Goal: Task Accomplishment & Management: Use online tool/utility

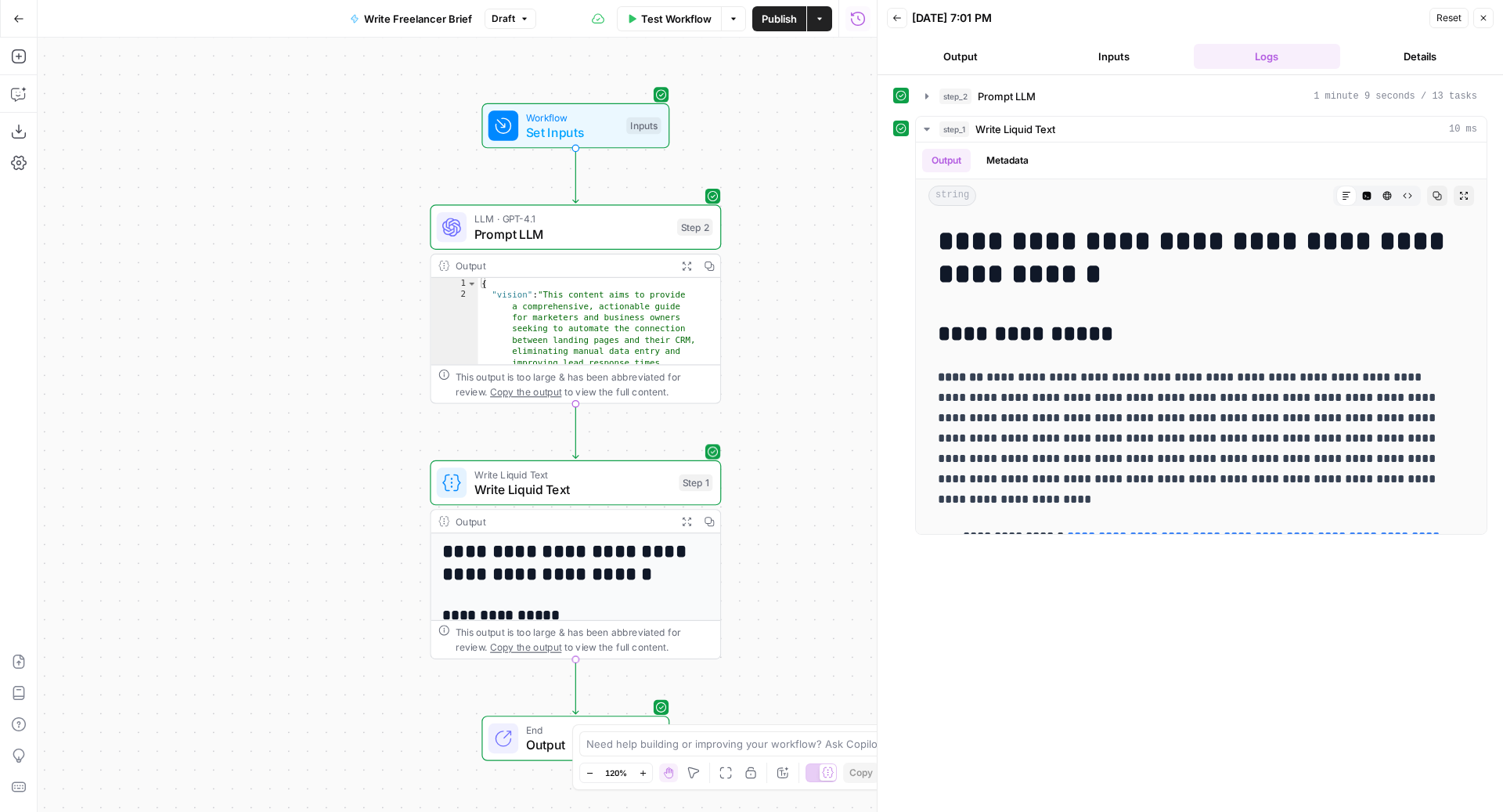
click at [525, 473] on span "Write Liquid Text" at bounding box center [573, 473] width 197 height 15
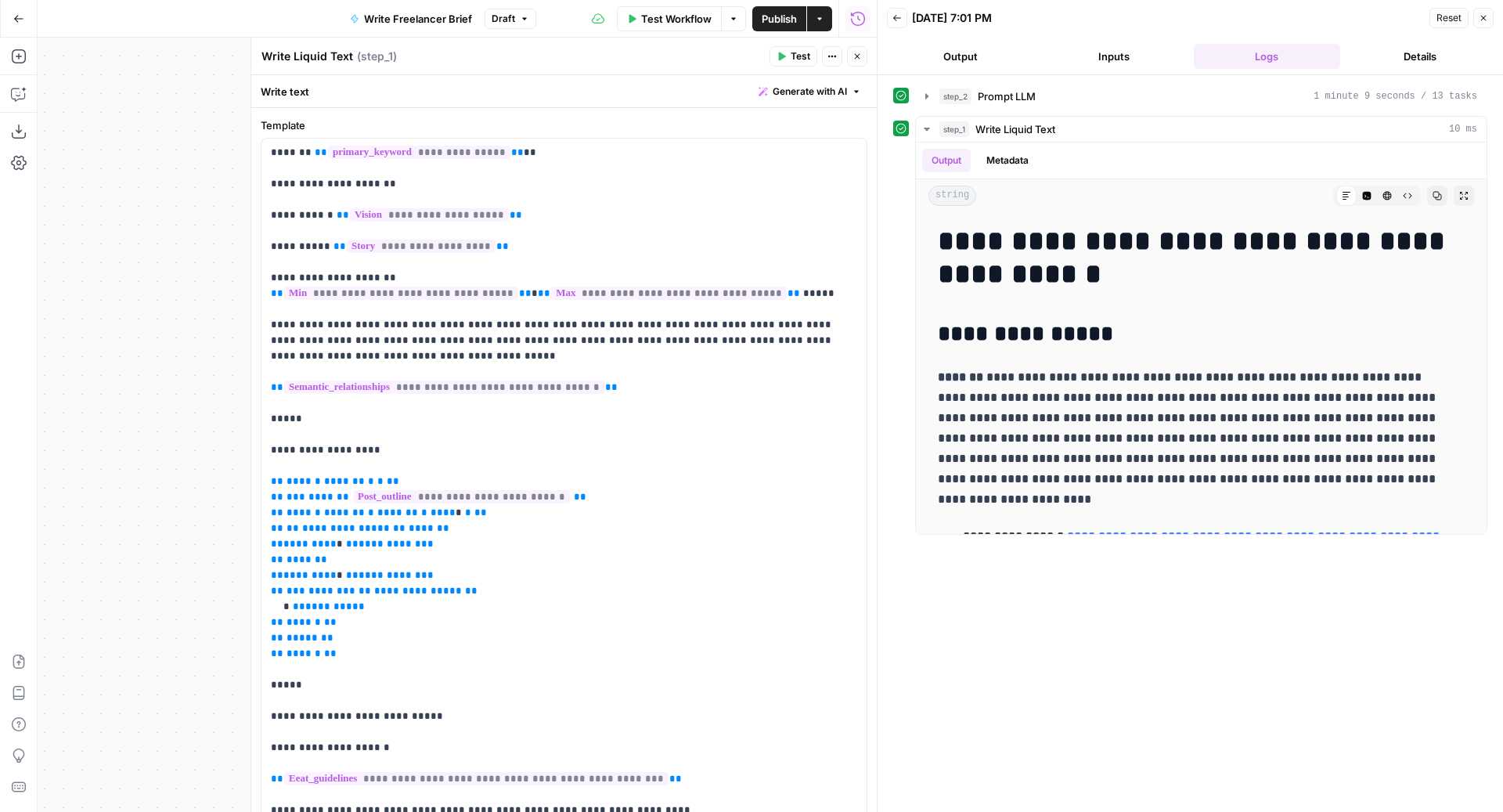
click at [1477, 18] on button "Close" at bounding box center [1483, 18] width 20 height 20
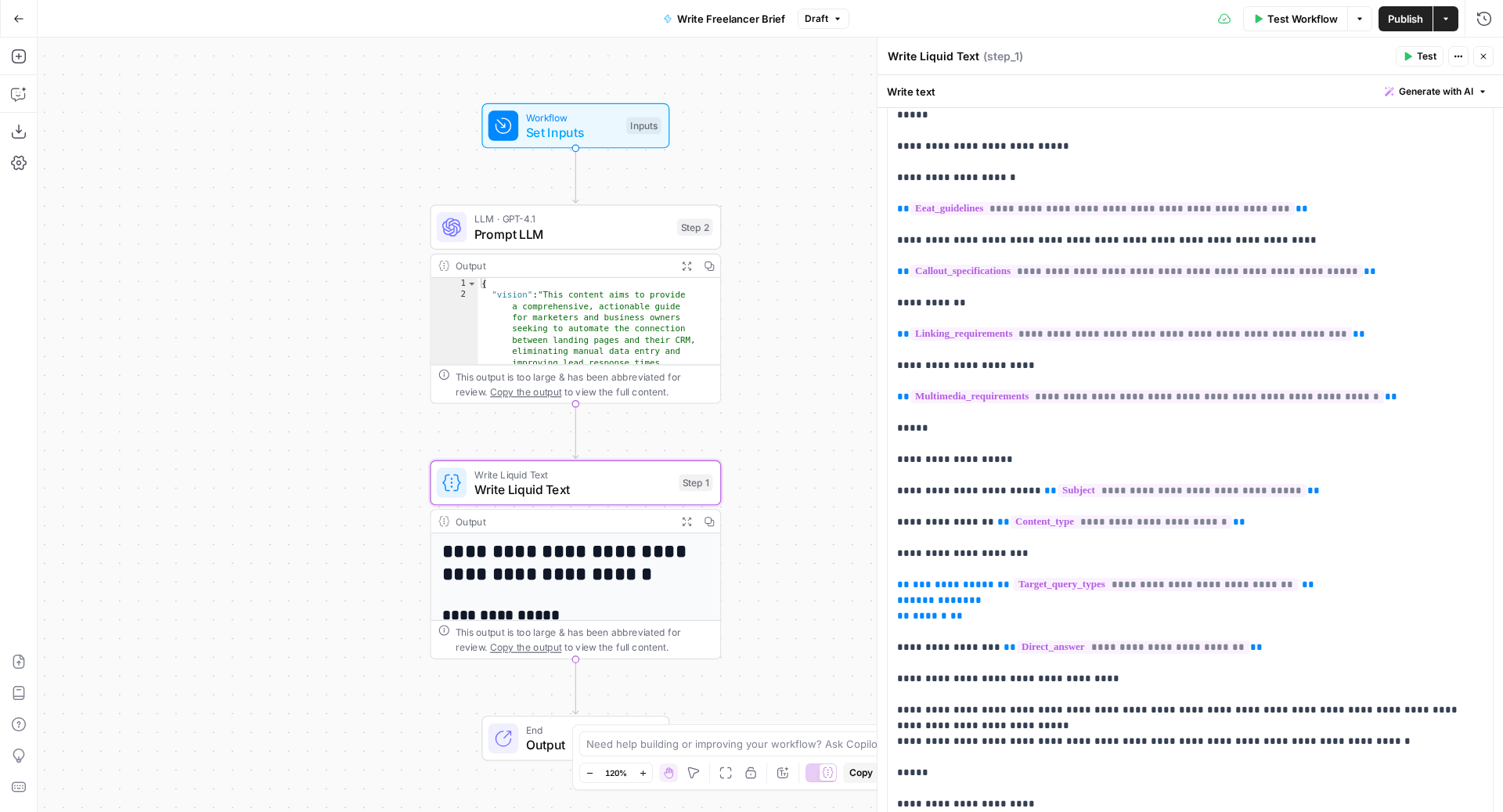
scroll to position [968, 0]
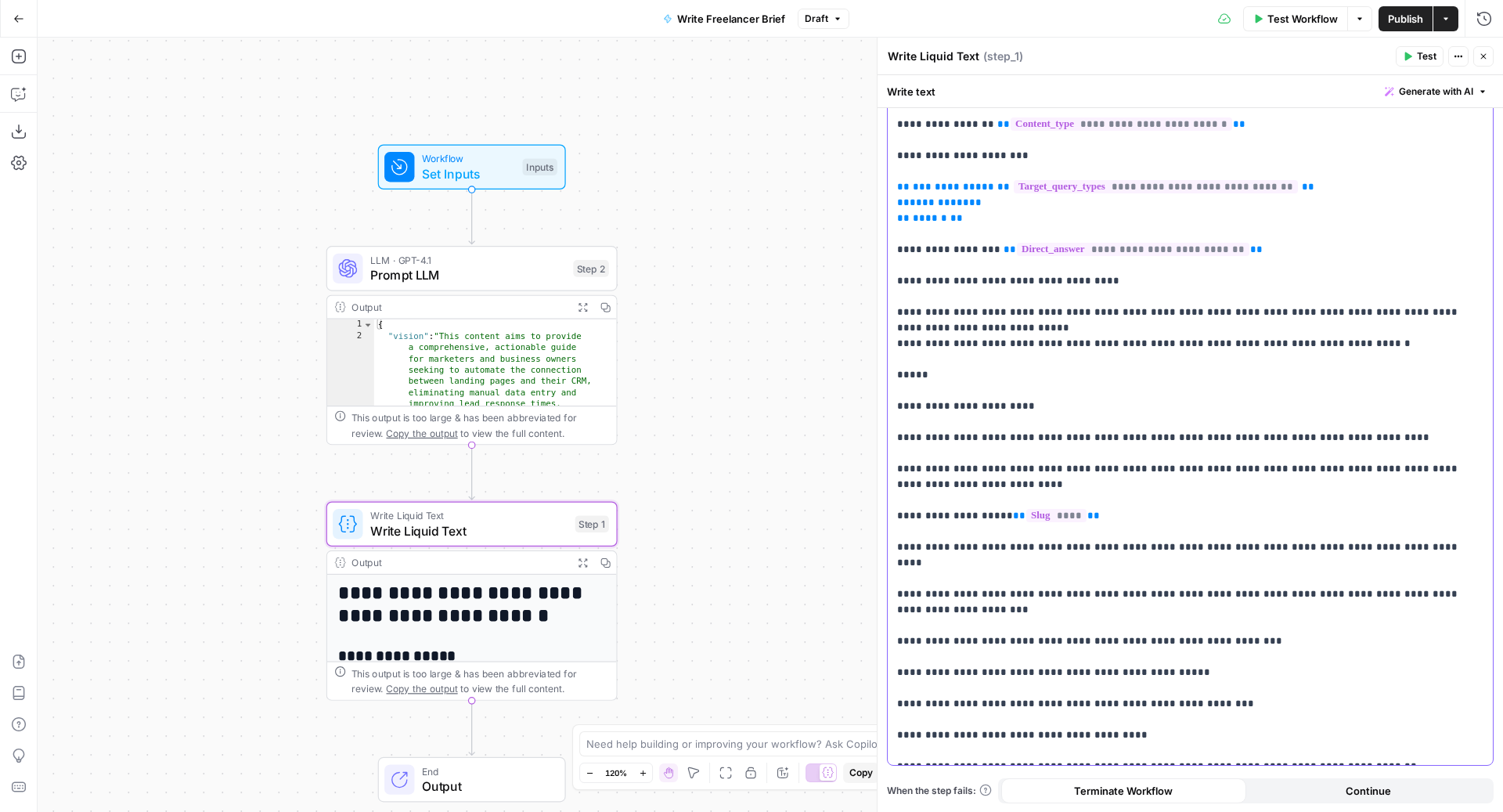
click at [409, 280] on span "Prompt LLM" at bounding box center [468, 274] width 196 height 19
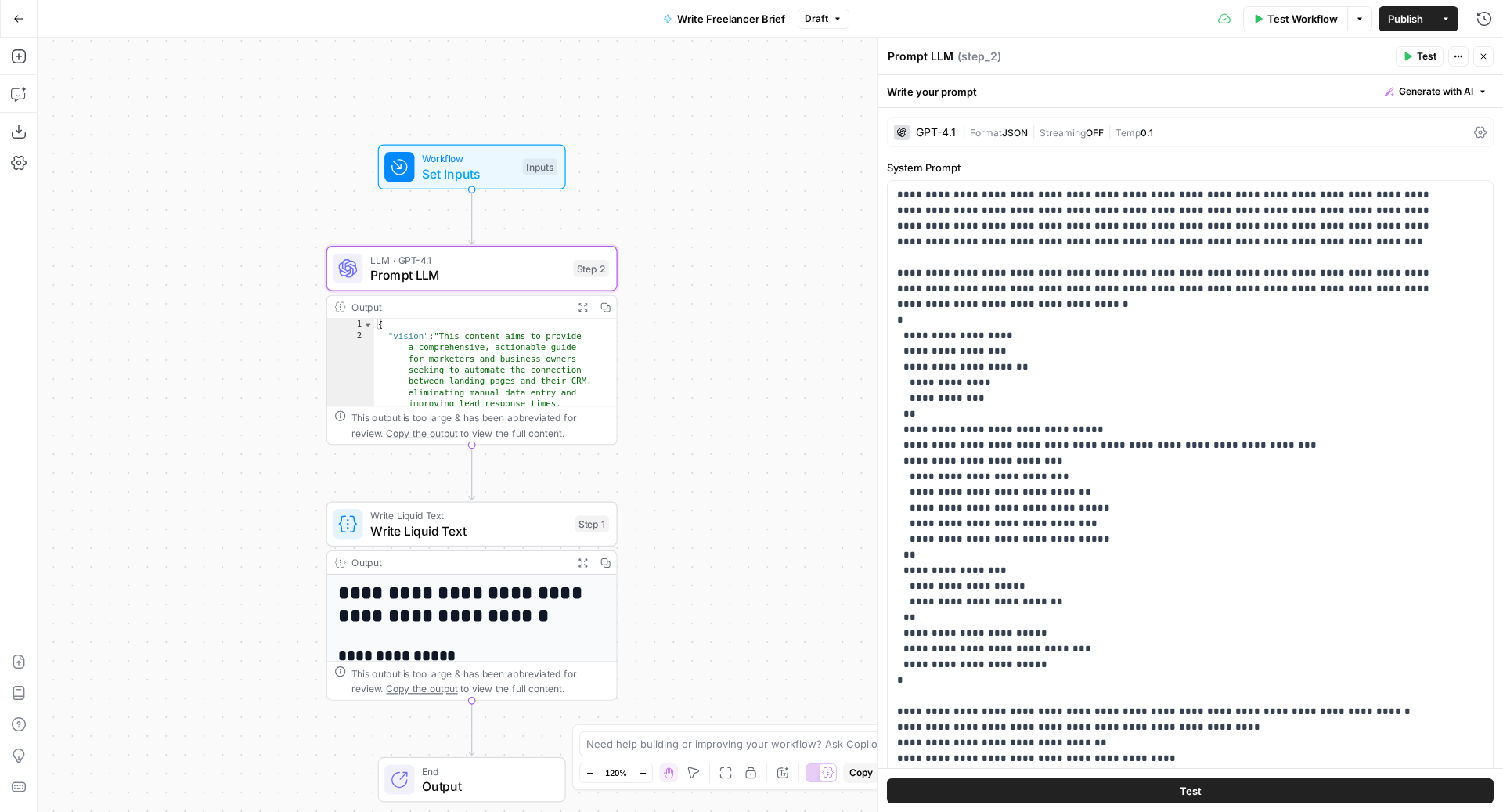
click at [924, 62] on textarea "Prompt LLM" at bounding box center [920, 57] width 66 height 16
type textarea "Extract from Content Brief"
click at [472, 535] on span "Write Liquid Text" at bounding box center [469, 530] width 197 height 19
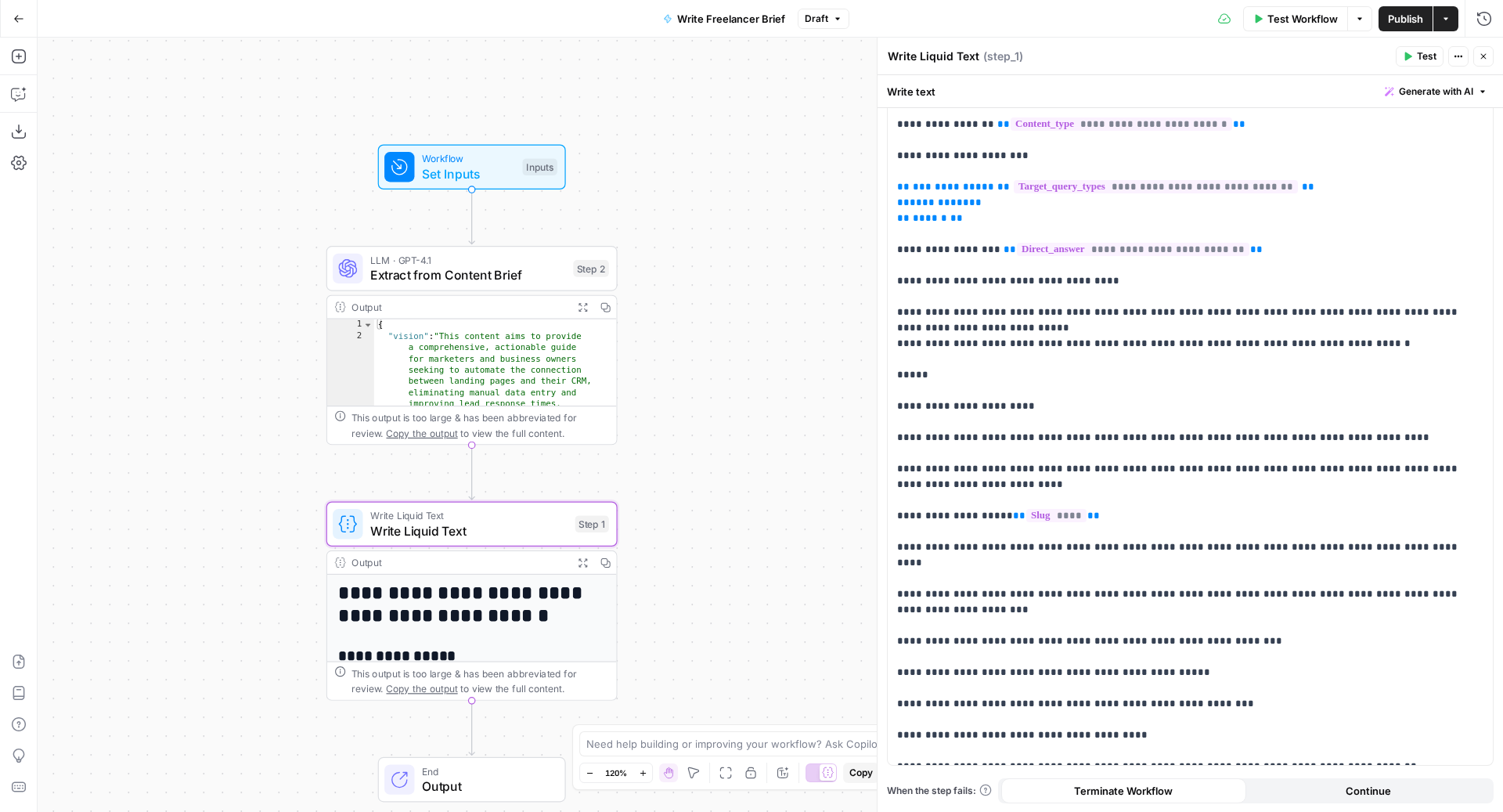
scroll to position [805, 0]
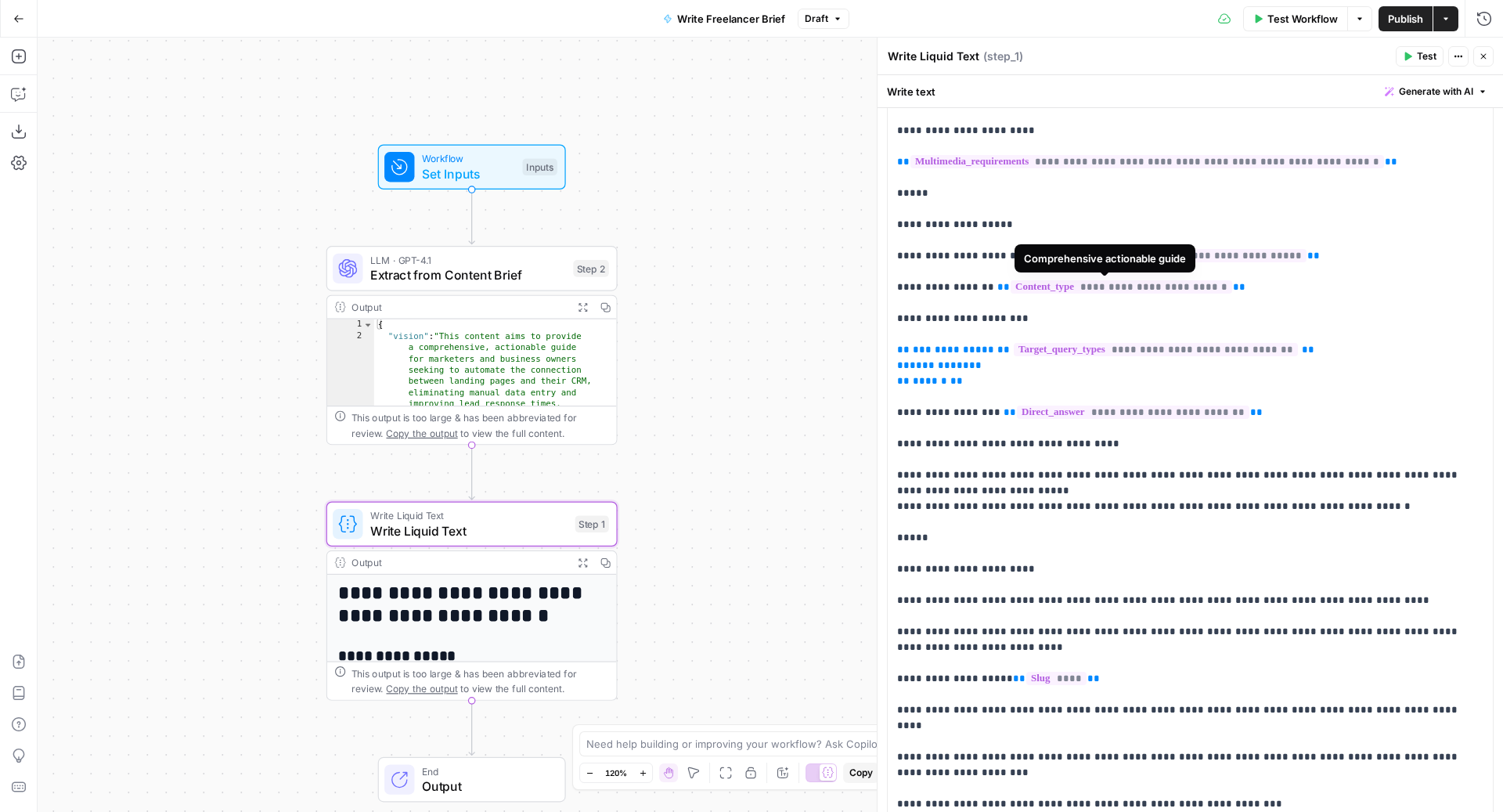
click at [1128, 283] on span "**********" at bounding box center [1121, 286] width 221 height 13
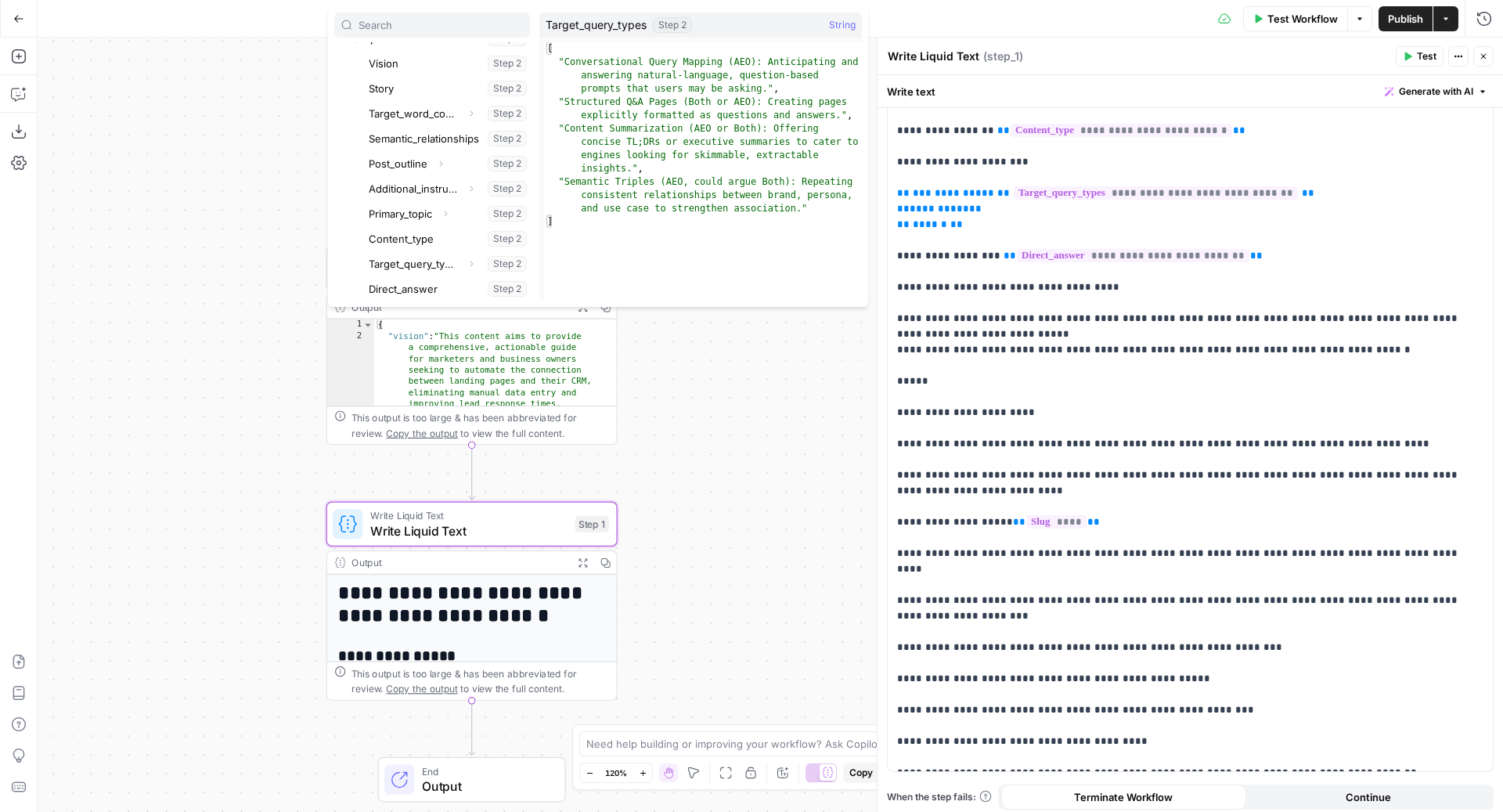
scroll to position [968, 0]
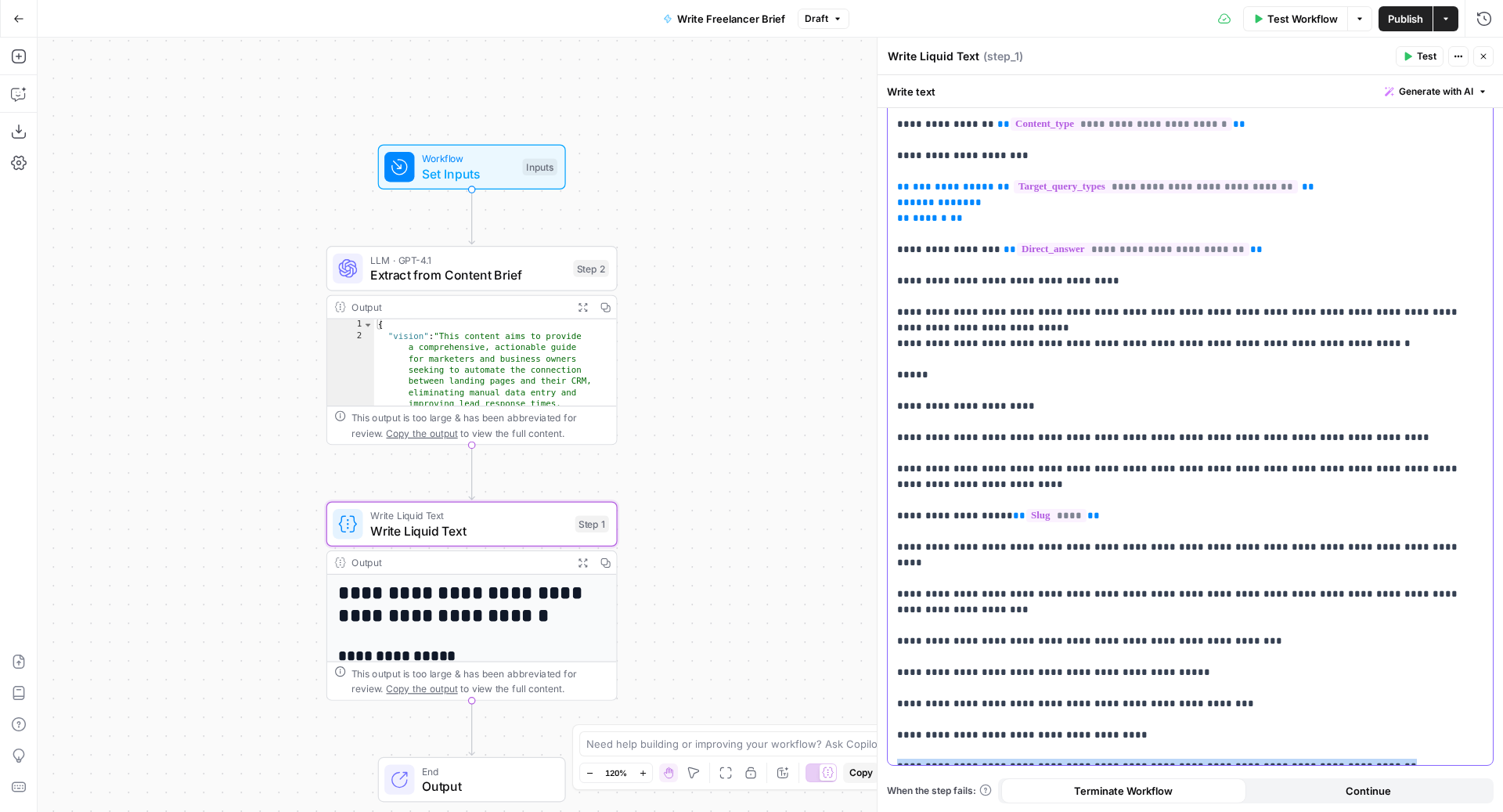
drag, startPoint x: 1384, startPoint y: 747, endPoint x: 893, endPoint y: 750, distance: 491.0
copy p "**********"
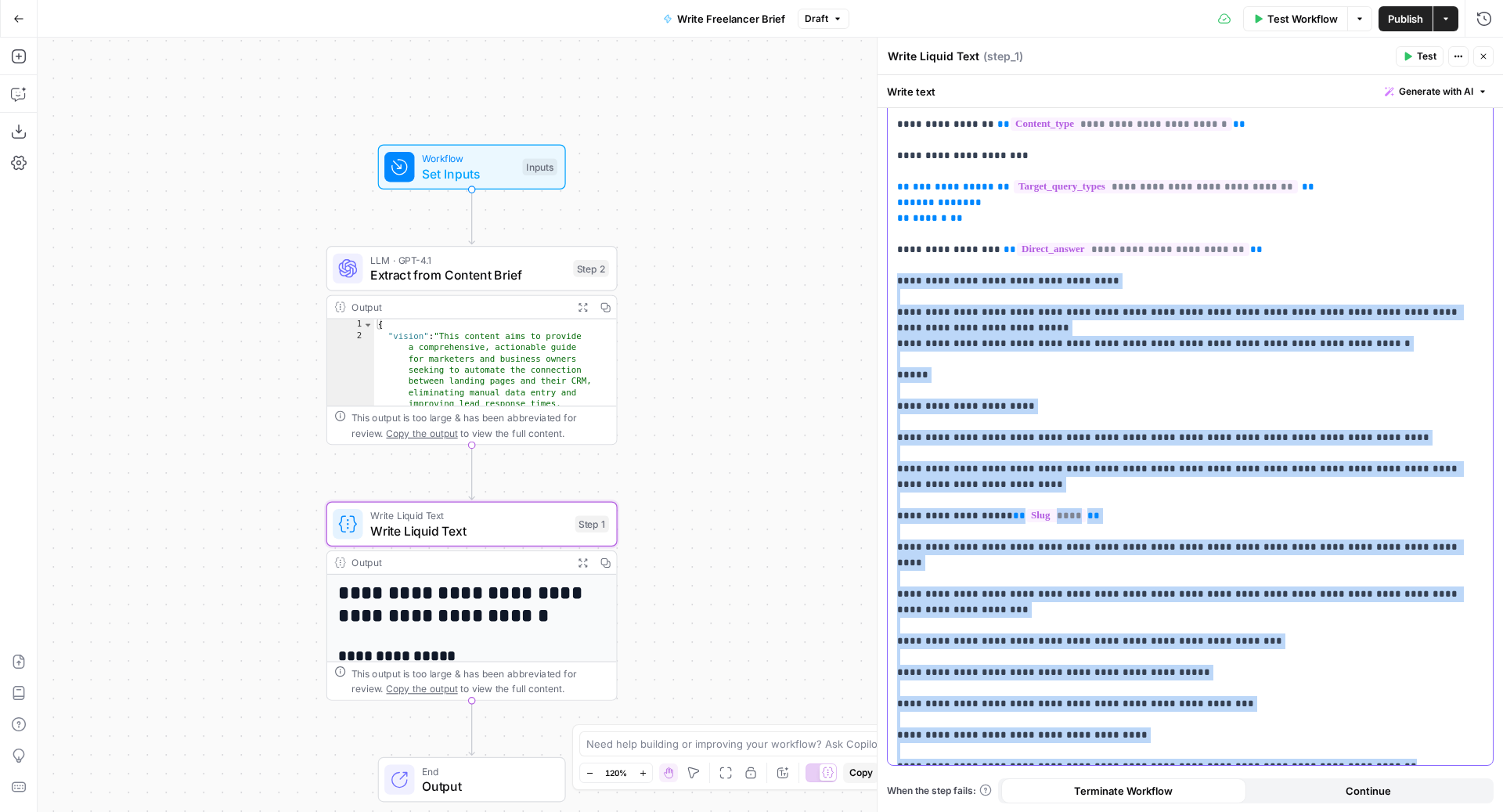
drag, startPoint x: 1369, startPoint y: 747, endPoint x: 896, endPoint y: 283, distance: 662.6
copy p "**********"
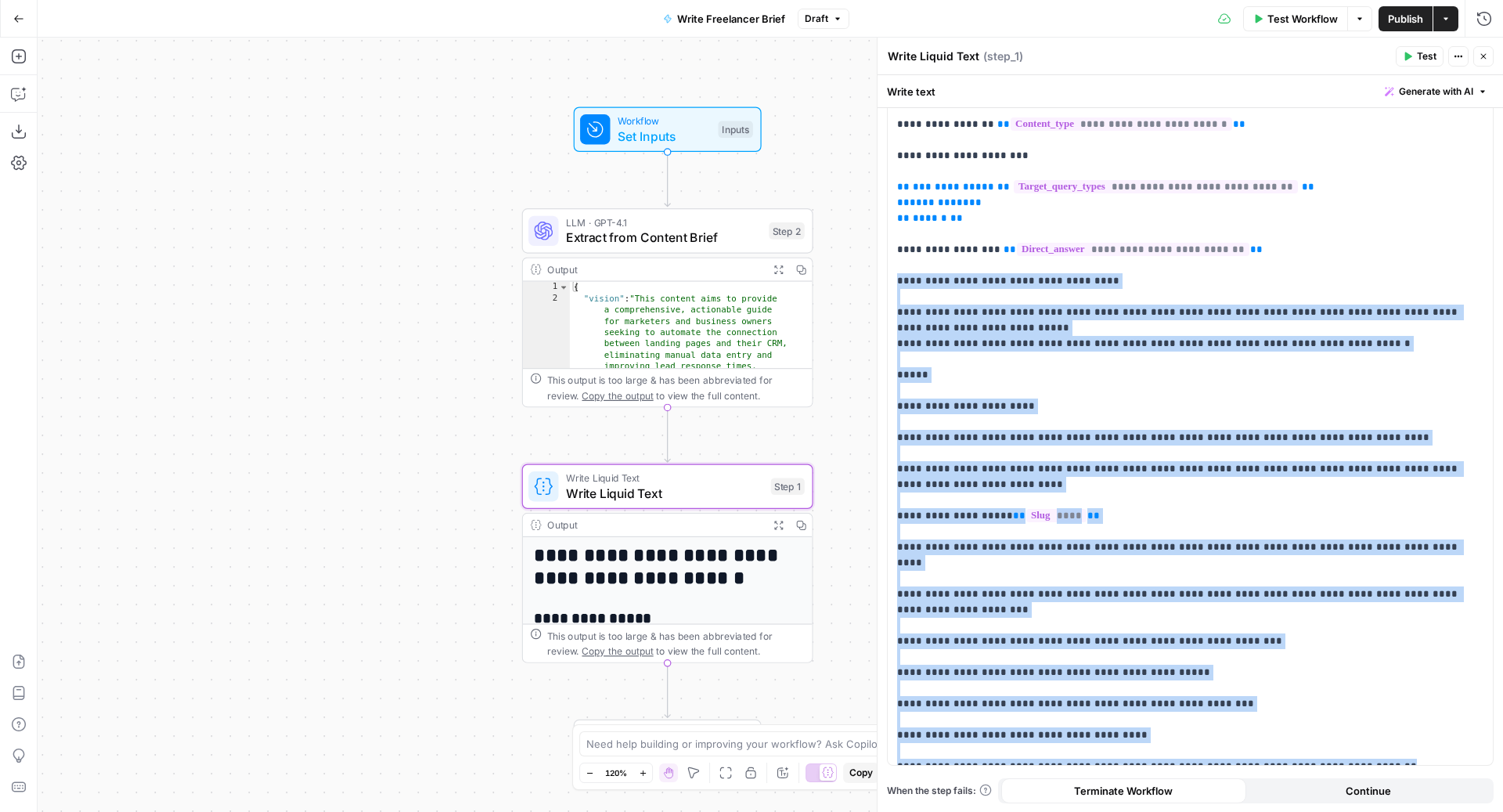
drag, startPoint x: 687, startPoint y: 221, endPoint x: 856, endPoint y: 178, distance: 174.4
click at [858, 178] on div "Workflow Set Inputs Inputs LLM · GPT-4.1 Extract from Content Brief Step 2 Outp…" at bounding box center [769, 424] width 1465 height 774
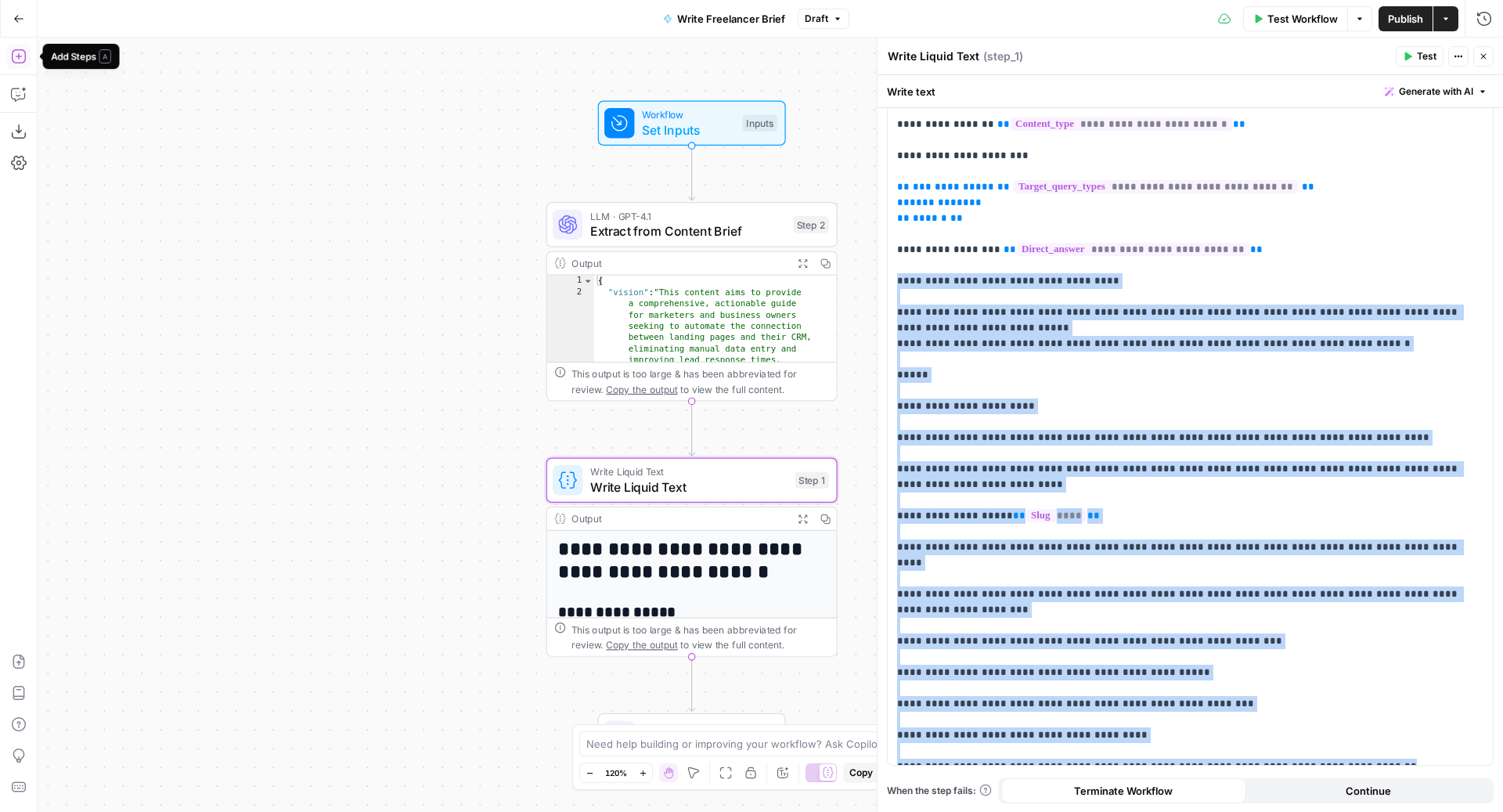
click at [22, 54] on icon "button" at bounding box center [19, 57] width 16 height 16
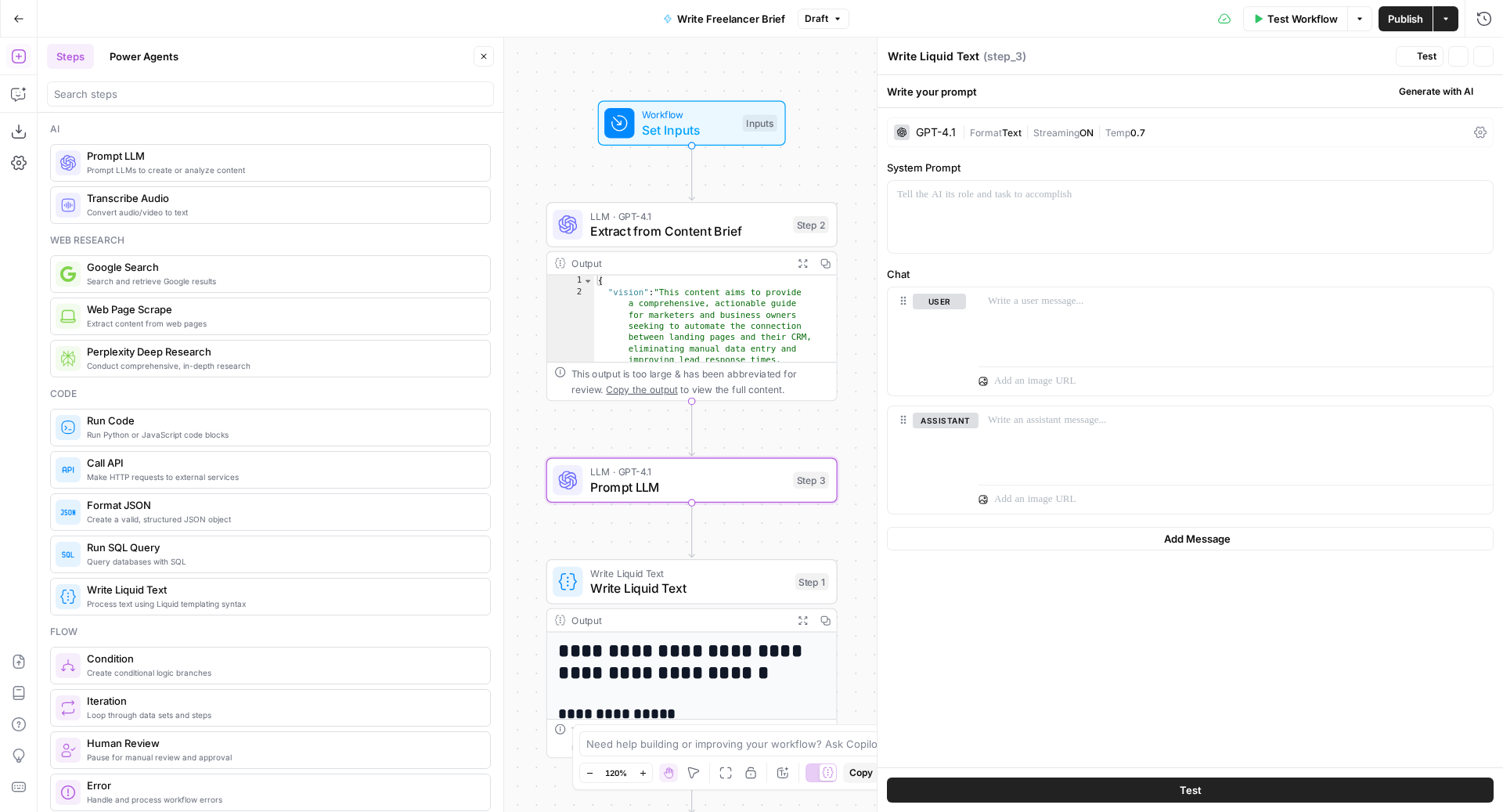
type textarea "Prompt LLM"
click at [1412, 94] on span "Generate with AI" at bounding box center [1436, 92] width 75 height 14
click at [1405, 116] on button "Generate Use AI to build your prompt" at bounding box center [1419, 133] width 133 height 36
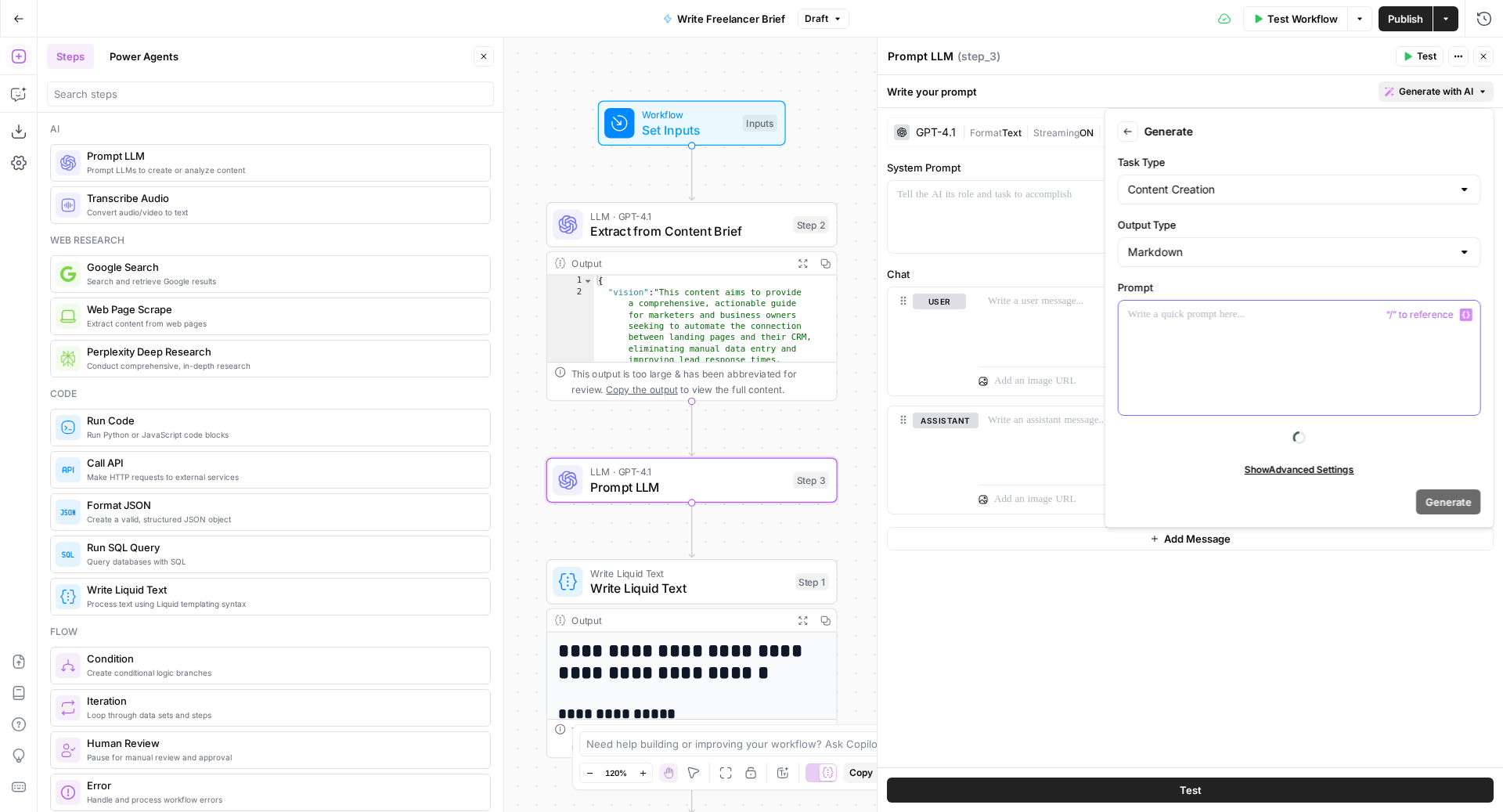
click at [1170, 339] on div at bounding box center [1299, 358] width 362 height 114
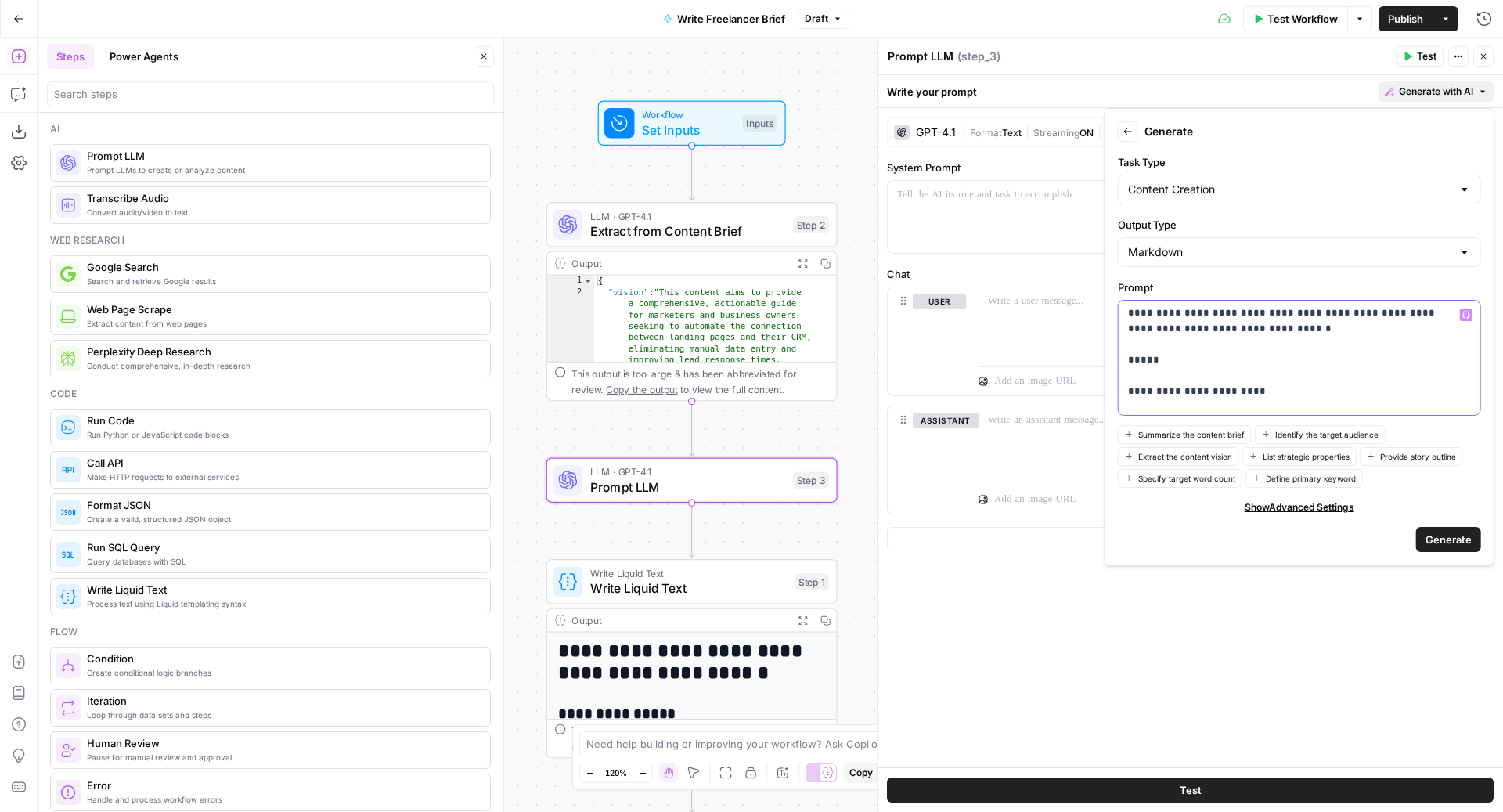
scroll to position [154, 0]
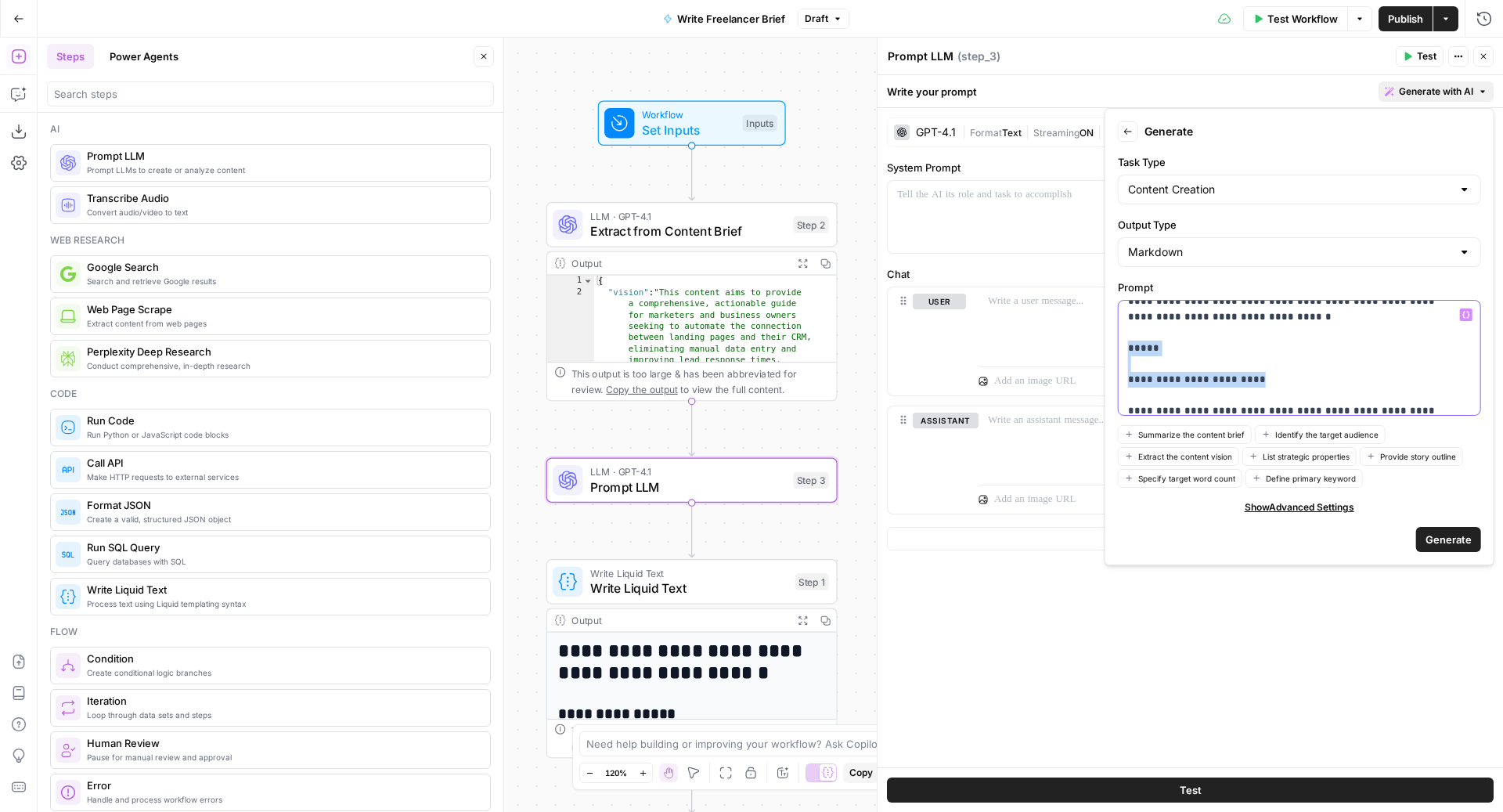
drag, startPoint x: 1332, startPoint y: 358, endPoint x: 1113, endPoint y: 328, distance: 221.0
click at [1113, 328] on form "**********" at bounding box center [1299, 336] width 375 height 443
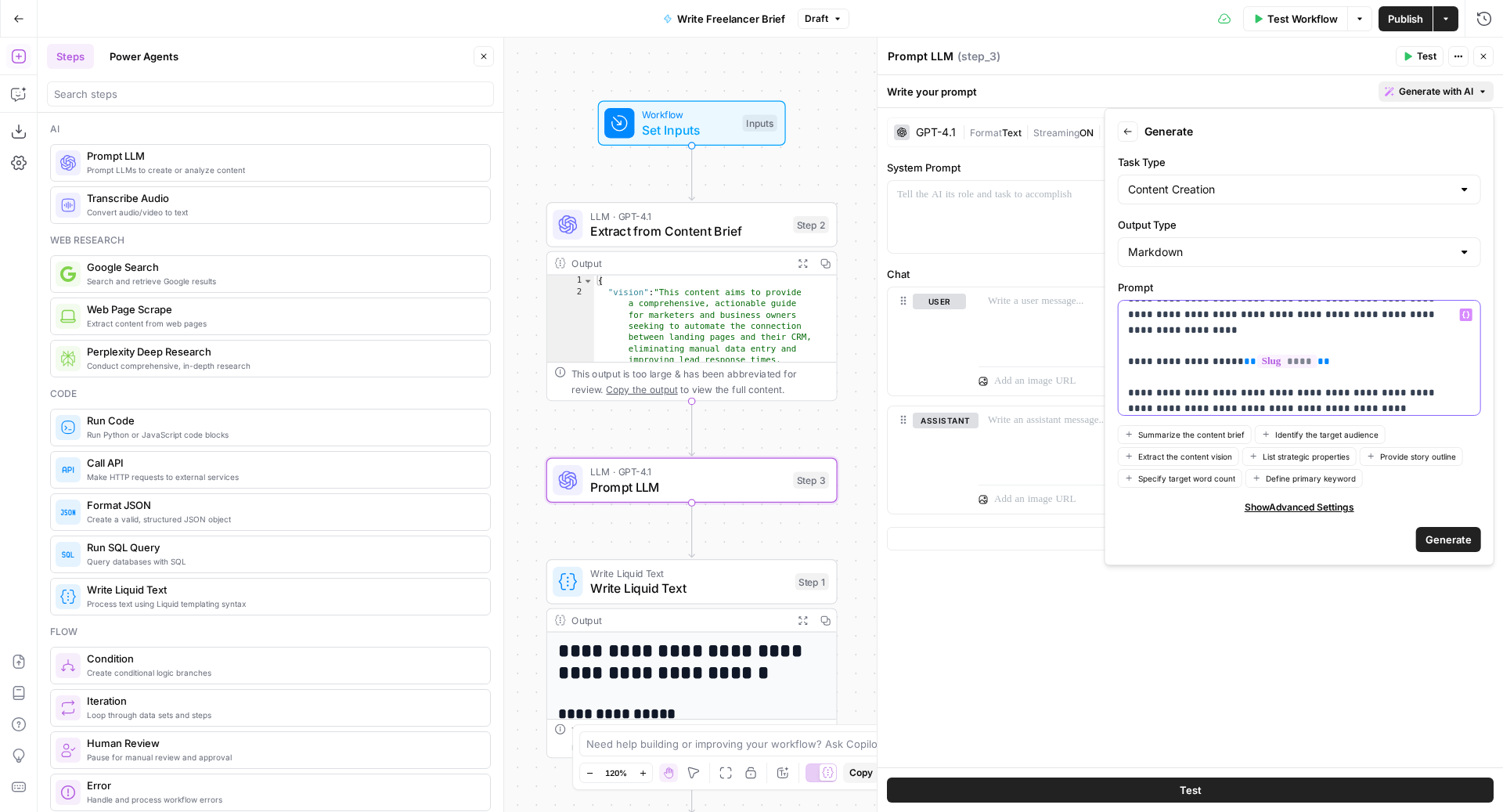
scroll to position [279, 0]
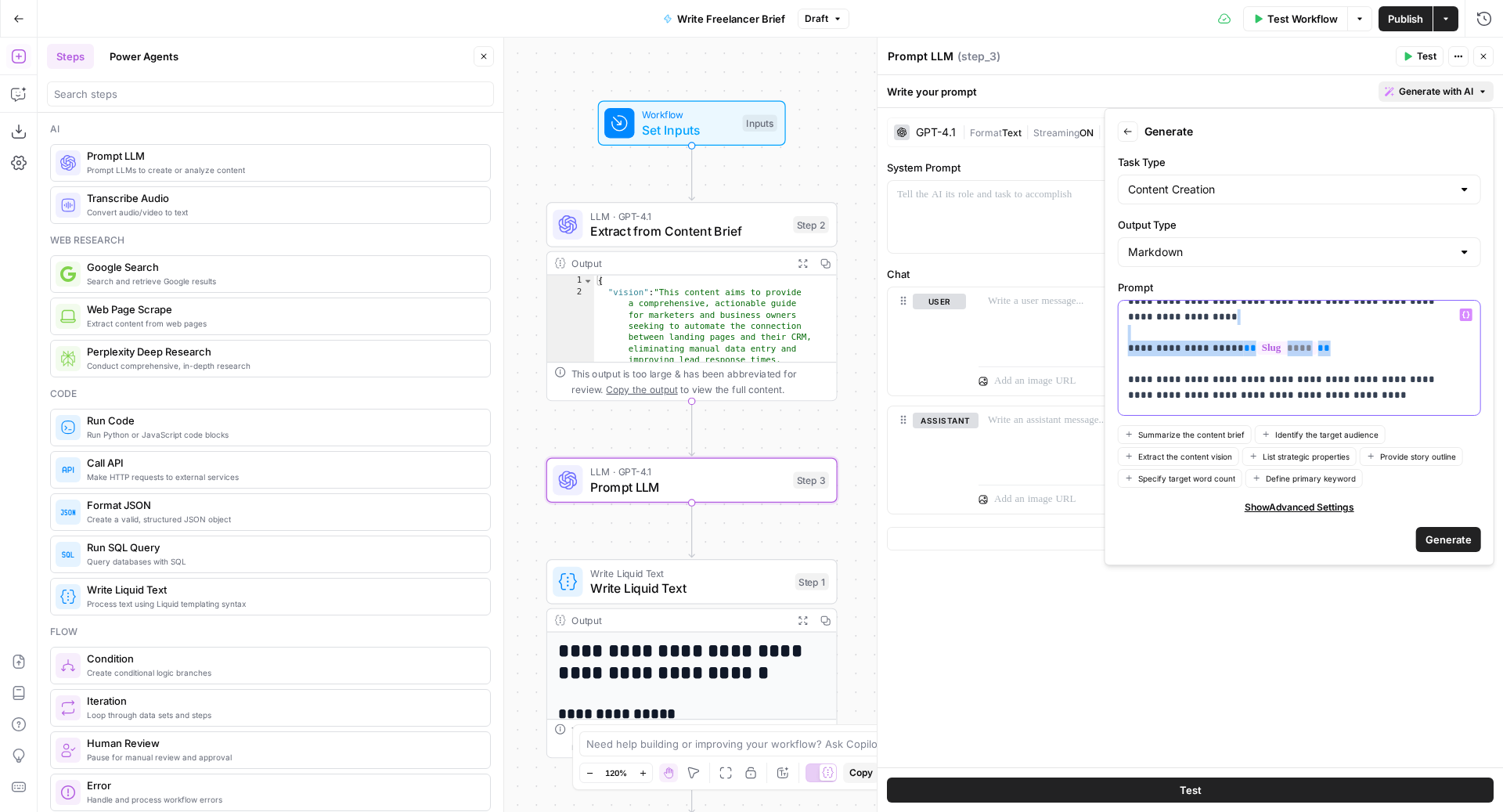
drag, startPoint x: 1322, startPoint y: 328, endPoint x: 1117, endPoint y: 322, distance: 205.1
click at [1119, 322] on div "**********" at bounding box center [1299, 358] width 362 height 114
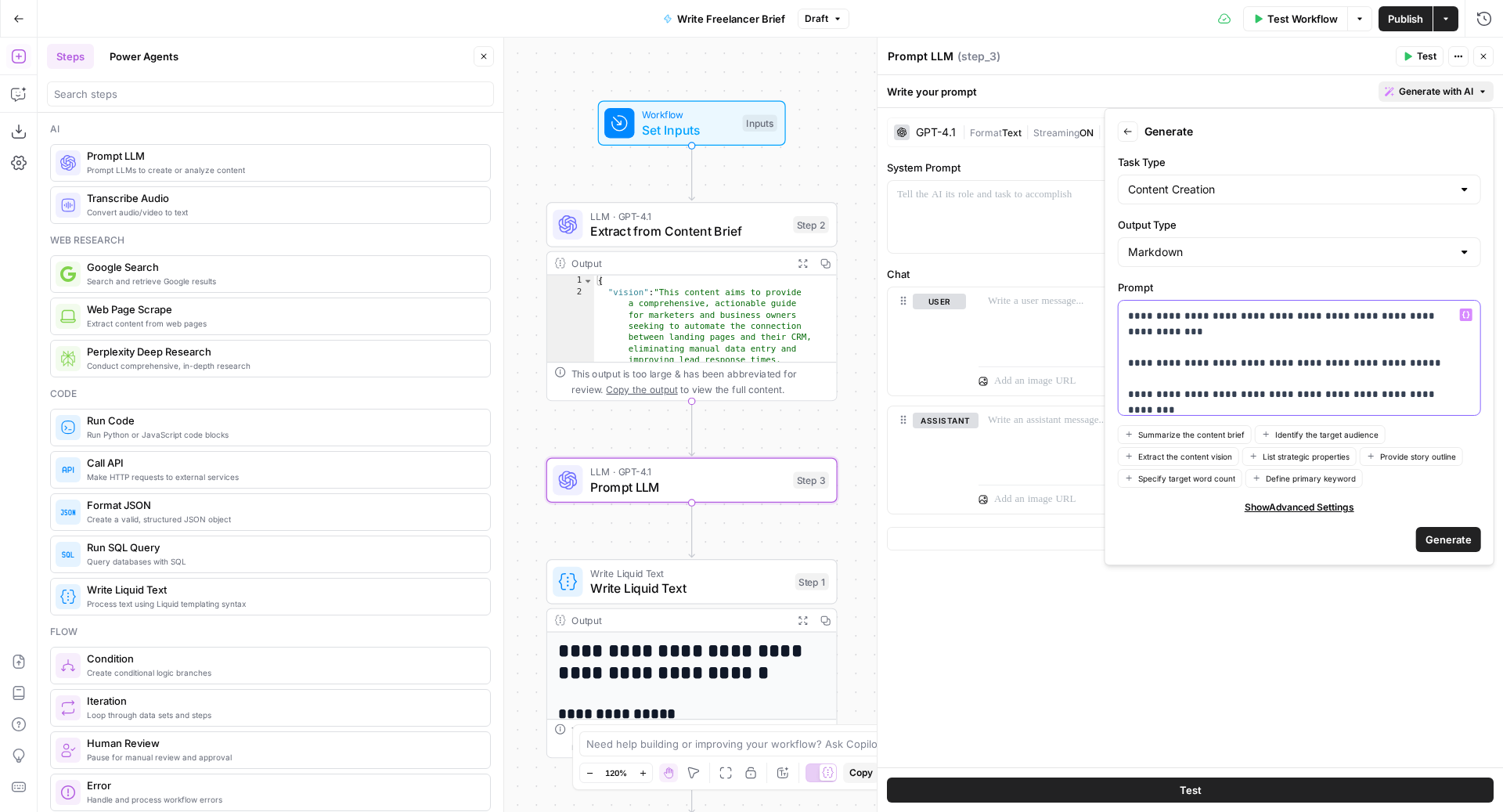
scroll to position [462, 0]
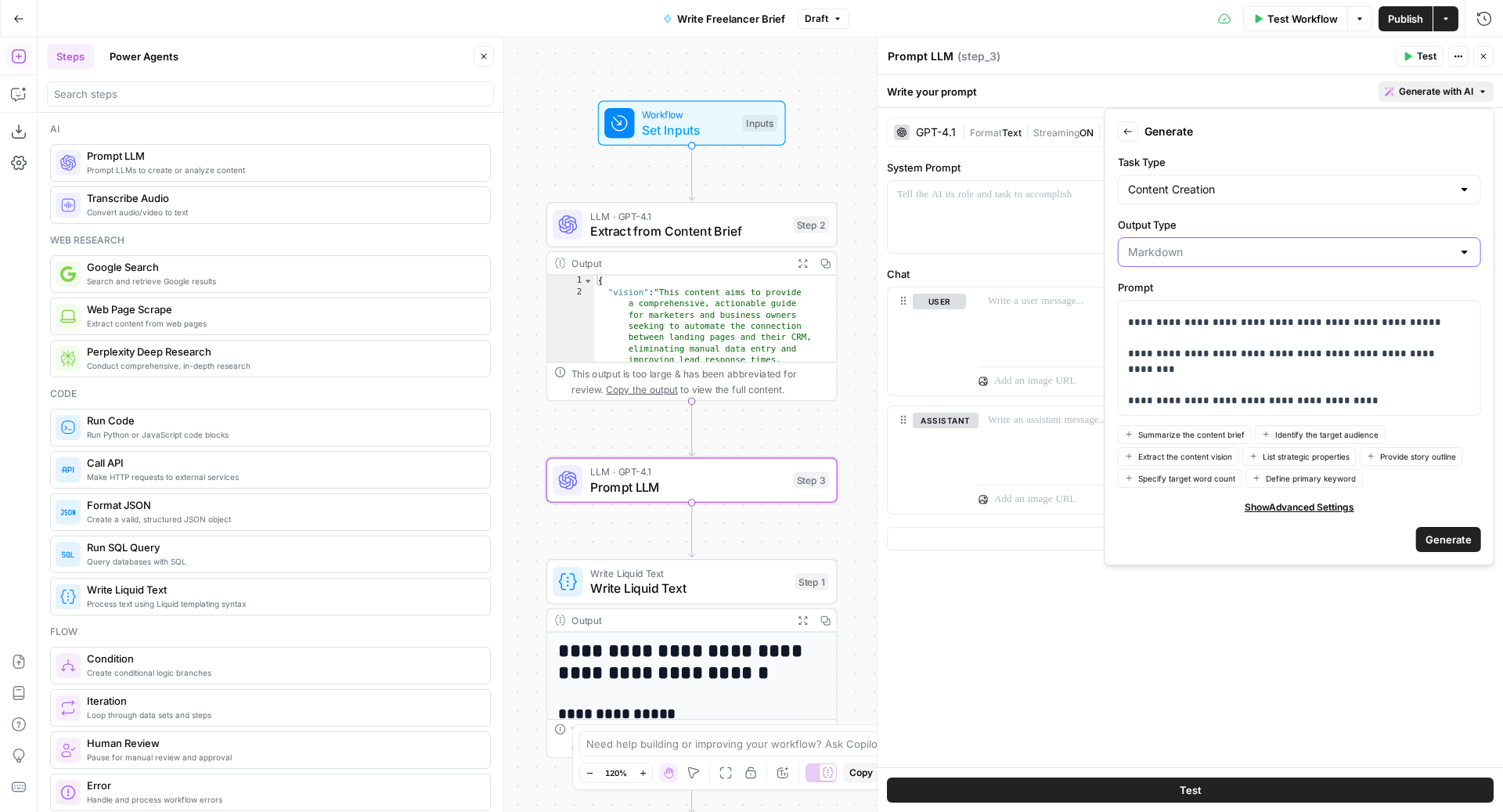
click at [1319, 246] on input "Output Type" at bounding box center [1290, 253] width 324 height 16
click at [1177, 349] on span "JSON" at bounding box center [1295, 356] width 330 height 16
type input "JSON"
click at [1275, 388] on p "**********" at bounding box center [1291, 127] width 328 height 564
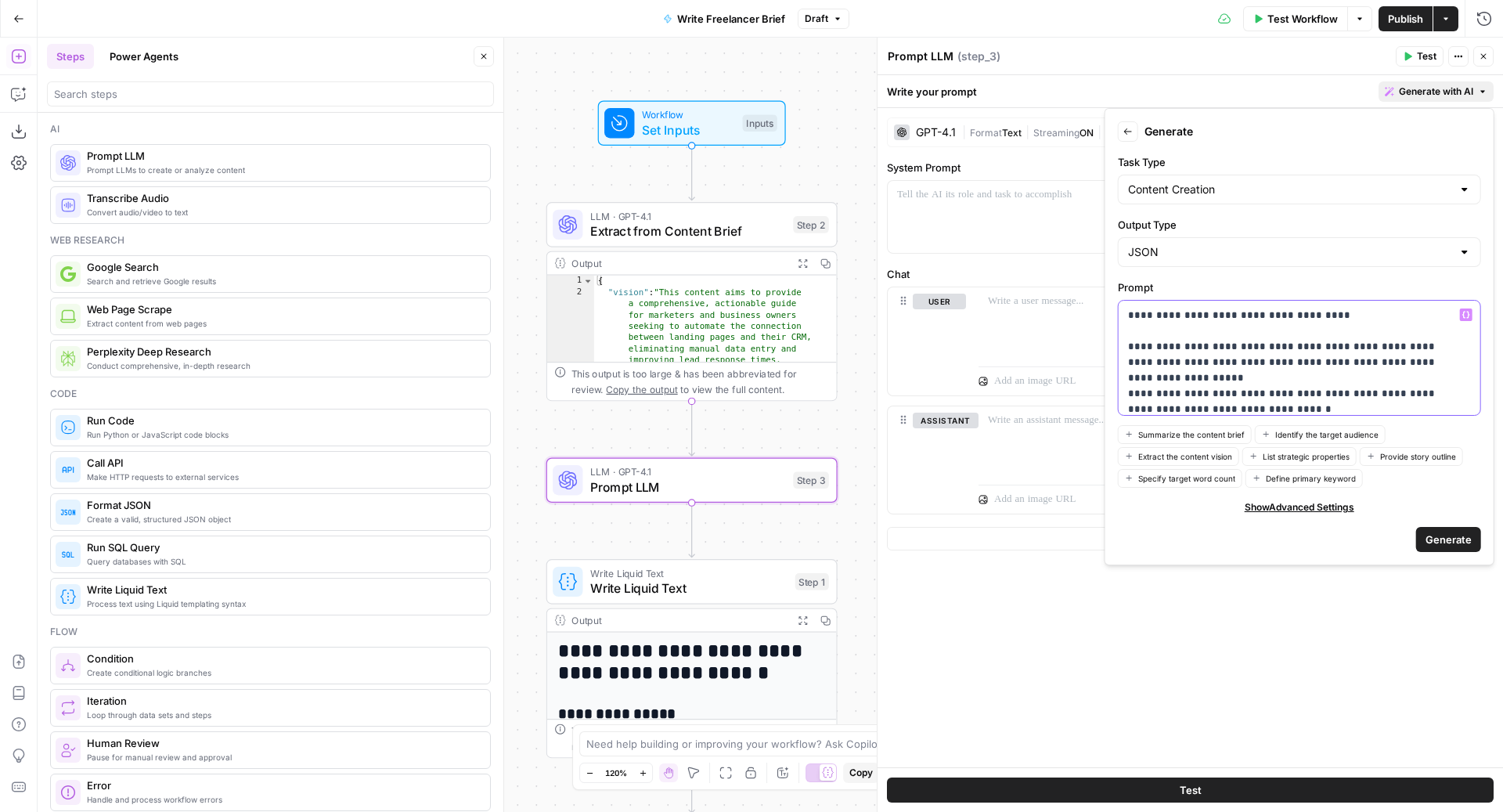
scroll to position [0, 0]
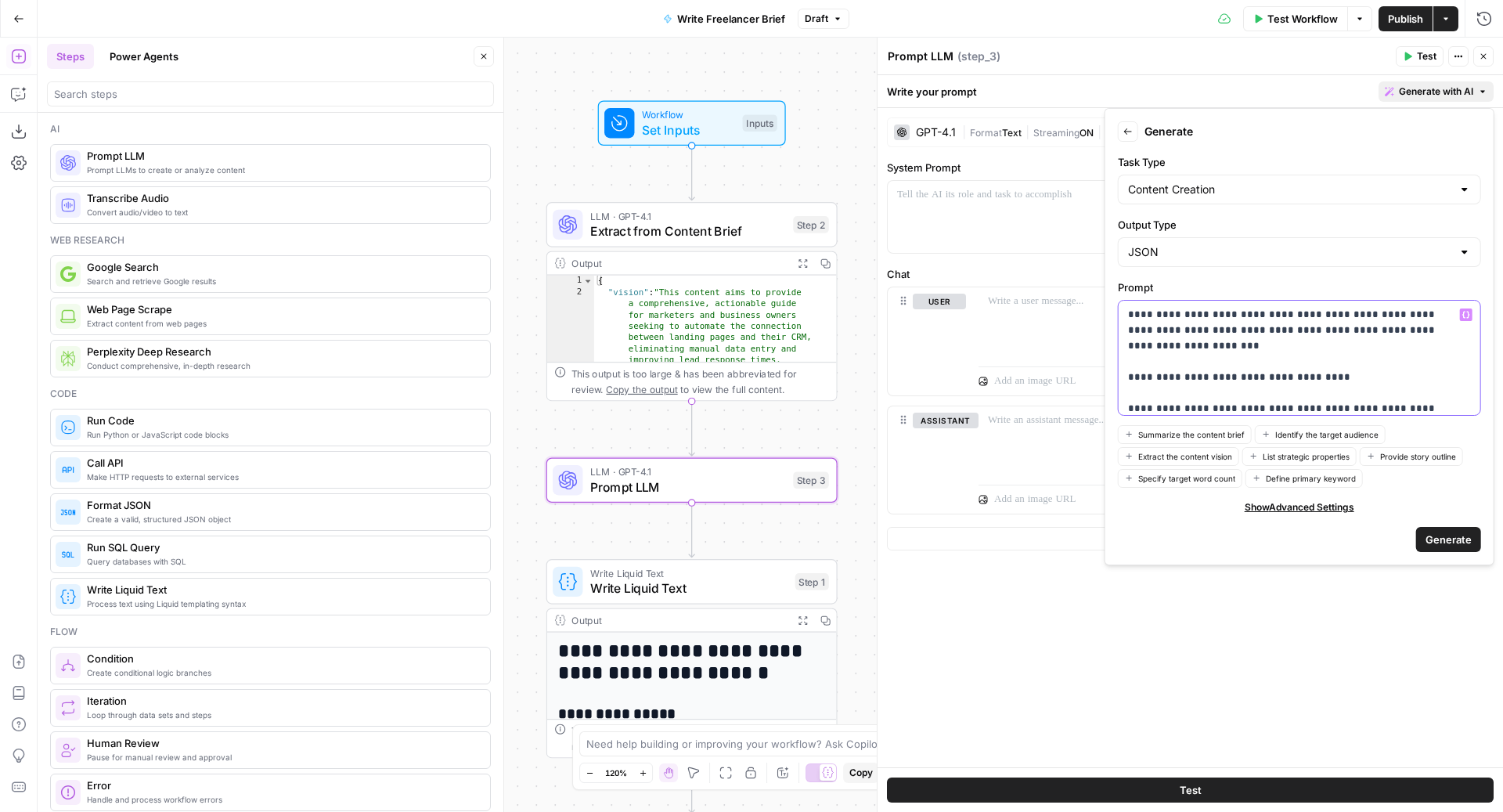
click at [1430, 323] on p "**********" at bounding box center [1291, 589] width 328 height 564
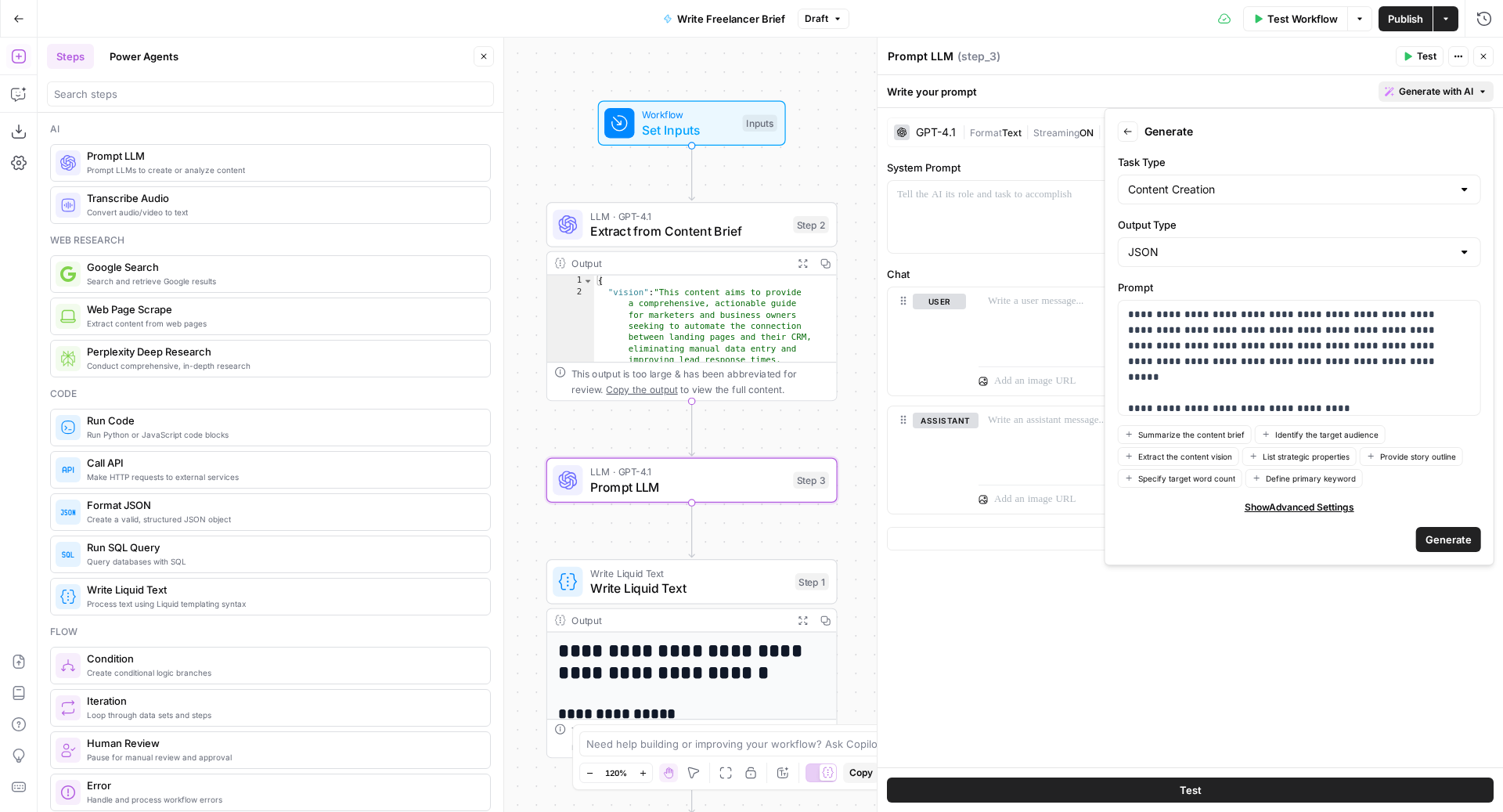
click at [1434, 541] on span "Generate" at bounding box center [1448, 540] width 46 height 16
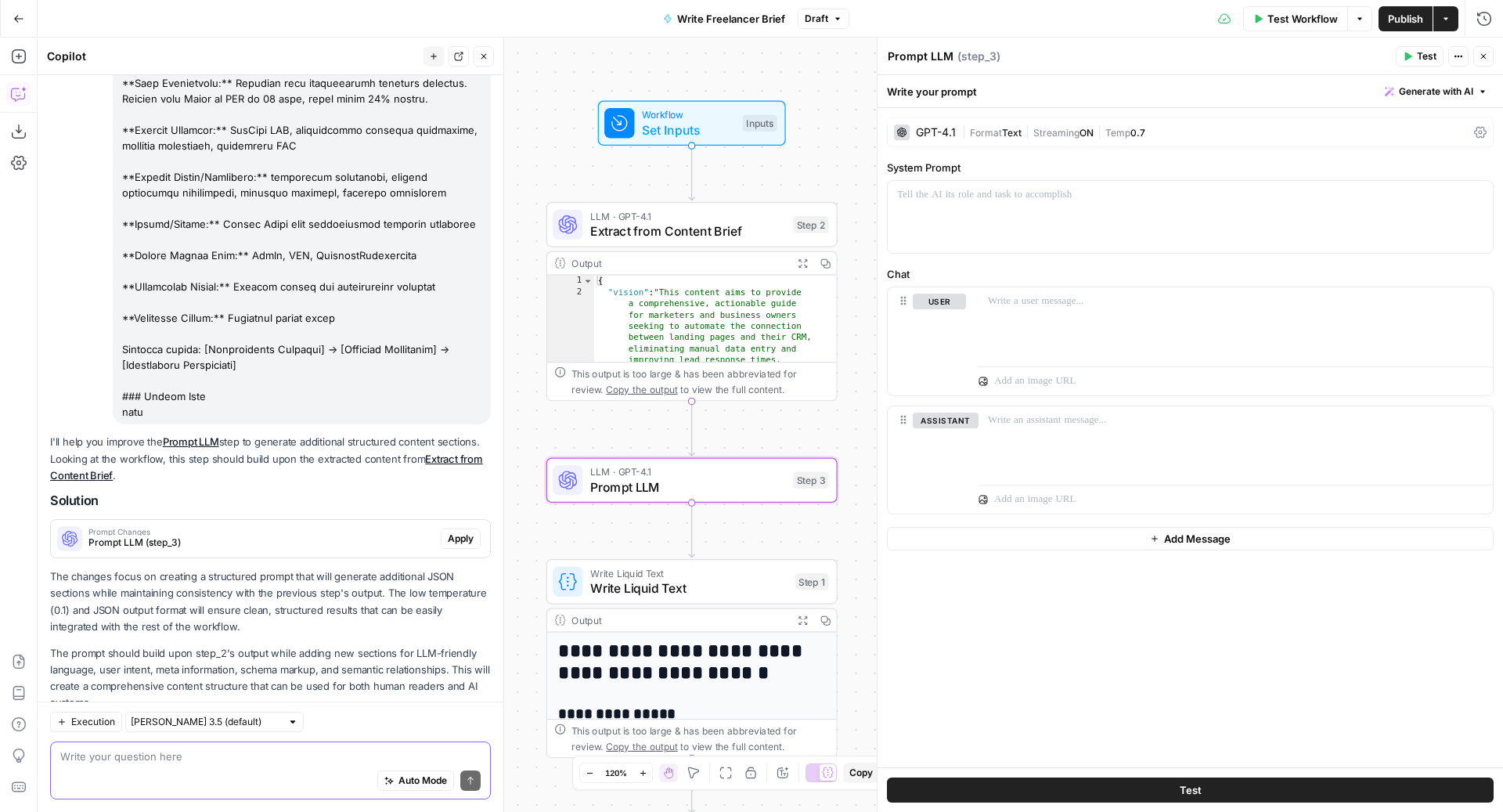
scroll to position [486, 0]
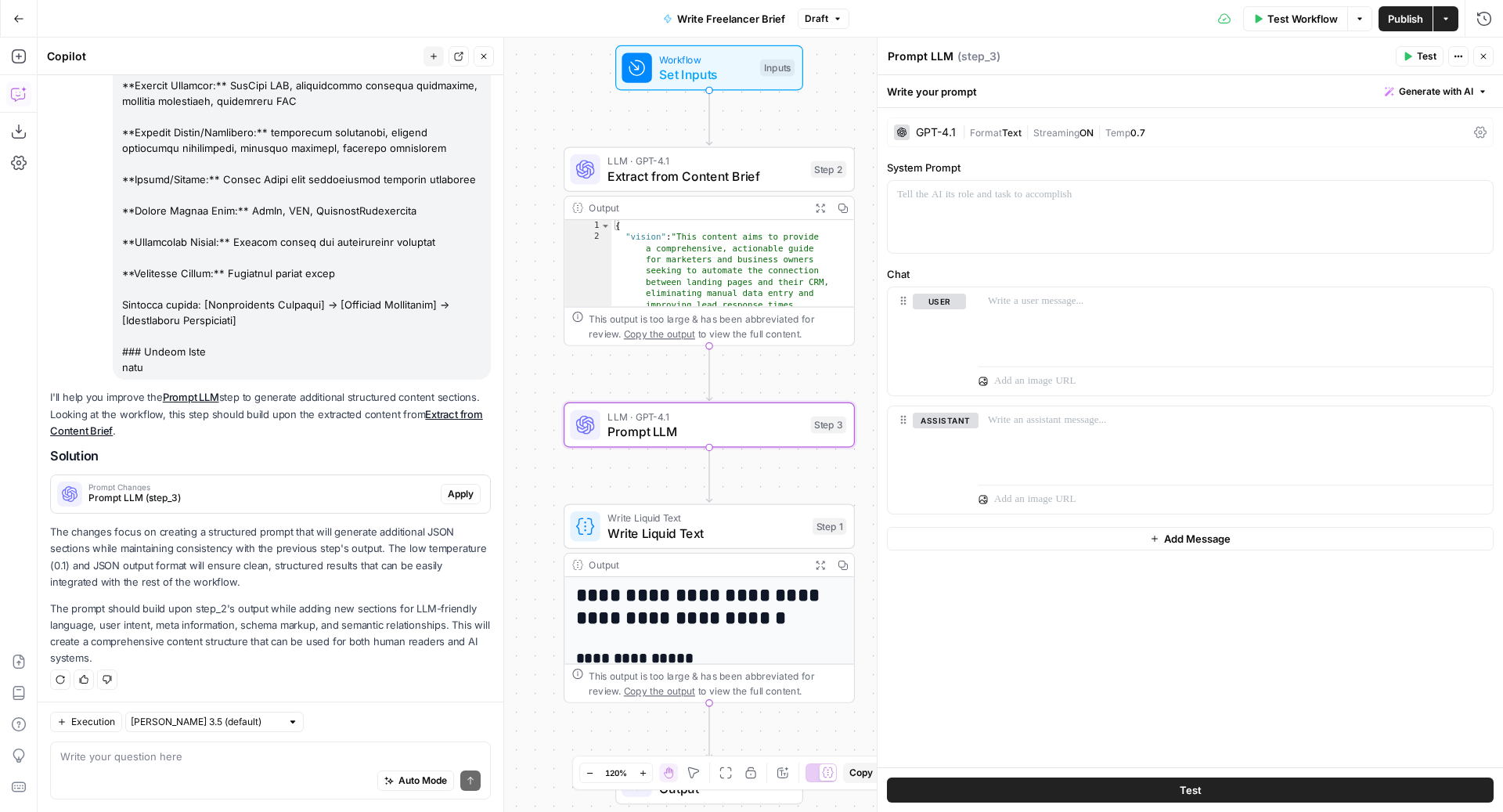
click at [440, 498] on button "Apply" at bounding box center [460, 494] width 40 height 20
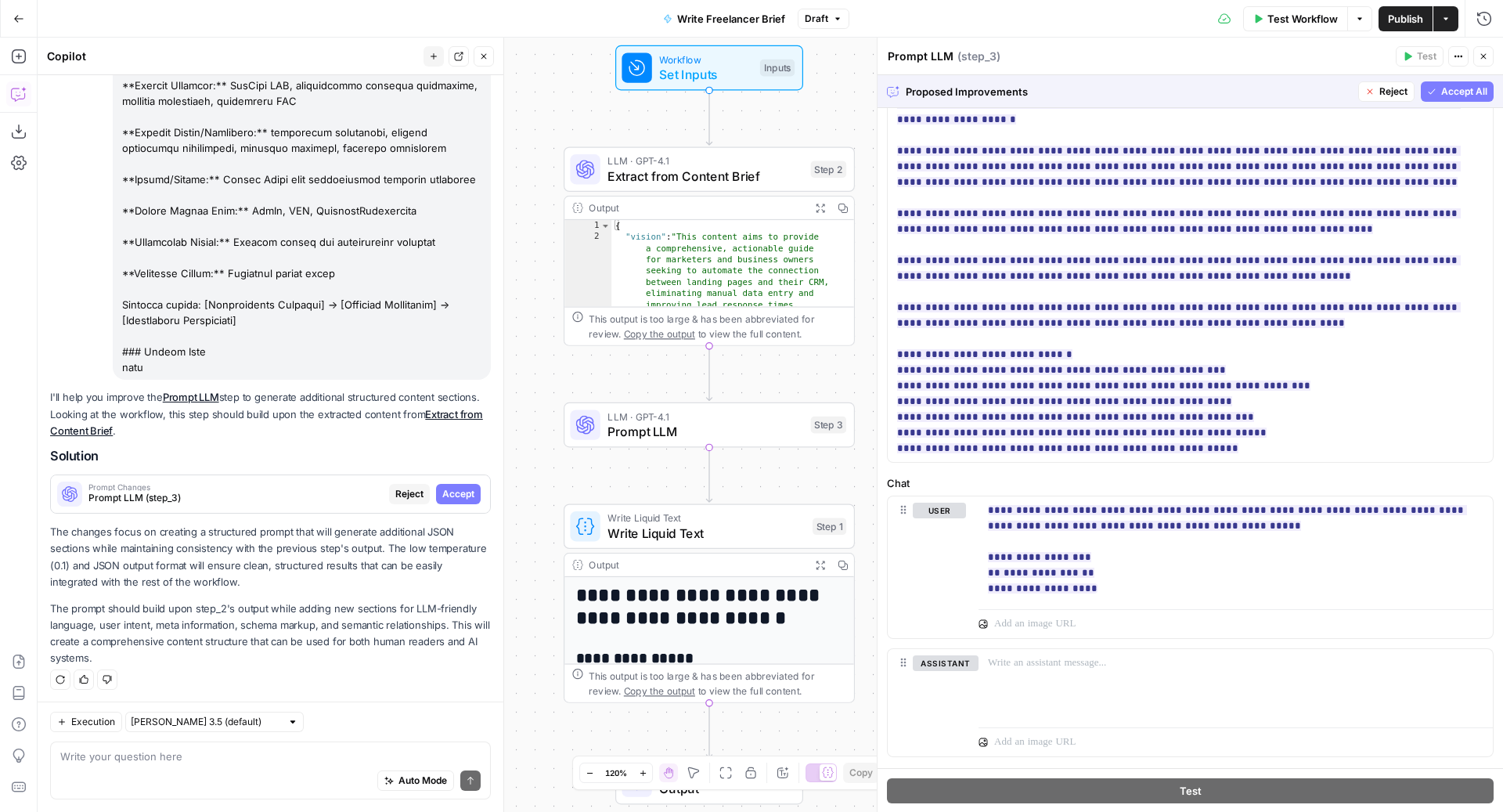
scroll to position [754, 0]
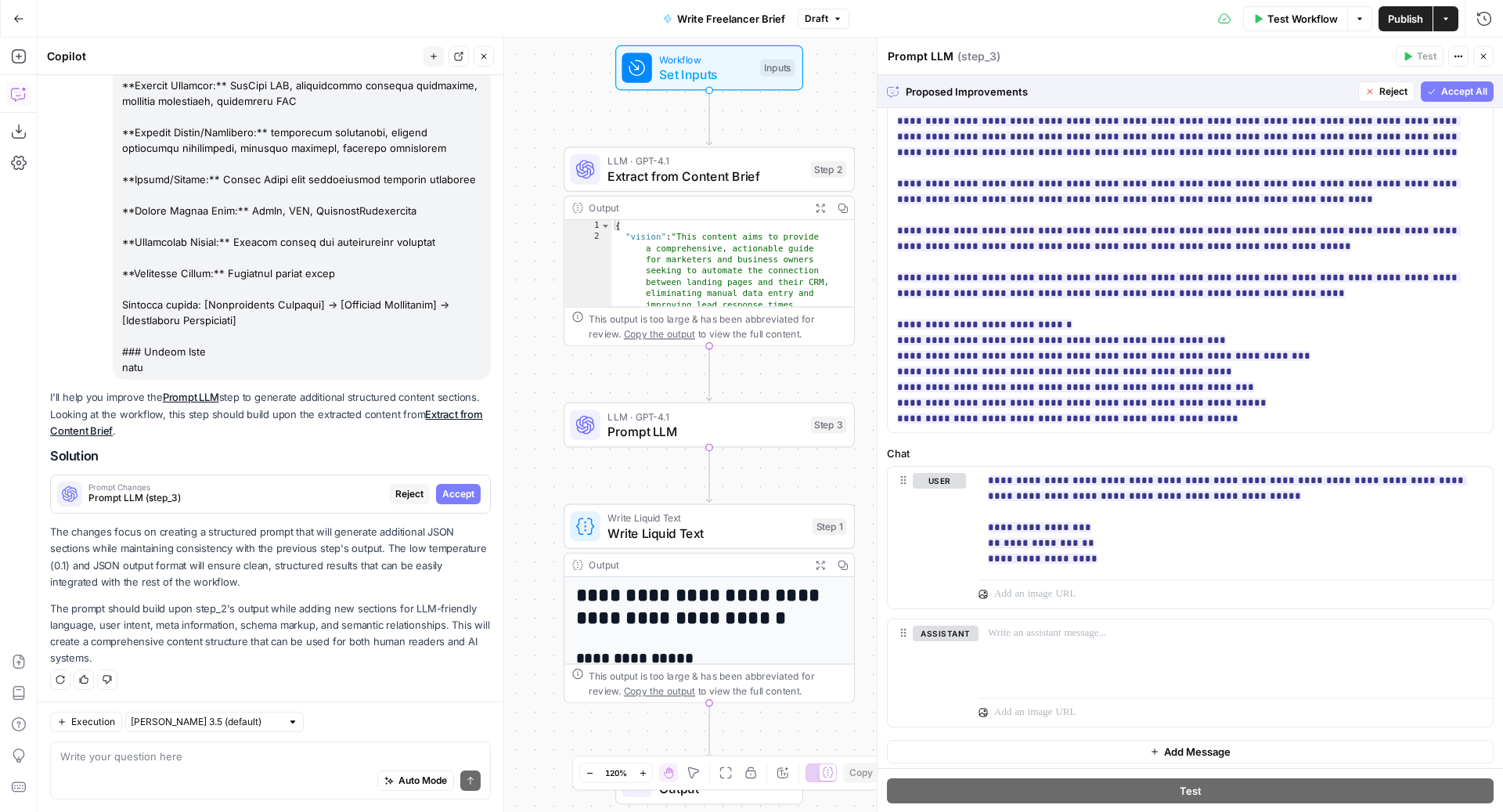
click at [1436, 98] on button "Accept All" at bounding box center [1457, 92] width 73 height 20
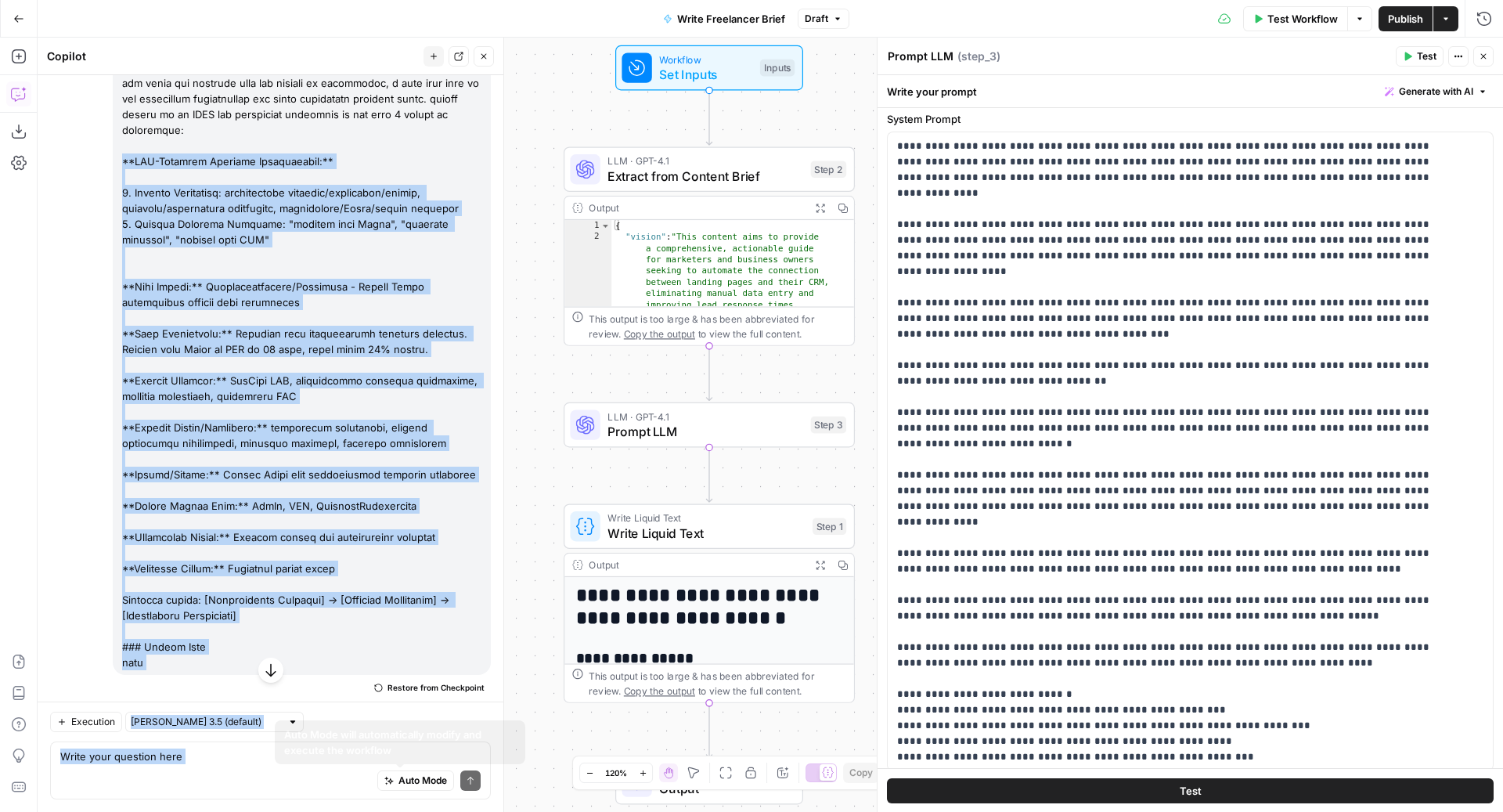
scroll to position [210, 0]
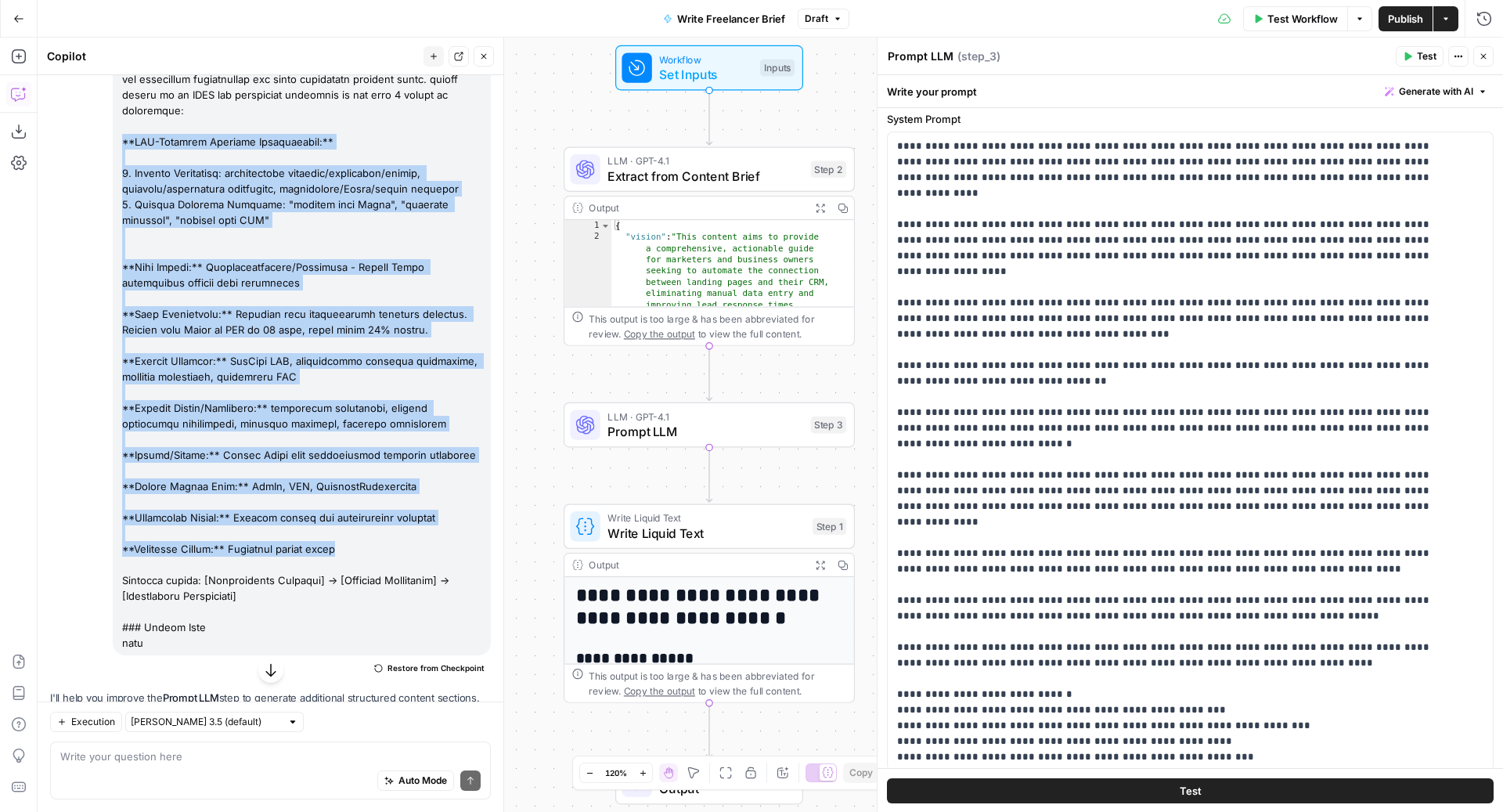
drag, startPoint x: 121, startPoint y: 349, endPoint x: 344, endPoint y: 546, distance: 297.6
click at [344, 546] on div at bounding box center [301, 306] width 378 height 698
copy div "**LLM-Friendly Language Requirements:** 1. Synonym Variations: professional ser…"
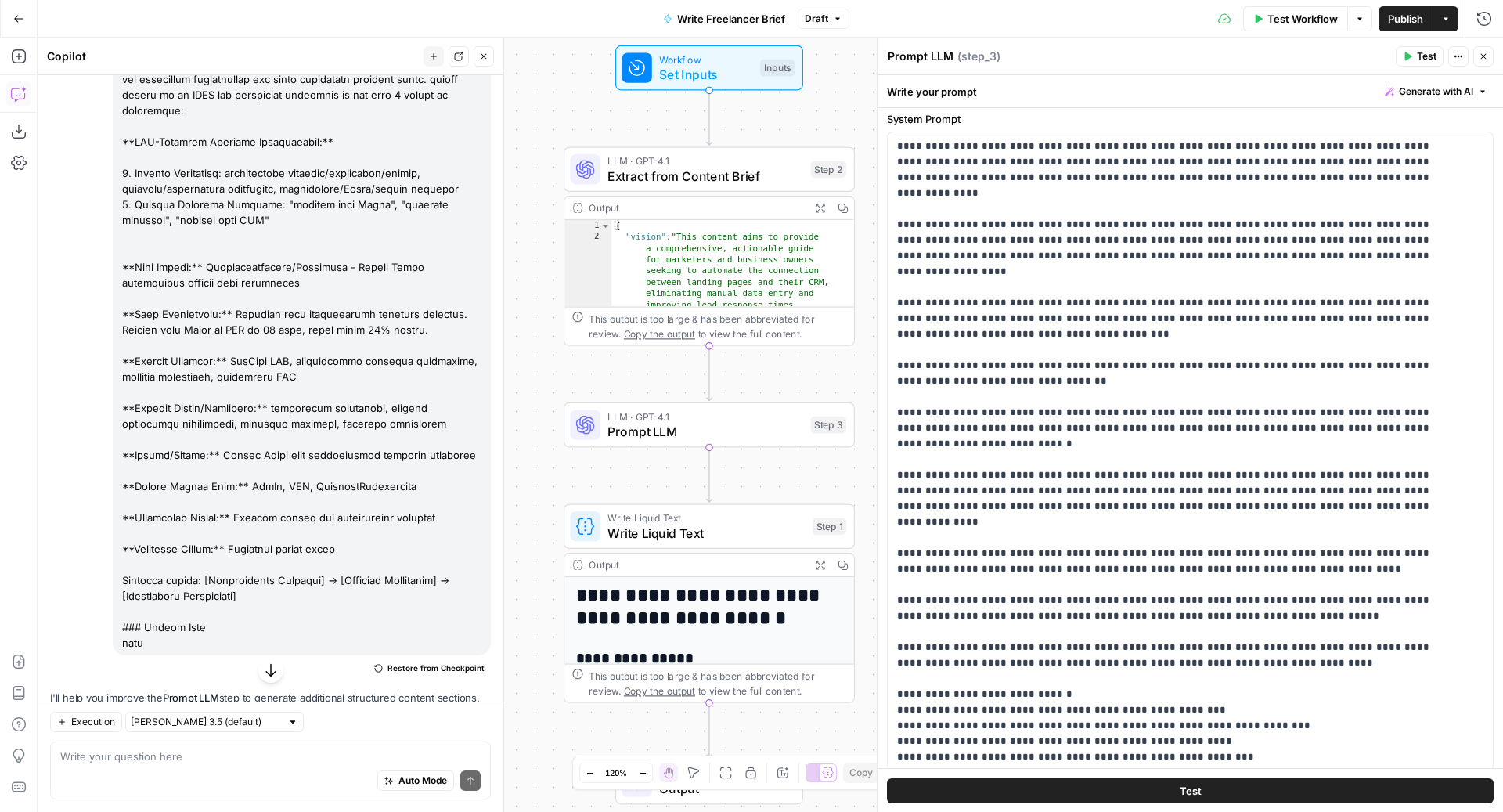
click at [245, 778] on div "Auto Mode Send" at bounding box center [270, 781] width 421 height 35
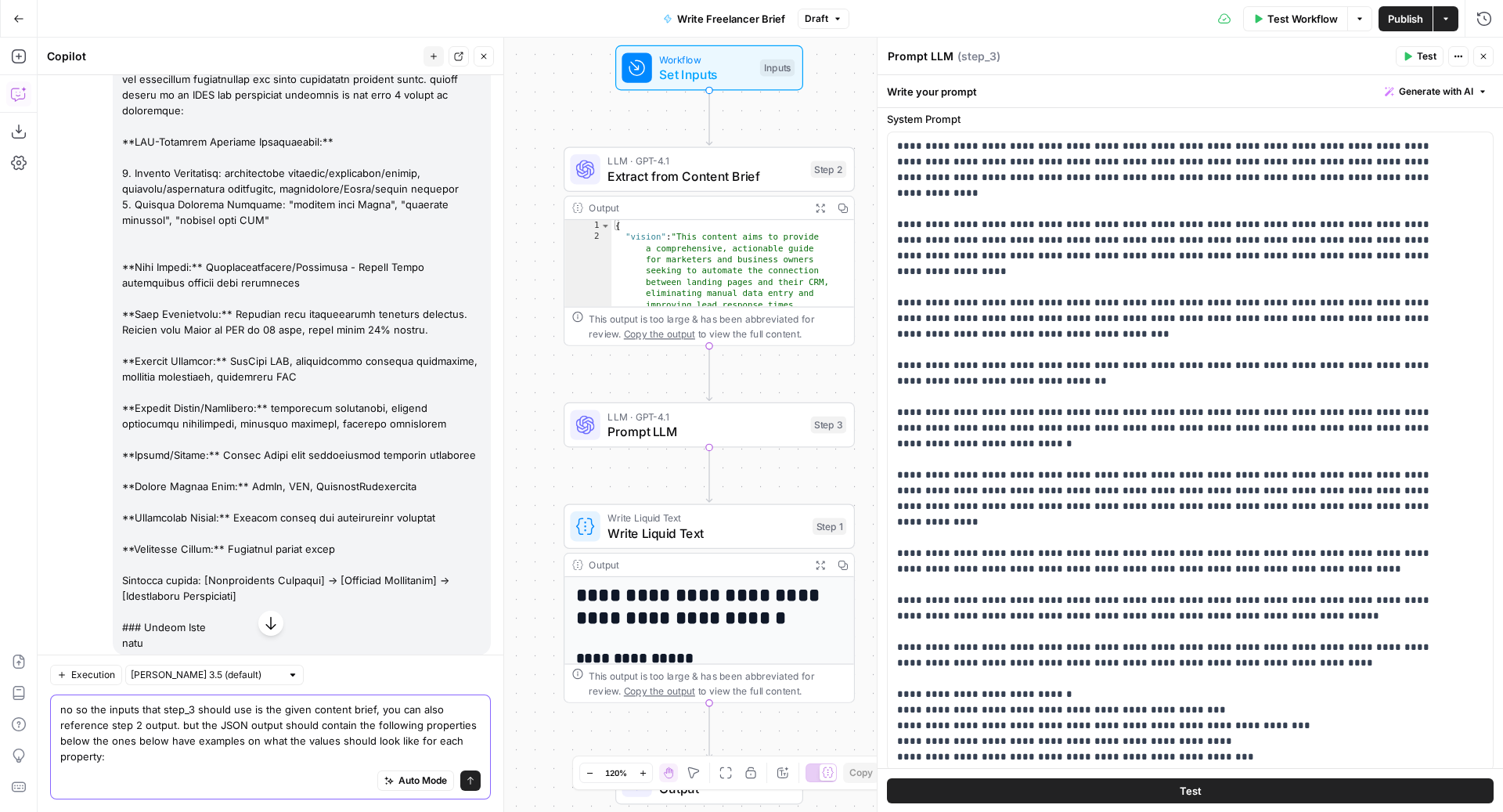
paste textarea "**LLM-Friendly Language Requirements:** 1. Synonym Variations: professional ser…"
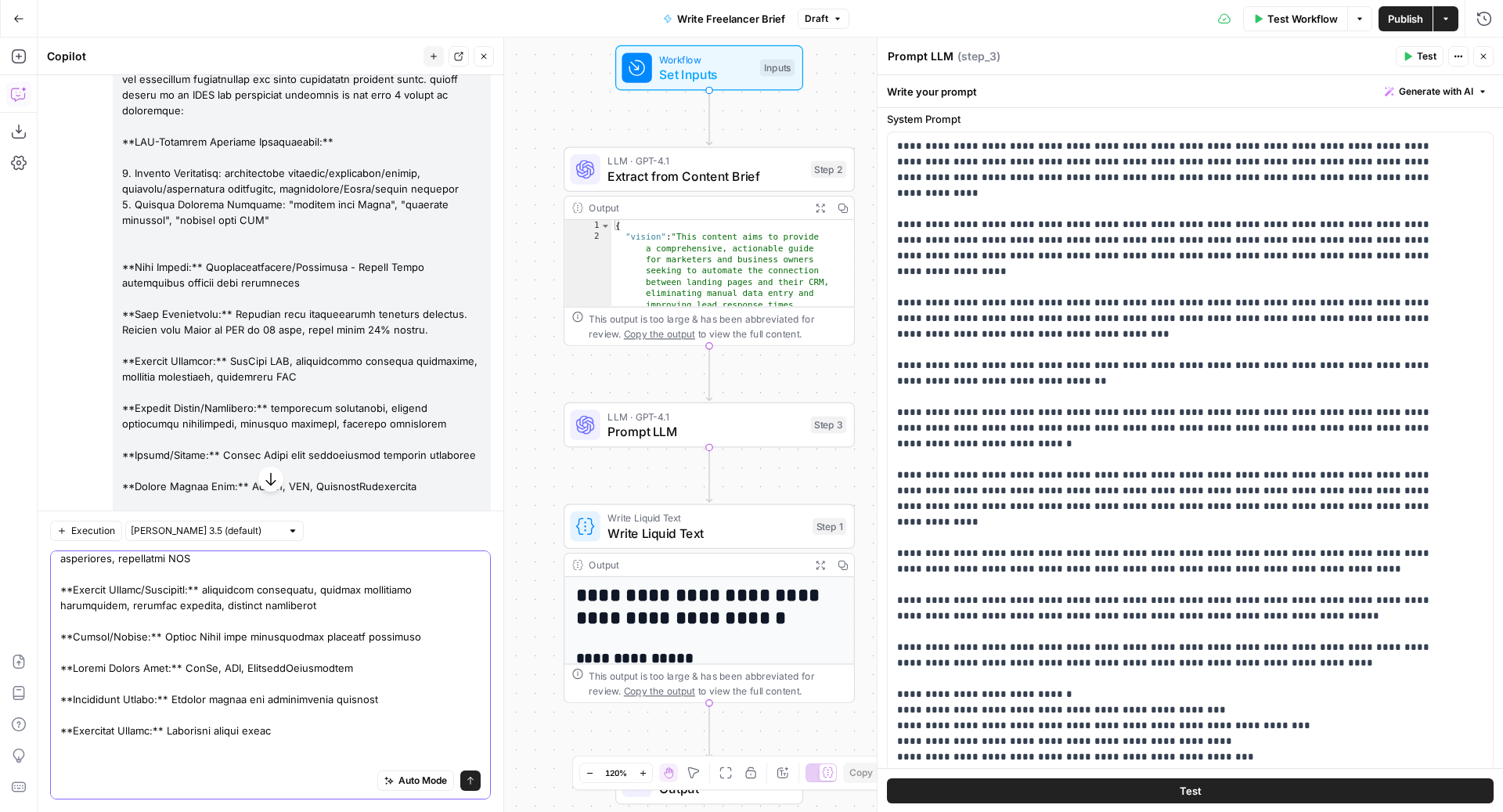
scroll to position [341, 0]
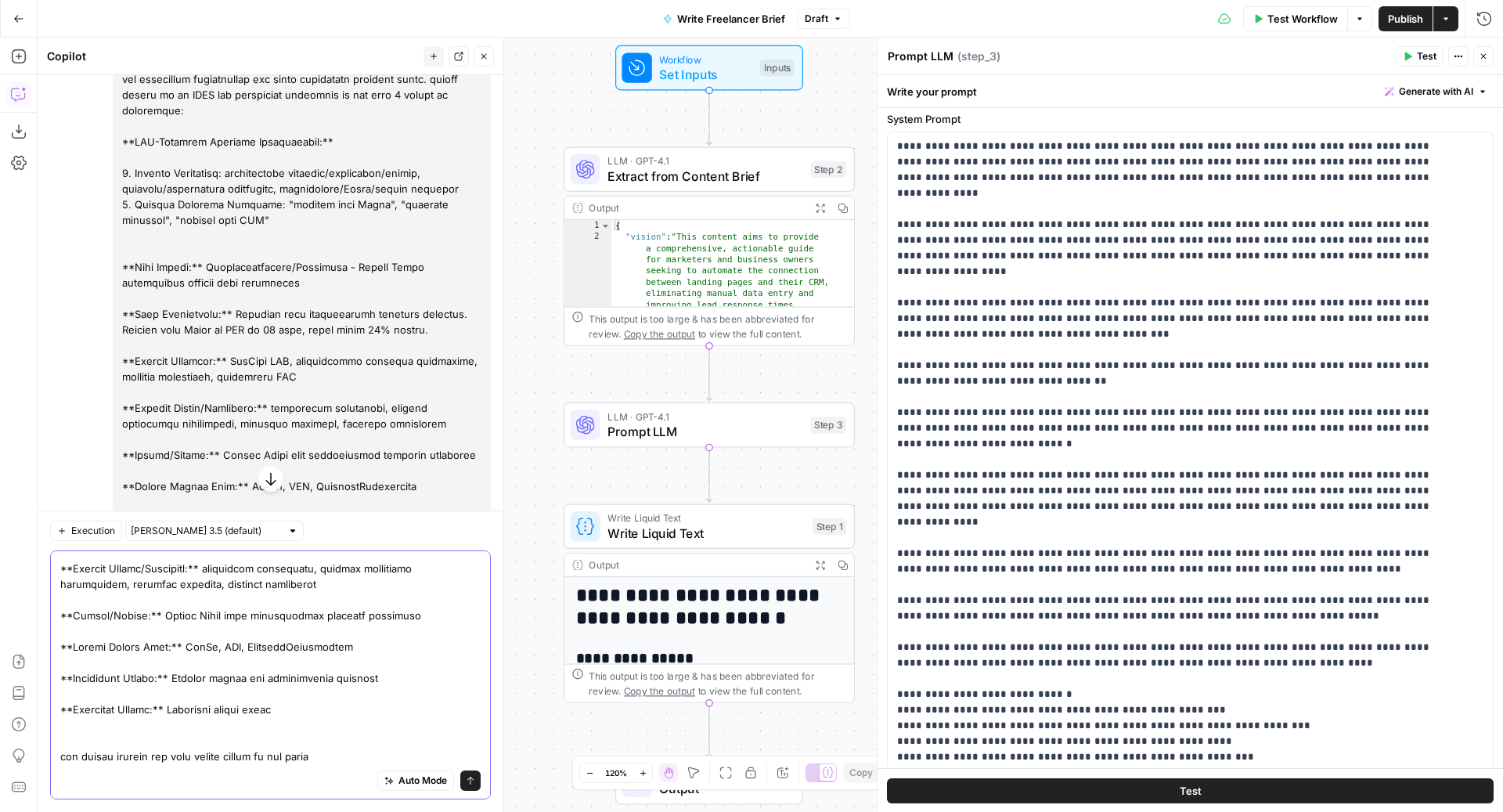
type textarea "no so the inputs that step_3 should use is the given content brief, you can als…"
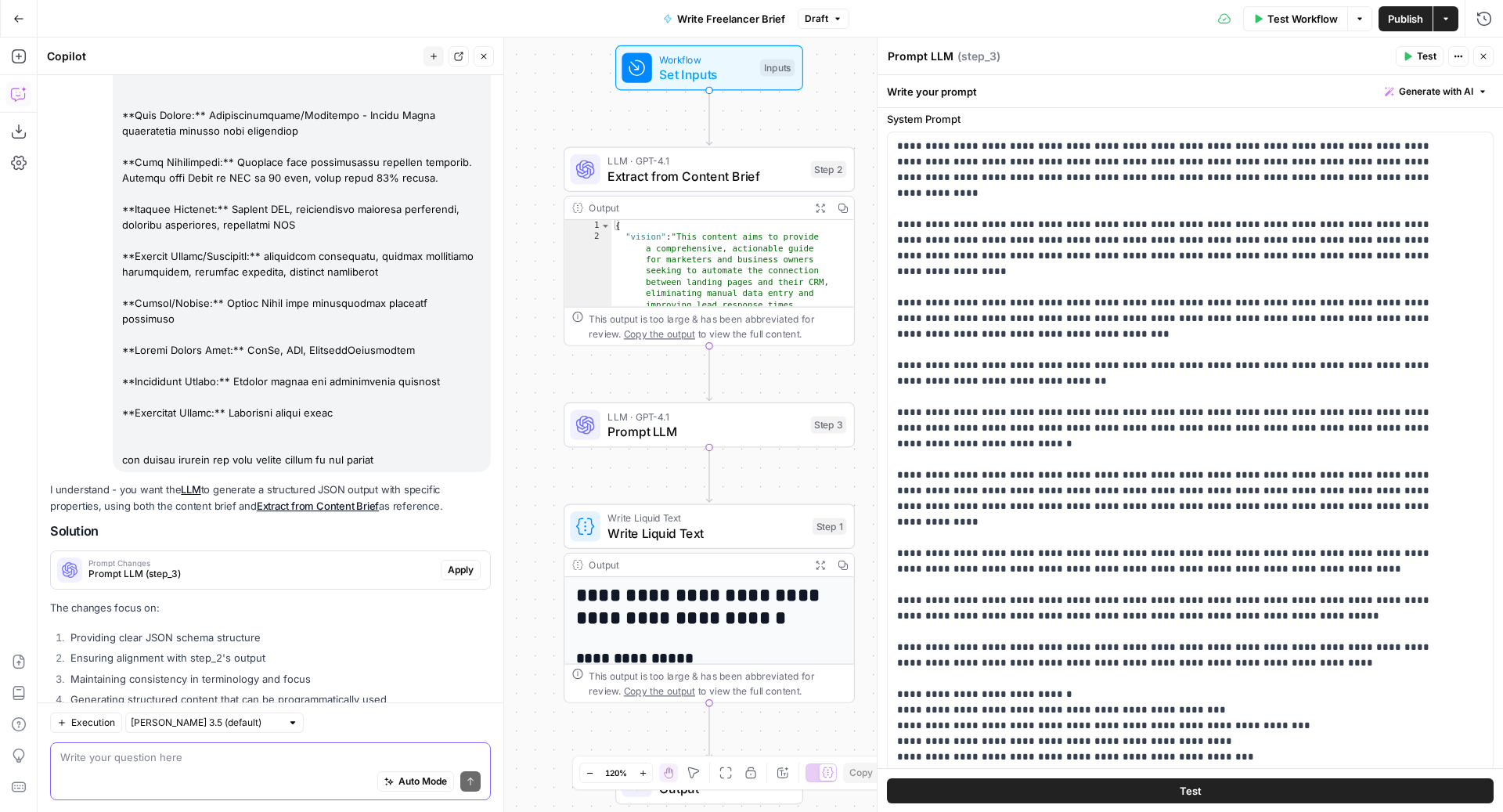
scroll to position [1357, 0]
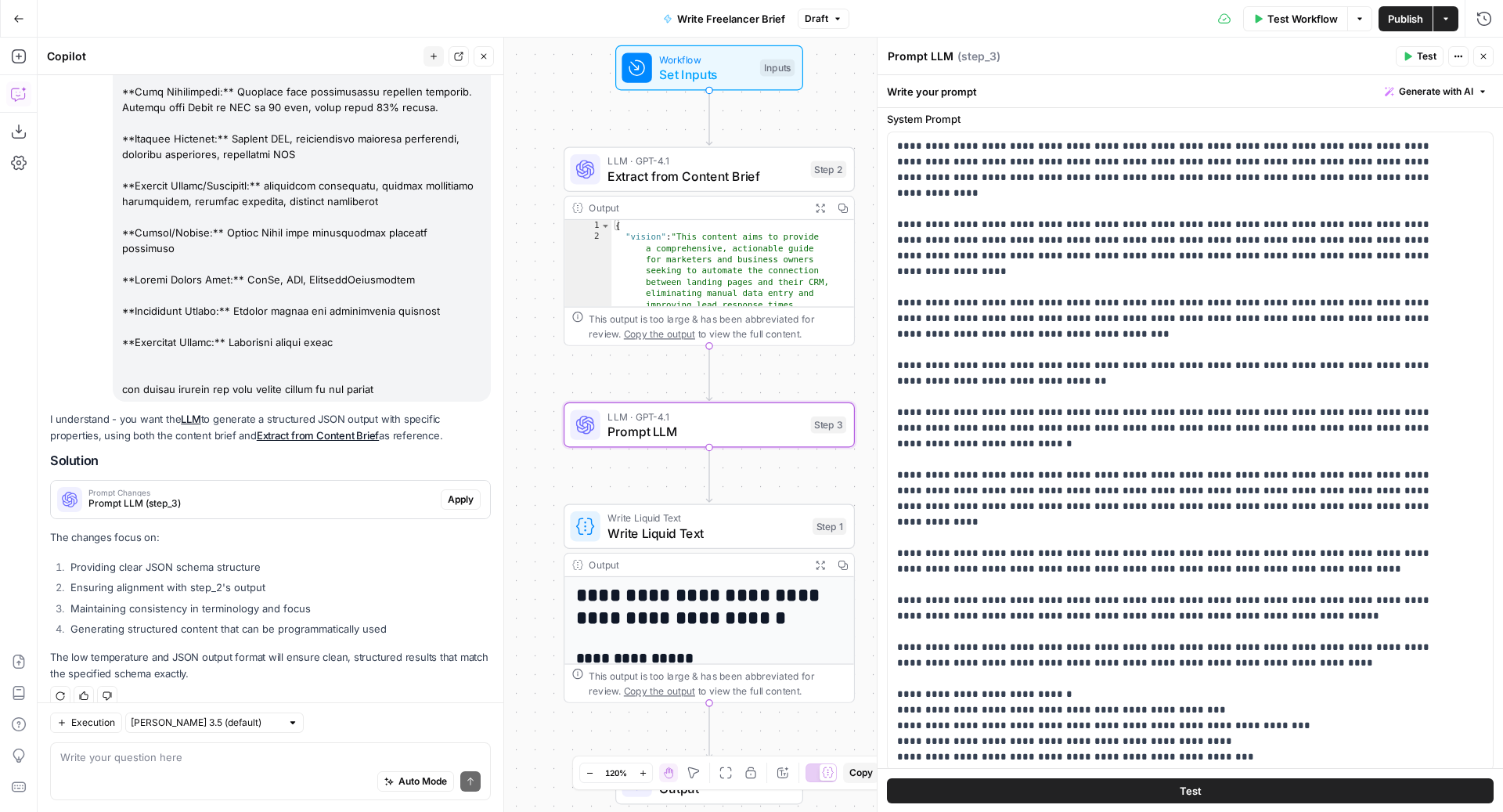
click at [453, 493] on span "Apply" at bounding box center [460, 500] width 26 height 14
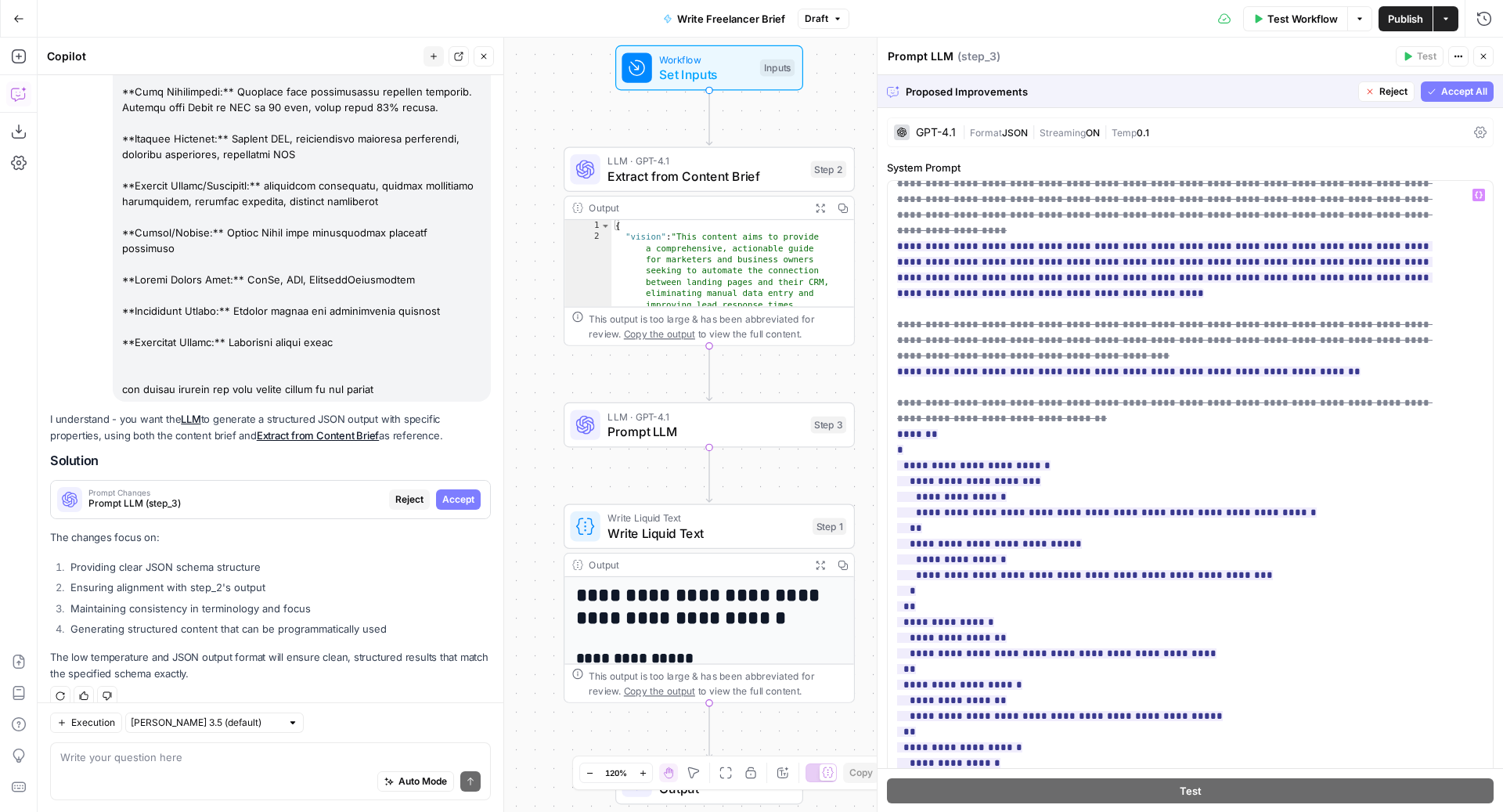
scroll to position [285, 0]
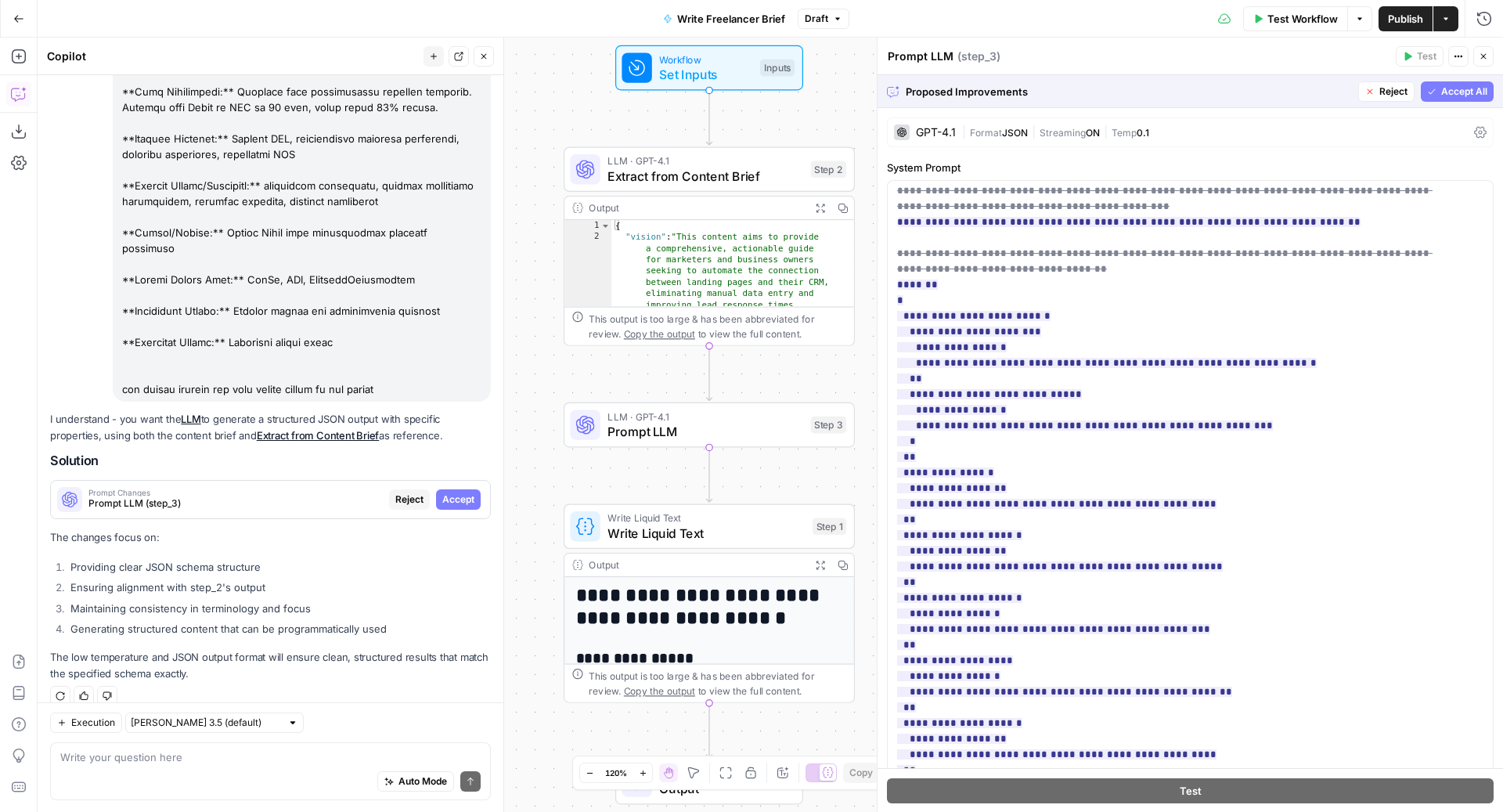
click at [1451, 93] on span "Accept All" at bounding box center [1464, 92] width 46 height 14
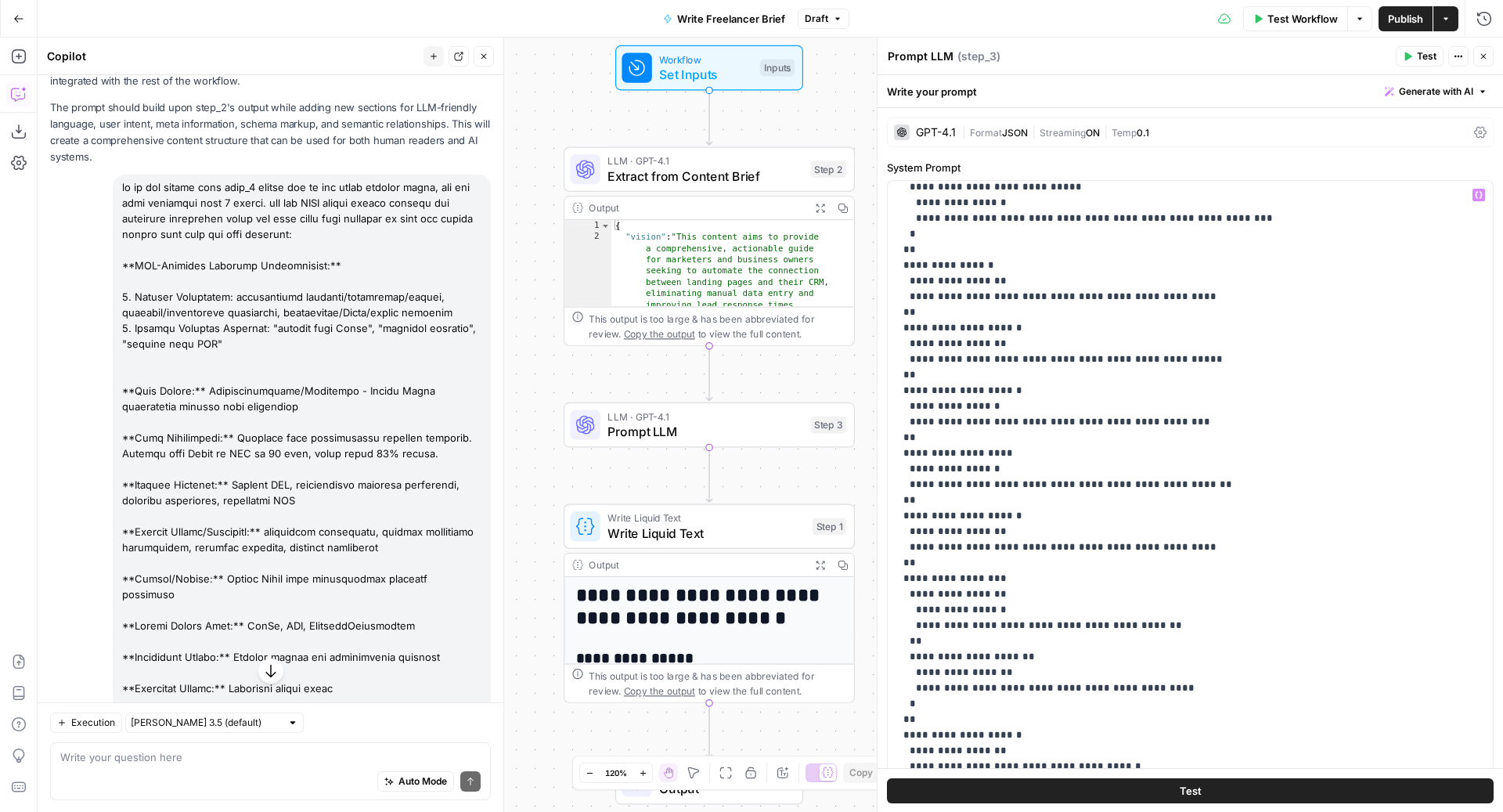
scroll to position [465, 0]
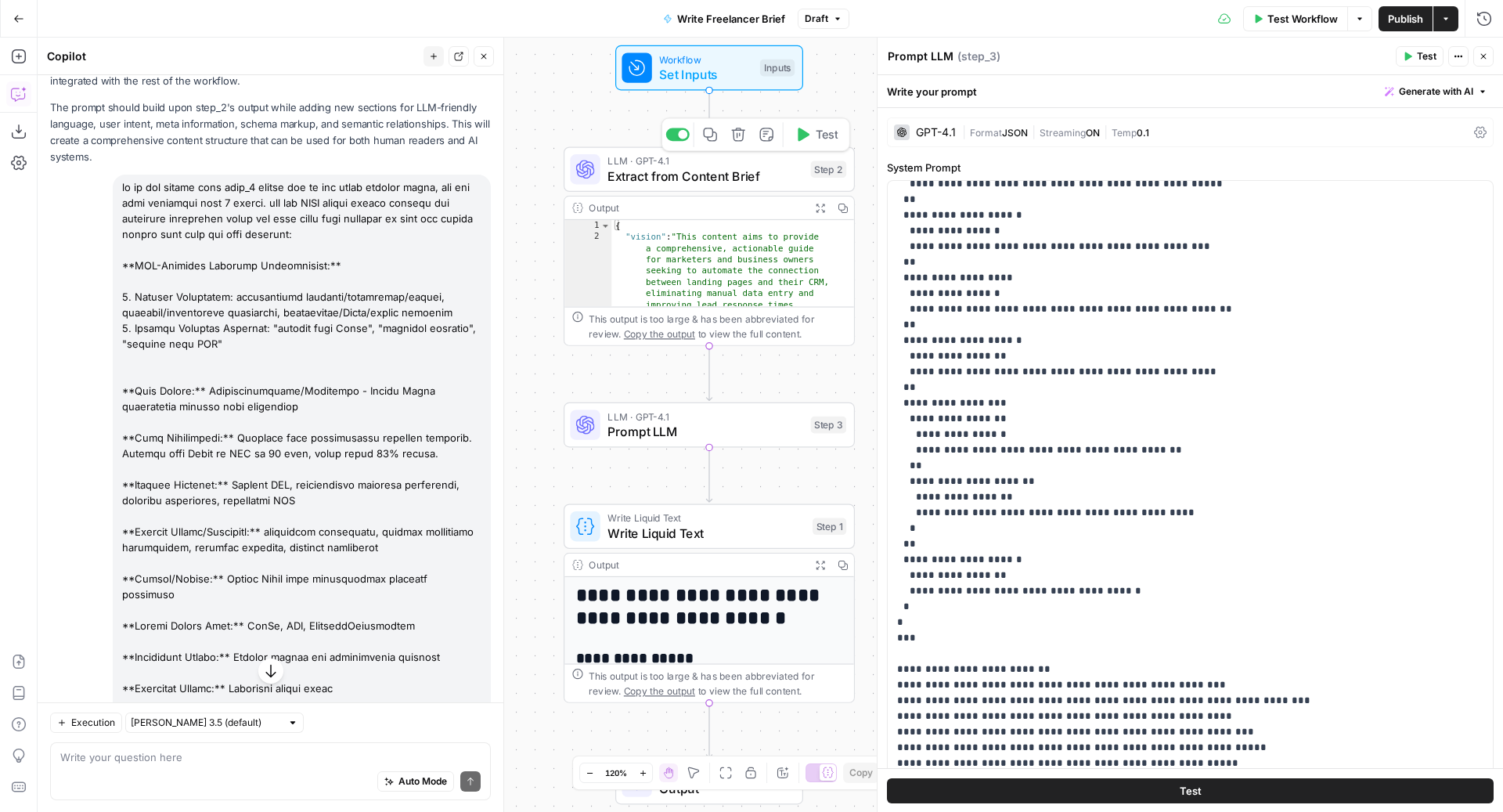
click at [715, 167] on span "Extract from Content Brief" at bounding box center [705, 175] width 196 height 19
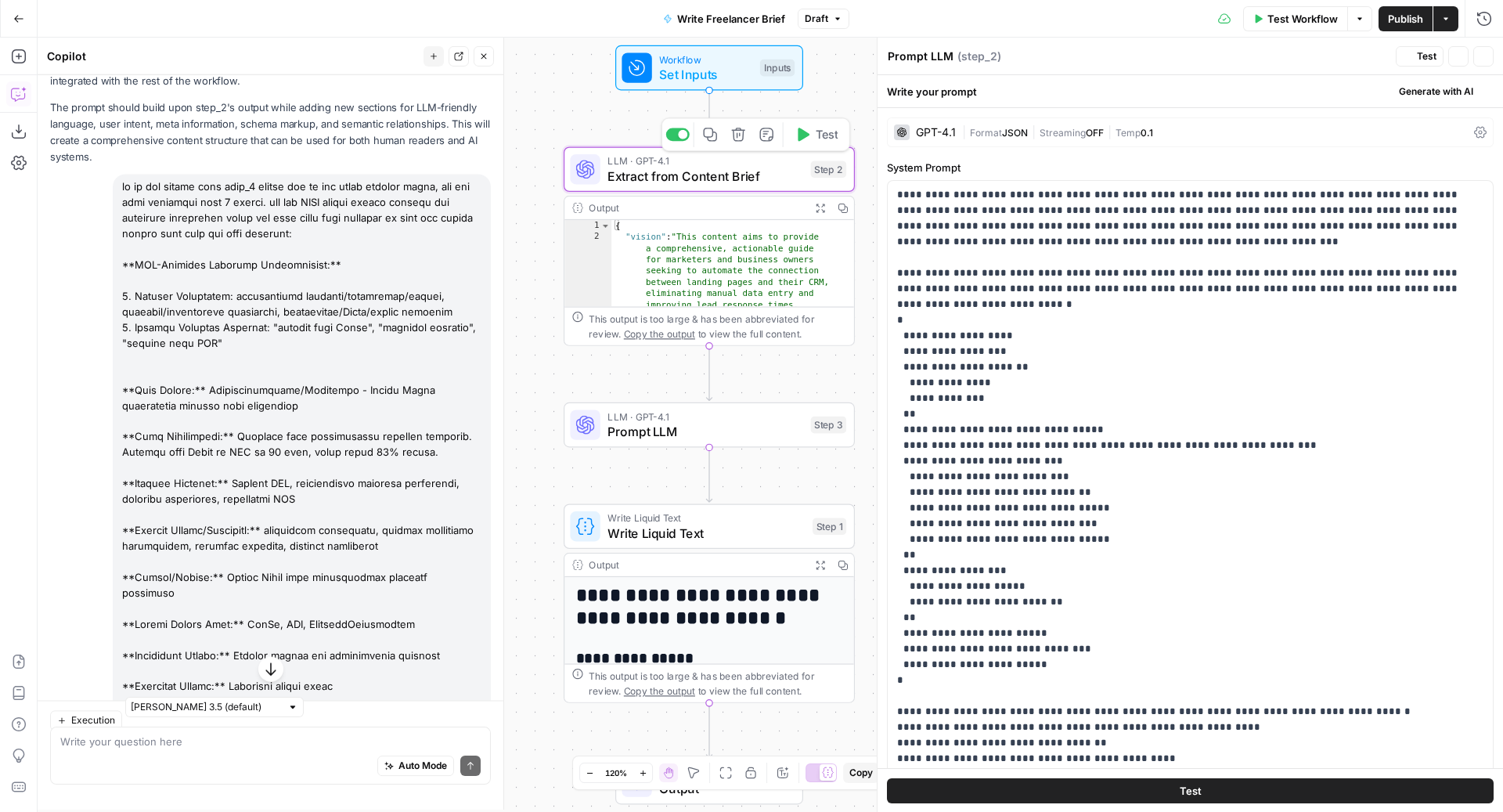
type textarea "Extract from Content Brief"
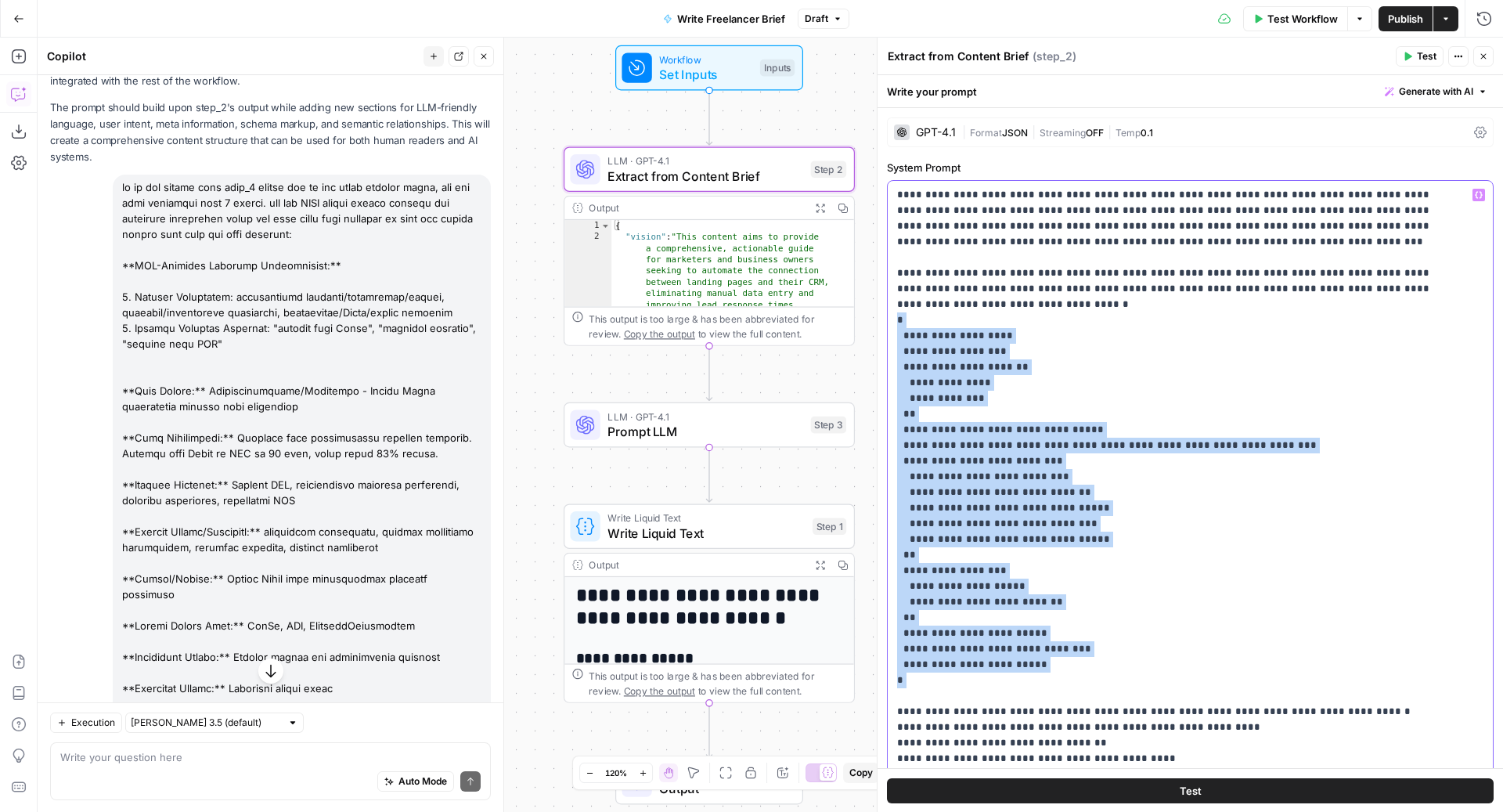
drag, startPoint x: 916, startPoint y: 687, endPoint x: 885, endPoint y: 319, distance: 369.3
click at [885, 319] on div "**********" at bounding box center [1189, 761] width 625 height 1308
copy p "**********"
click at [323, 781] on div "Auto Mode Send" at bounding box center [270, 781] width 421 height 35
paste textarea "{ "vision": "string", "story": "string", "target_word_count": { "min": number, …"
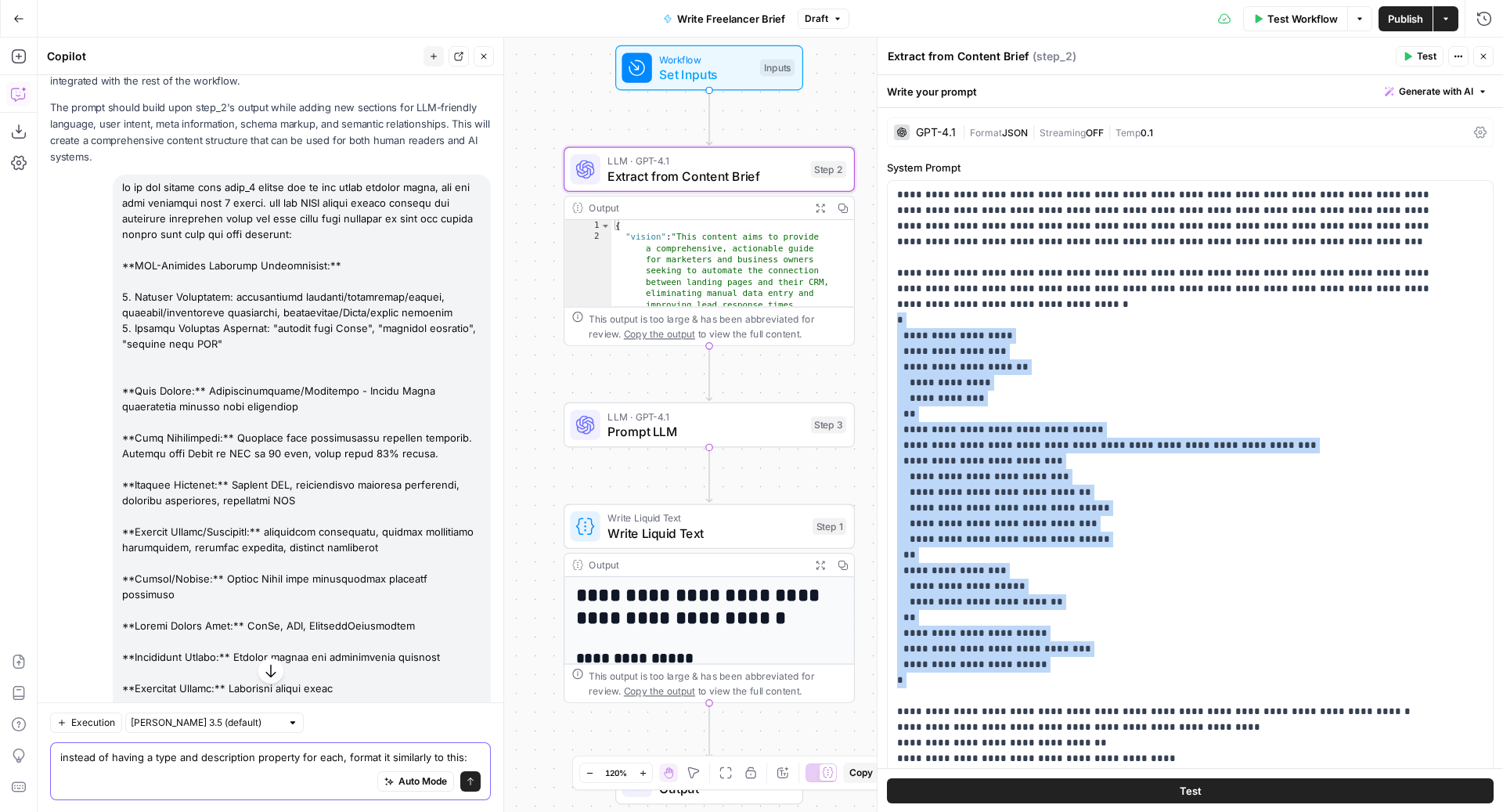
type textarea "instead of having a type and description property for each, format it similarly…"
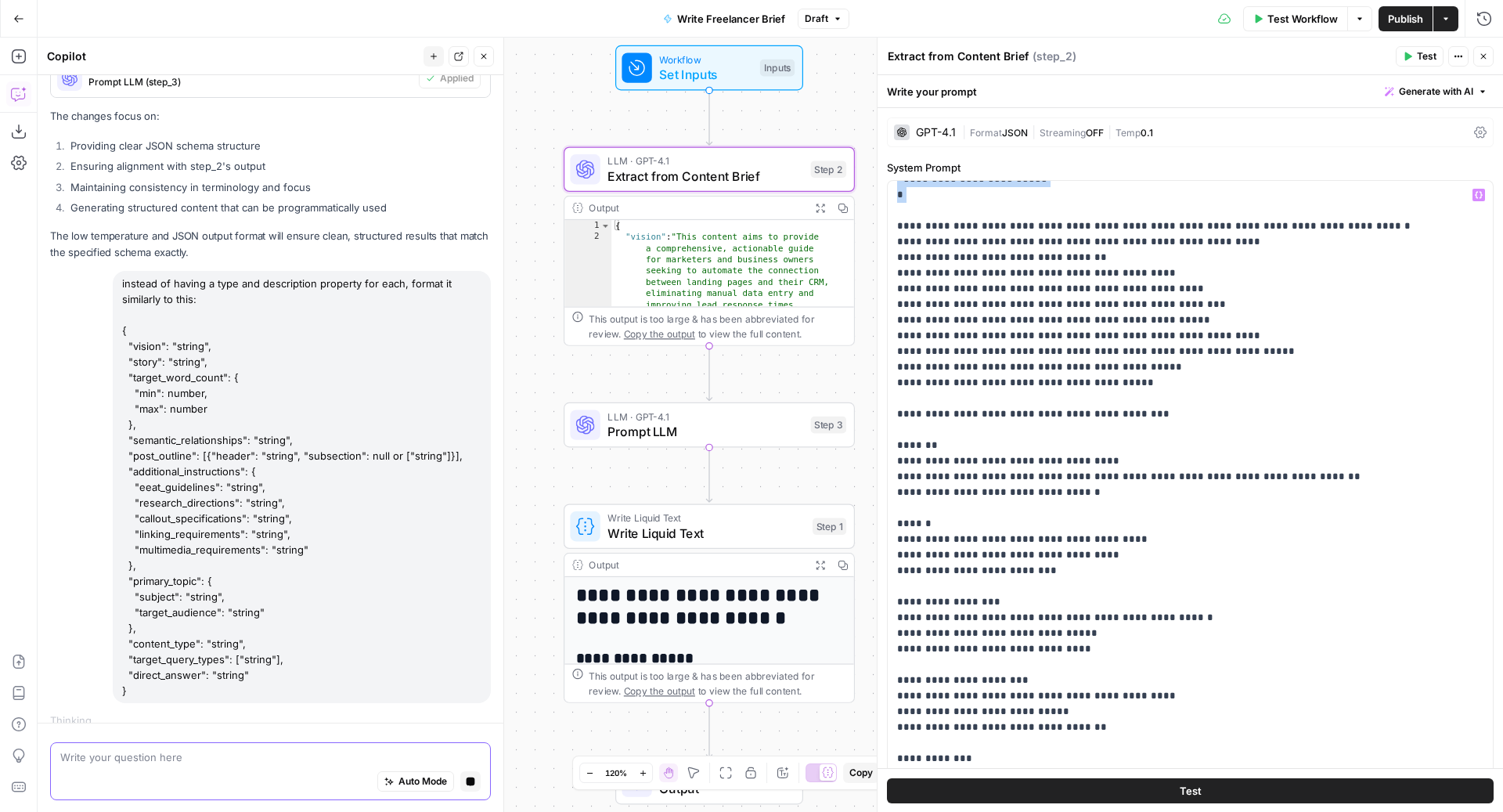
scroll to position [687, 0]
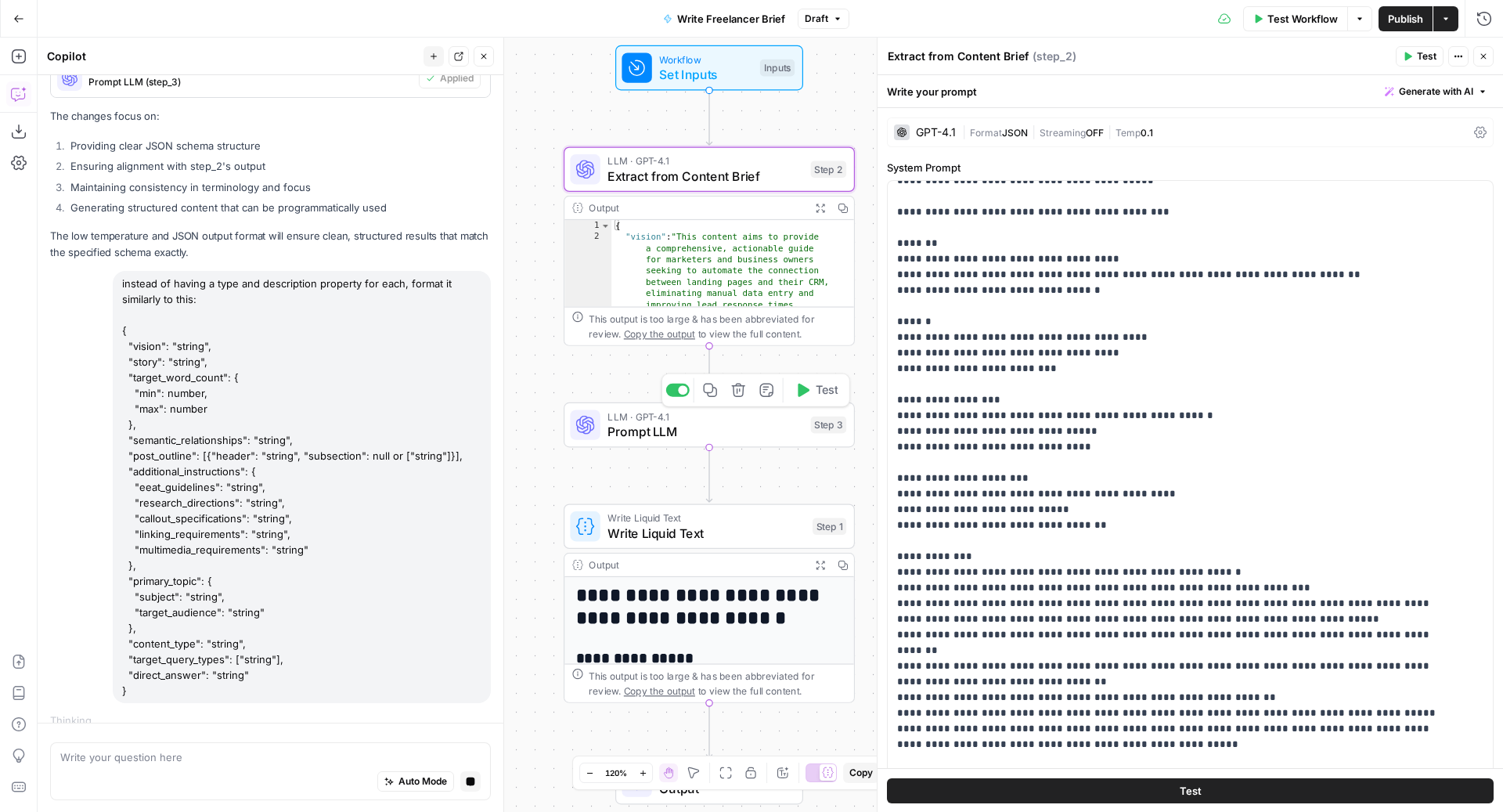
click at [695, 431] on span "Prompt LLM" at bounding box center [705, 430] width 196 height 19
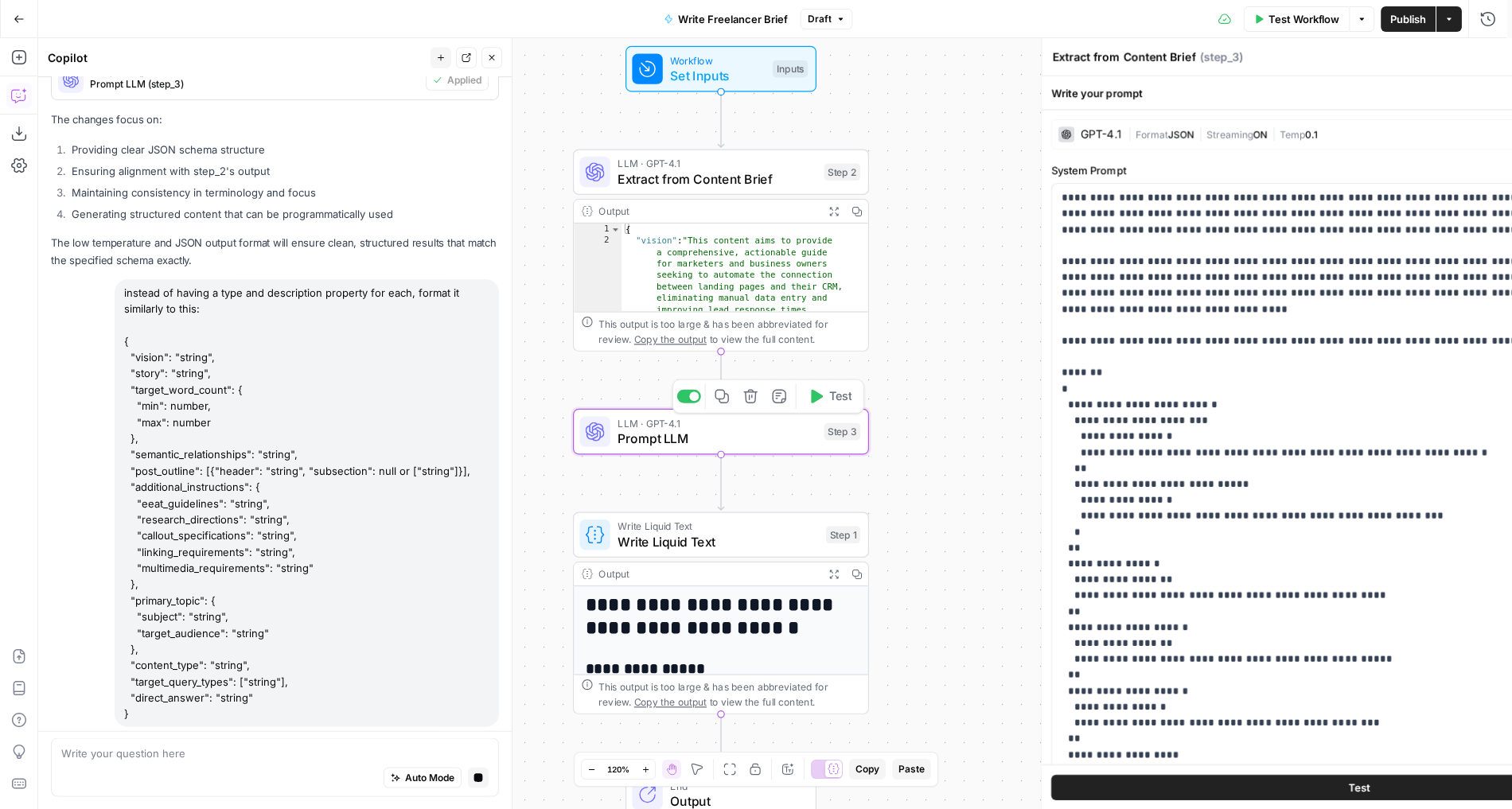
type textarea "Prompt LLM"
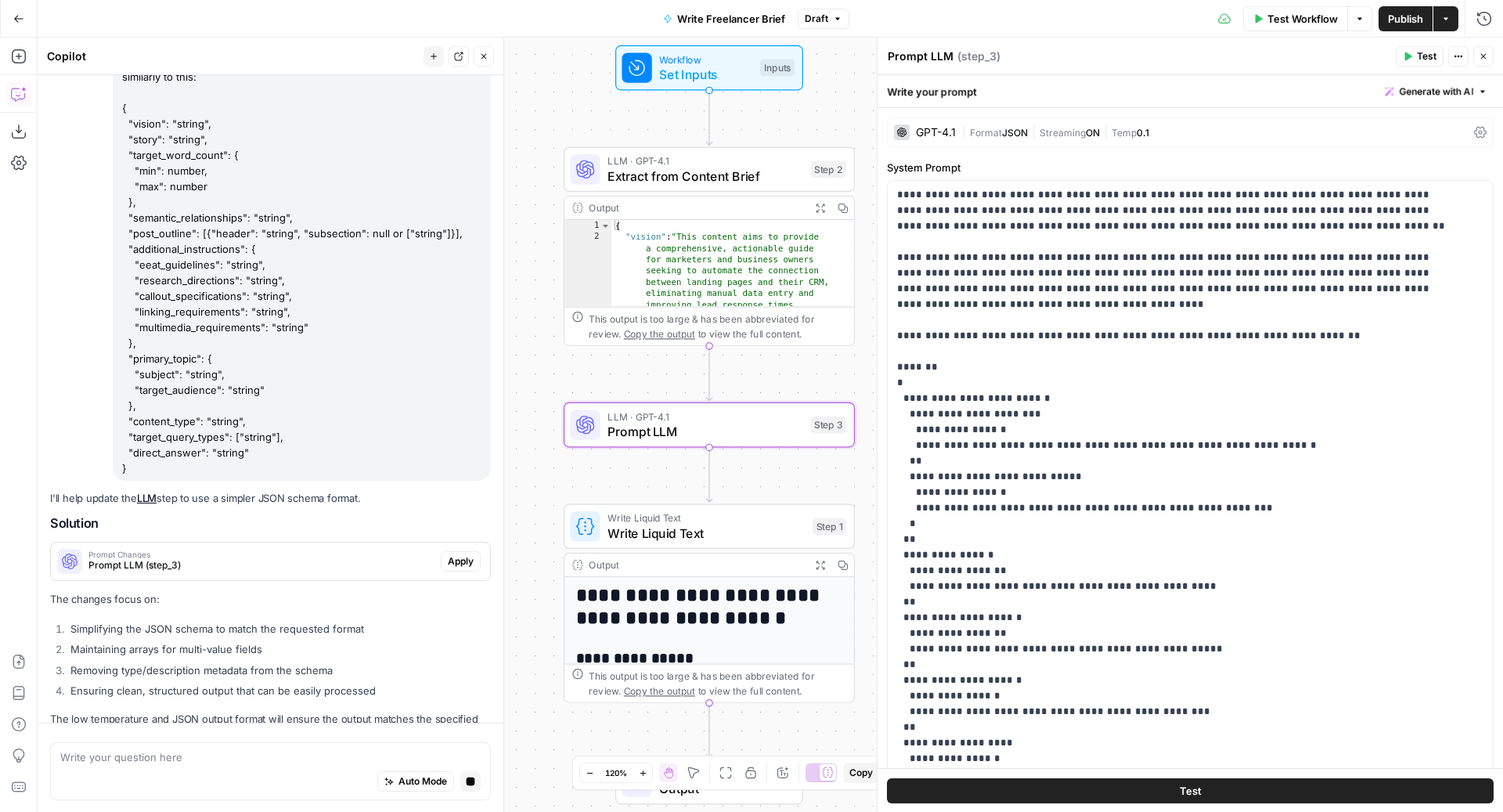
scroll to position [1992, 0]
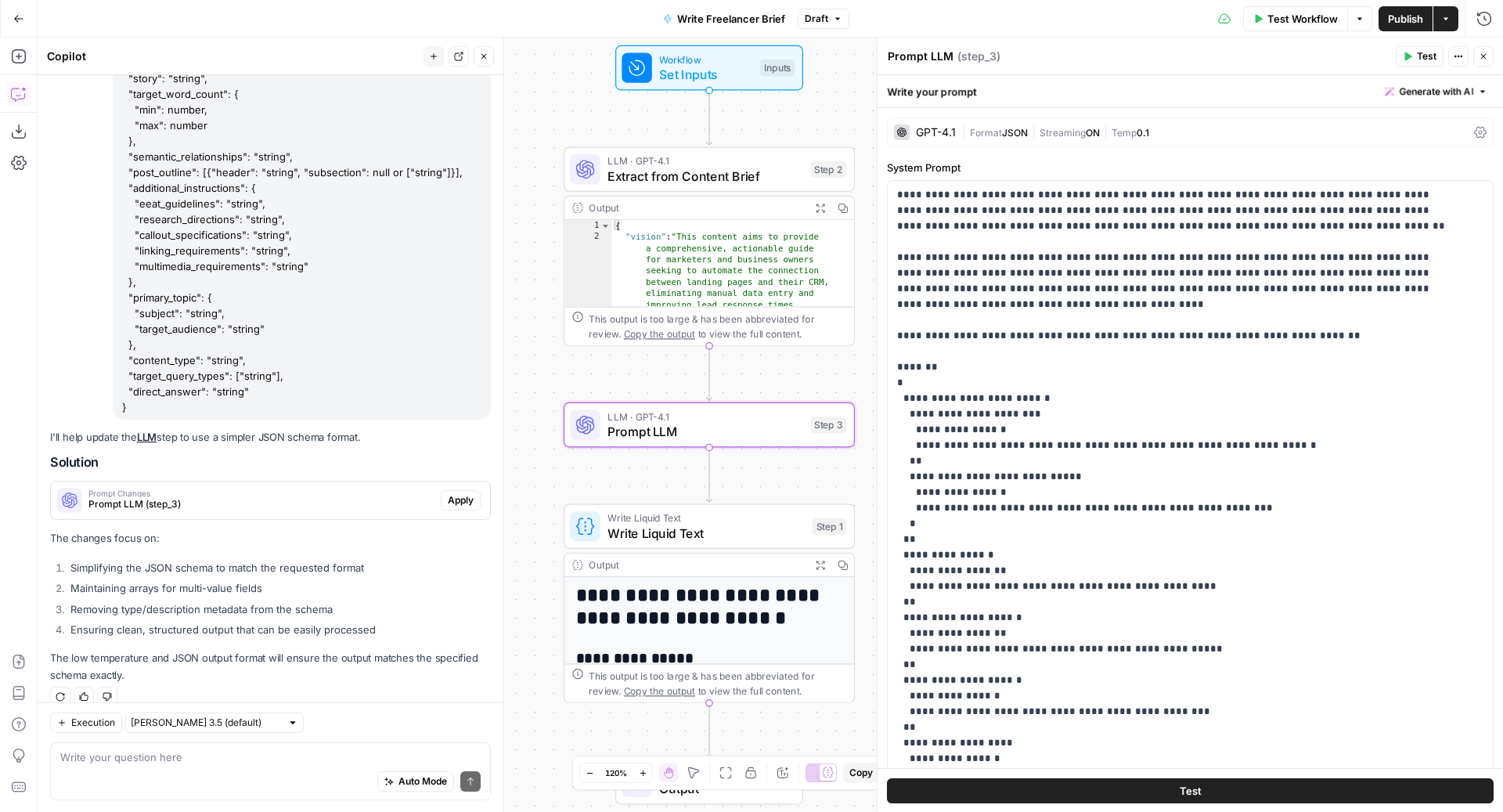
click at [447, 493] on span "Apply" at bounding box center [460, 500] width 26 height 14
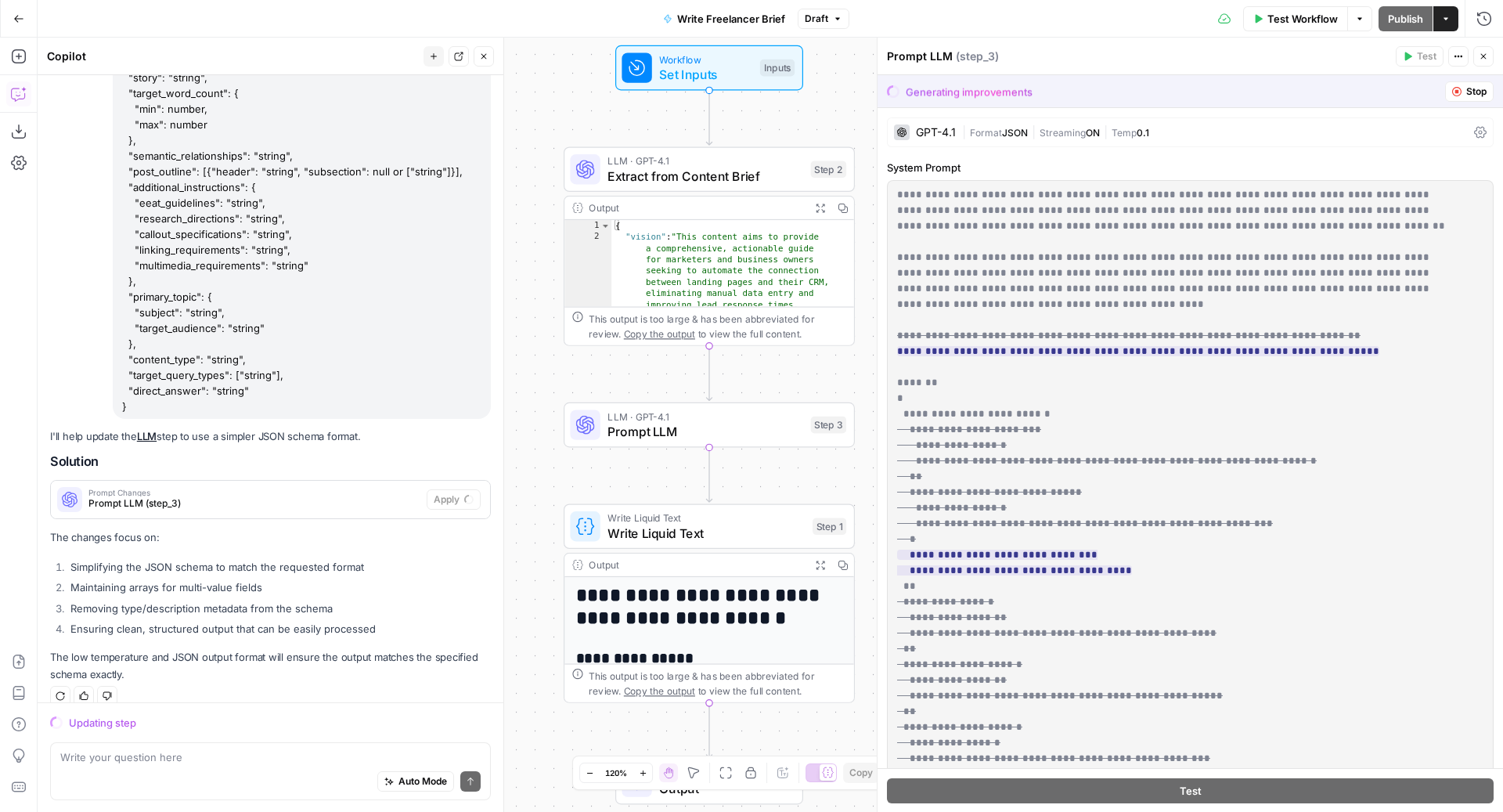
scroll to position [2037, 0]
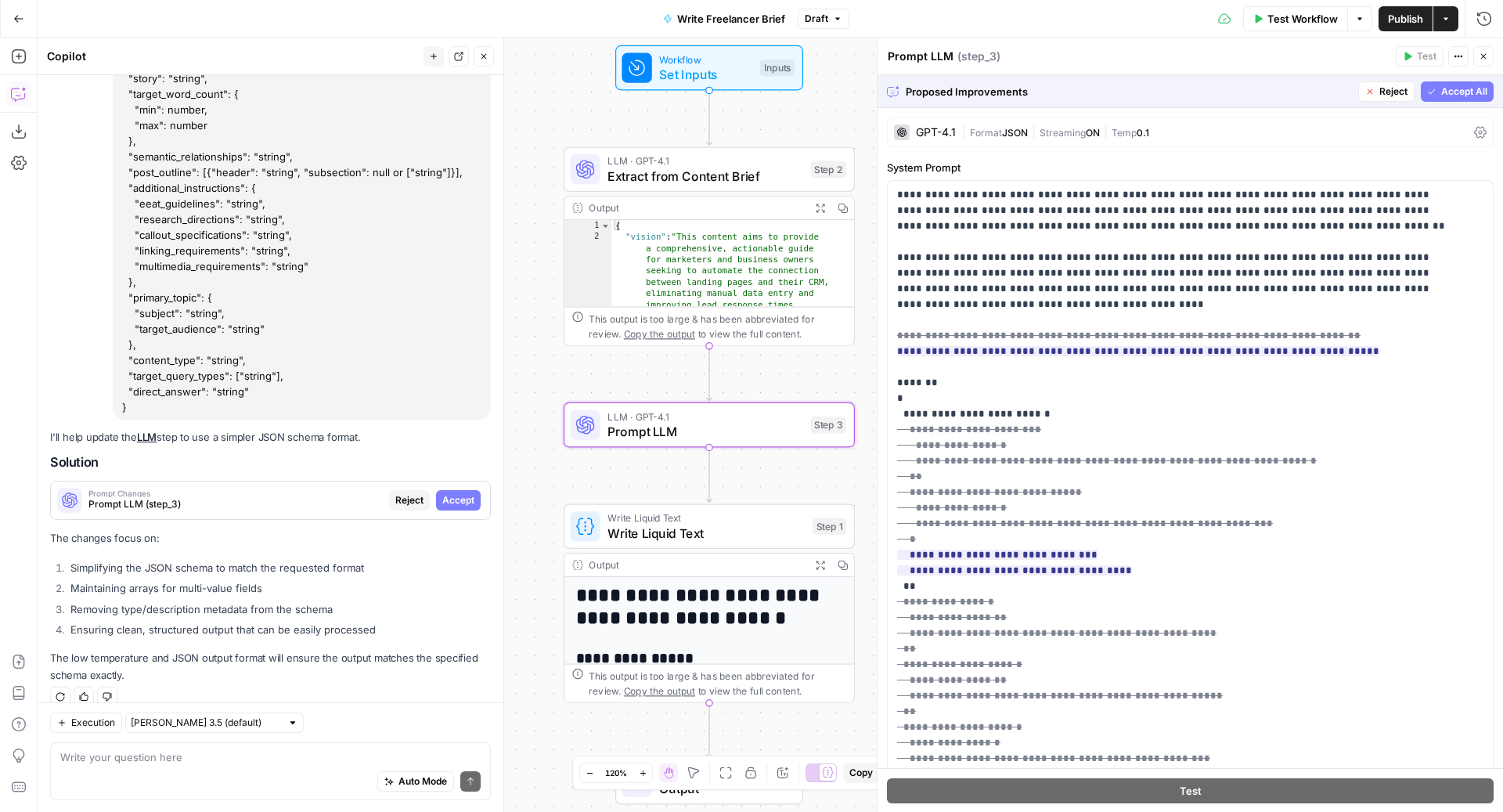
click at [446, 493] on span "Accept" at bounding box center [458, 500] width 32 height 14
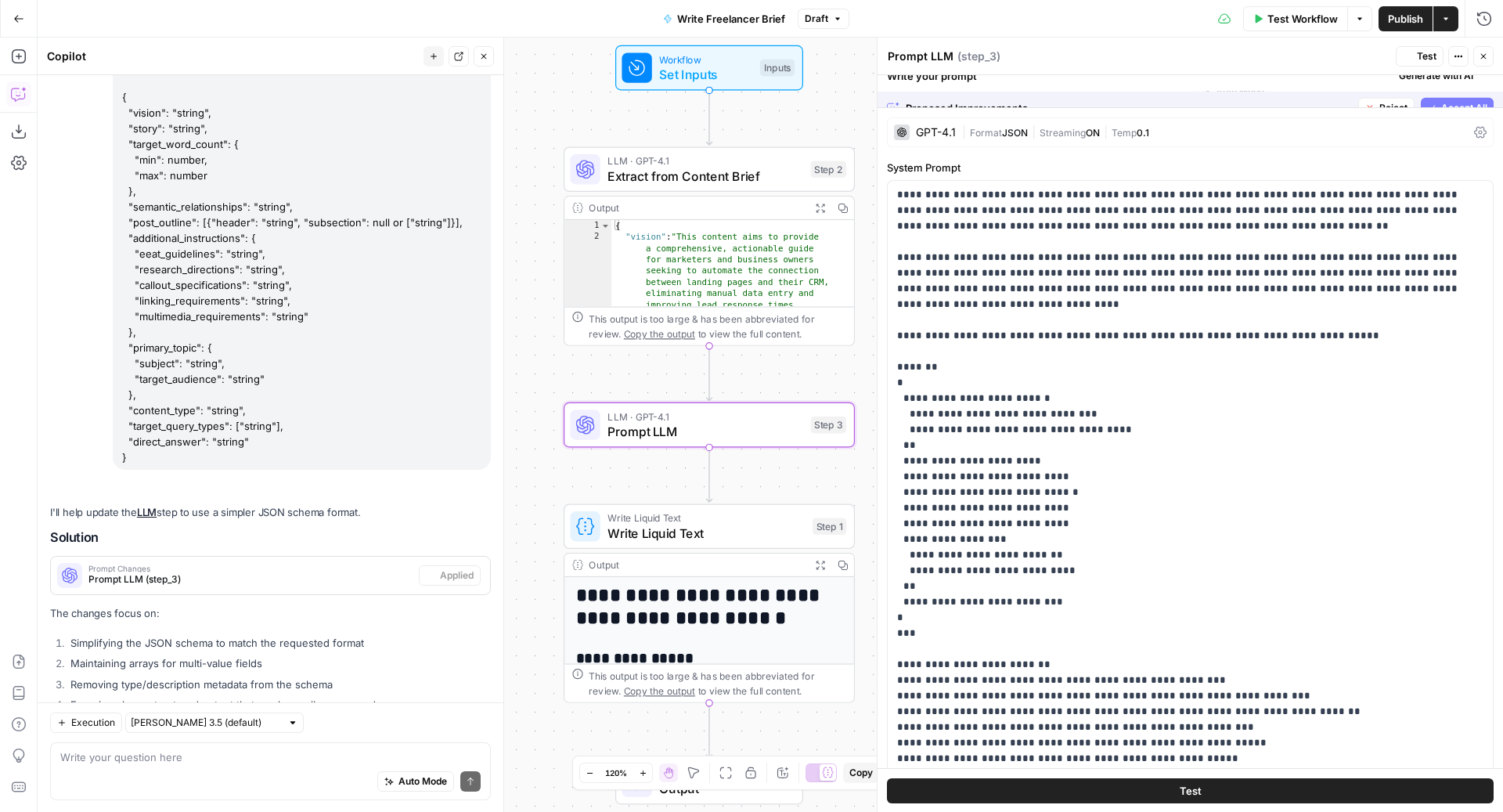
scroll to position [2111, 0]
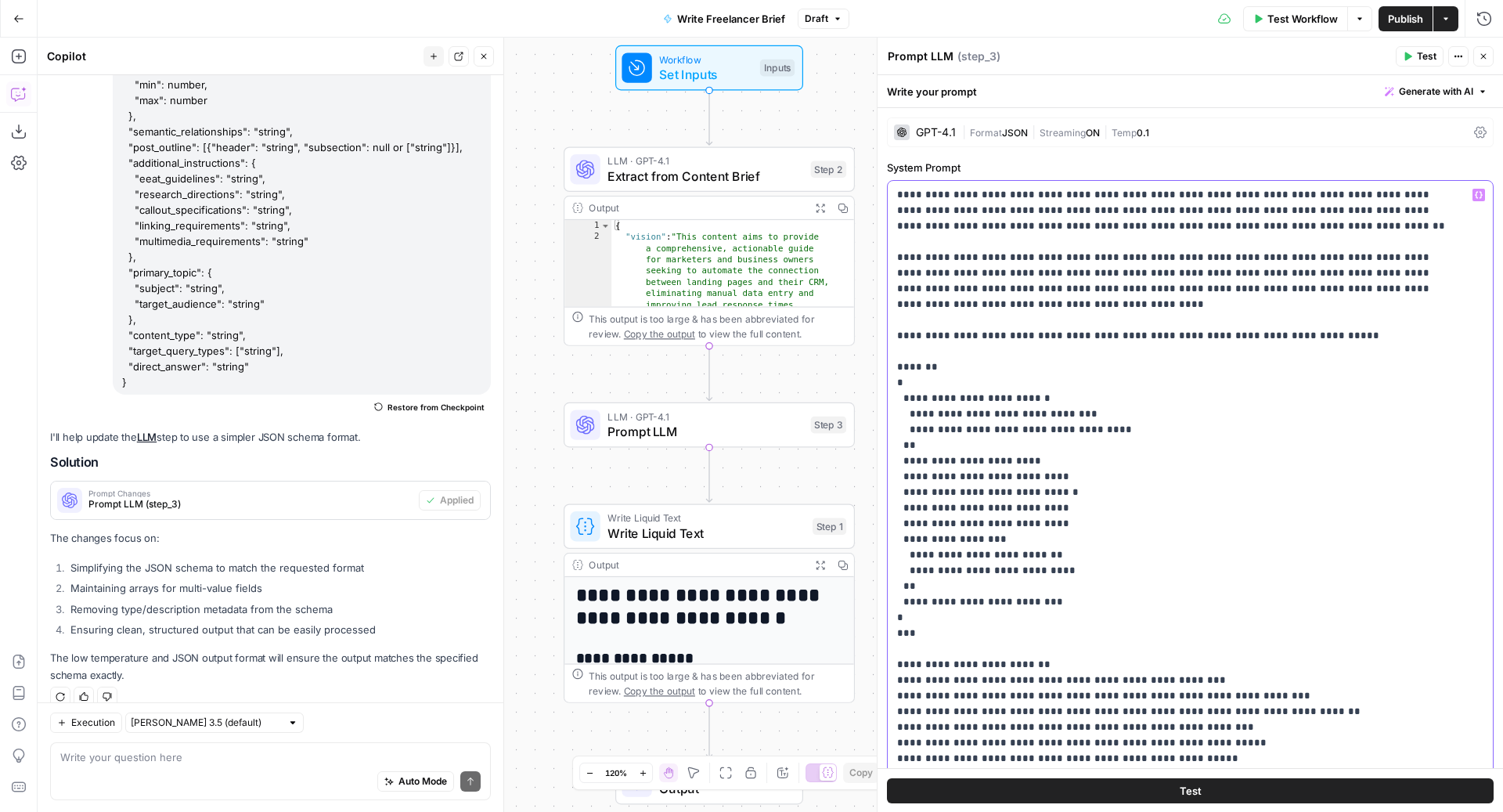
drag, startPoint x: 933, startPoint y: 369, endPoint x: 890, endPoint y: 367, distance: 43.0
click at [890, 367] on div "**********" at bounding box center [1190, 499] width 605 height 638
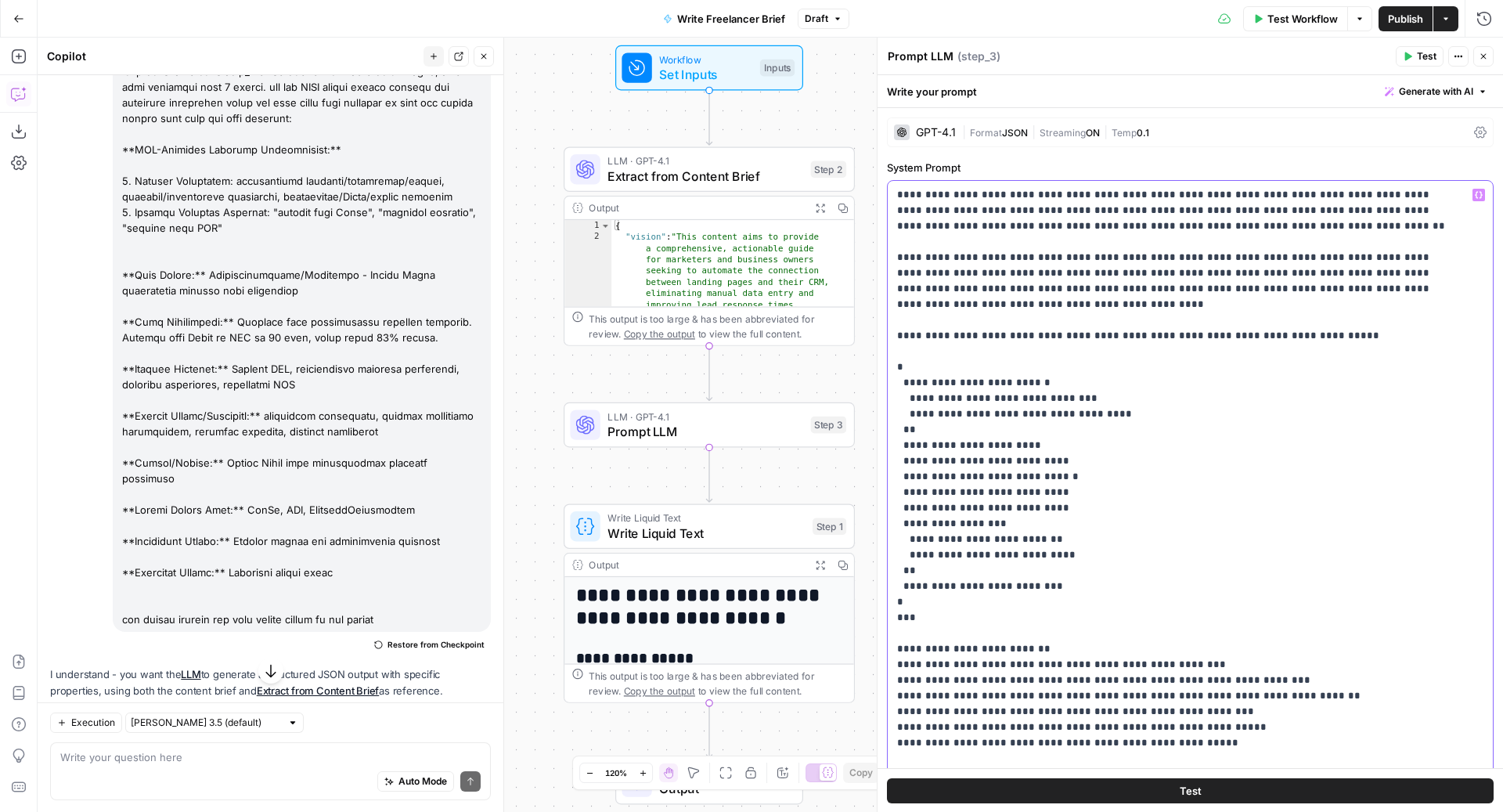
scroll to position [919, 0]
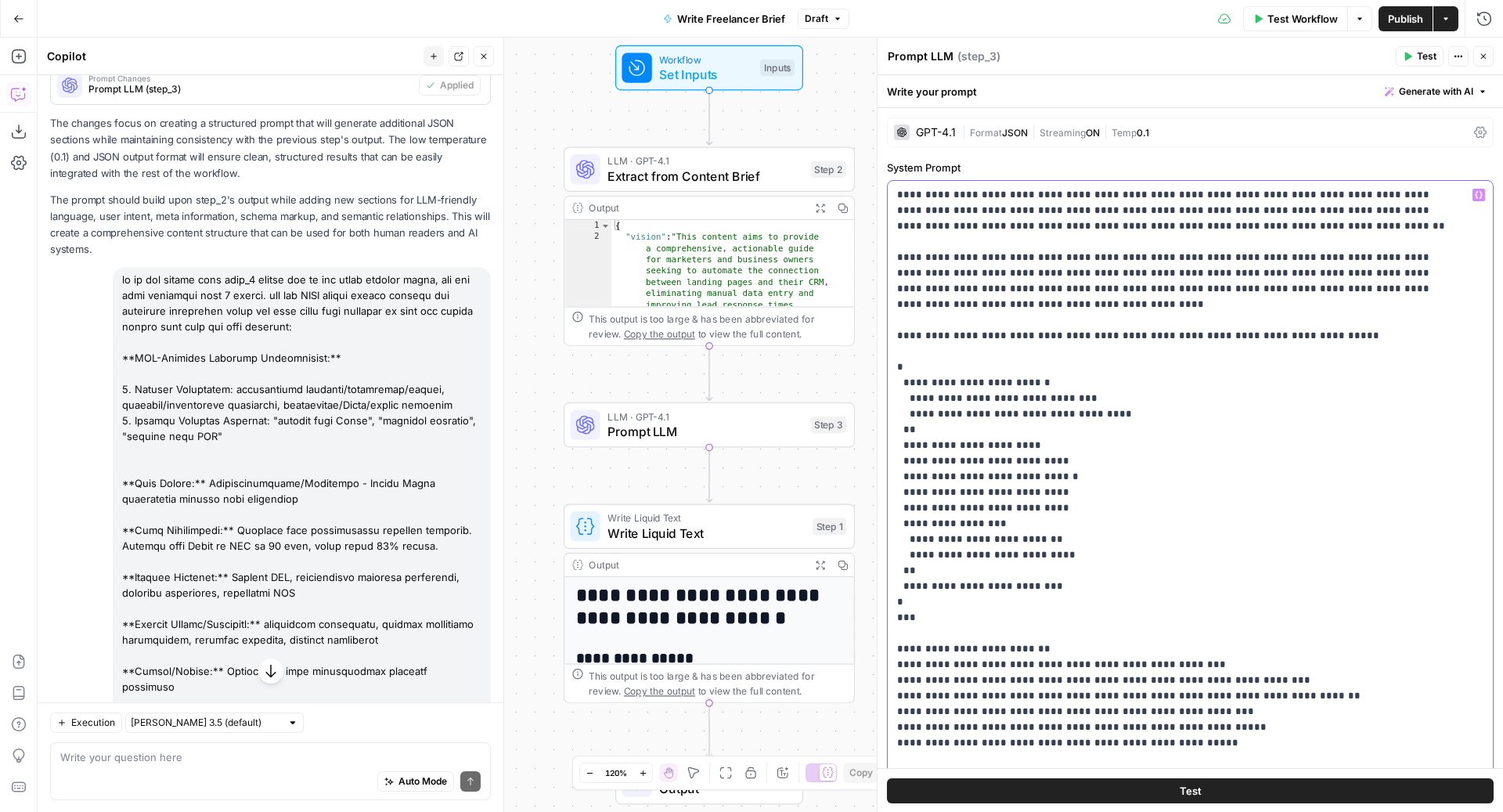
drag, startPoint x: 916, startPoint y: 616, endPoint x: 890, endPoint y: 616, distance: 26.0
click at [890, 616] on div "**********" at bounding box center [1190, 499] width 605 height 638
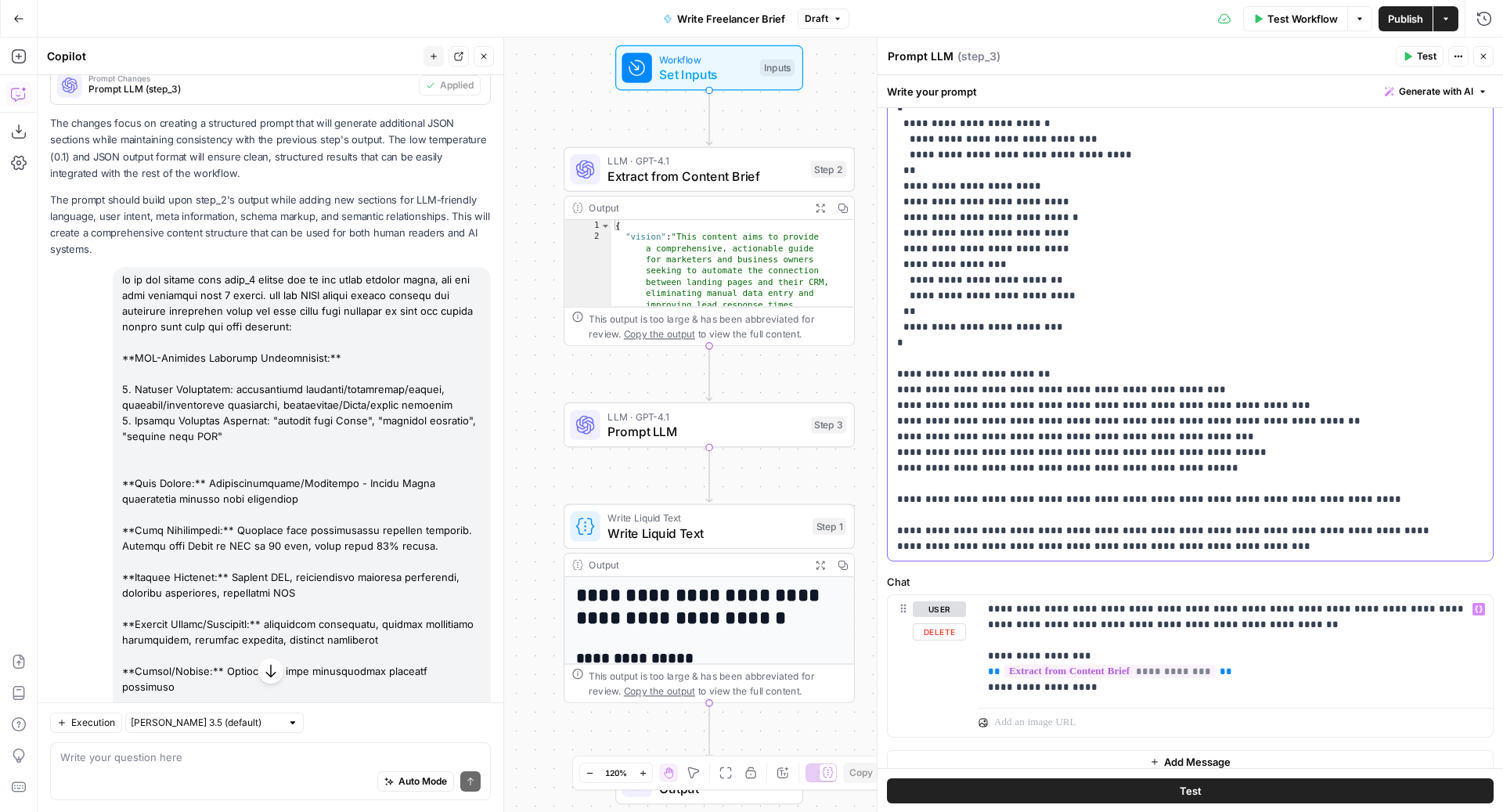
scroll to position [261, 0]
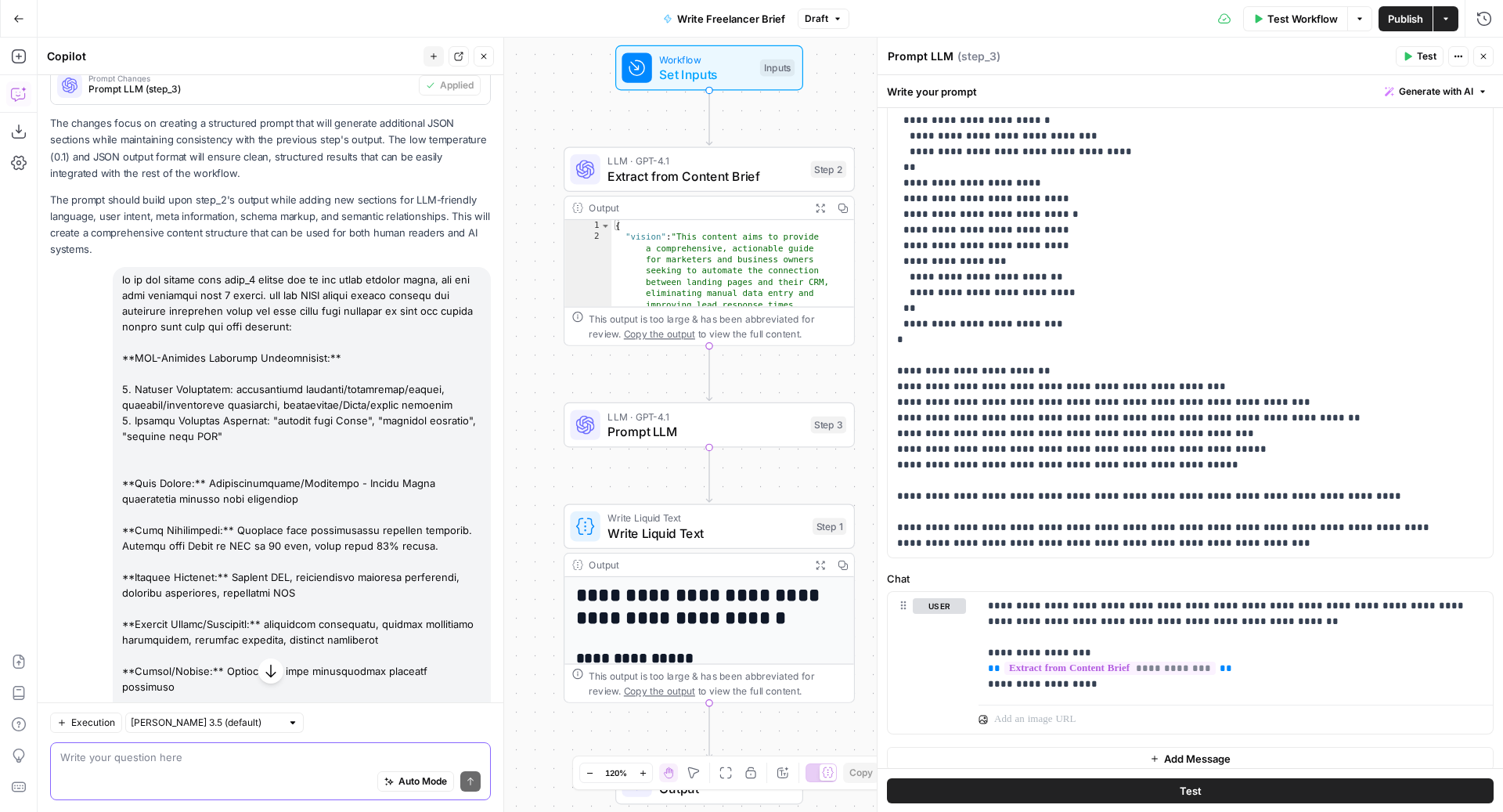
click at [240, 760] on textarea at bounding box center [270, 756] width 421 height 16
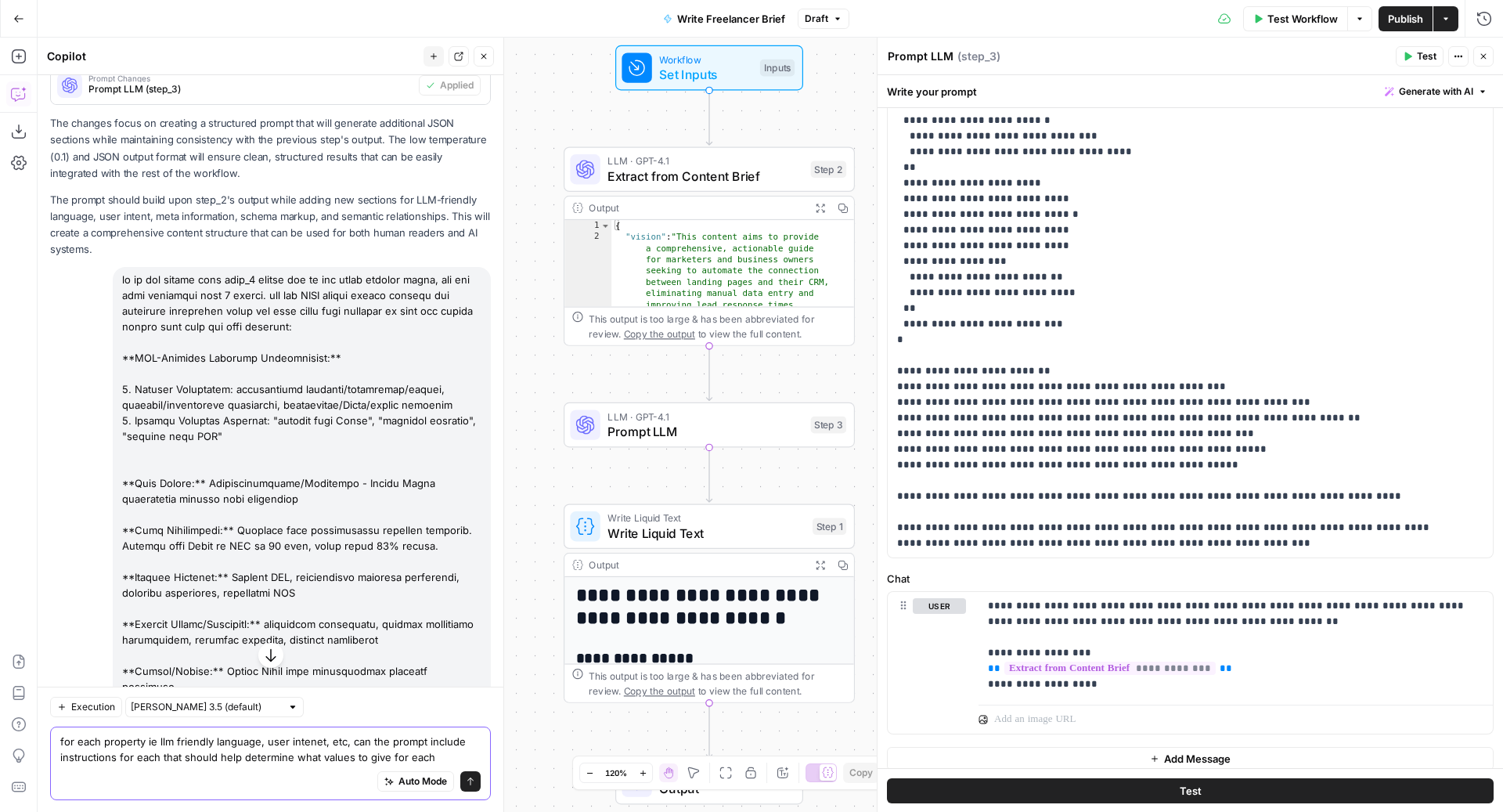
type textarea "for each property ie llm friendly language, user intenet, etc, can the prompt i…"
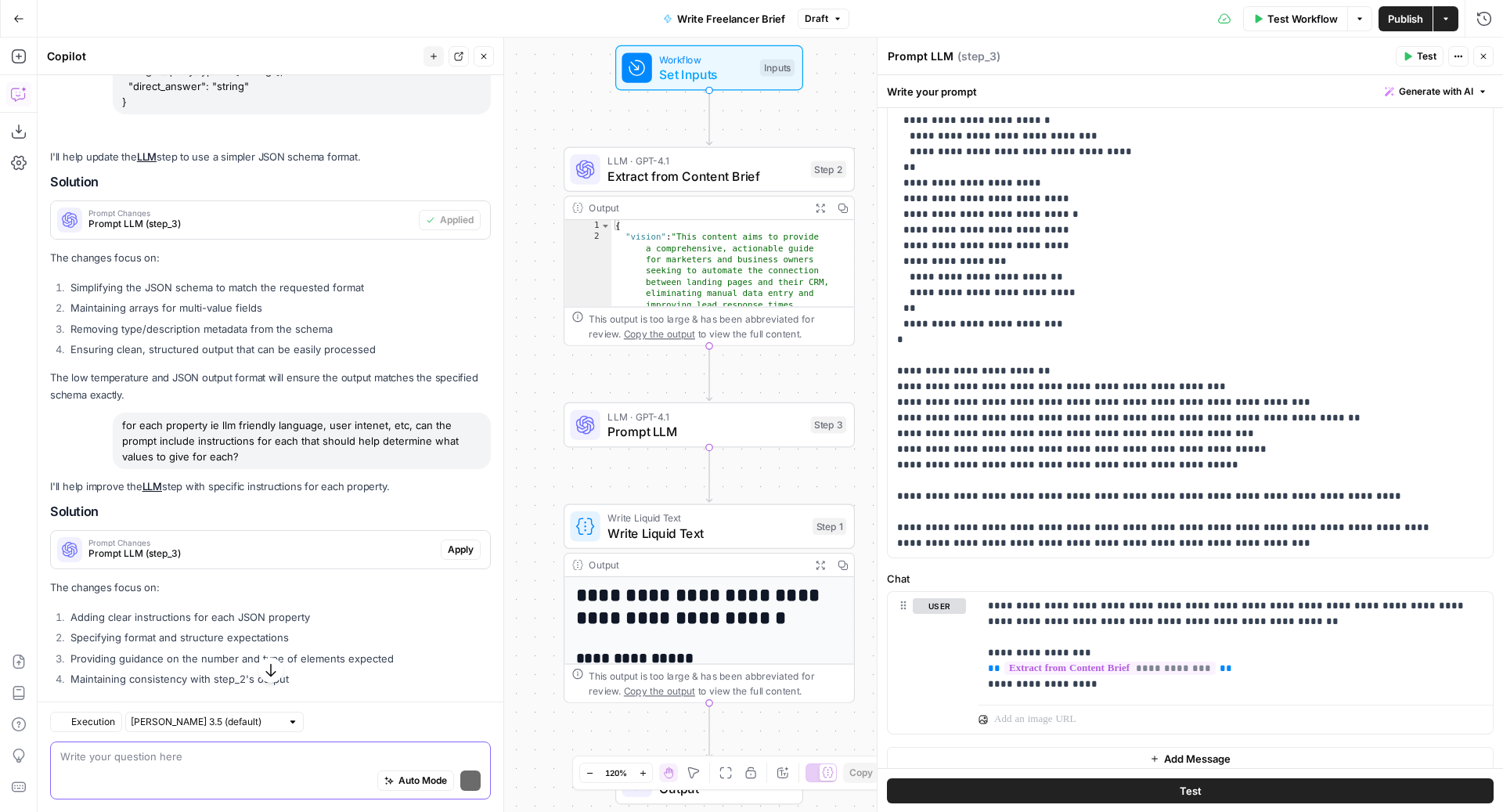
scroll to position [2441, 0]
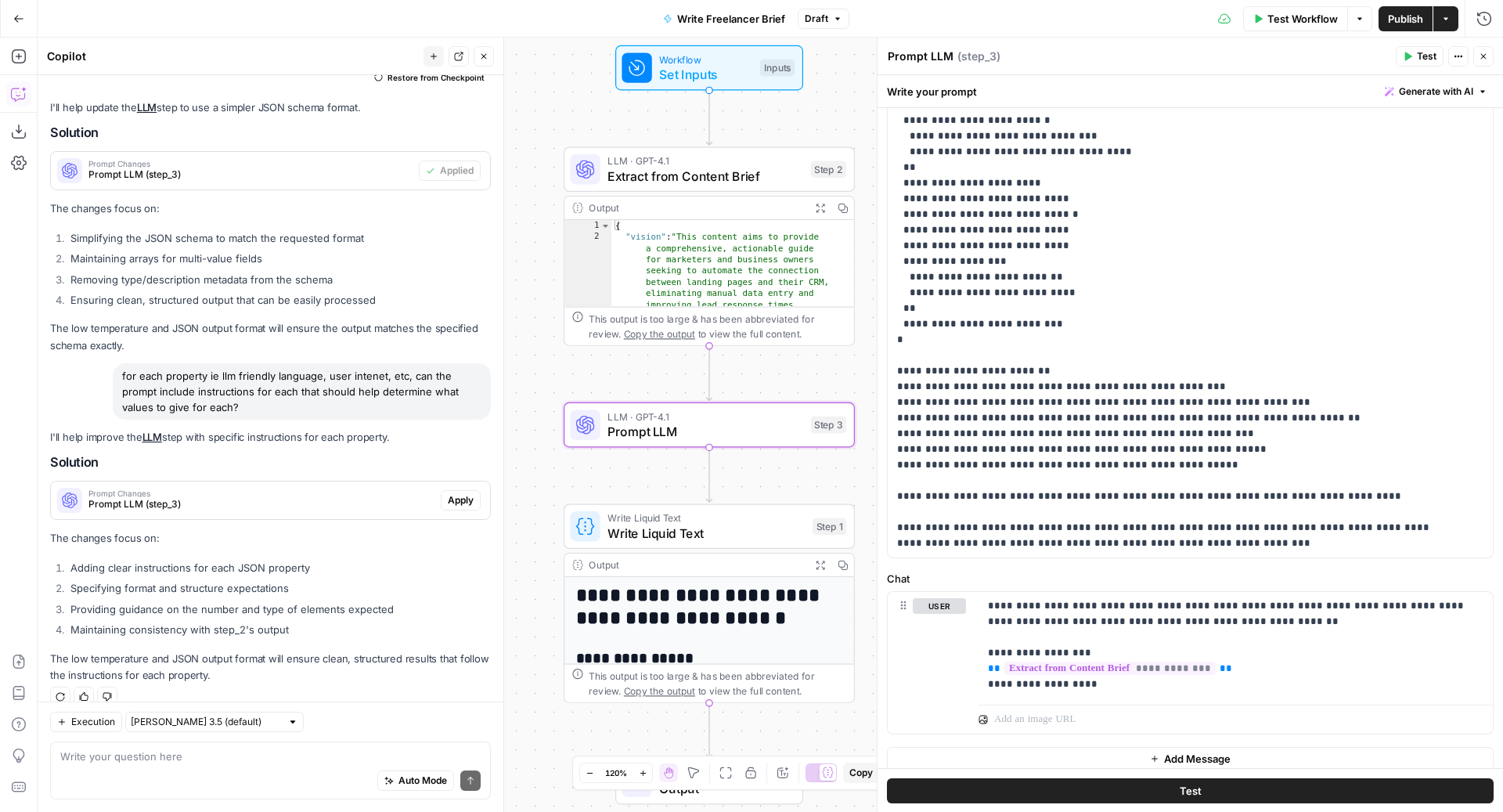
click at [453, 493] on span "Apply" at bounding box center [460, 500] width 26 height 14
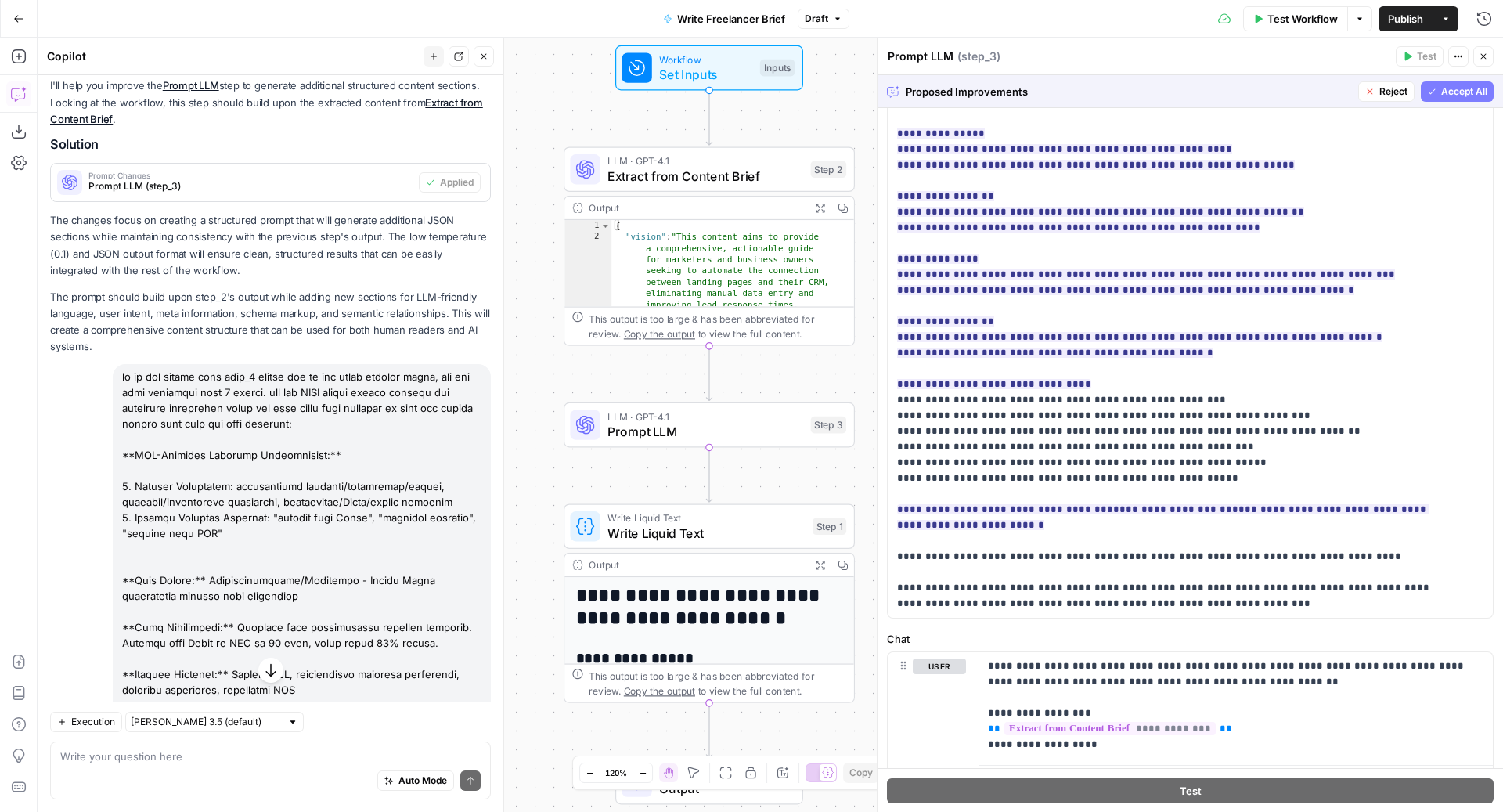
scroll to position [205, 0]
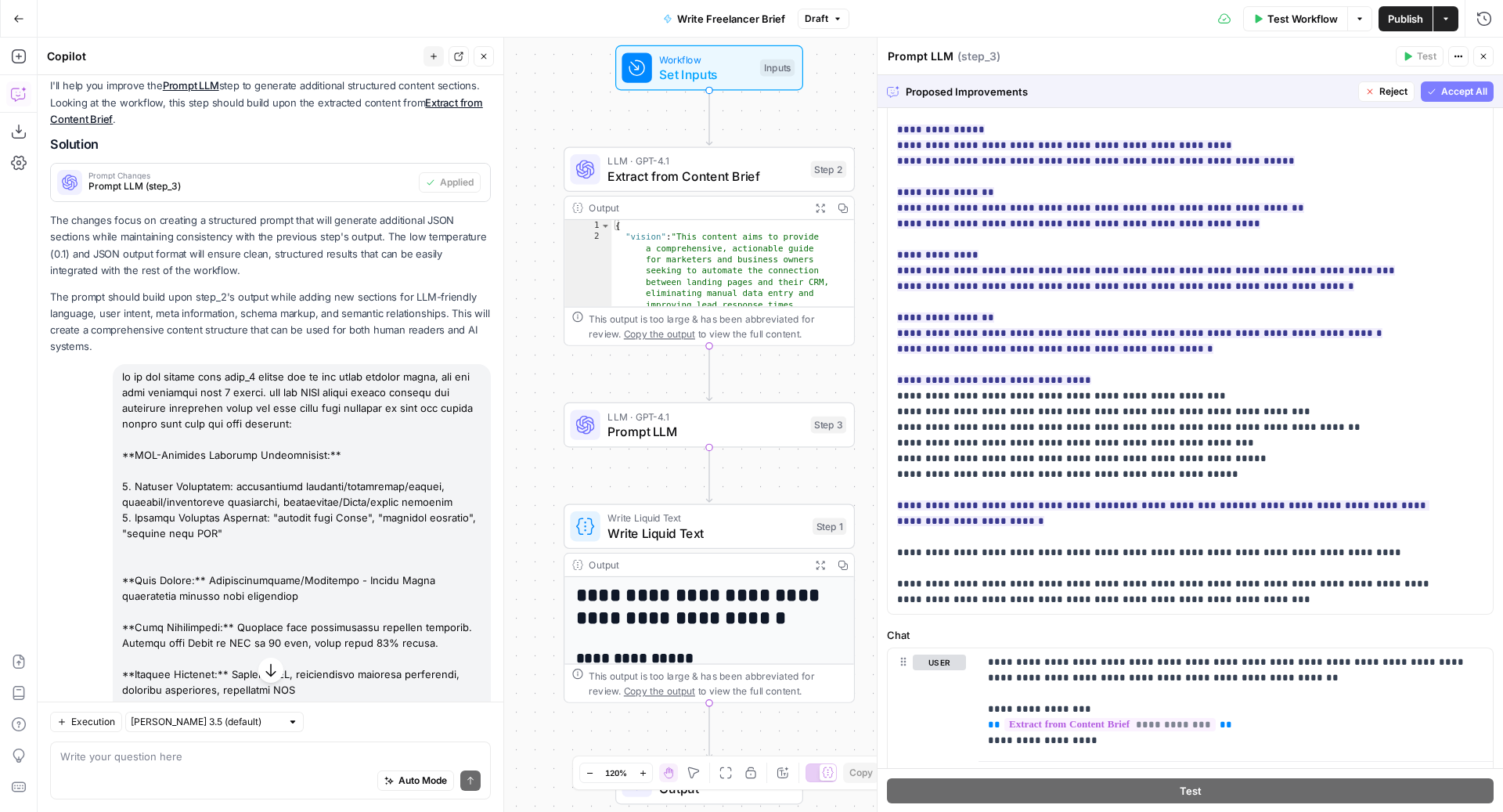
click at [1424, 90] on button "Accept All" at bounding box center [1457, 92] width 73 height 20
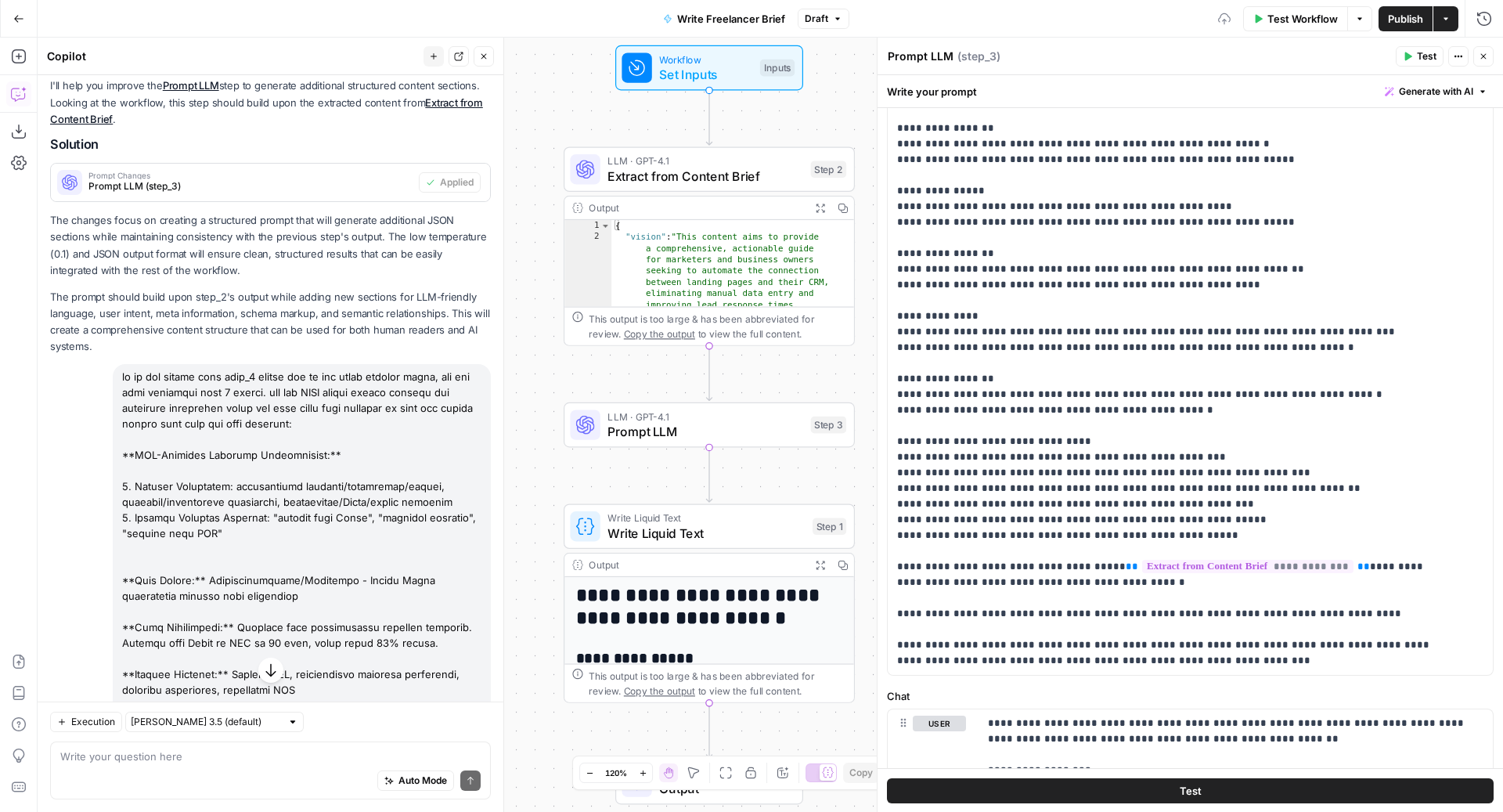
scroll to position [270, 0]
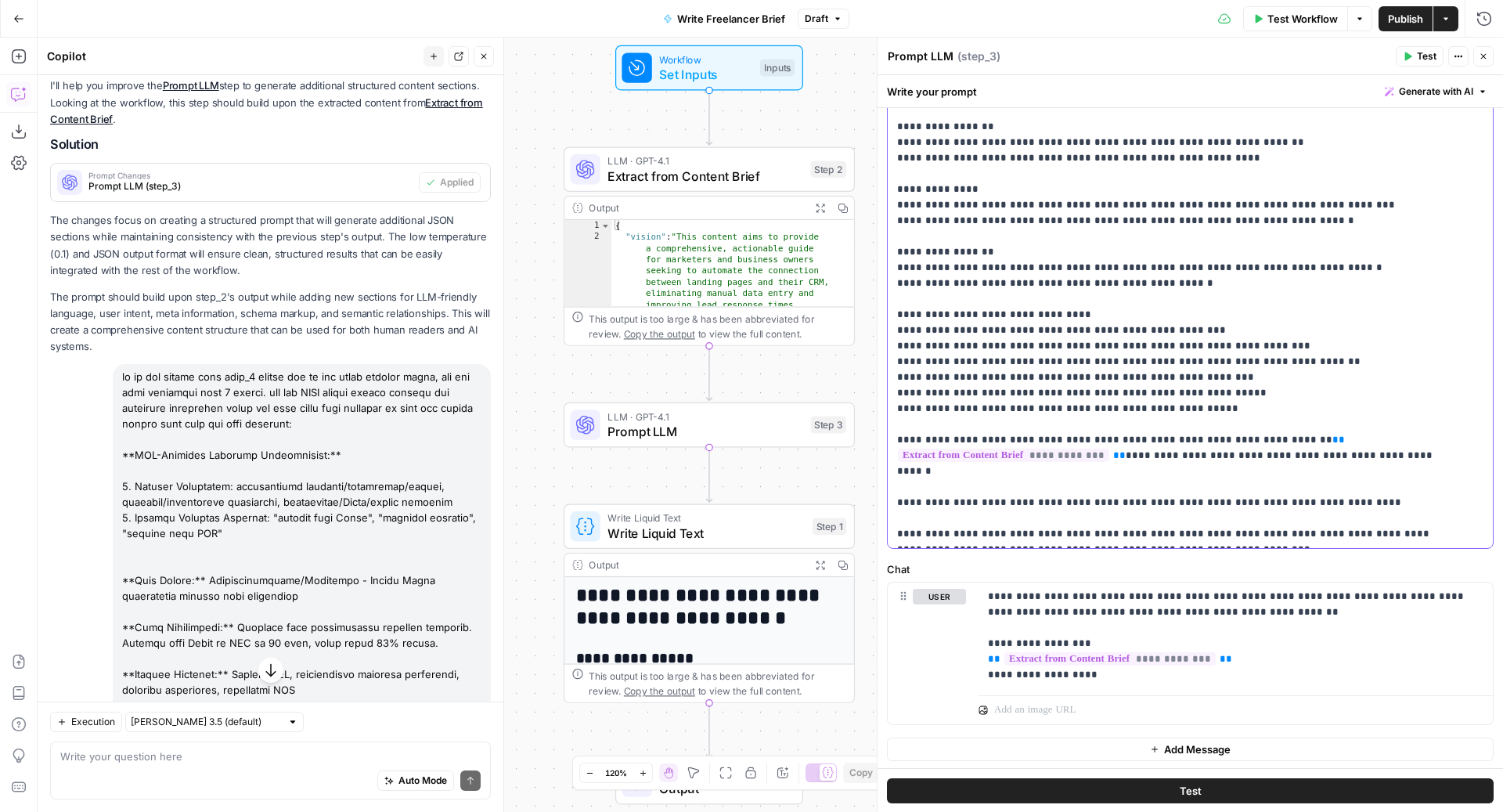
copy p "**********"
click at [1426, 52] on span "Test" at bounding box center [1427, 56] width 20 height 14
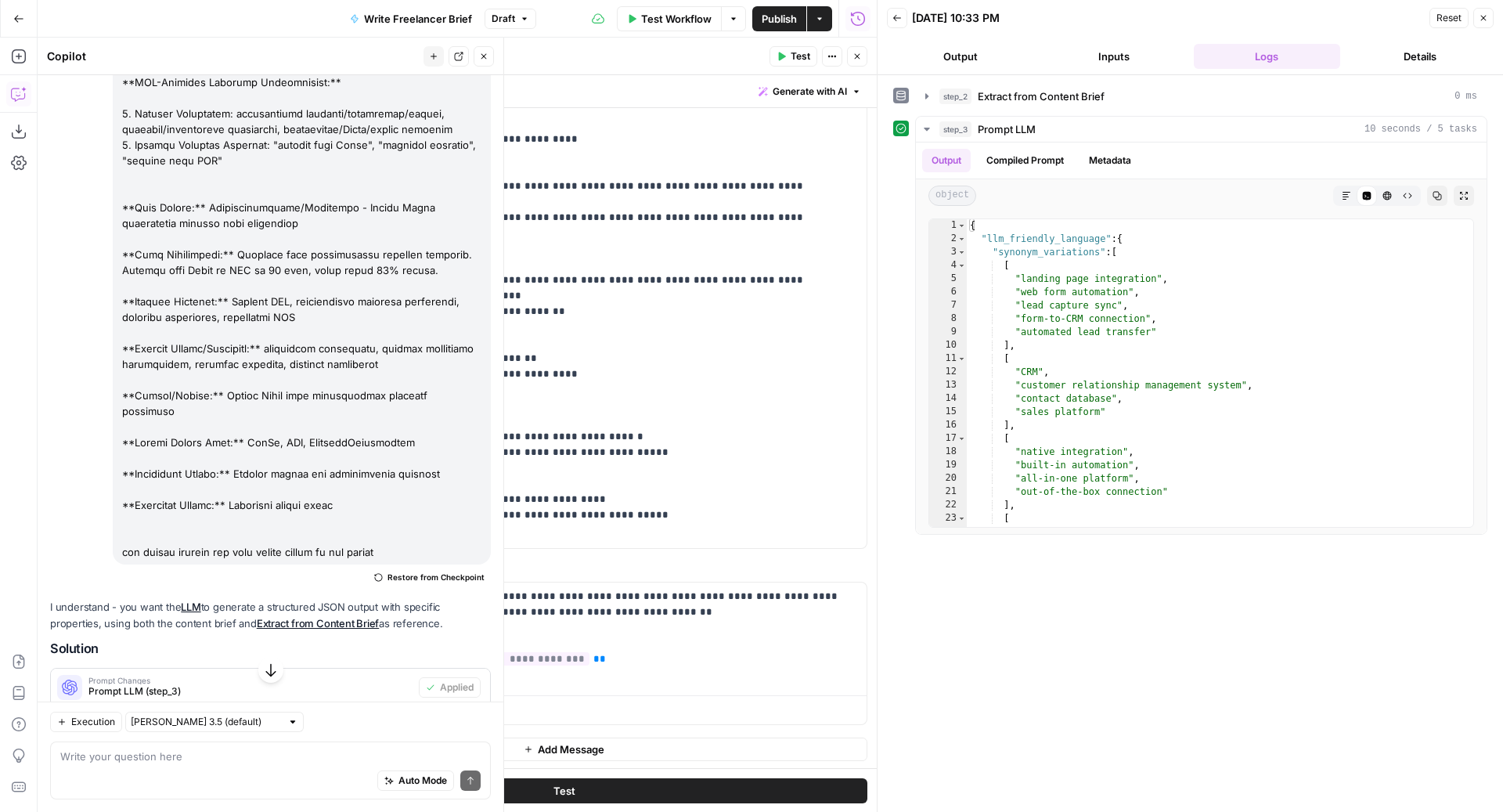
click at [191, 773] on div "Auto Mode Send" at bounding box center [270, 781] width 421 height 35
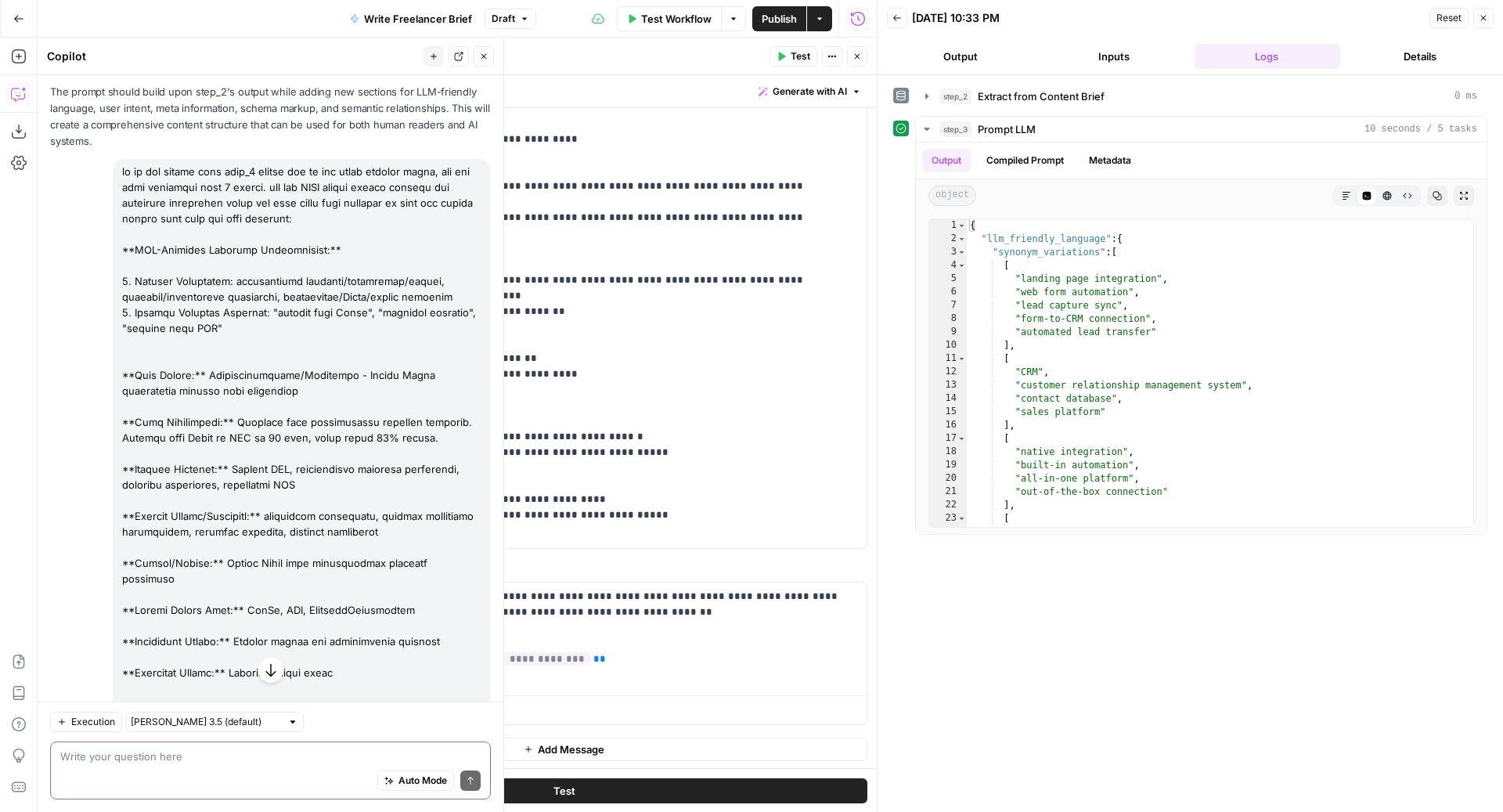
scroll to position [911, 0]
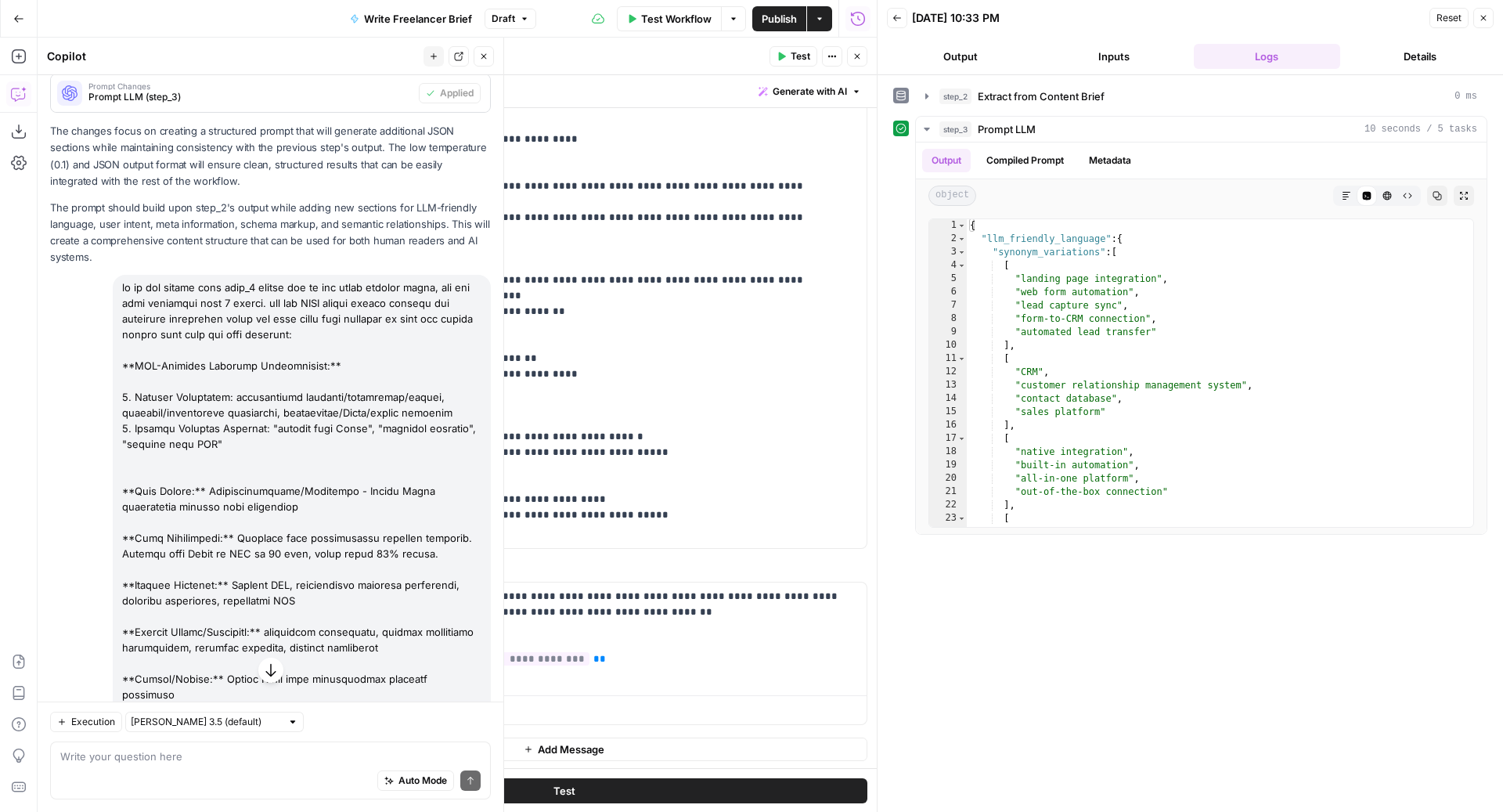
drag, startPoint x: 270, startPoint y: 442, endPoint x: 114, endPoint y: 398, distance: 162.1
click at [114, 398] on div at bounding box center [301, 561] width 378 height 573
click at [232, 785] on div "Auto Mode Send" at bounding box center [270, 781] width 421 height 35
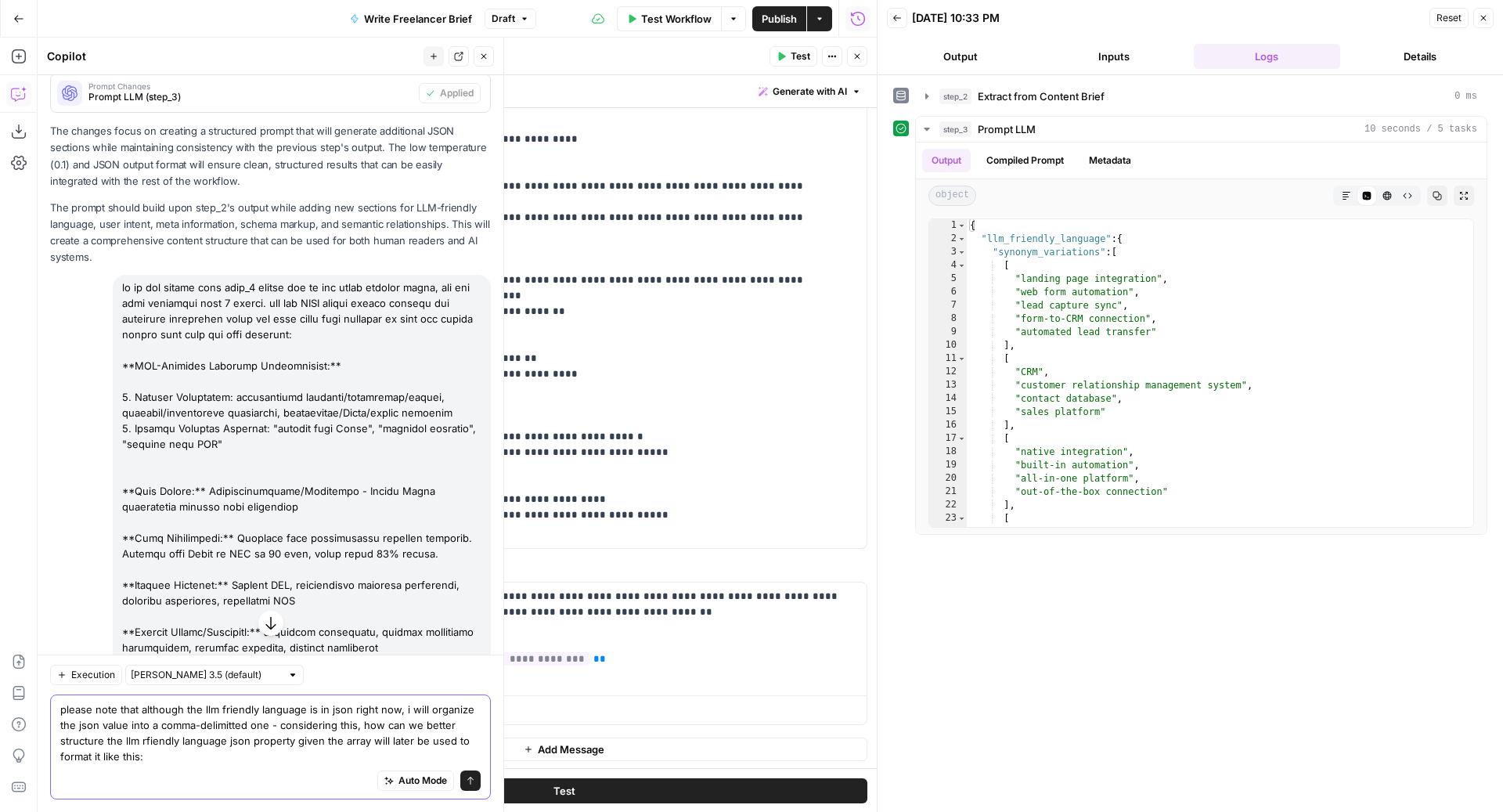
paste textarea "</brief_extraction>"
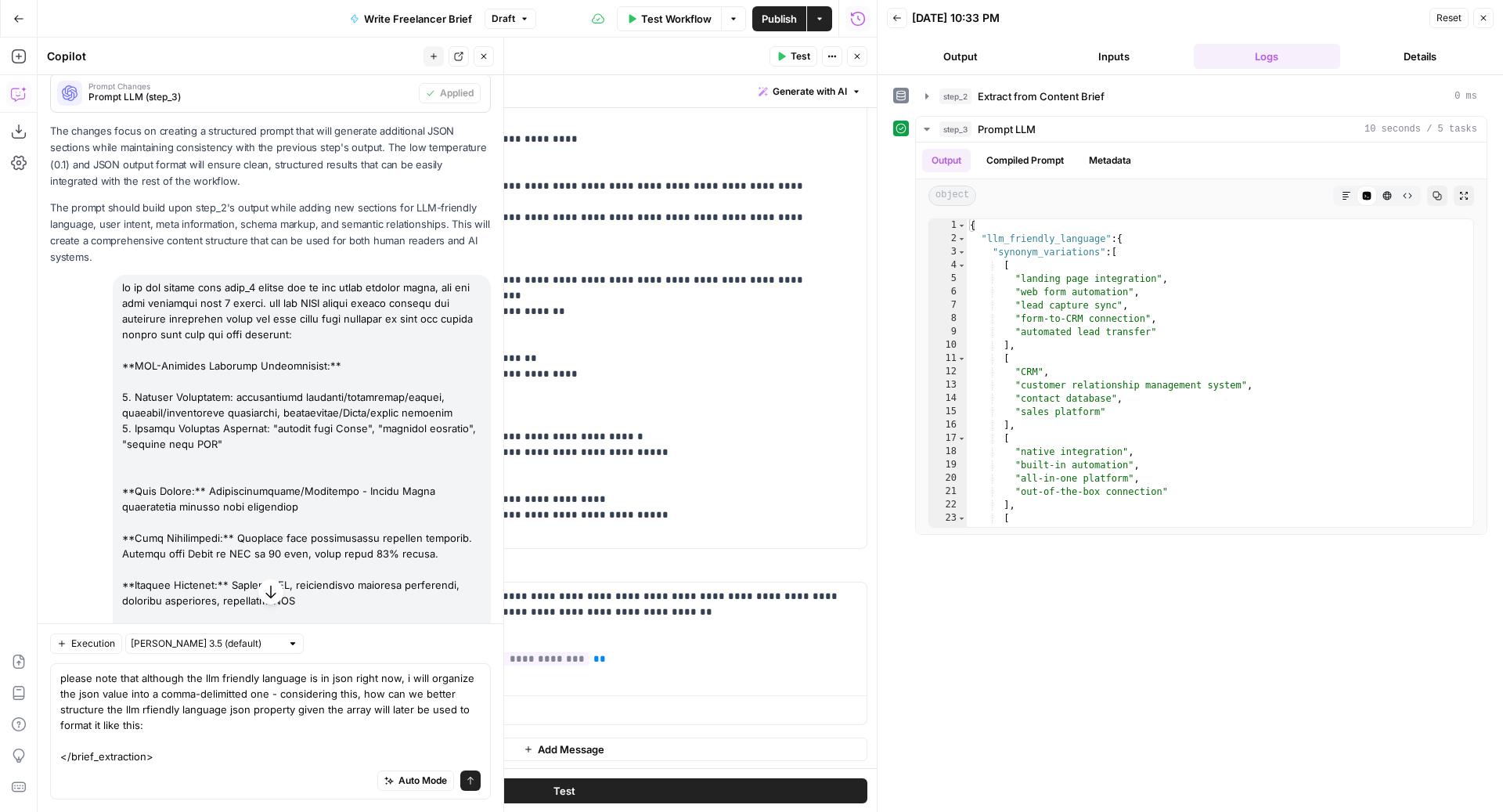
drag, startPoint x: 269, startPoint y: 438, endPoint x: 122, endPoint y: 393, distance: 153.7
click at [122, 393] on div at bounding box center [301, 561] width 378 height 573
copy div "1. Synonym Variations: professional services/consulting/agency, pipeline/opport…"
drag, startPoint x: 159, startPoint y: 761, endPoint x: 55, endPoint y: 761, distance: 104.0
click at [55, 761] on div "please note that although the llm friendly language is in json right now, i wil…" at bounding box center [269, 730] width 440 height 136
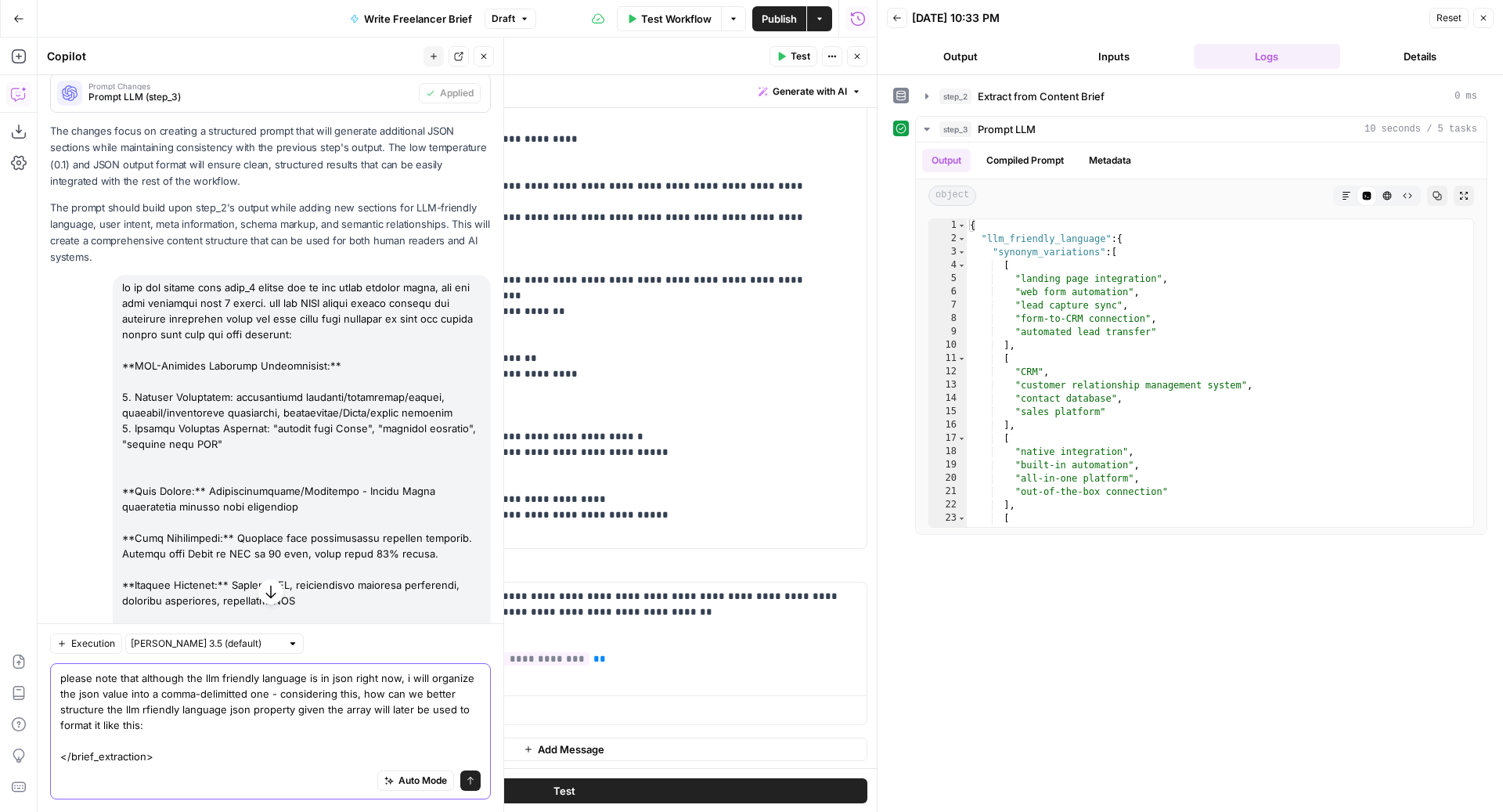
paste textarea "1. Synonym Variations: professional services/consulting/agency, pipeline/opport…"
type textarea "please note that although the llm friendly language is in json right now, i wil…"
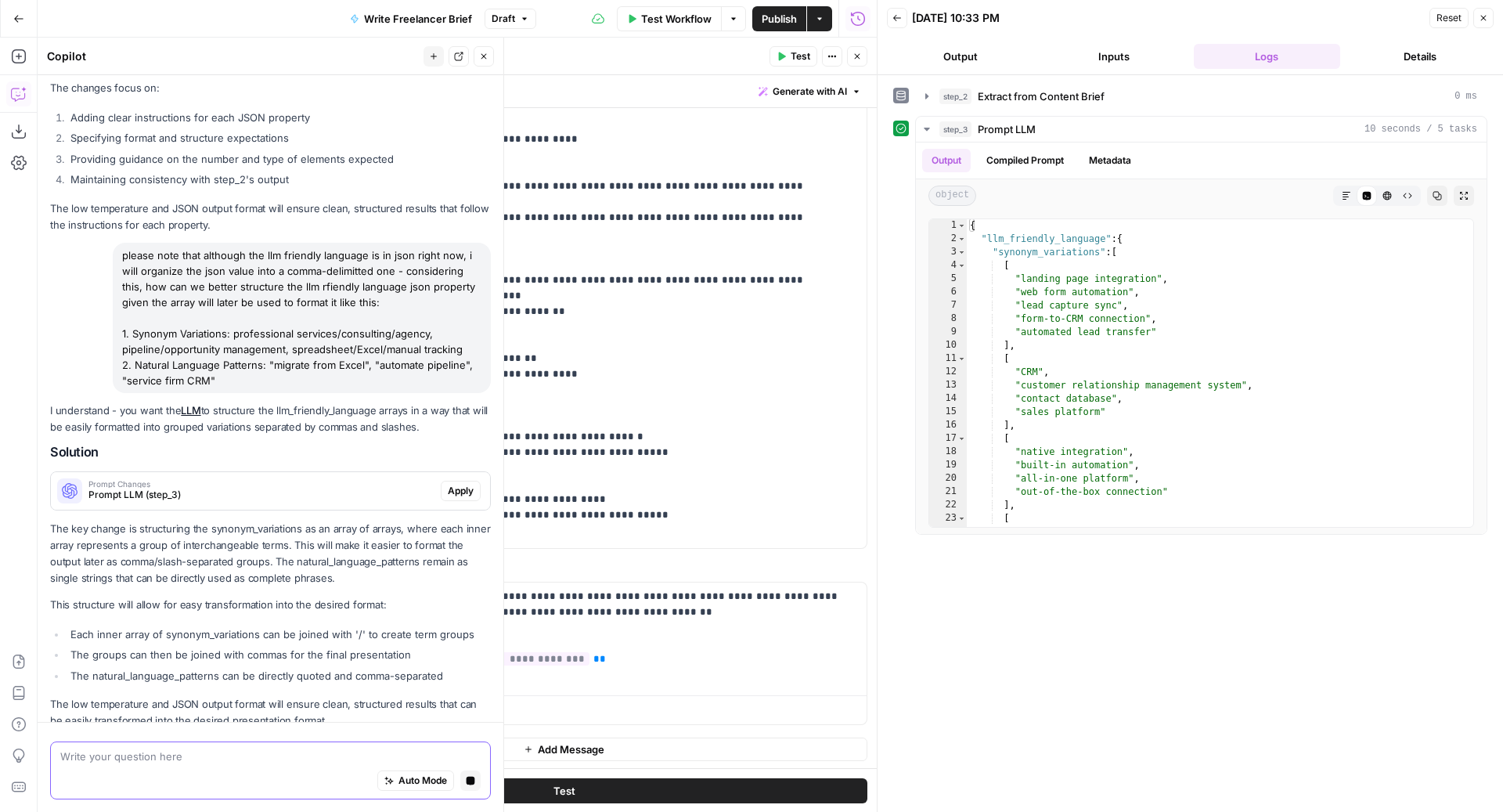
scroll to position [2962, 0]
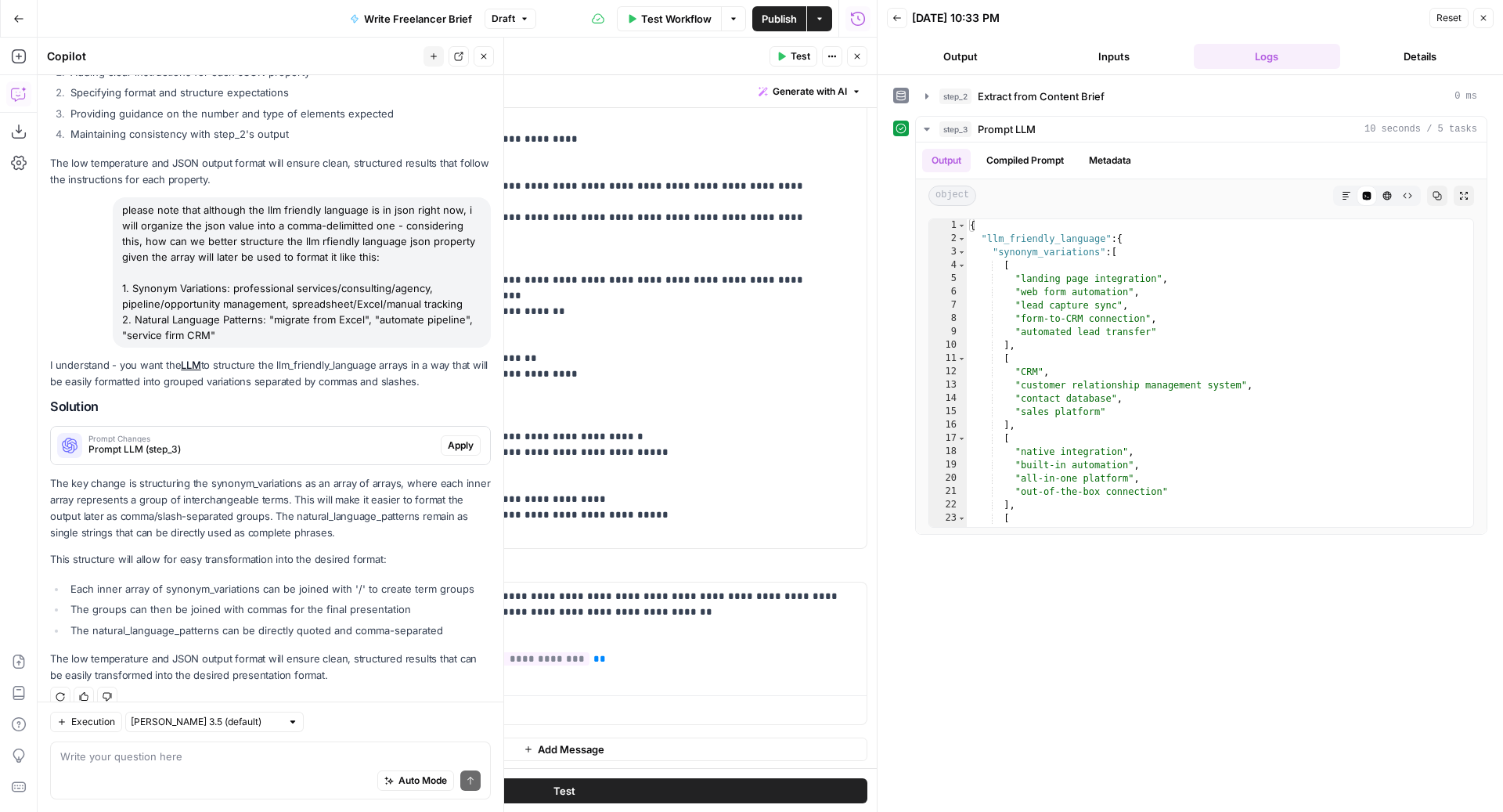
click at [447, 438] on span "Apply" at bounding box center [460, 446] width 26 height 14
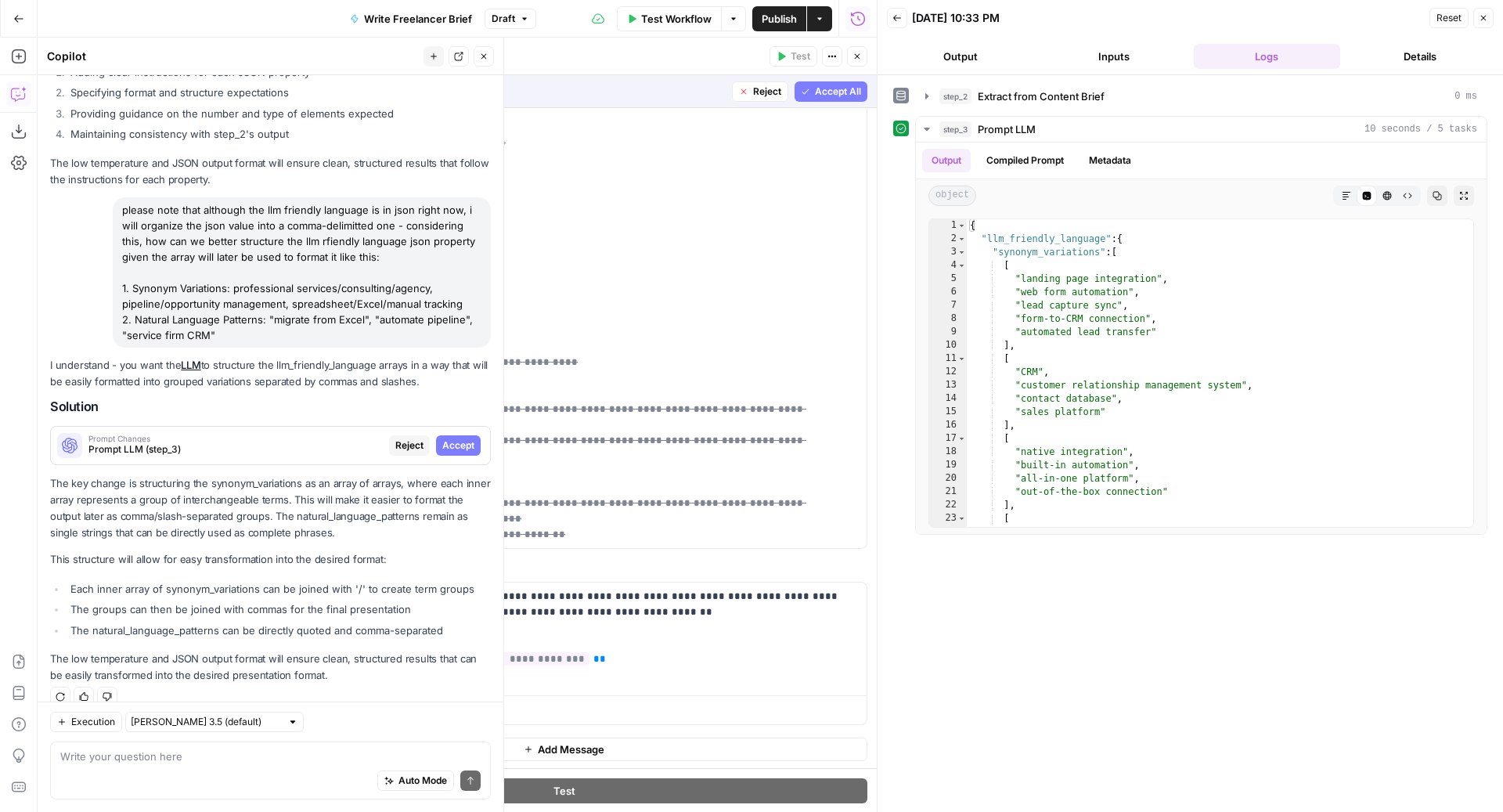
scroll to position [0, 0]
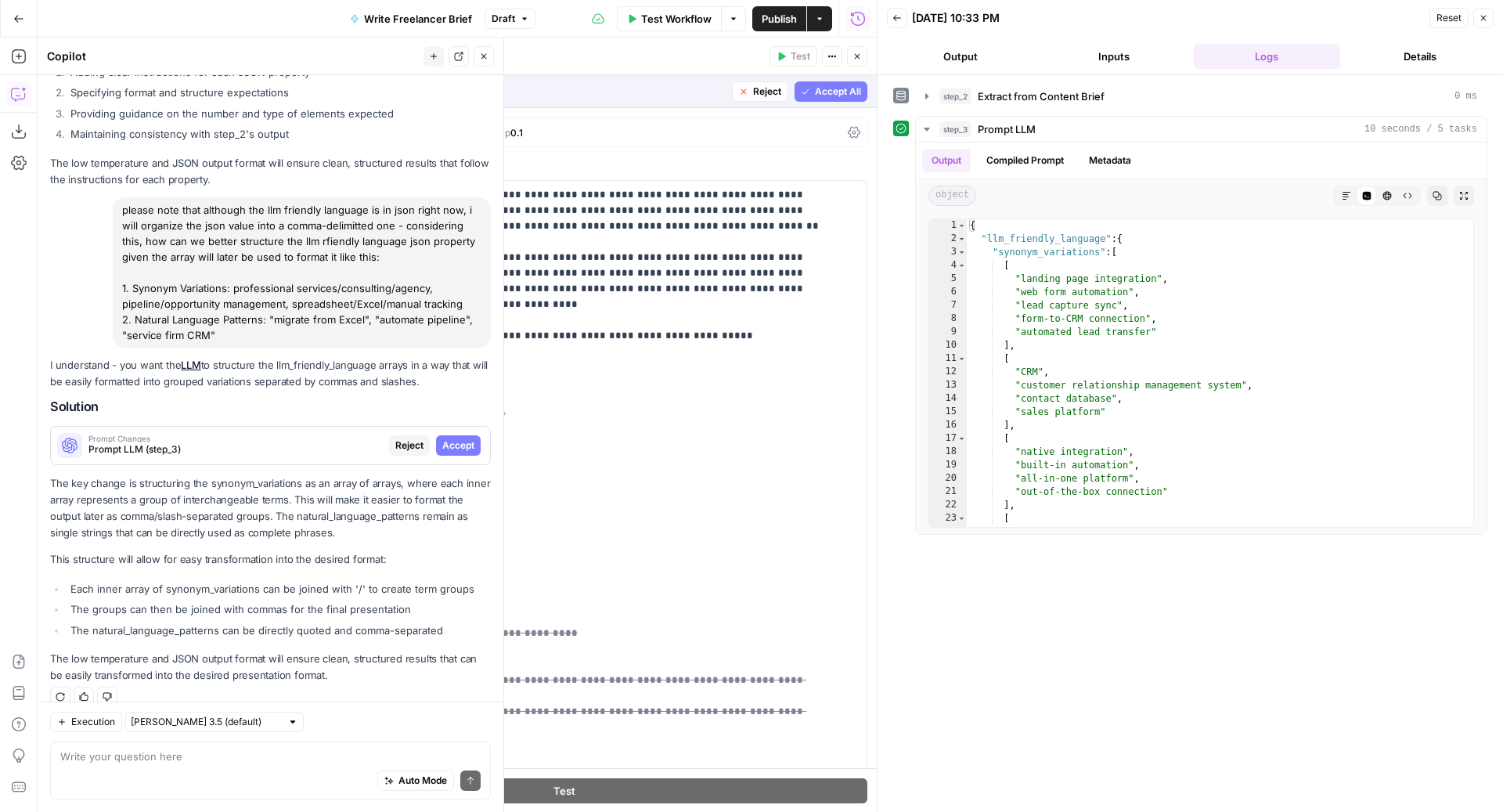
click at [400, 438] on span "Reject" at bounding box center [409, 446] width 28 height 14
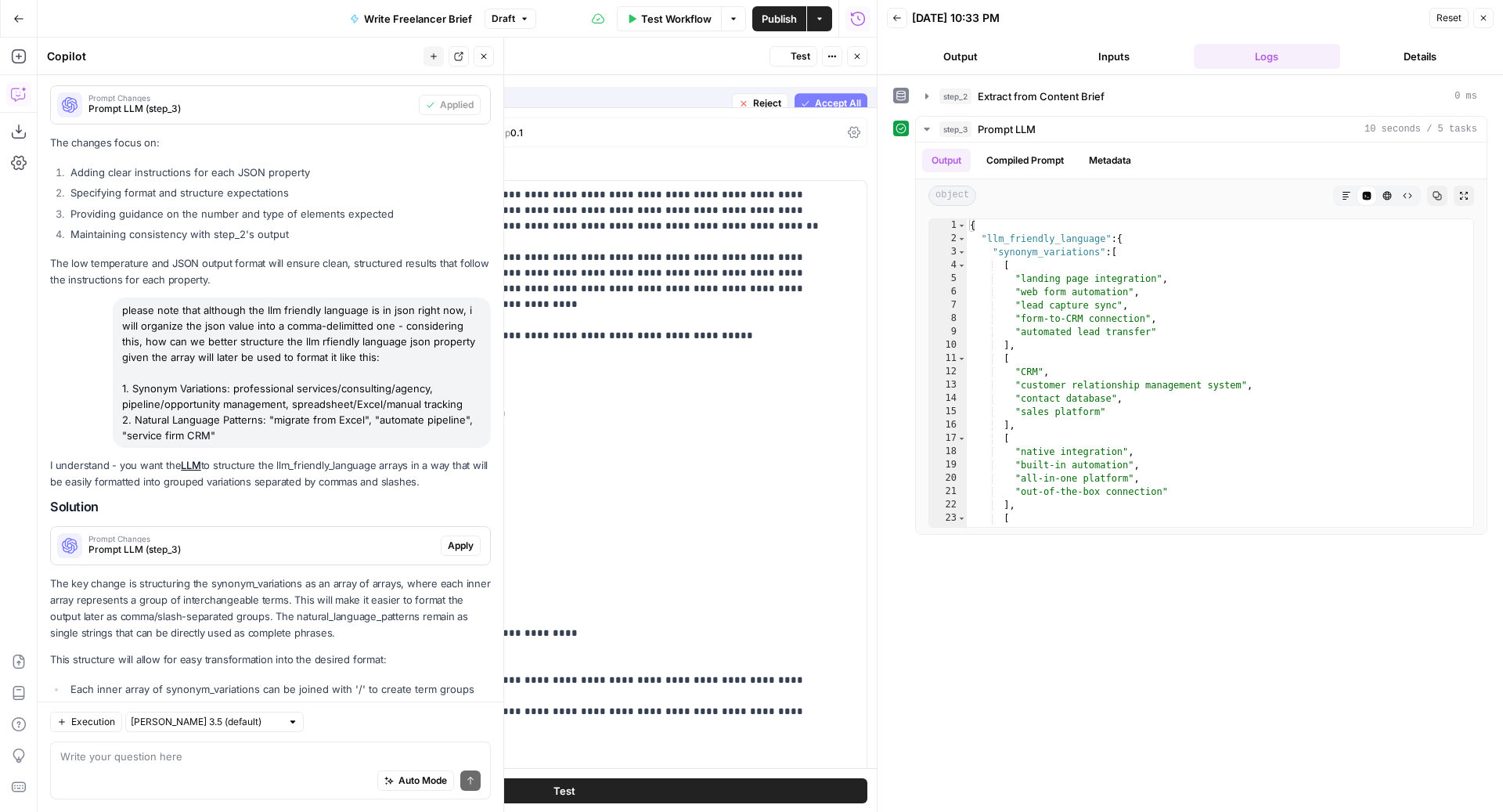
scroll to position [2962, 0]
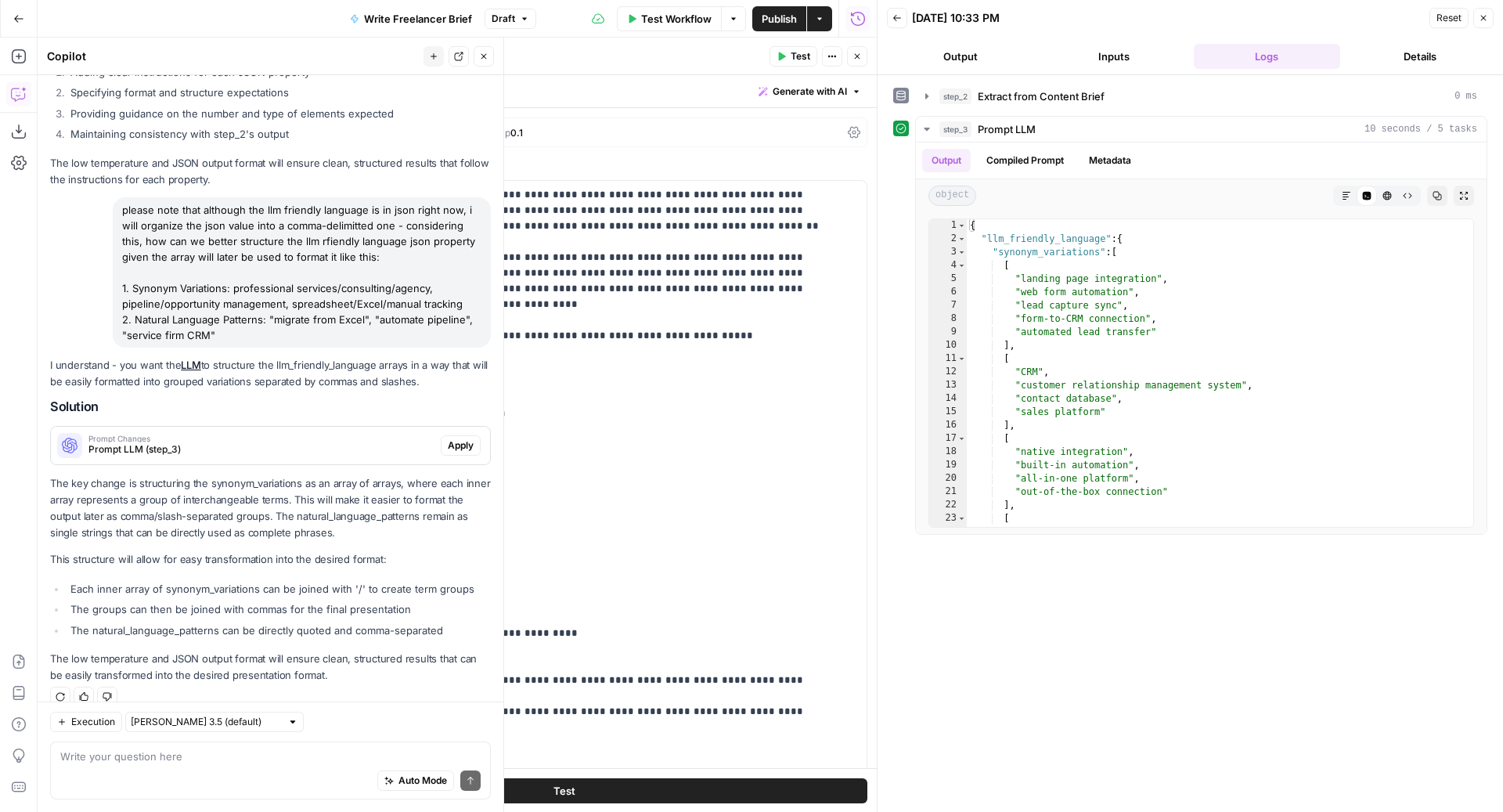
click at [440, 435] on button "Apply" at bounding box center [460, 445] width 40 height 20
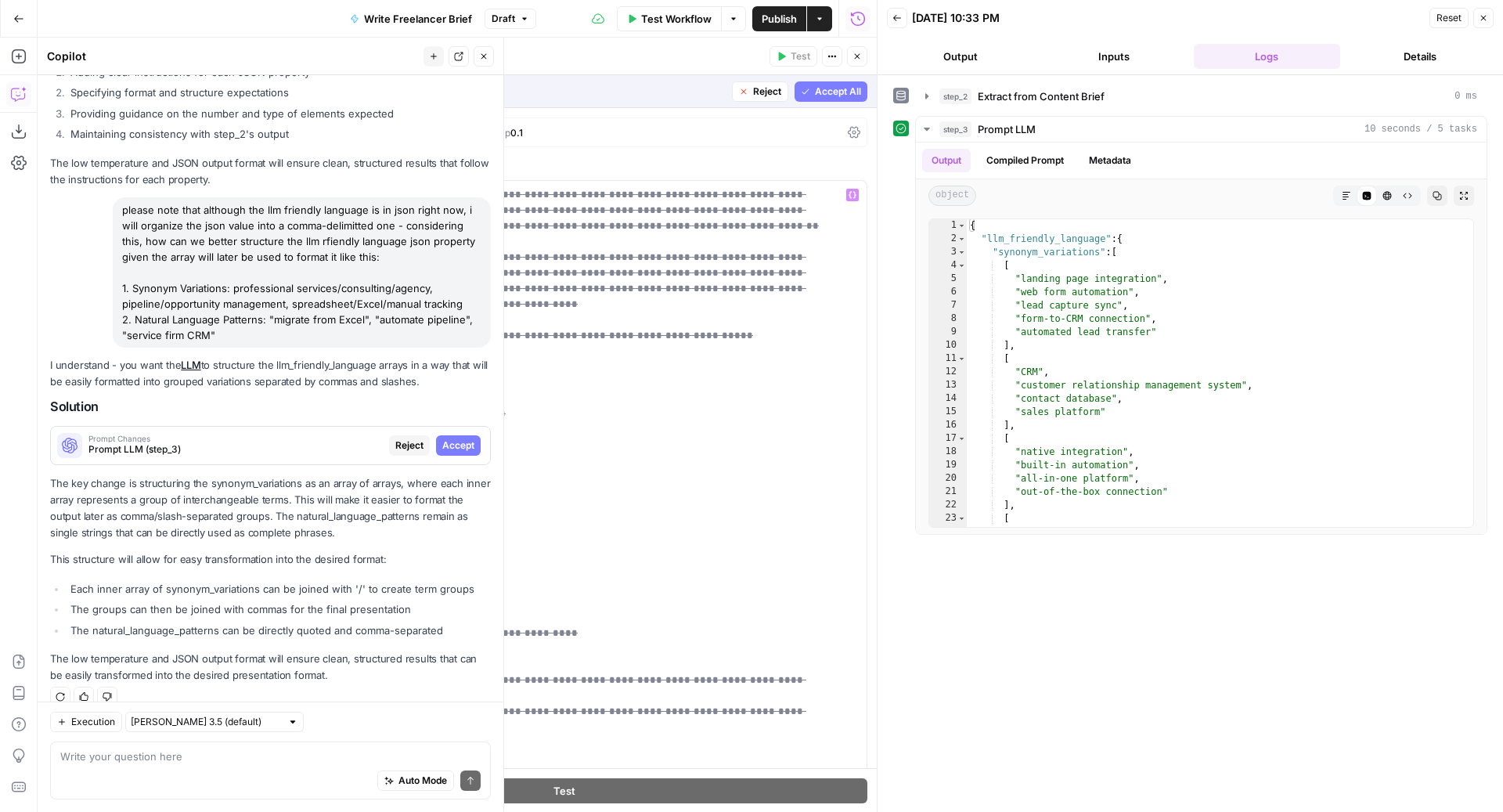
scroll to position [642, 0]
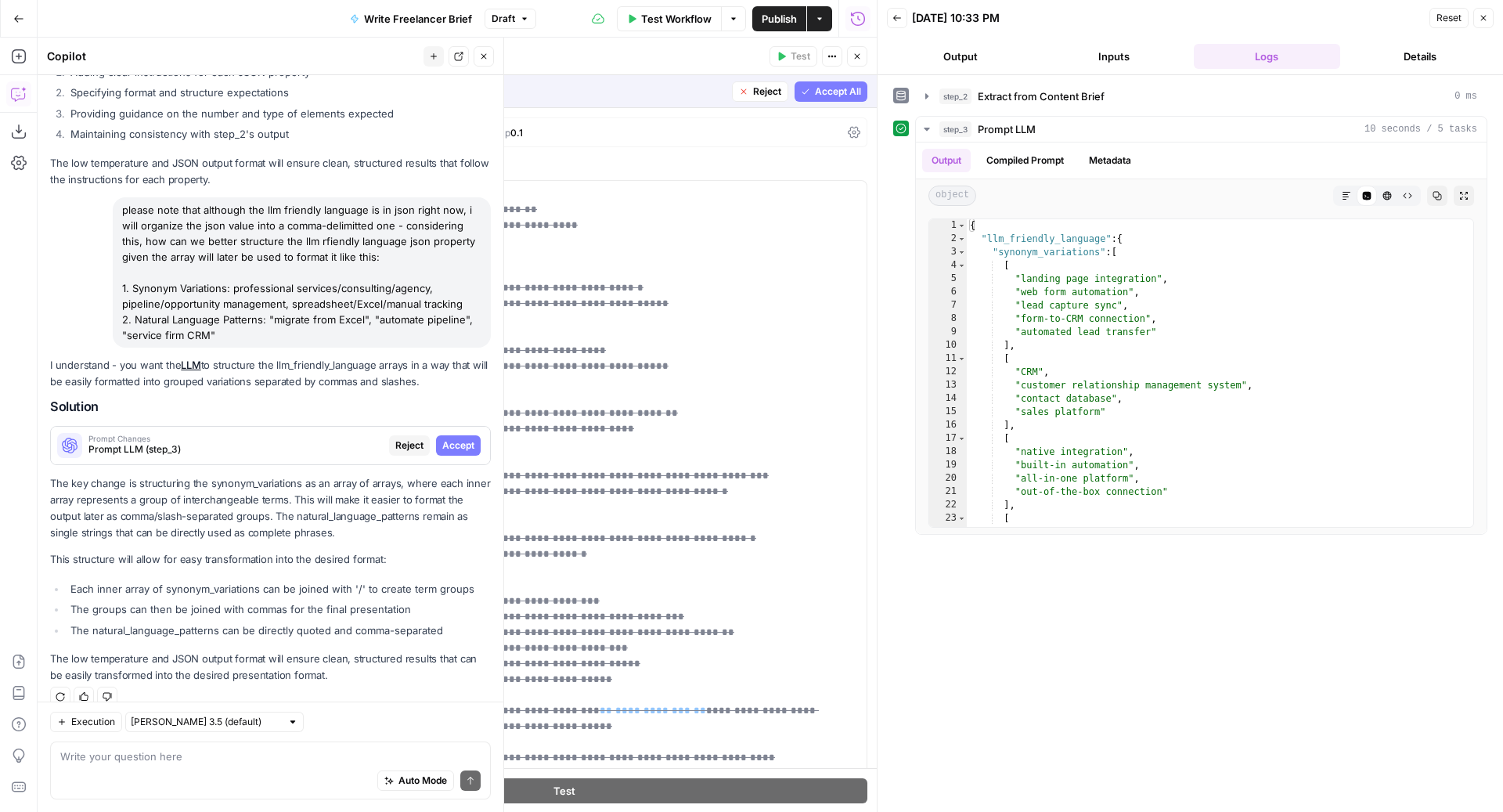
click at [395, 438] on span "Reject" at bounding box center [409, 446] width 28 height 14
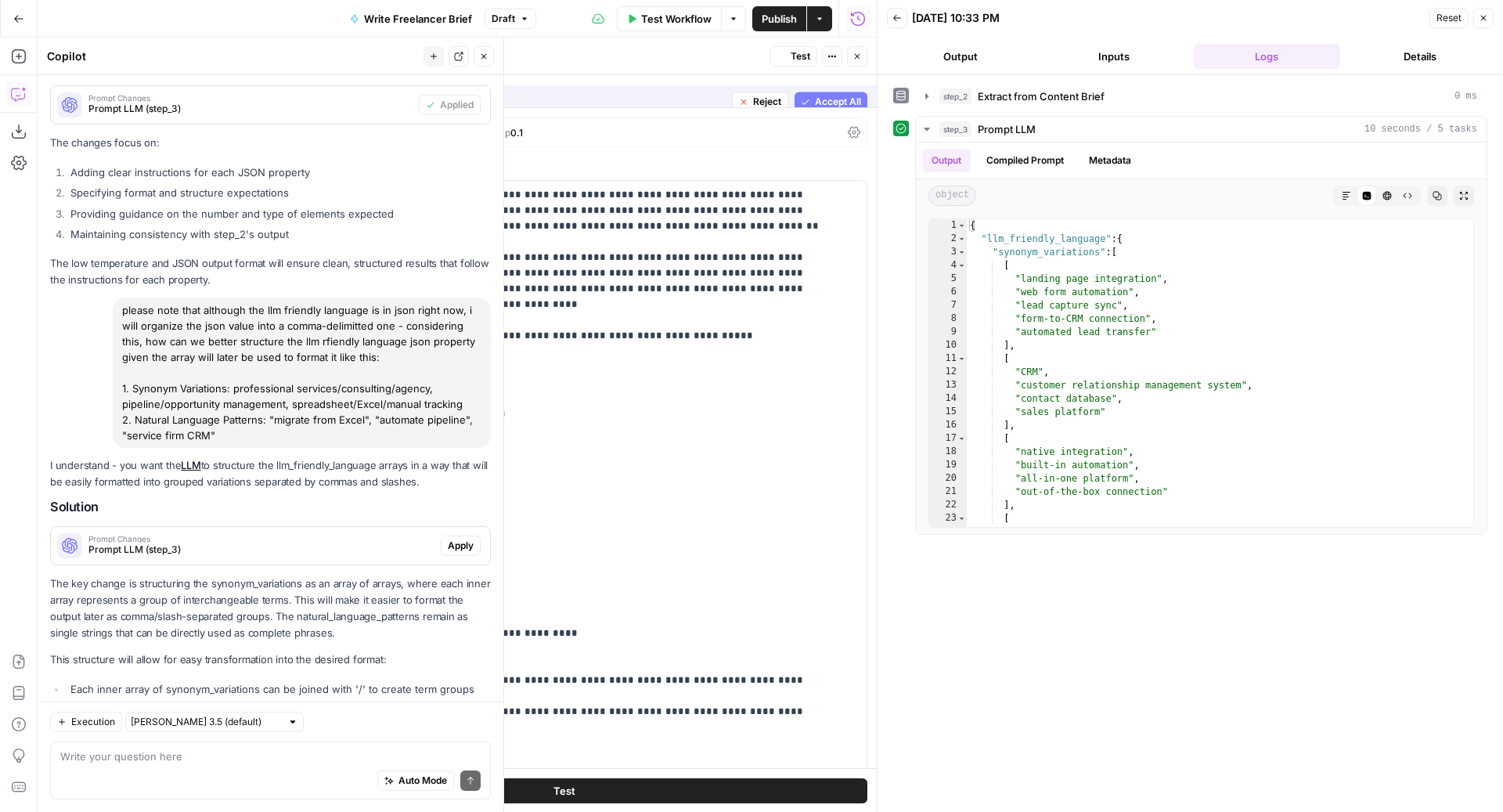
scroll to position [2962, 0]
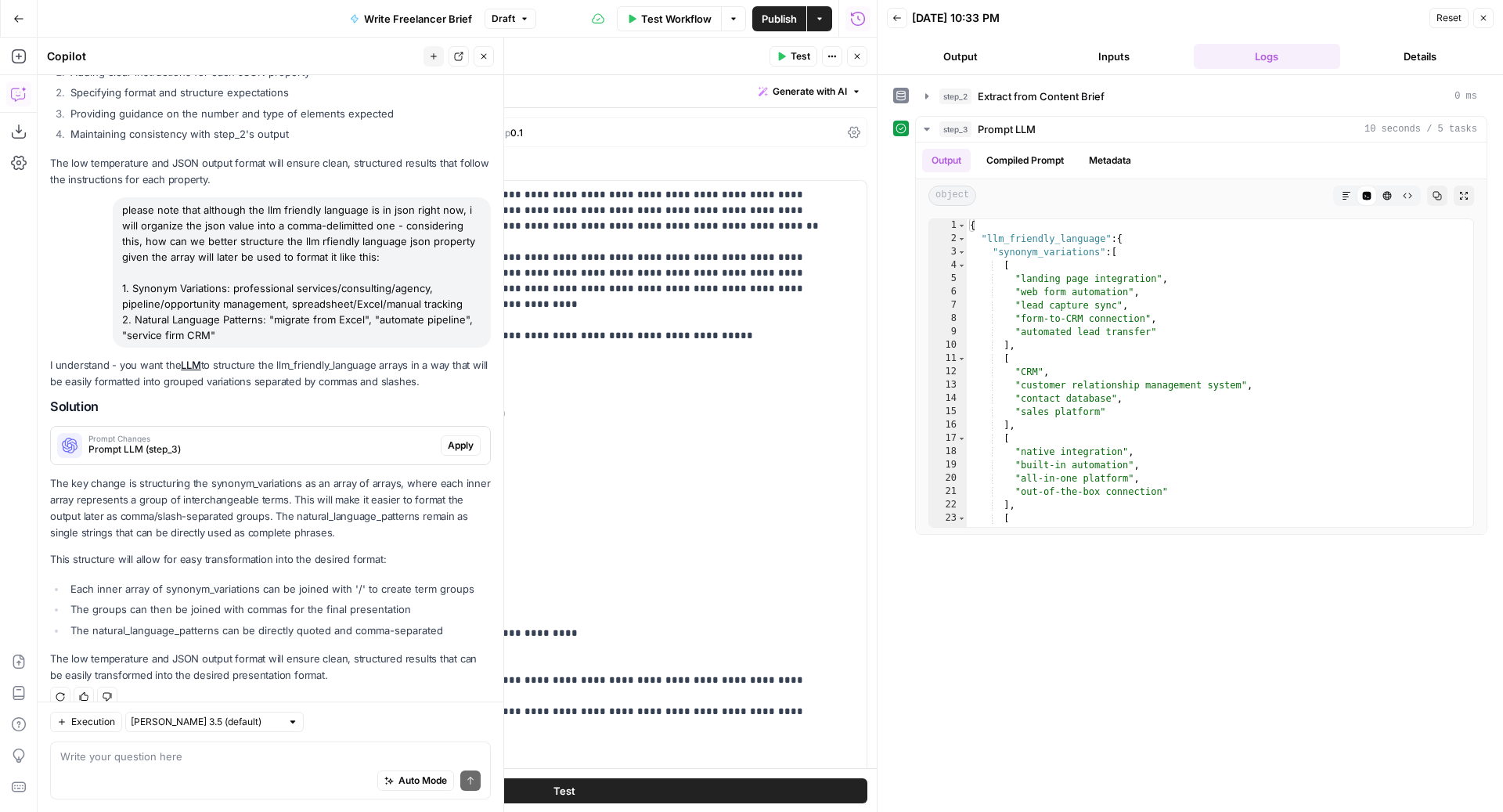
drag, startPoint x: 278, startPoint y: 312, endPoint x: 111, endPoint y: 196, distance: 203.3
click at [111, 197] on div "please note that although the llm friendly language is in json right now, i wil…" at bounding box center [269, 272] width 440 height 150
copy div "please note that although the llm friendly language is in json right now, i wil…"
click at [163, 760] on textarea at bounding box center [270, 756] width 421 height 16
paste textarea "please note that although the llm friendly language is in json right now, i wil…"
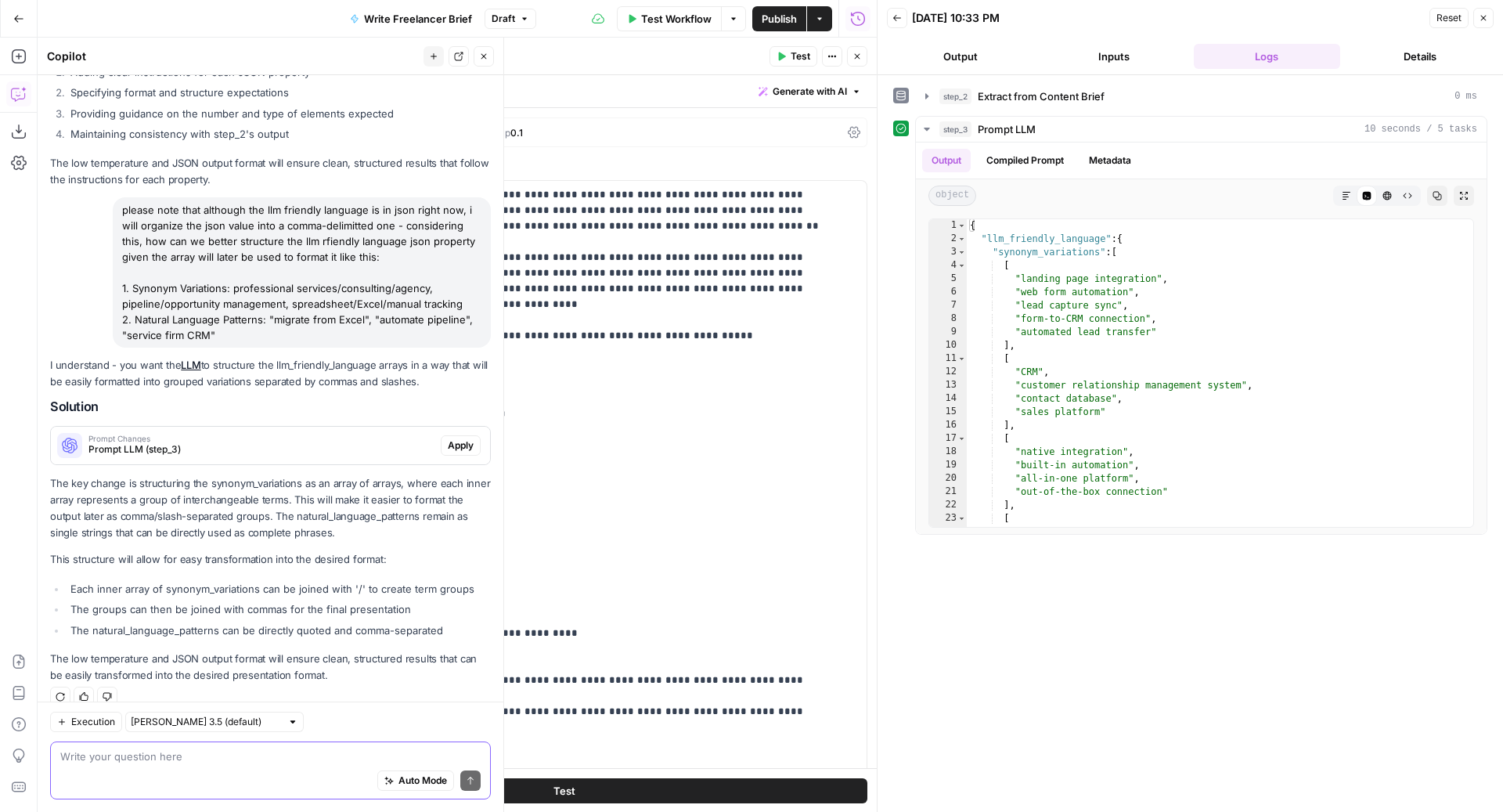
type textarea "please note that although the llm friendly language is in json right now, i wil…"
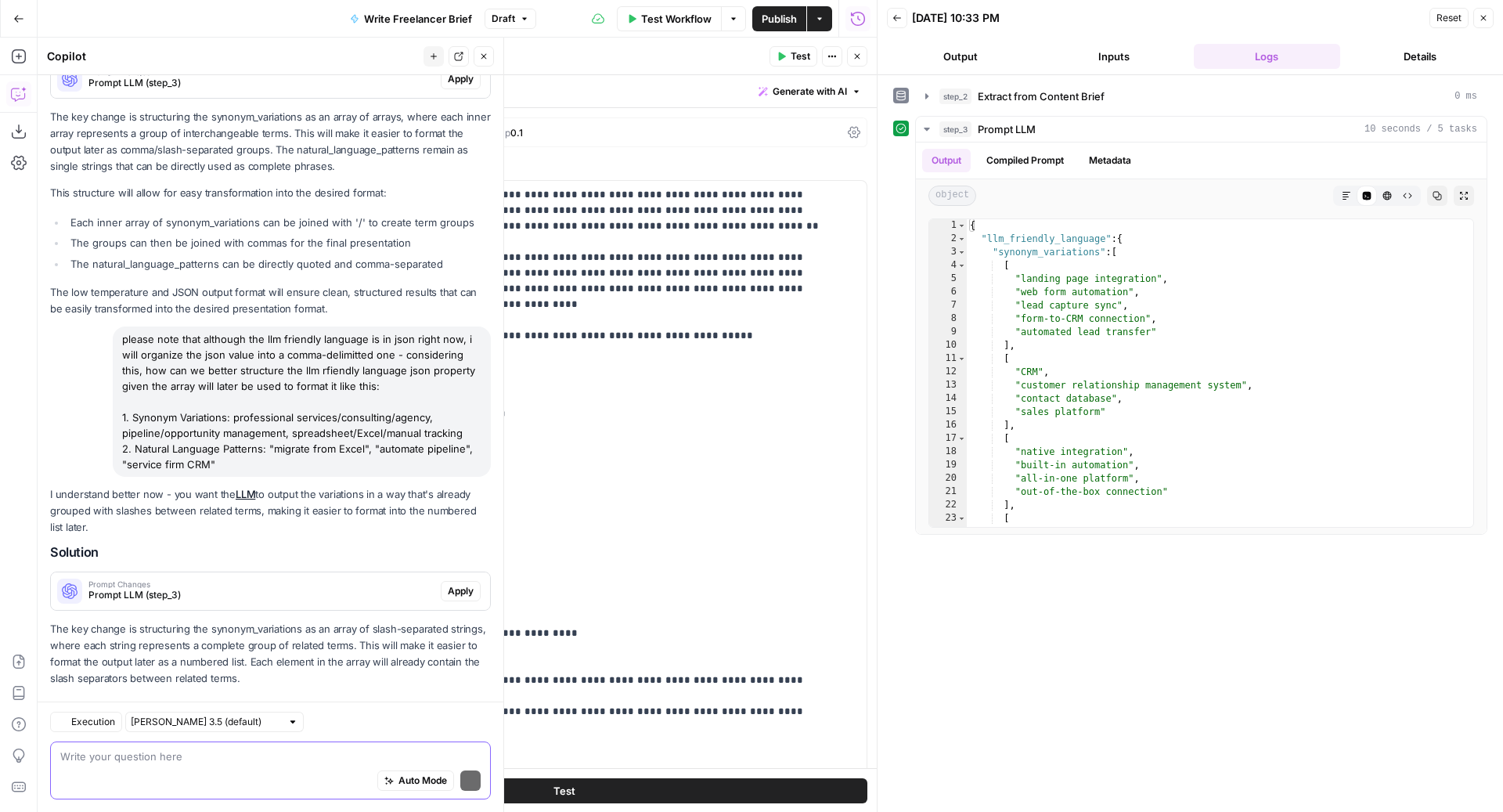
scroll to position [3473, 0]
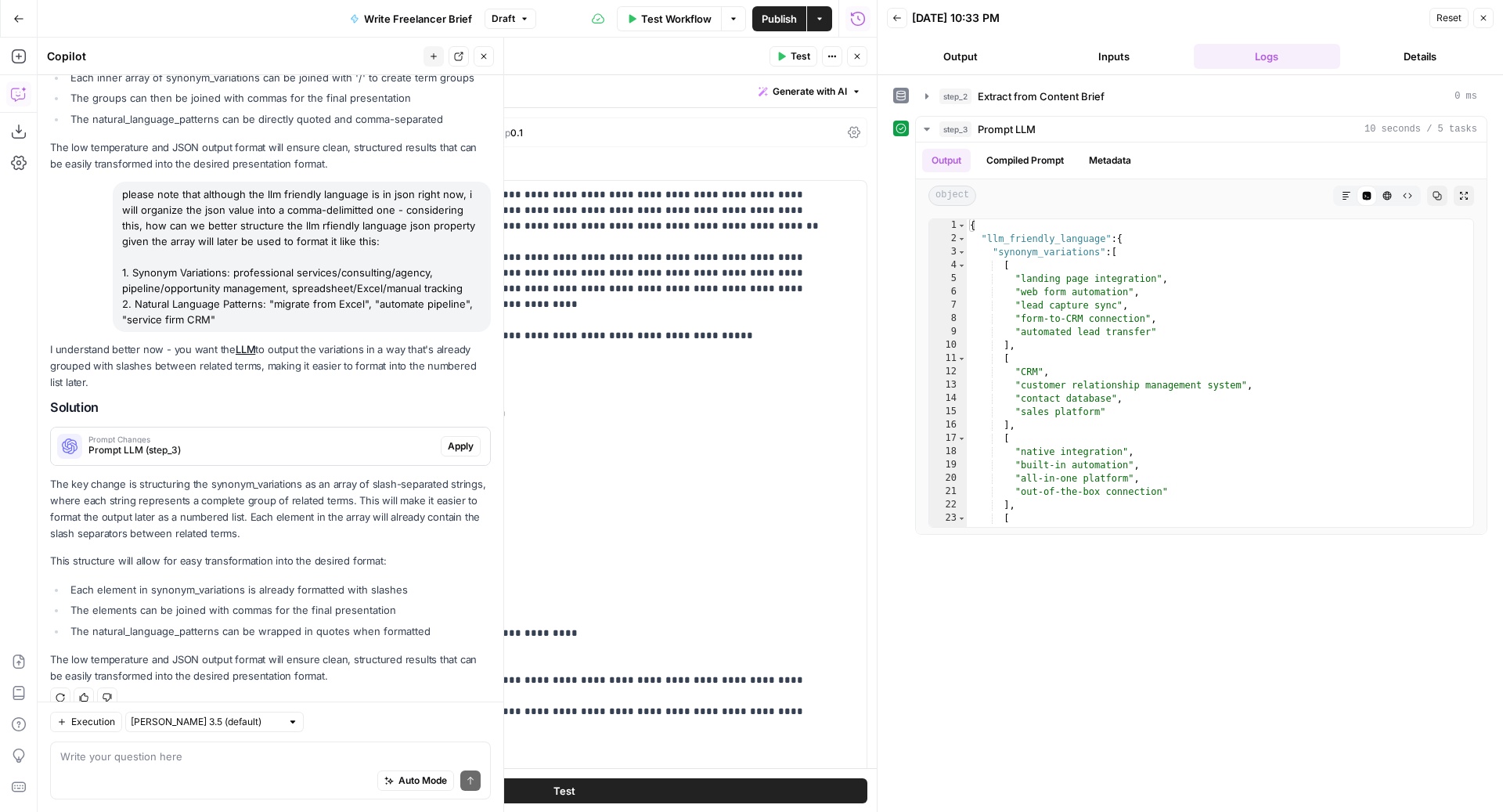
click at [447, 439] on span "Apply" at bounding box center [460, 446] width 26 height 14
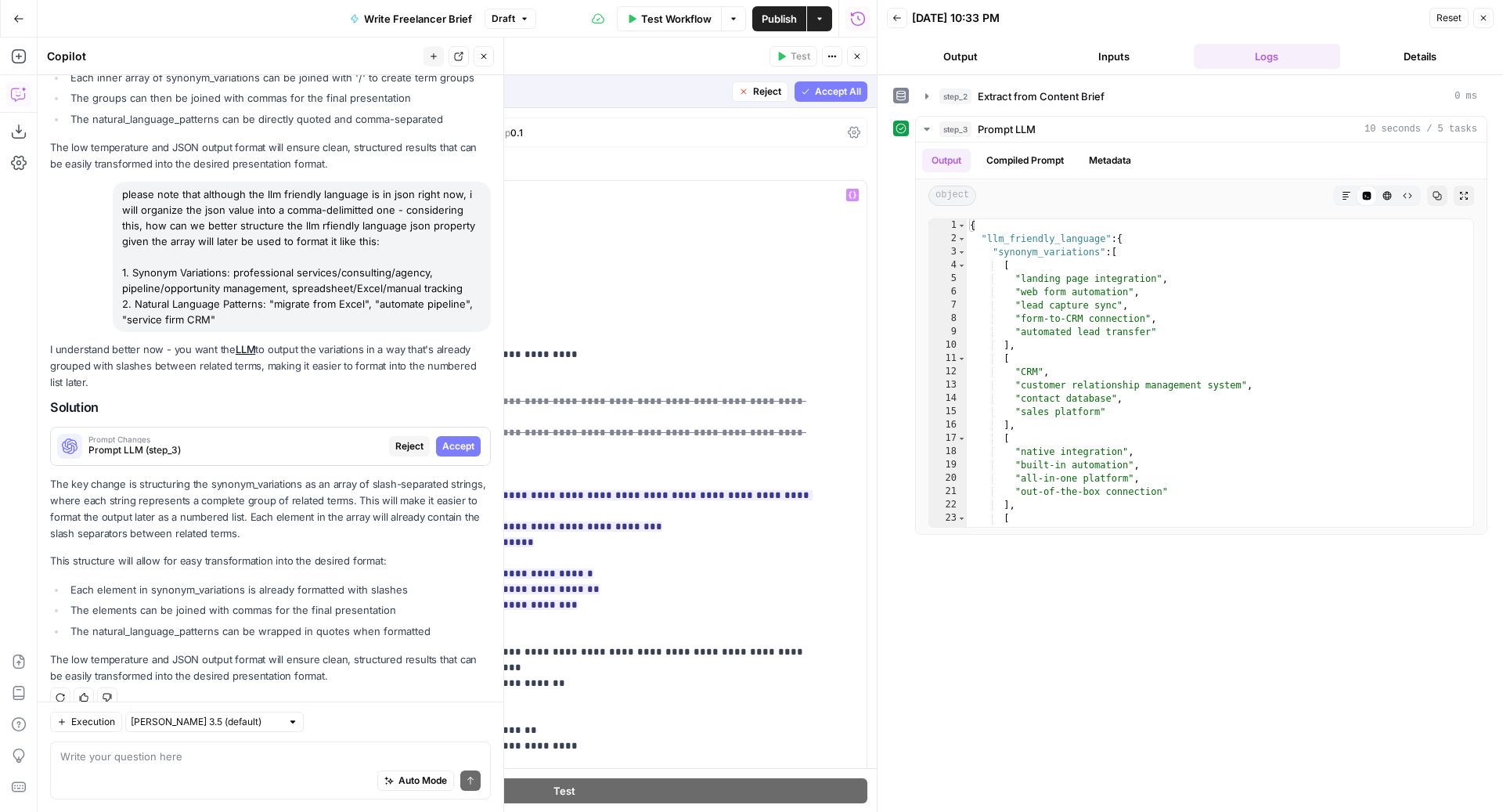
scroll to position [298, 0]
click at [815, 97] on span "Accept All" at bounding box center [838, 92] width 46 height 14
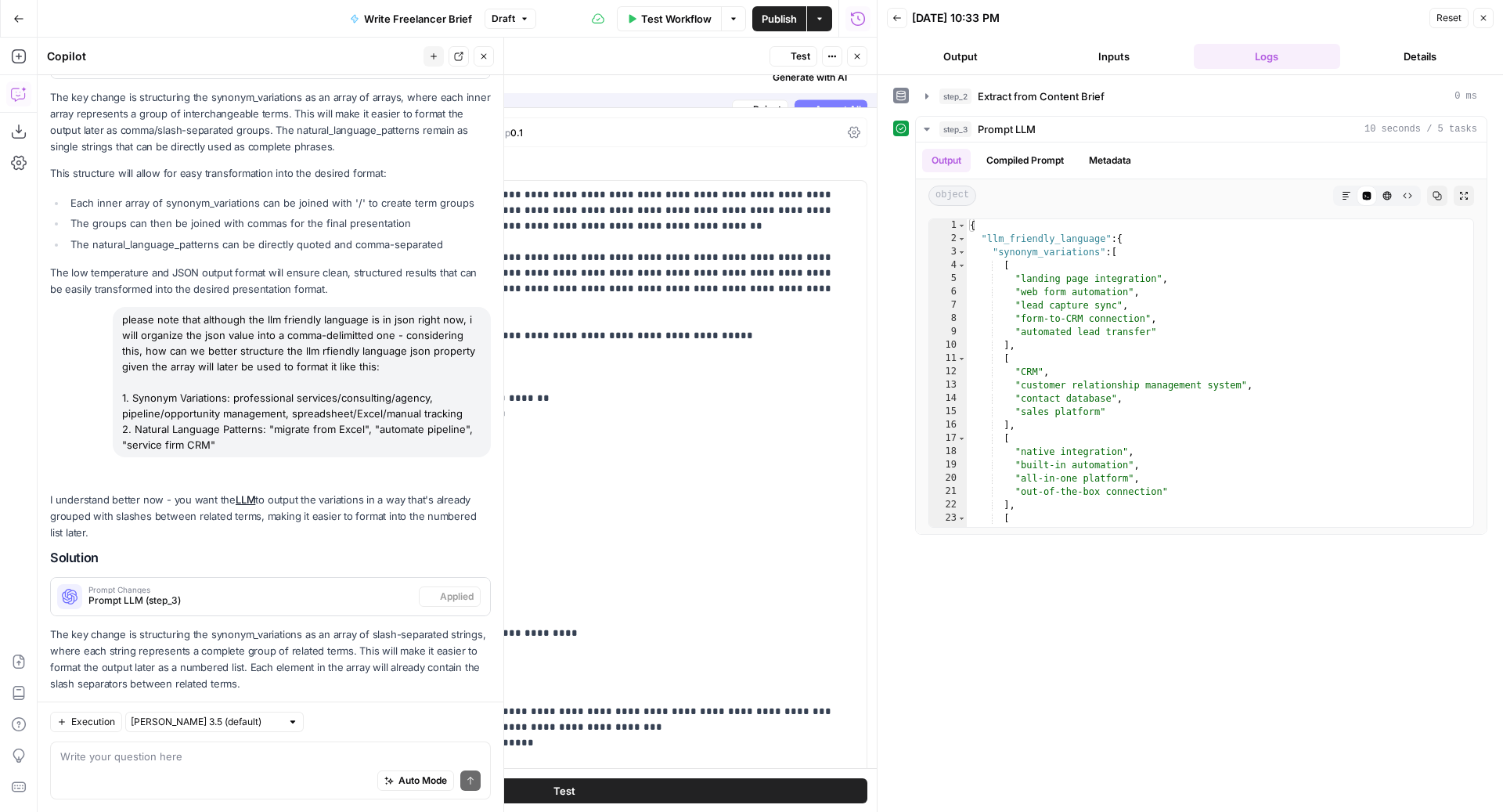
scroll to position [3523, 0]
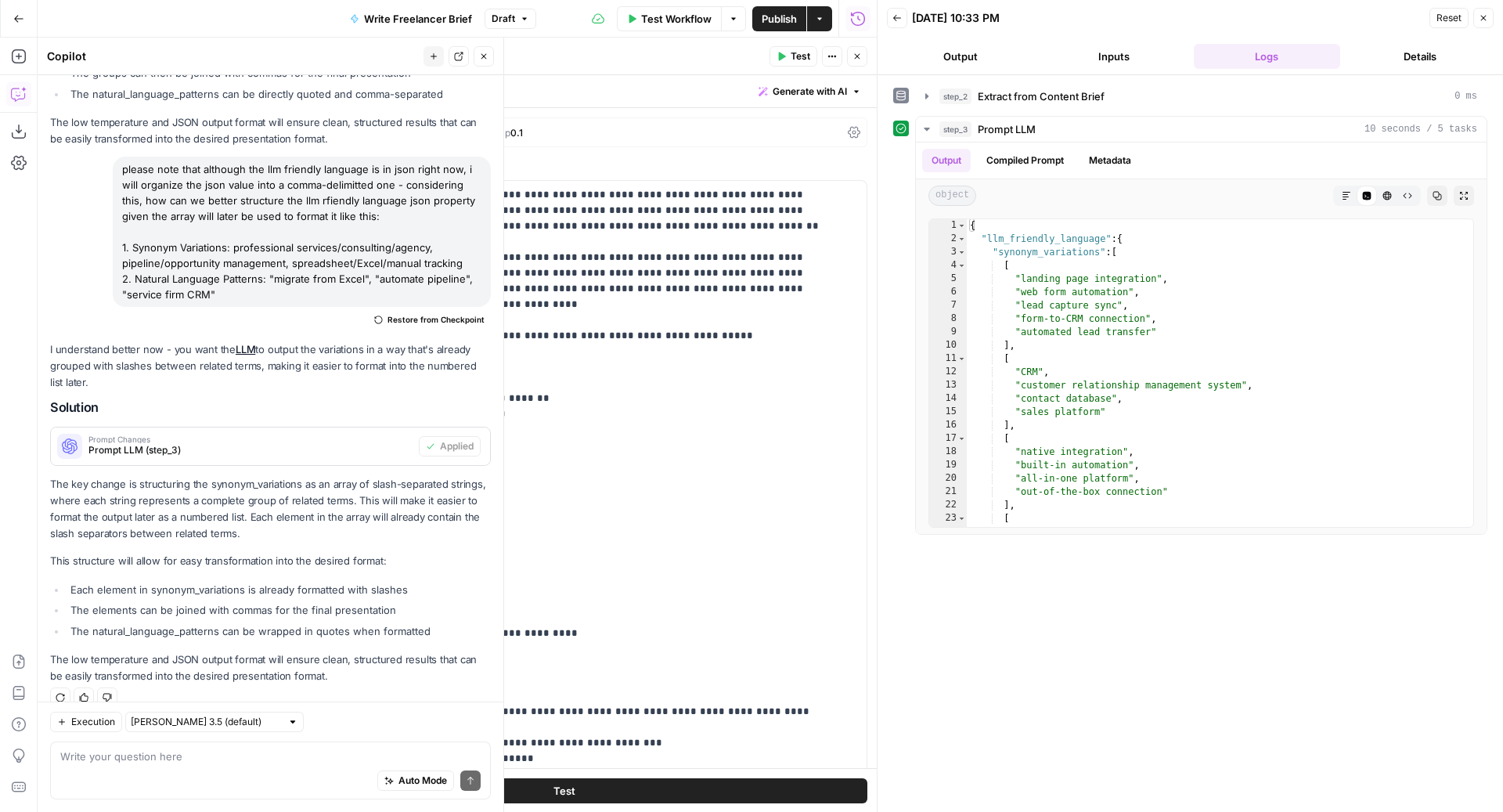
click at [792, 53] on span "Test" at bounding box center [800, 56] width 20 height 14
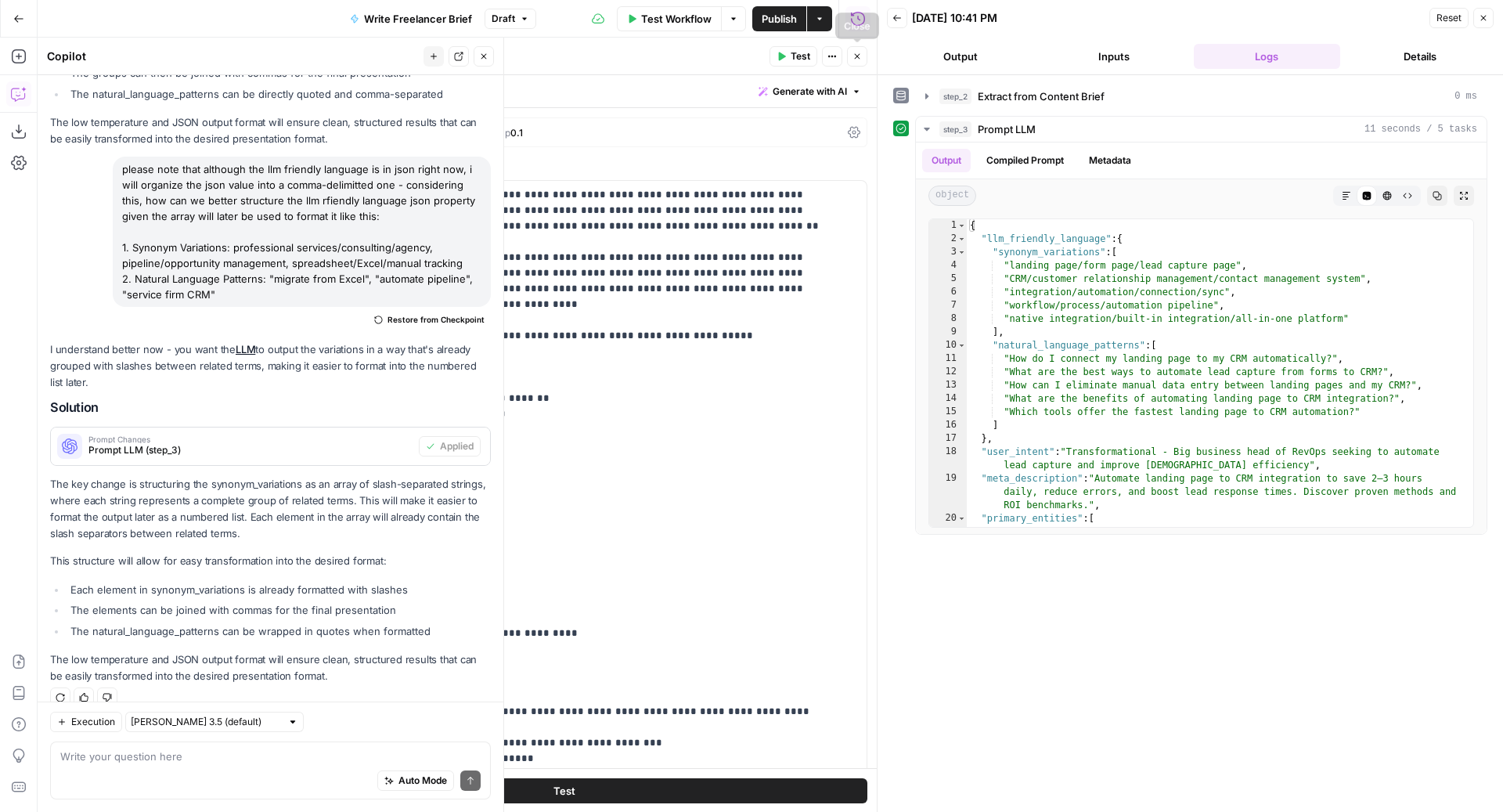
click at [860, 52] on icon "button" at bounding box center [856, 56] width 10 height 10
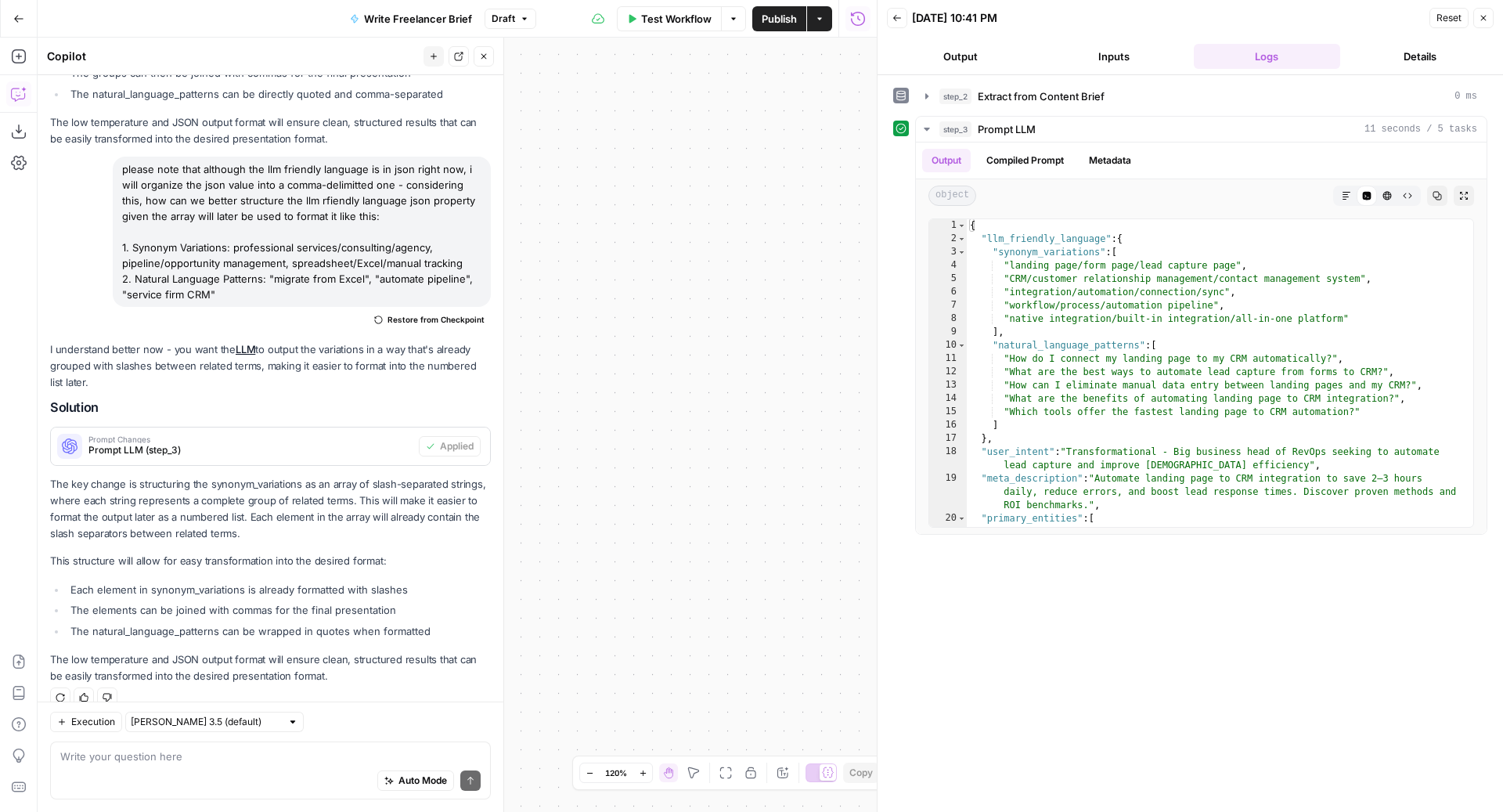
click at [1482, 20] on icon "button" at bounding box center [1483, 18] width 10 height 10
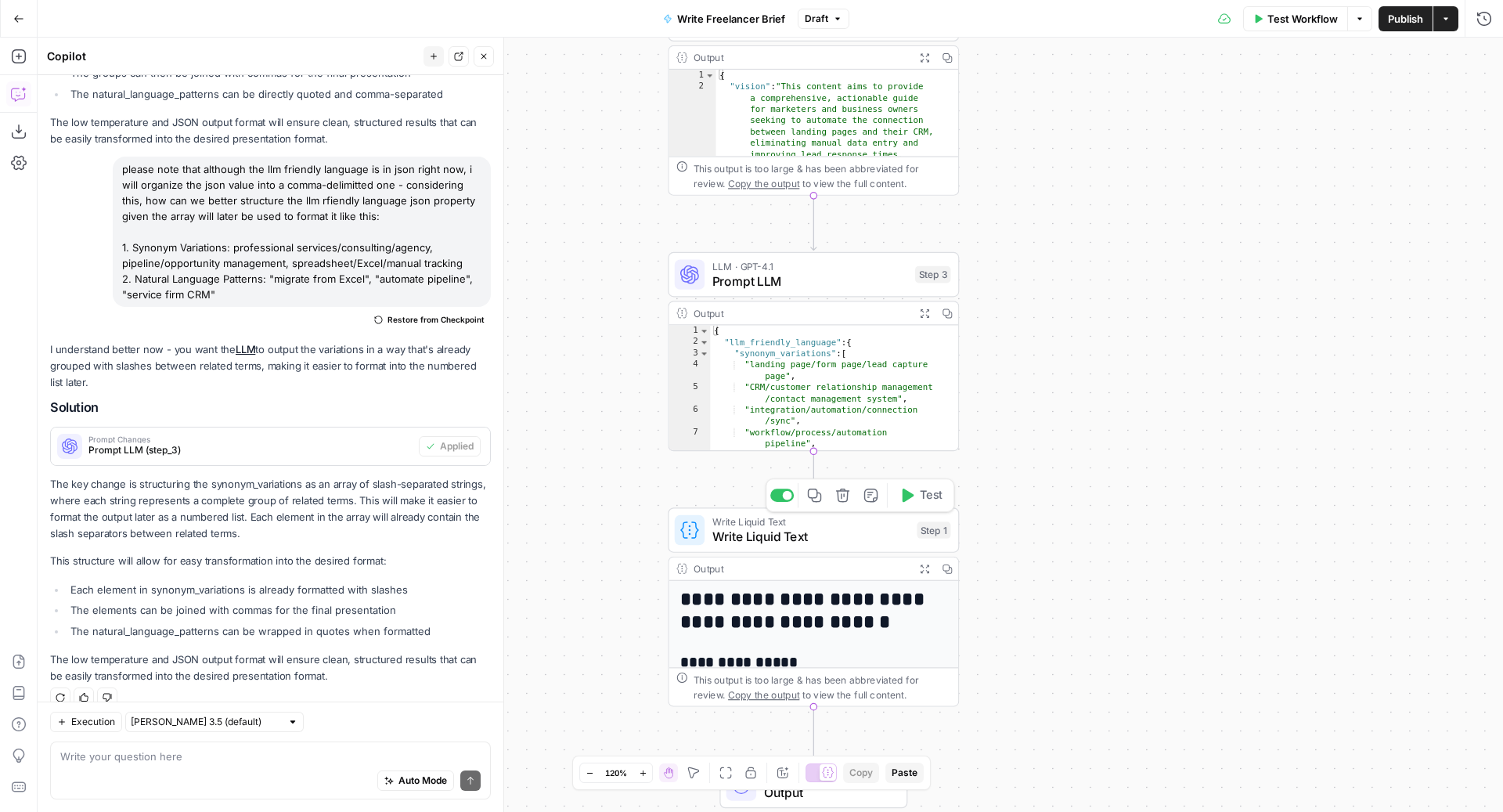
click at [728, 538] on span "Write Liquid Text" at bounding box center [811, 535] width 197 height 19
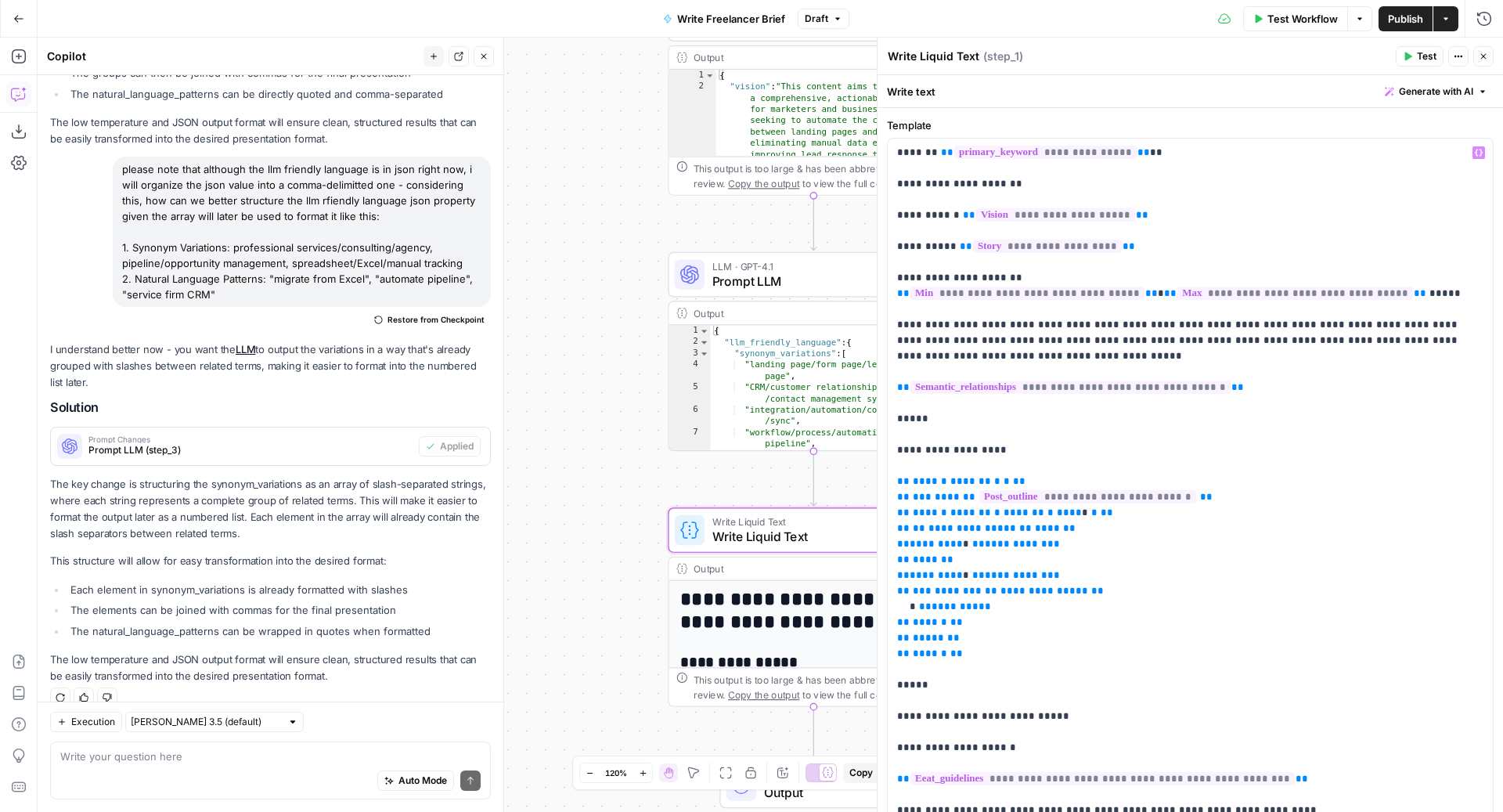
scroll to position [968, 0]
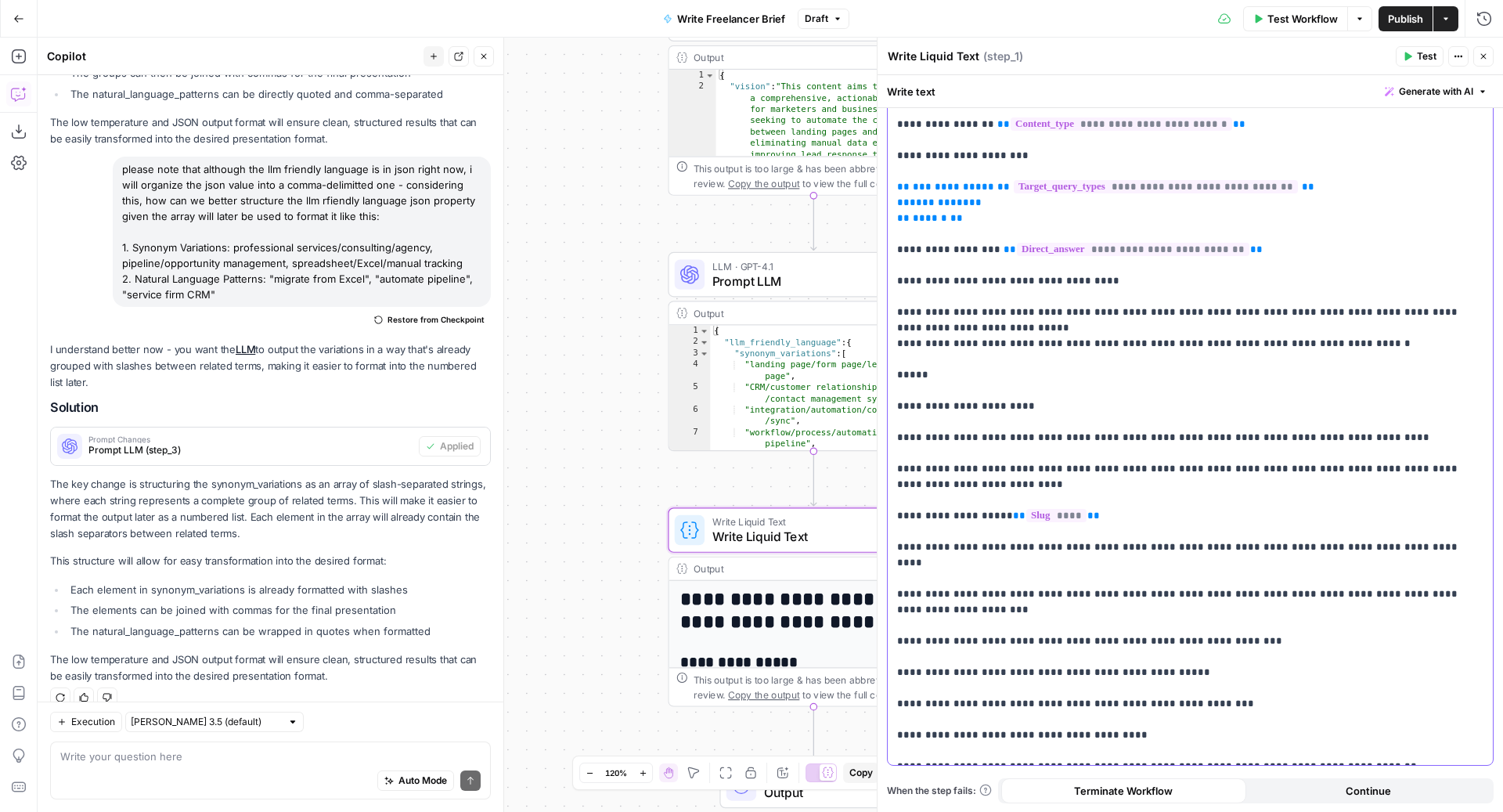
drag, startPoint x: 896, startPoint y: 281, endPoint x: 1415, endPoint y: 747, distance: 697.5
copy p "**********"
click at [1429, 89] on span "Generate with AI" at bounding box center [1436, 92] width 75 height 14
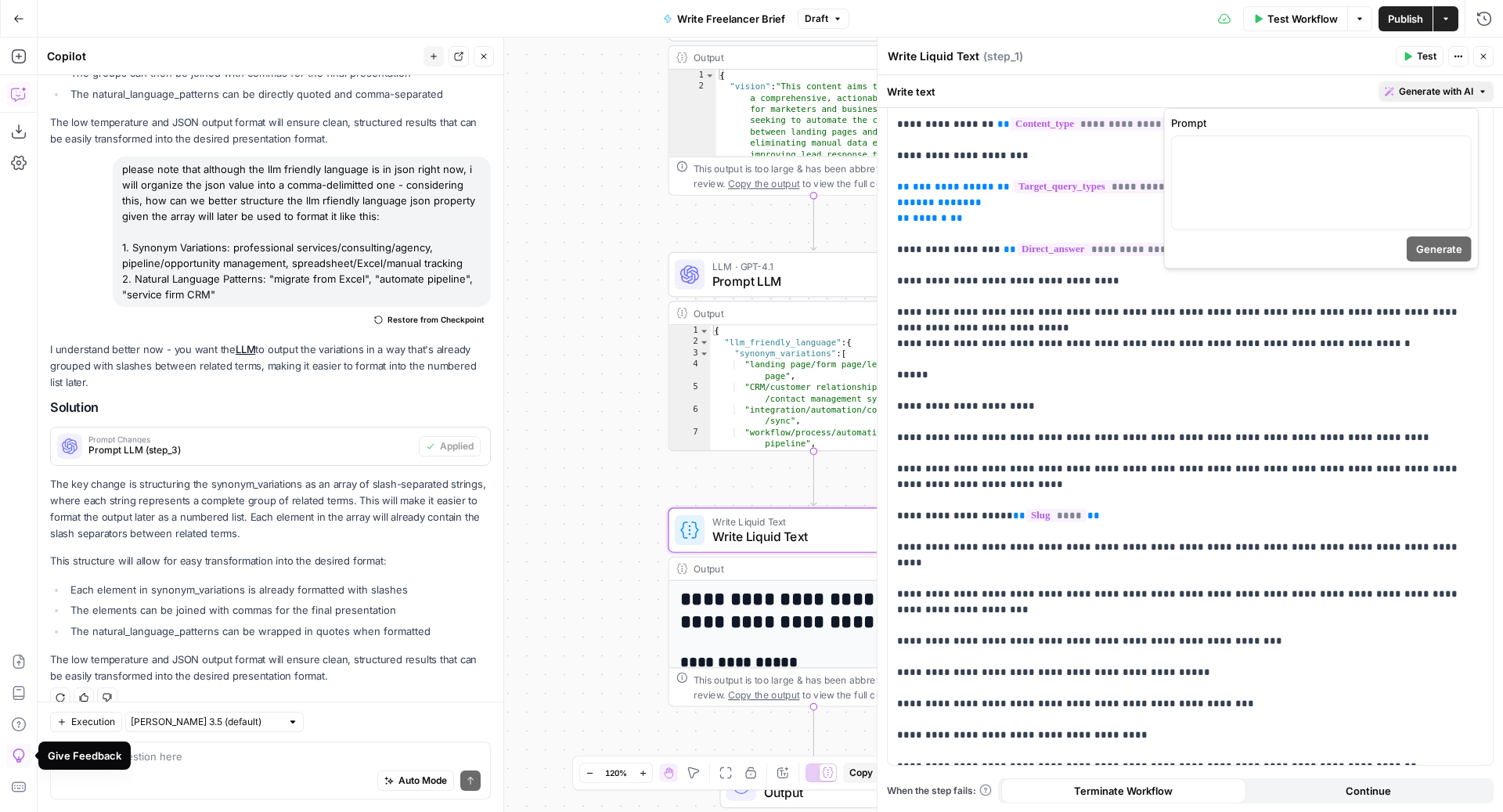
click at [117, 778] on div "Auto Mode Send" at bounding box center [270, 781] width 421 height 35
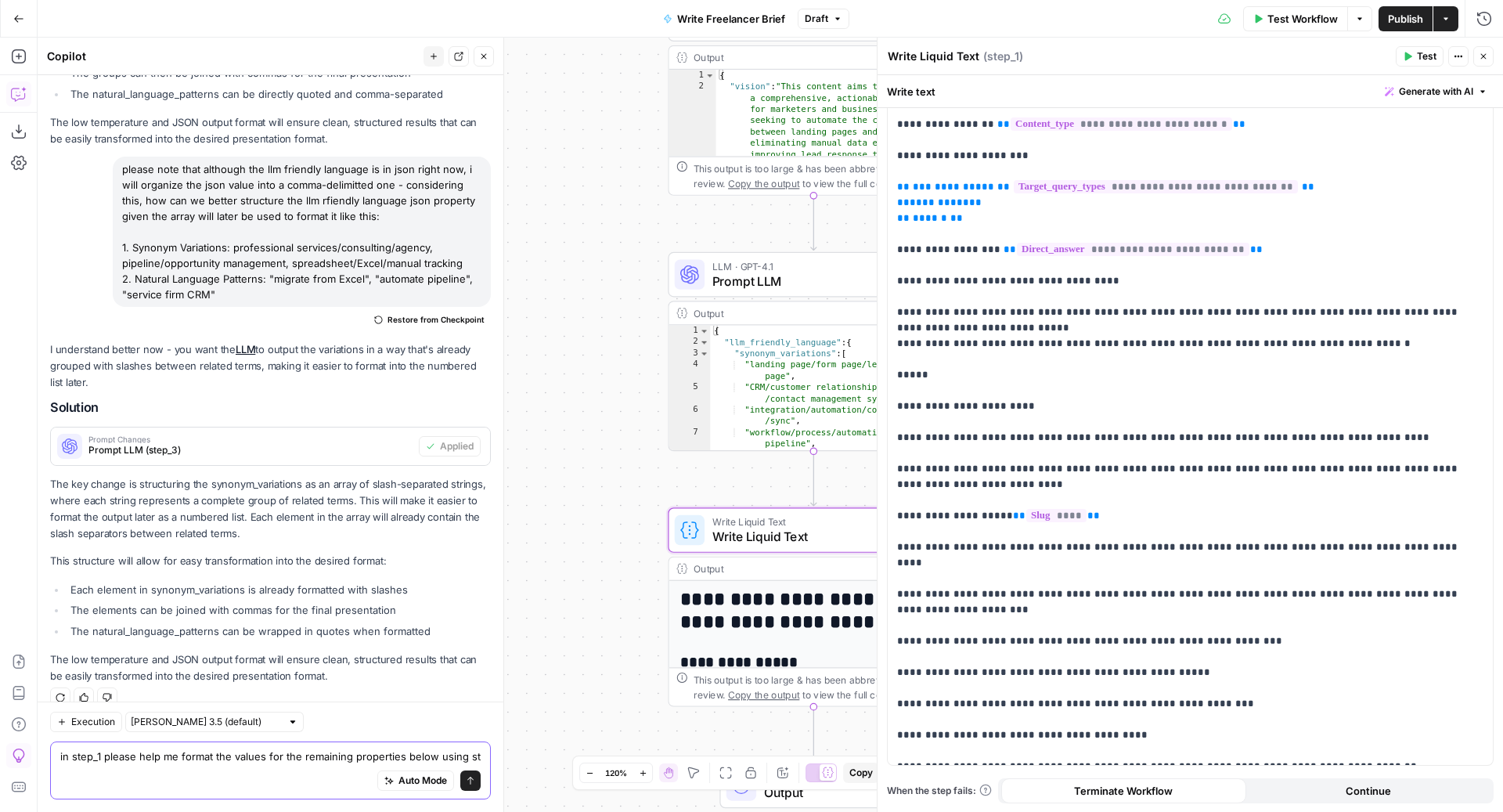
scroll to position [3538, 0]
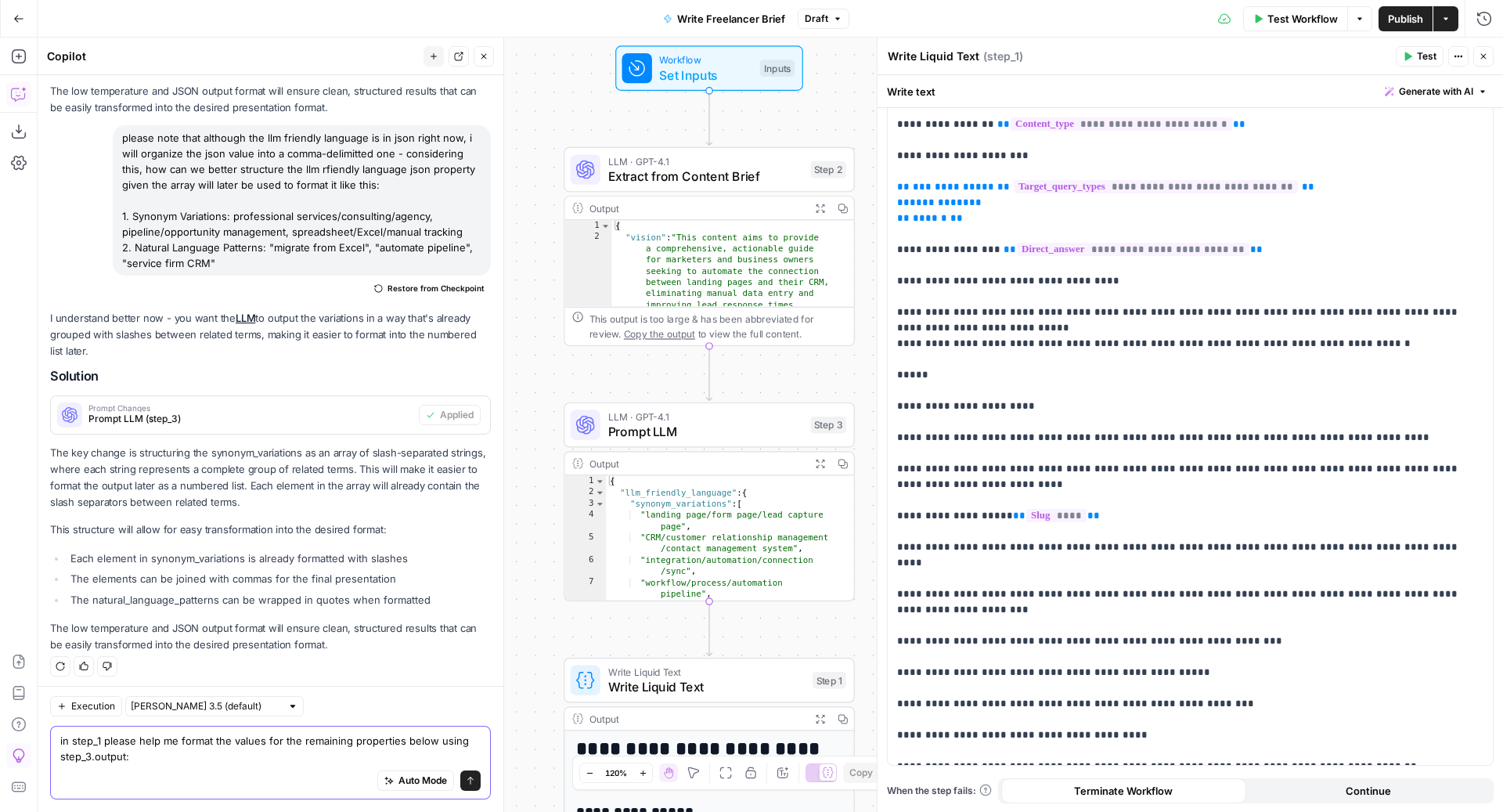
paste textarea "**LLM-Friendly Language Requirements:** 1. Synonym Variations: professional ser…"
type textarea "in step_1 please help me format the values for the remaining properties below u…"
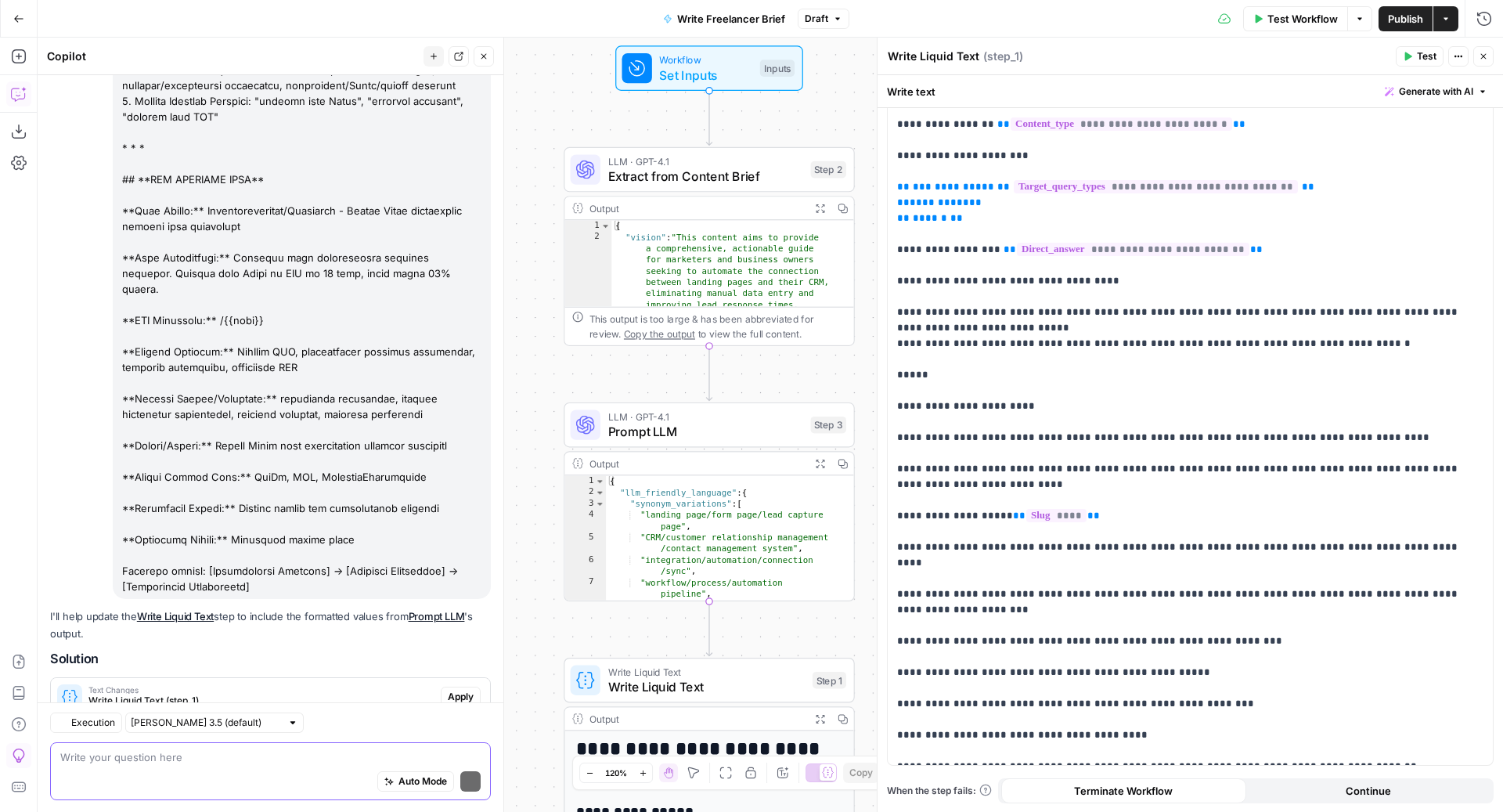
scroll to position [4432, 0]
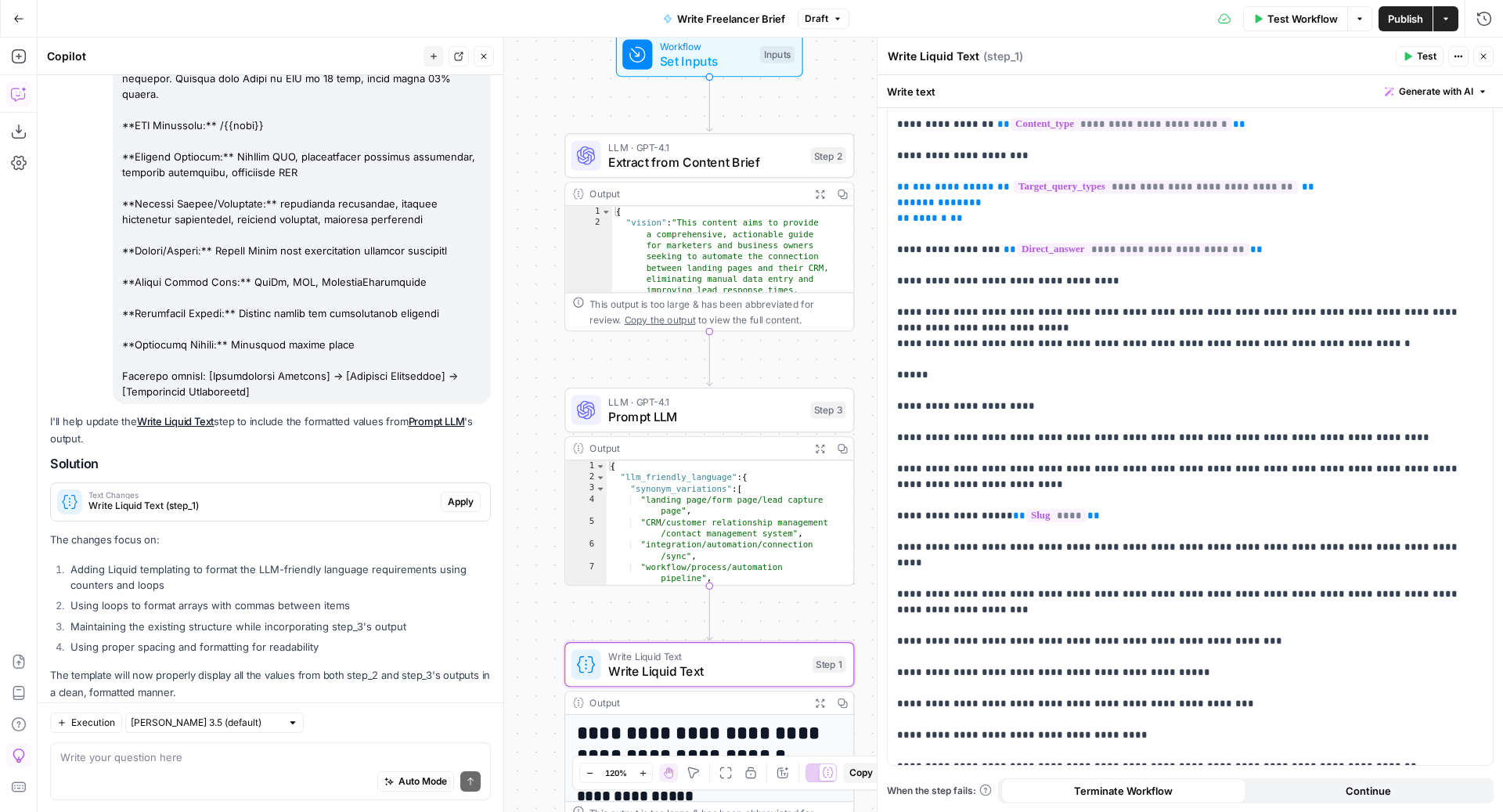
click at [447, 494] on span "Apply" at bounding box center [460, 502] width 26 height 14
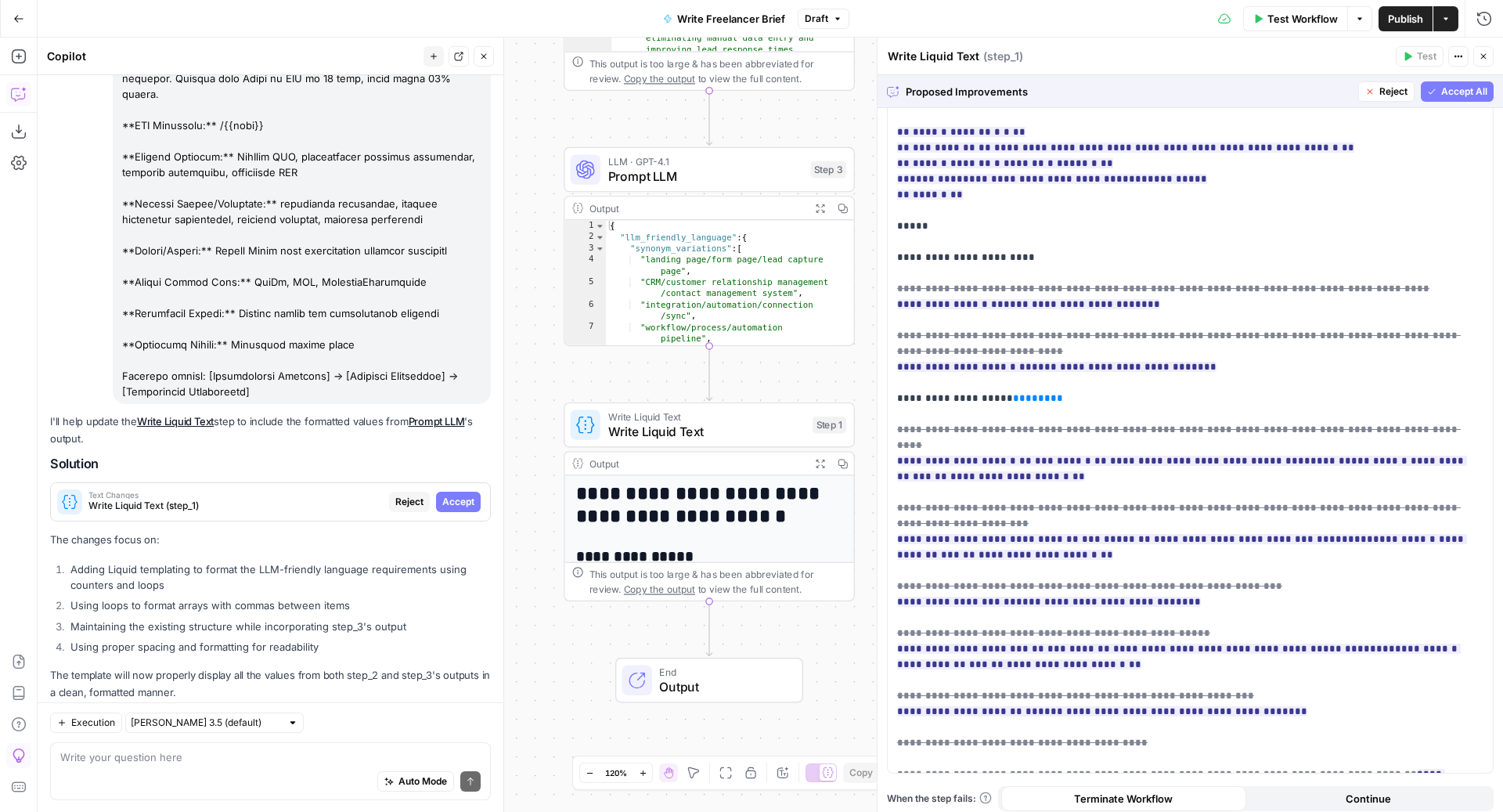
scroll to position [1290, 0]
click at [1441, 84] on span "Accept All" at bounding box center [1464, 92] width 46 height 14
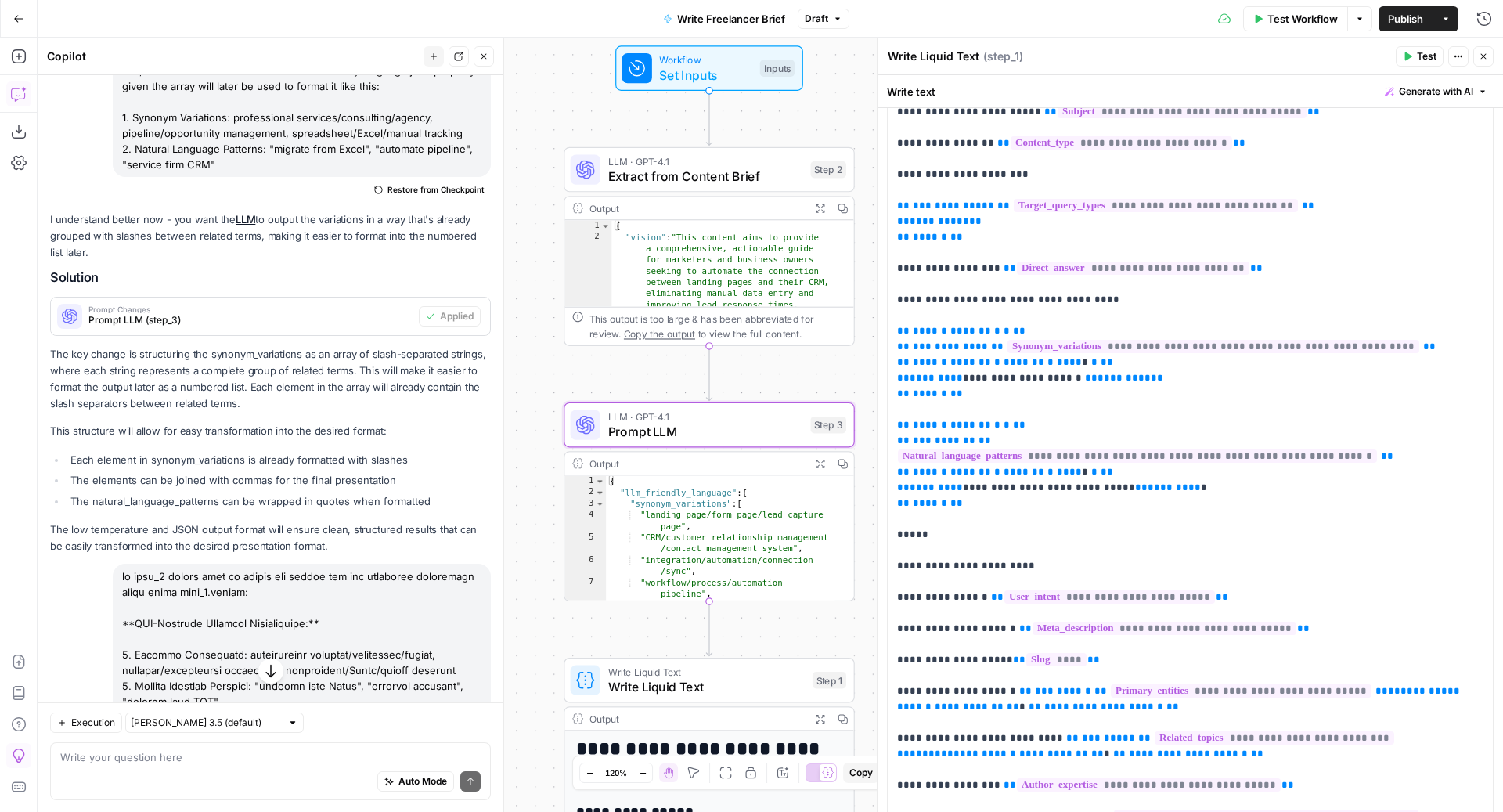
scroll to position [3997, 0]
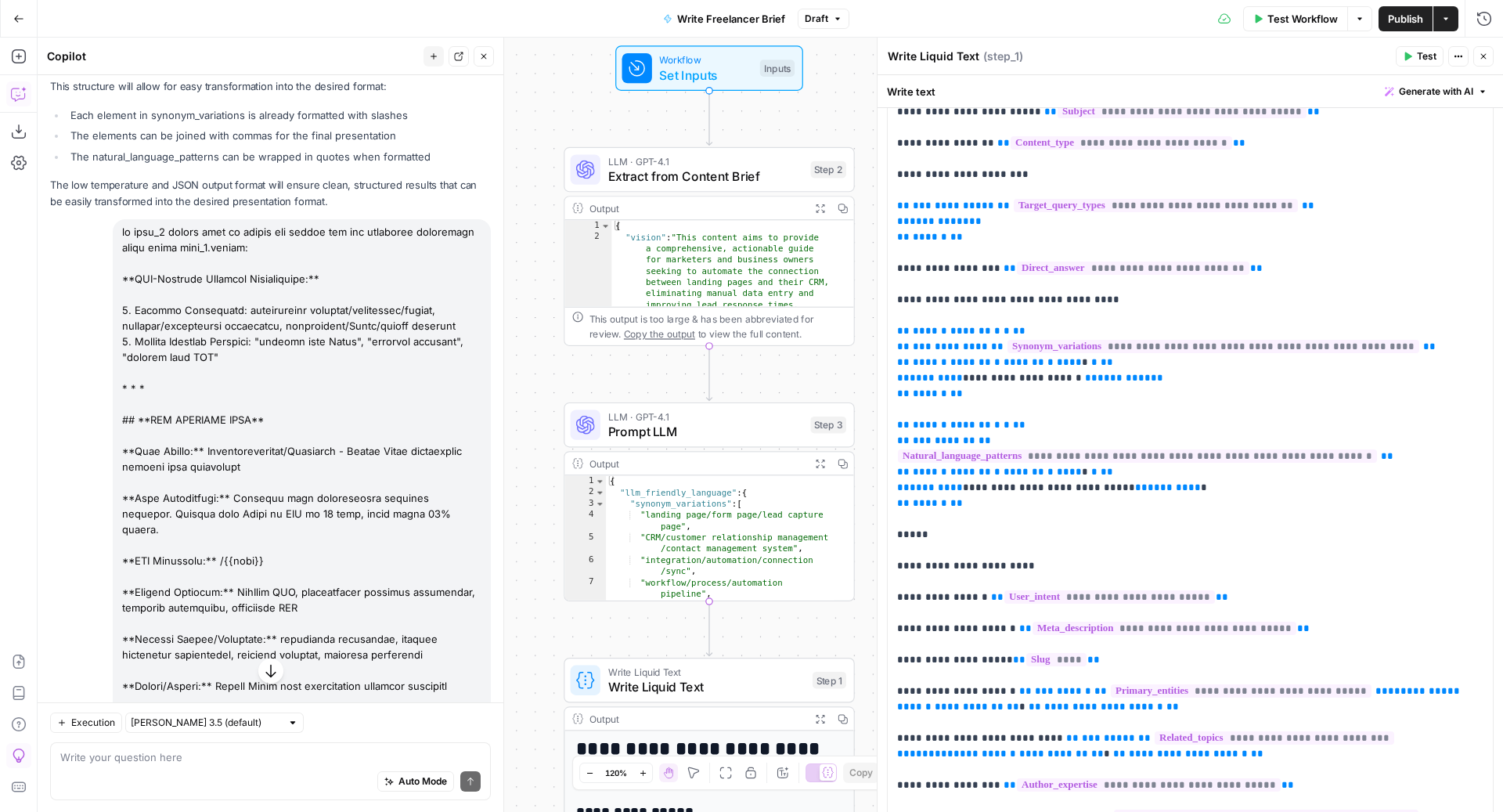
drag, startPoint x: 271, startPoint y: 336, endPoint x: 104, endPoint y: 290, distance: 173.2
click at [104, 290] on div "Restore from Checkpoint" at bounding box center [269, 541] width 440 height 645
copy div "1. Synonym Variations: professional services/consulting/agency, pipeline/opport…"
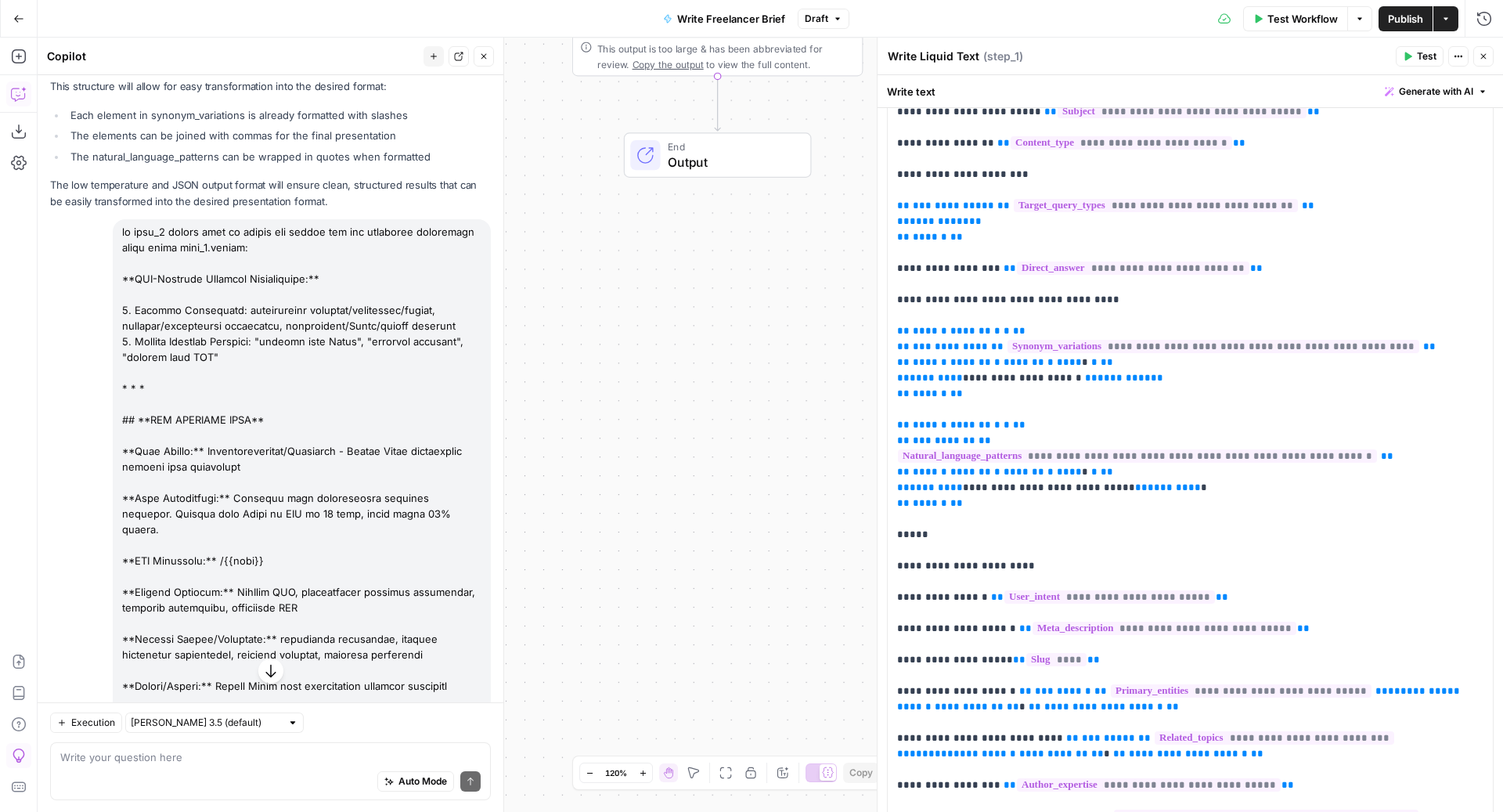
scroll to position [4458, 0]
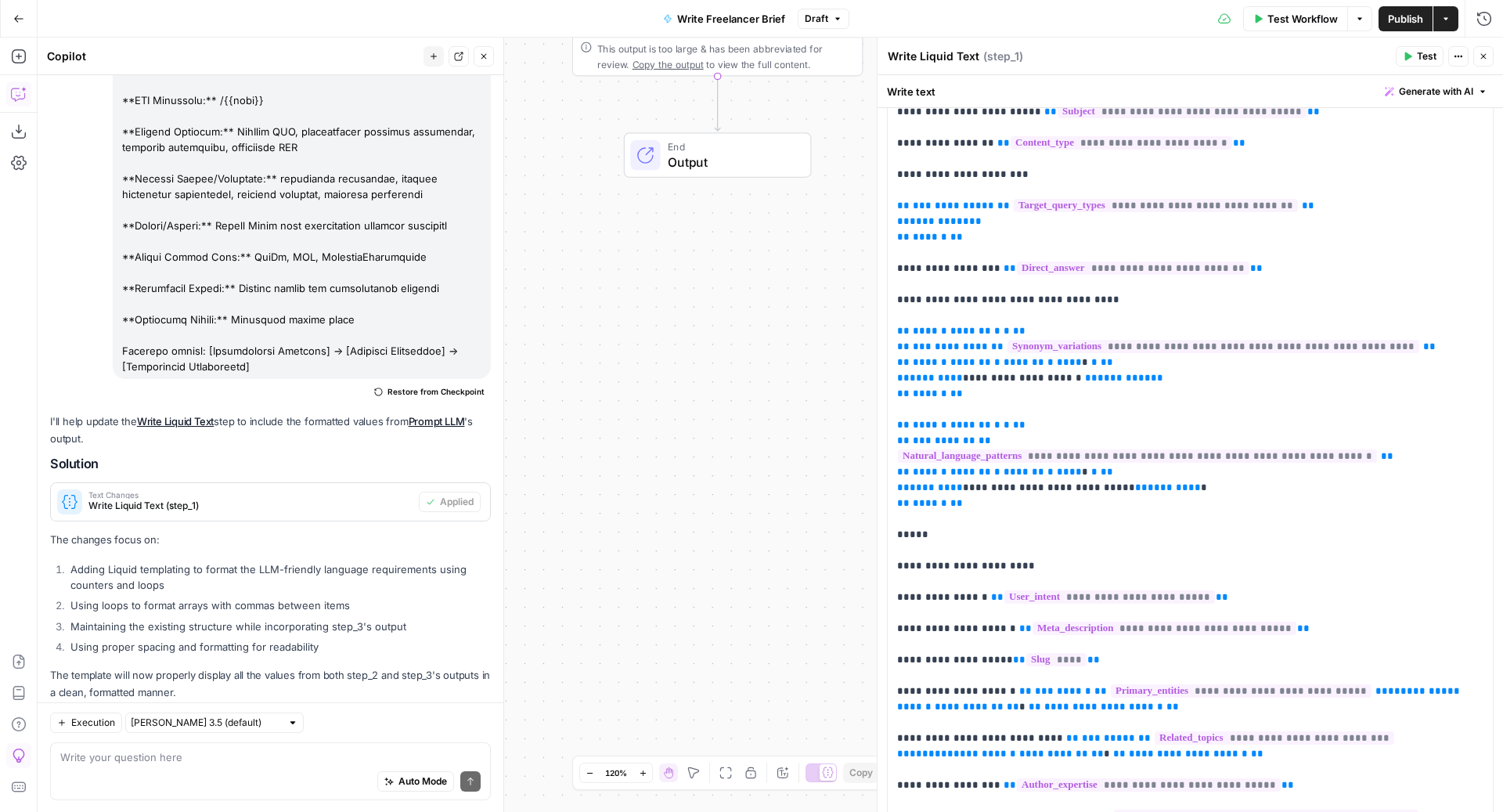
click at [251, 776] on div "Auto Mode Send" at bounding box center [270, 781] width 421 height 35
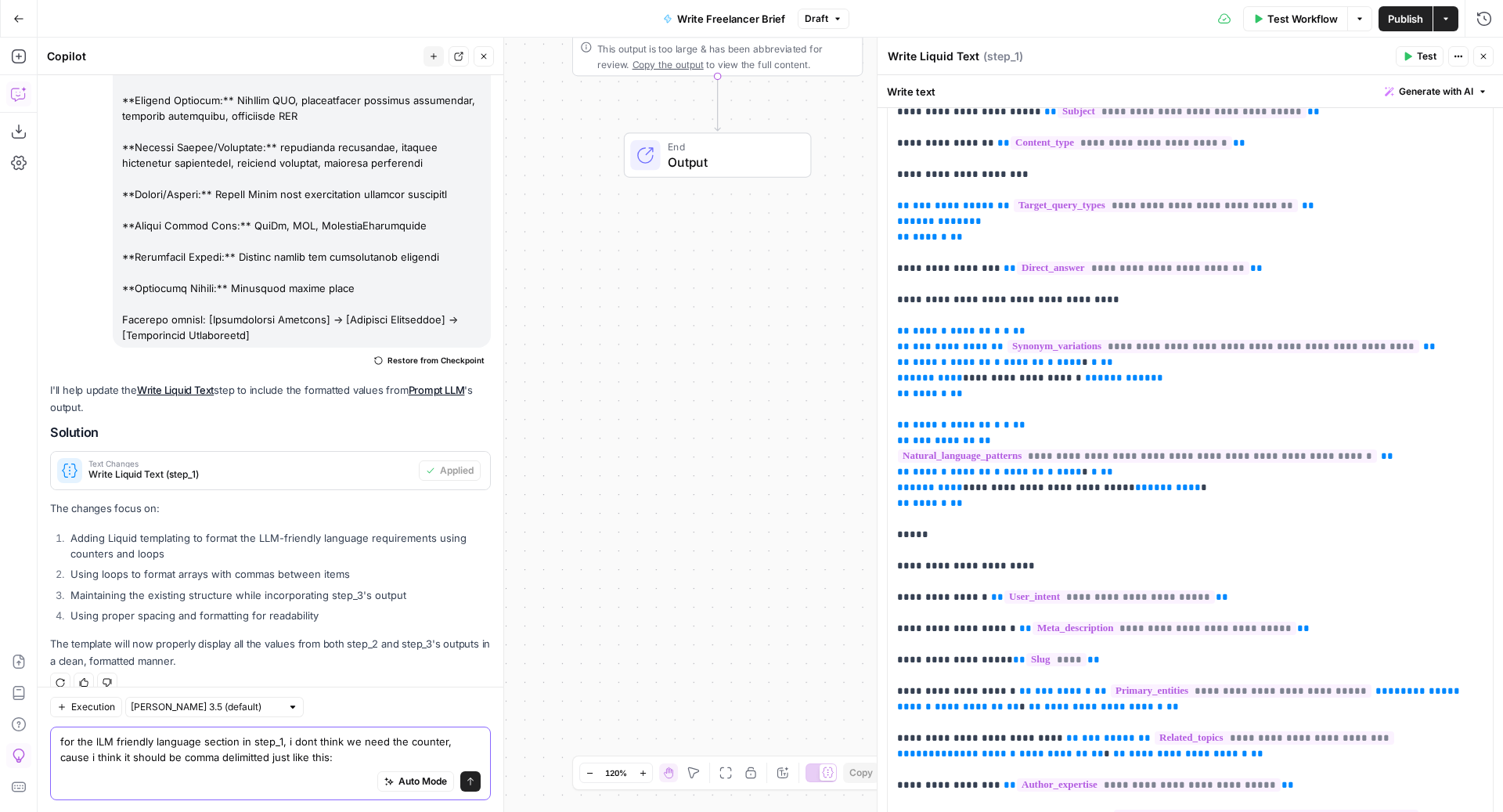
paste textarea "1. Synonym Variations: professional services/consulting/agency, pipeline/opport…"
type textarea "for the lLM friendly language section in step_1, i dont think we need the count…"
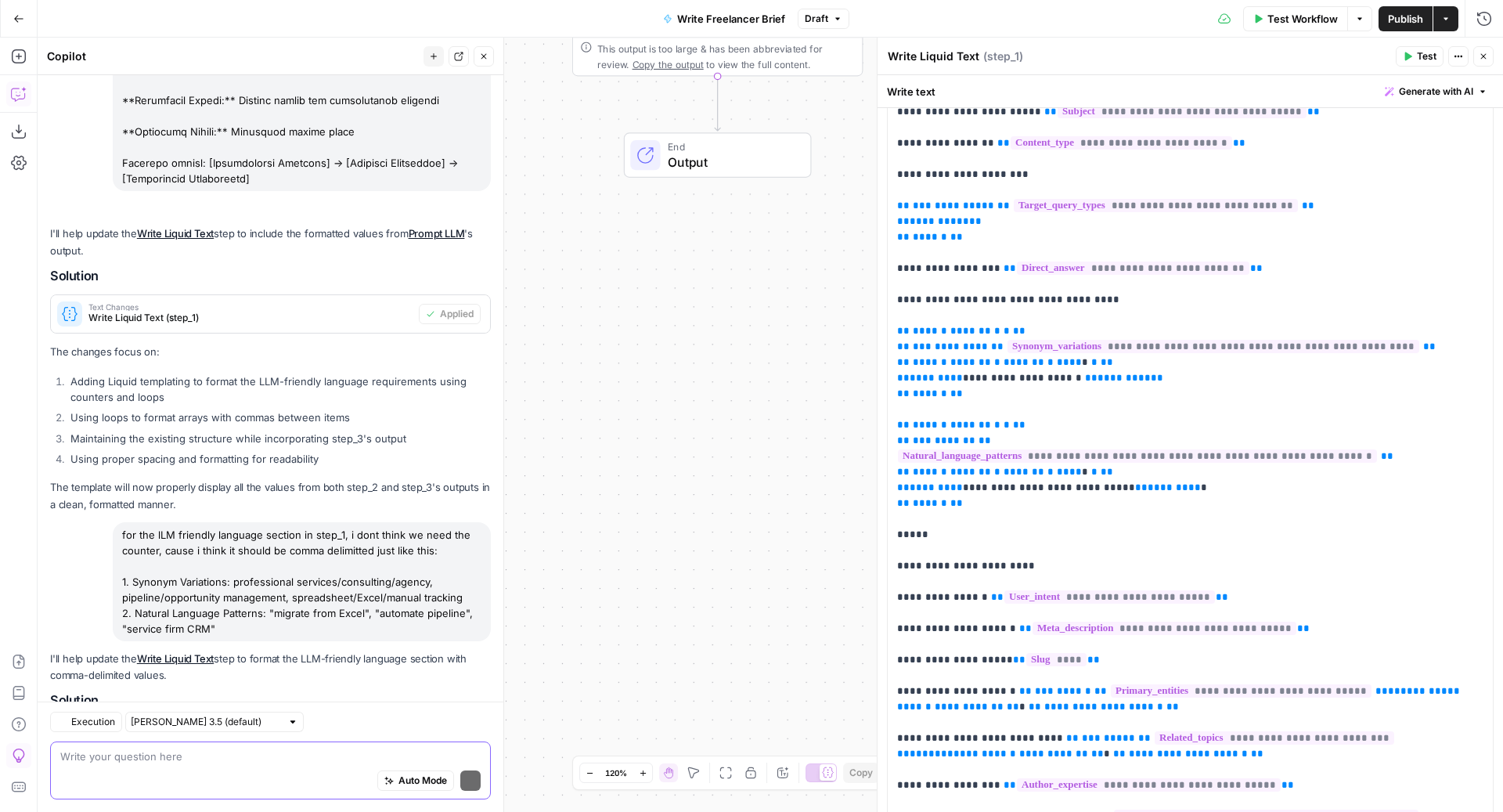
scroll to position [4865, 0]
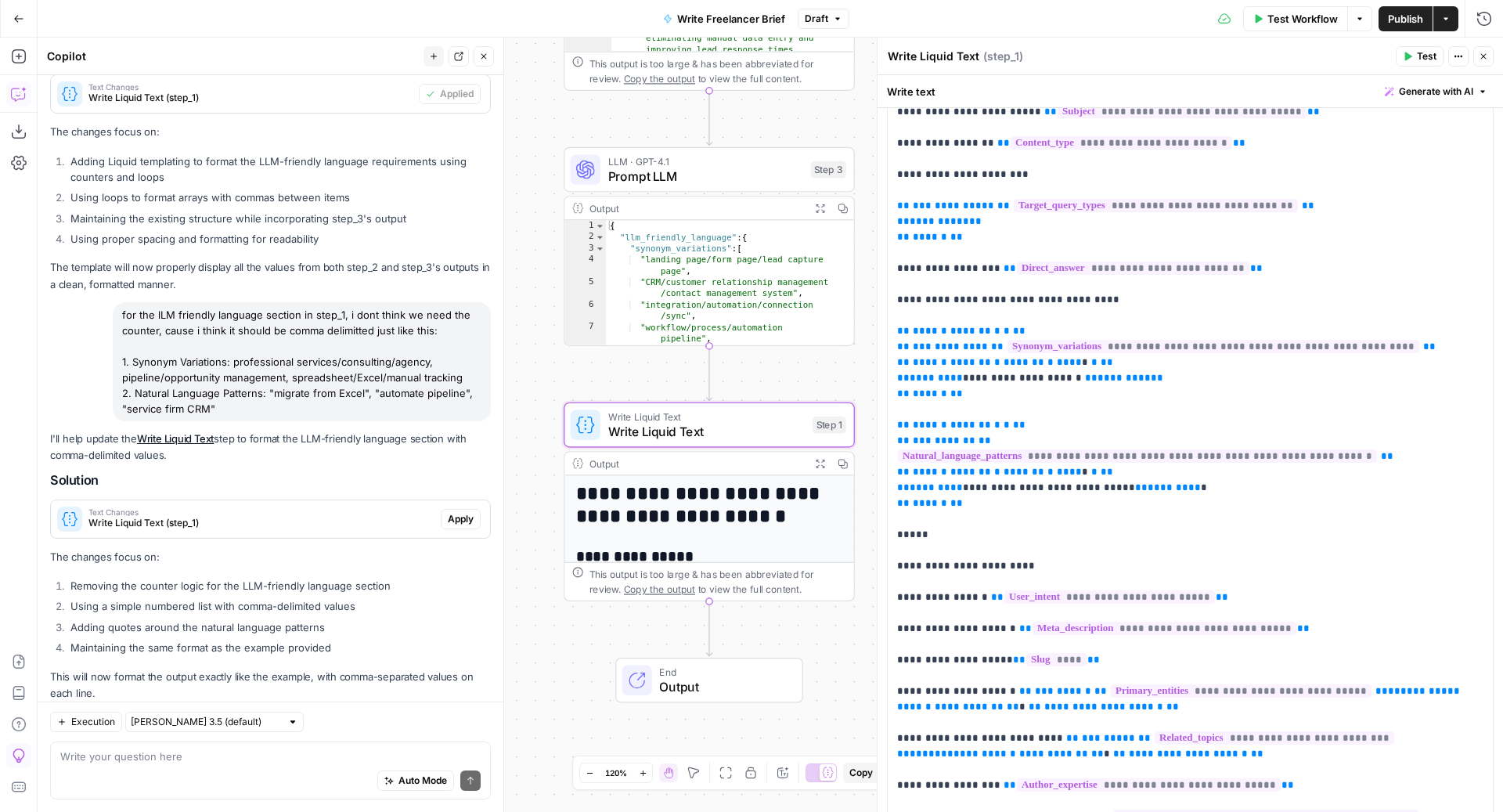
click at [447, 512] on span "Apply" at bounding box center [460, 519] width 26 height 14
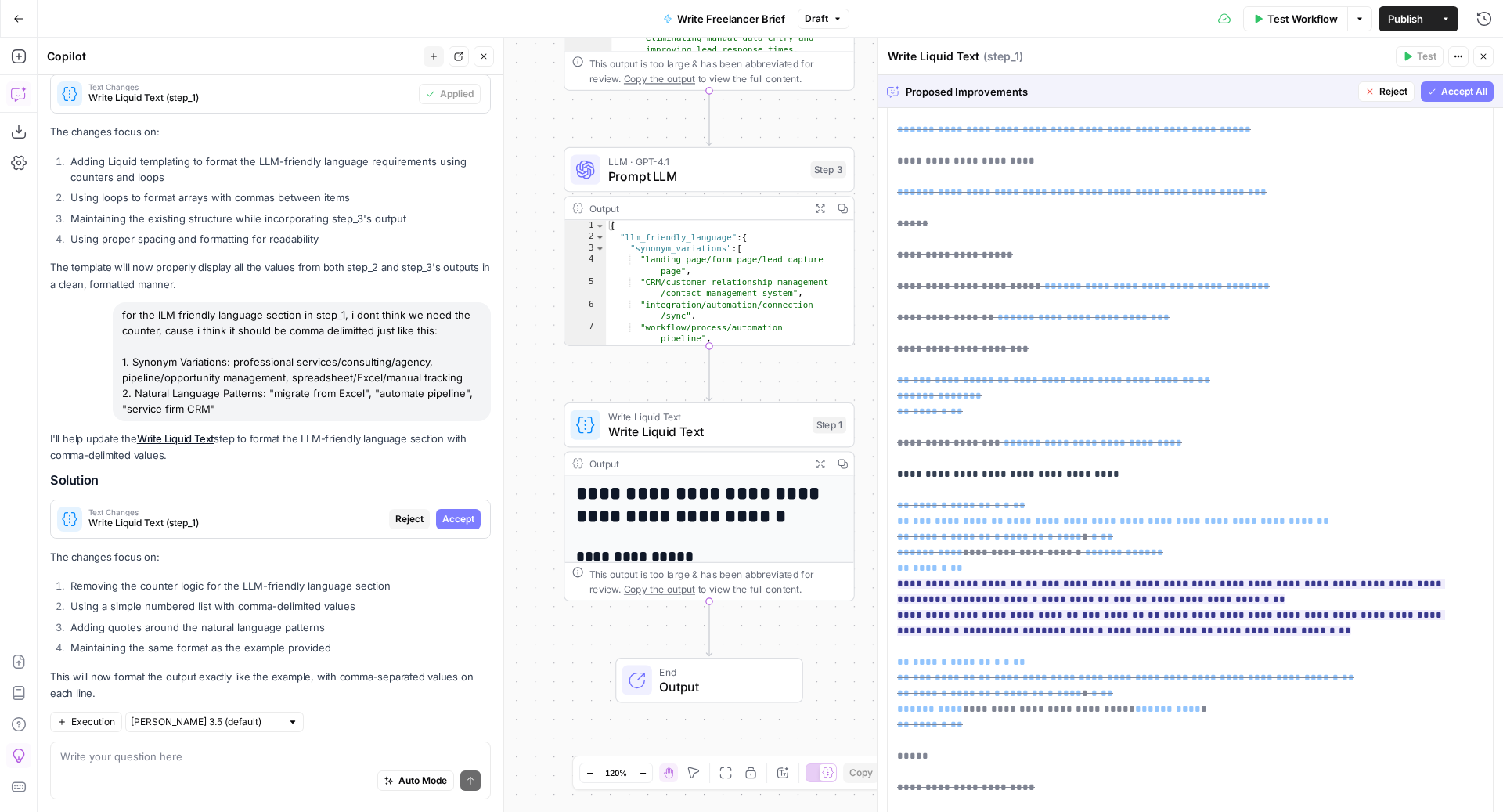
scroll to position [728, 0]
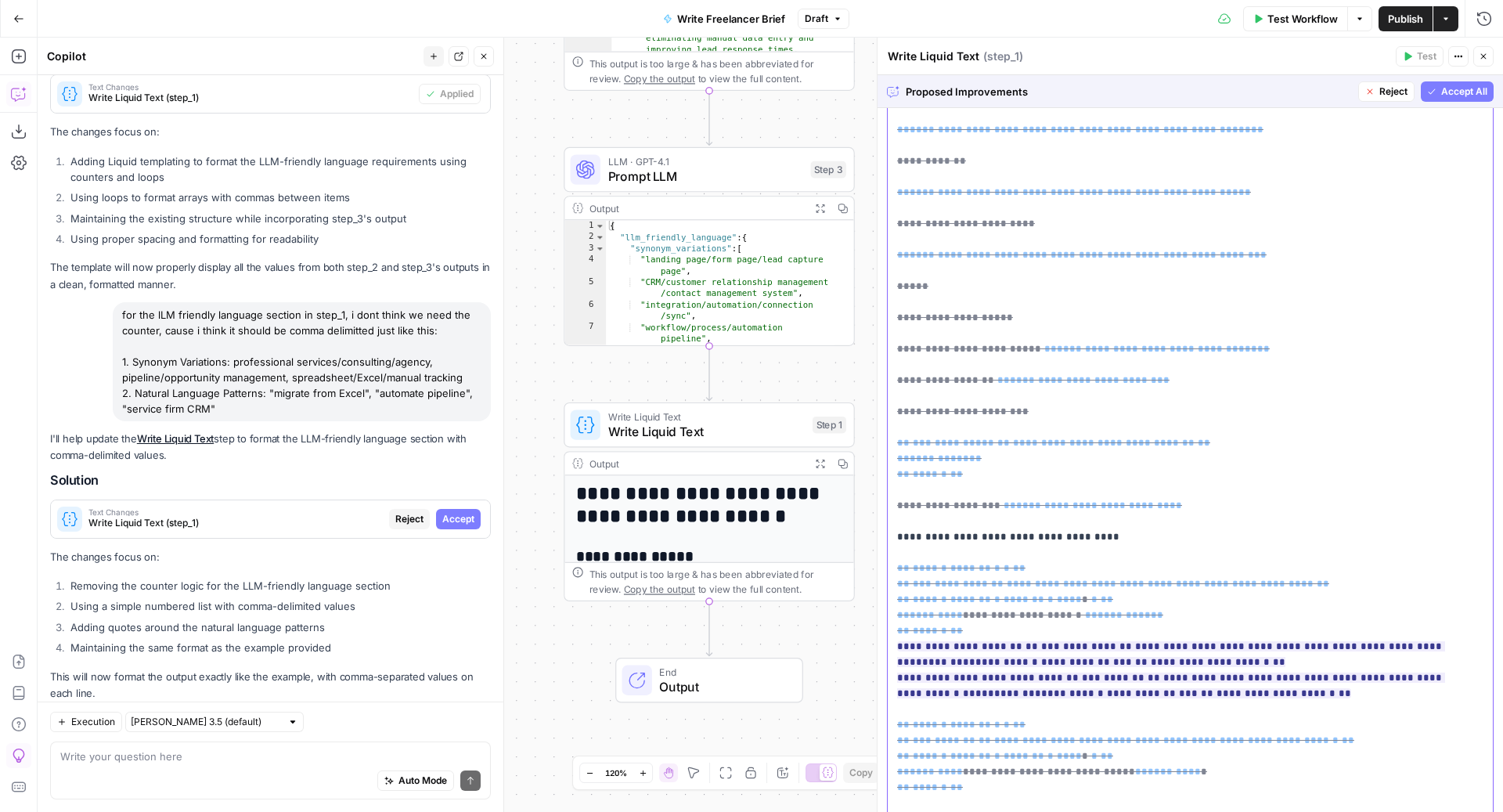
drag, startPoint x: 1242, startPoint y: 680, endPoint x: 893, endPoint y: 625, distance: 353.3
click at [893, 625] on div "**********" at bounding box center [1190, 293] width 605 height 1765
copy ins "**********"
click at [395, 512] on span "Reject" at bounding box center [409, 519] width 28 height 14
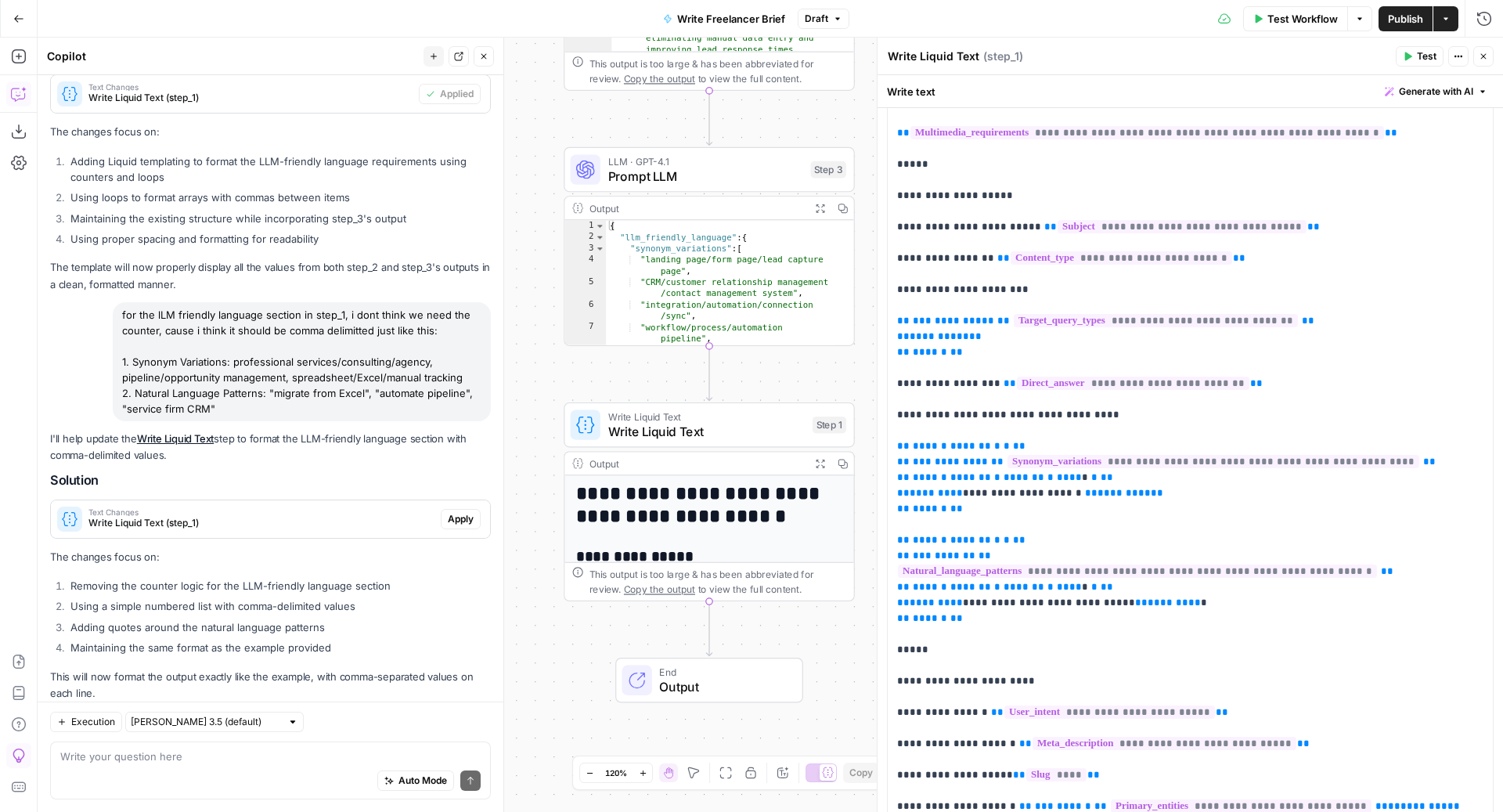
scroll to position [873, 0]
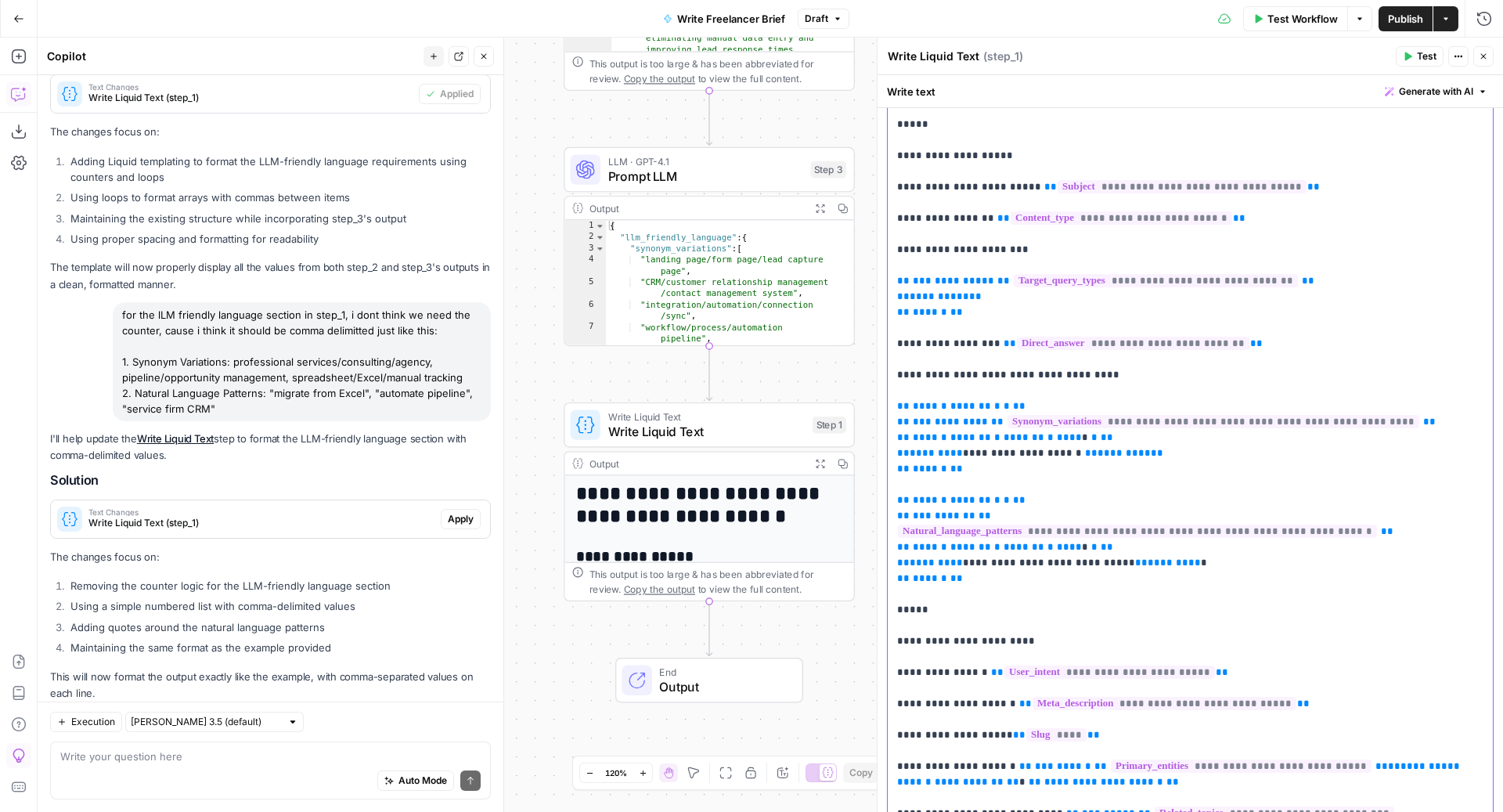
drag, startPoint x: 983, startPoint y: 558, endPoint x: 890, endPoint y: 410, distance: 174.8
click at [890, 410] on div "**********" at bounding box center [1190, 117] width 605 height 1703
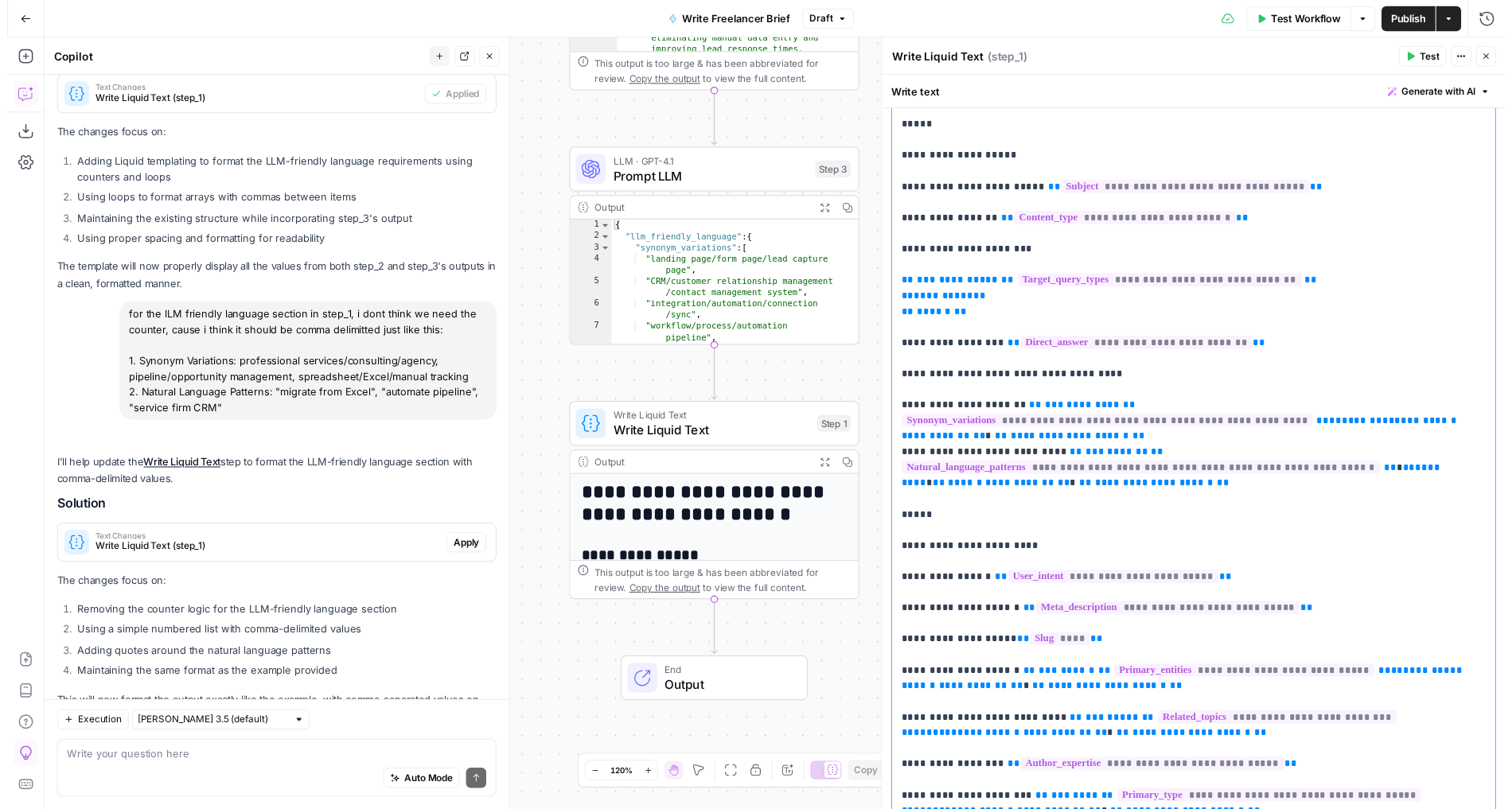
scroll to position [4970, 0]
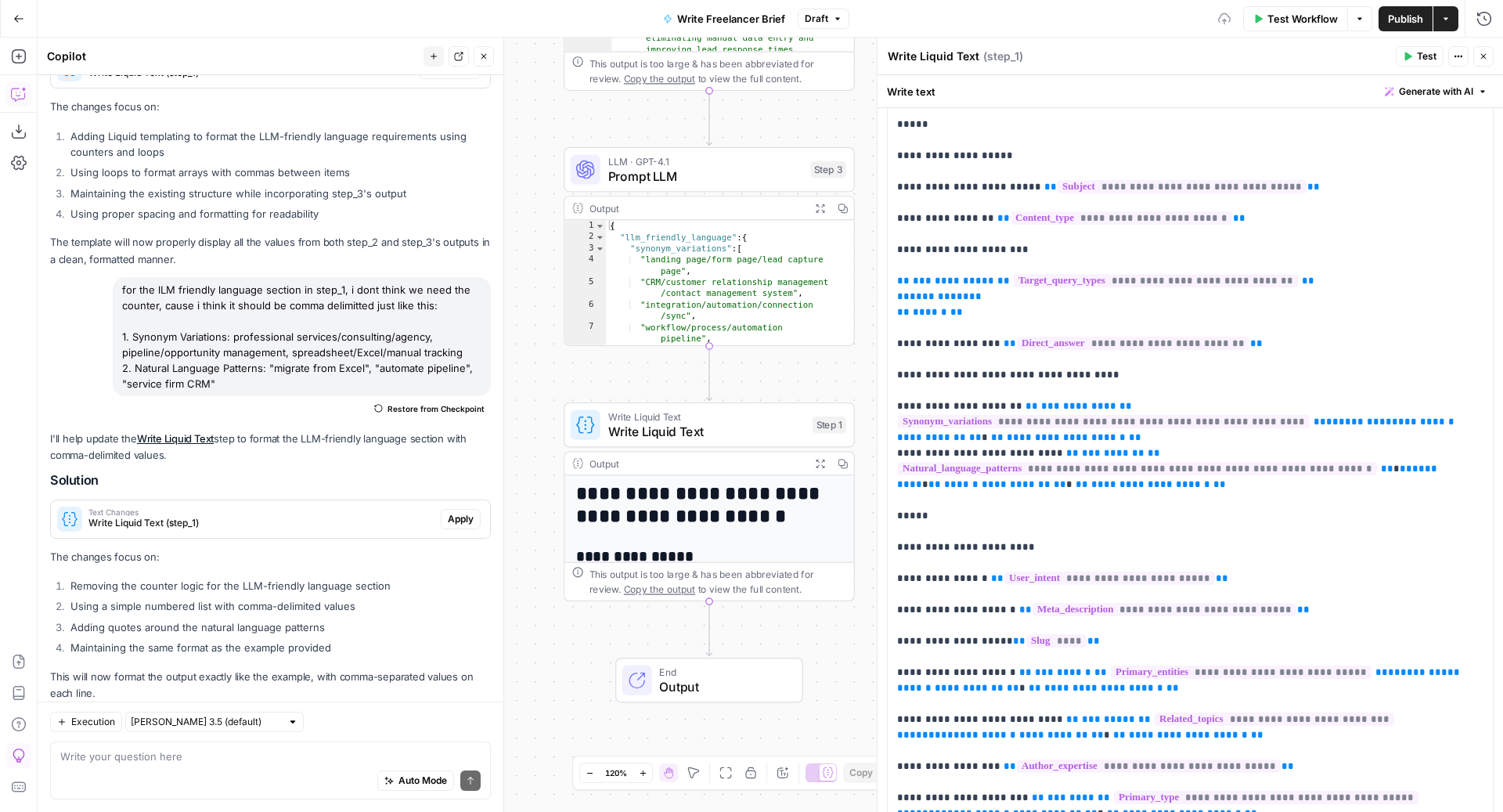
click at [1414, 59] on button "Test" at bounding box center [1419, 56] width 48 height 20
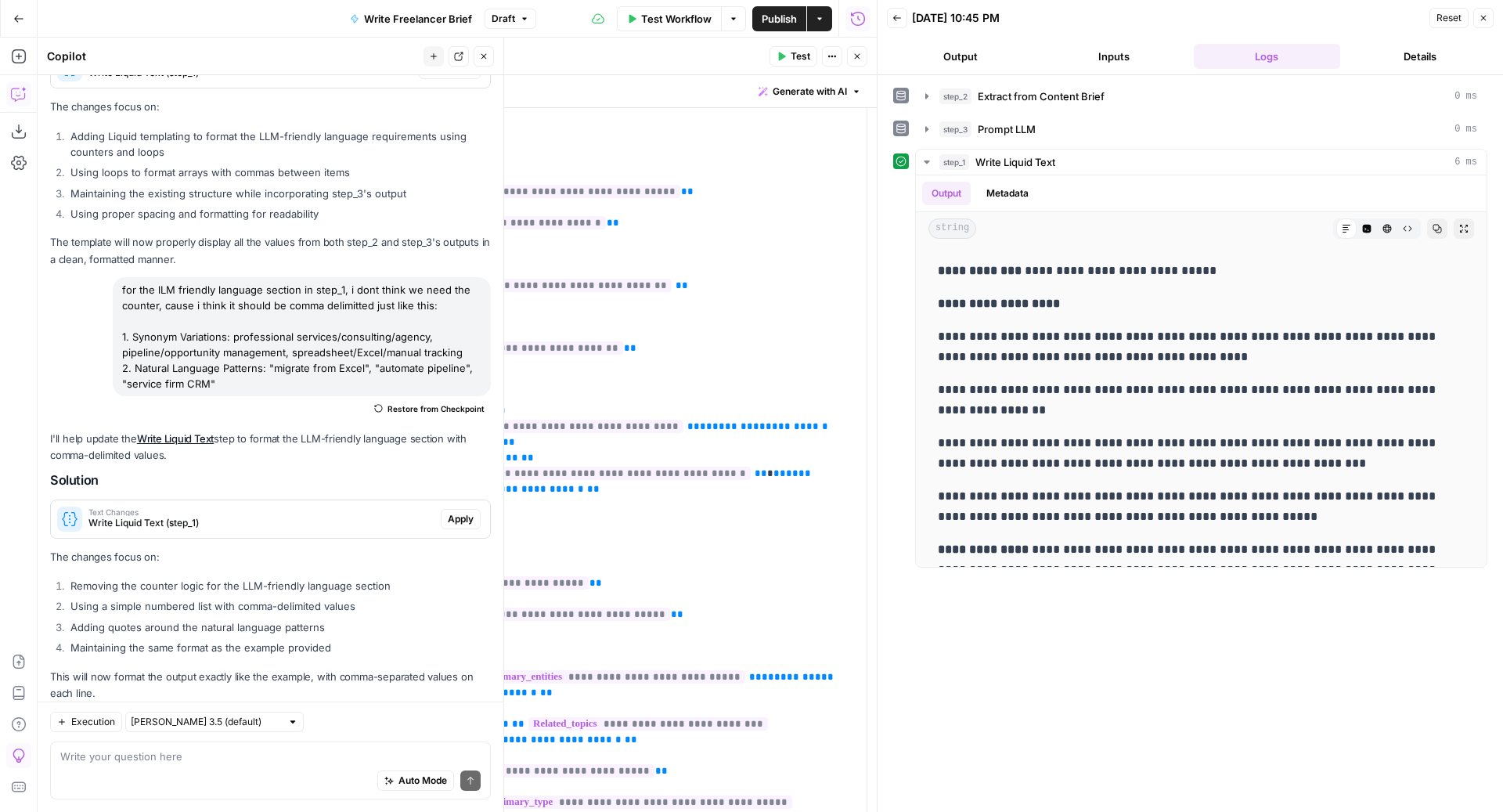
scroll to position [874, 0]
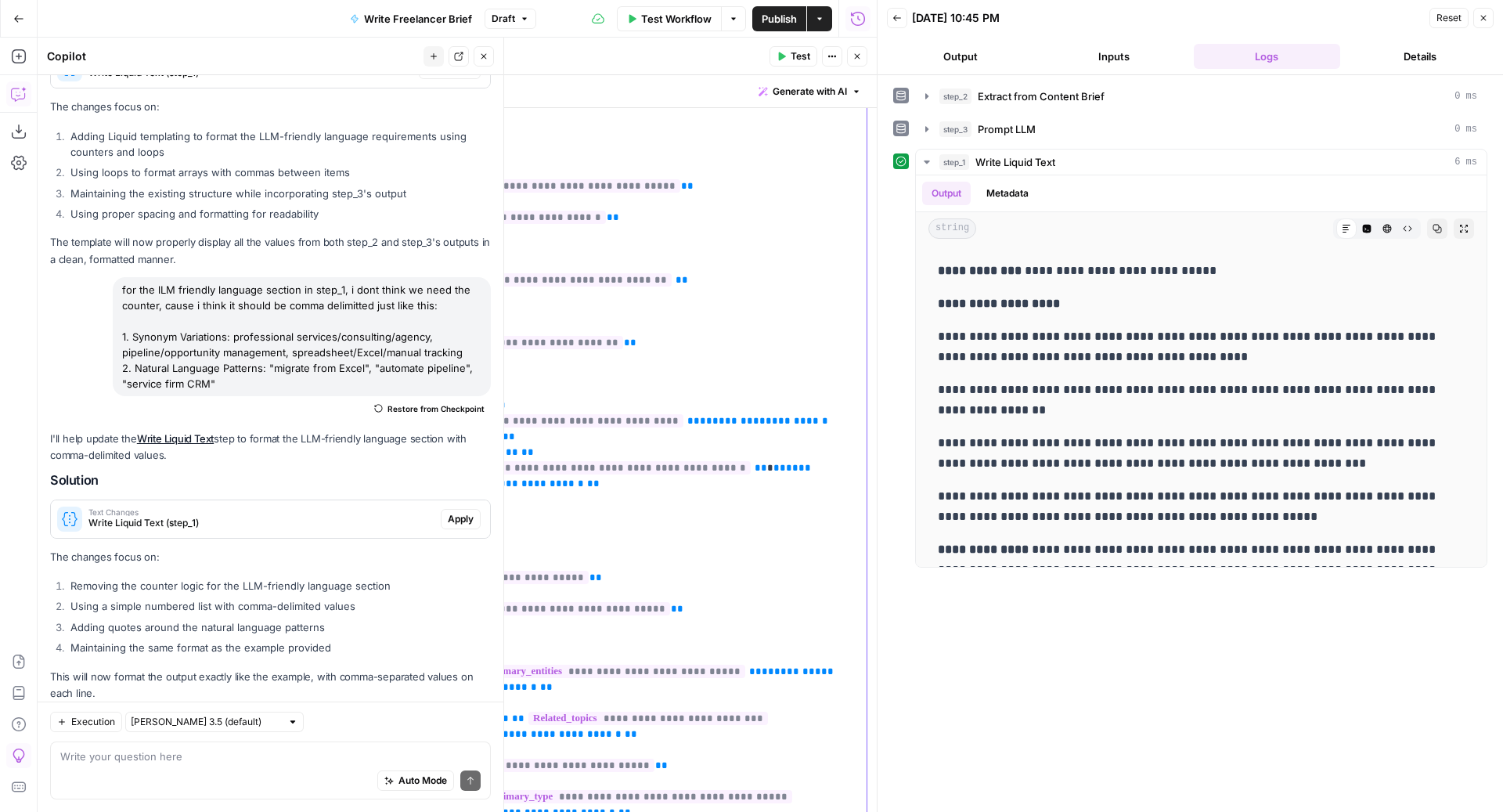
drag, startPoint x: 349, startPoint y: 309, endPoint x: 269, endPoint y: 282, distance: 84.4
click at [269, 282] on div "**********" at bounding box center [564, 76] width 605 height 1625
click at [151, 766] on div "Auto Mode Send" at bounding box center [270, 781] width 421 height 35
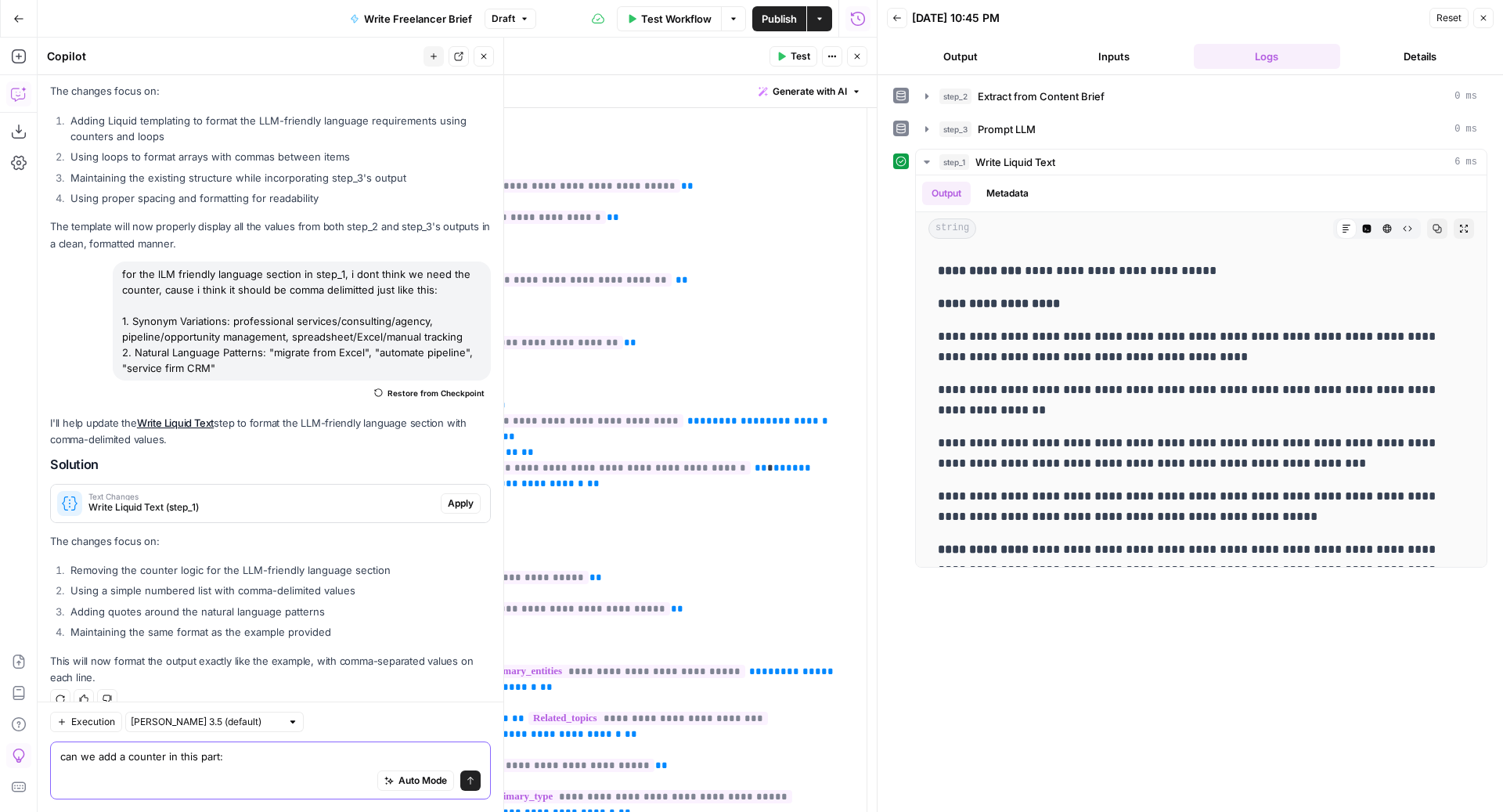
paste textarea "{% for query_type in step_2.output.target_query_types %} {{query_type}} {% endf…"
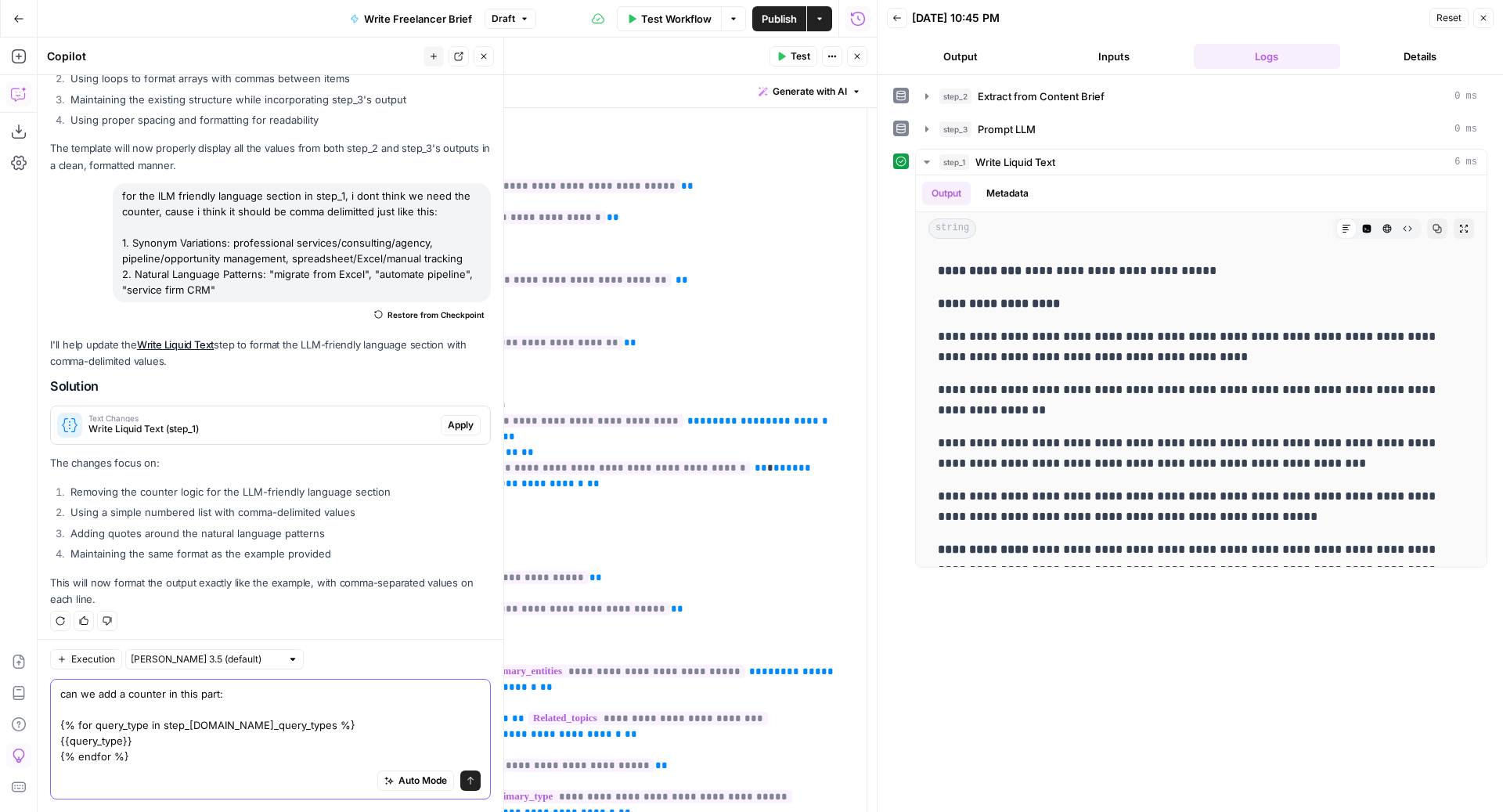
scroll to position [4999, 0]
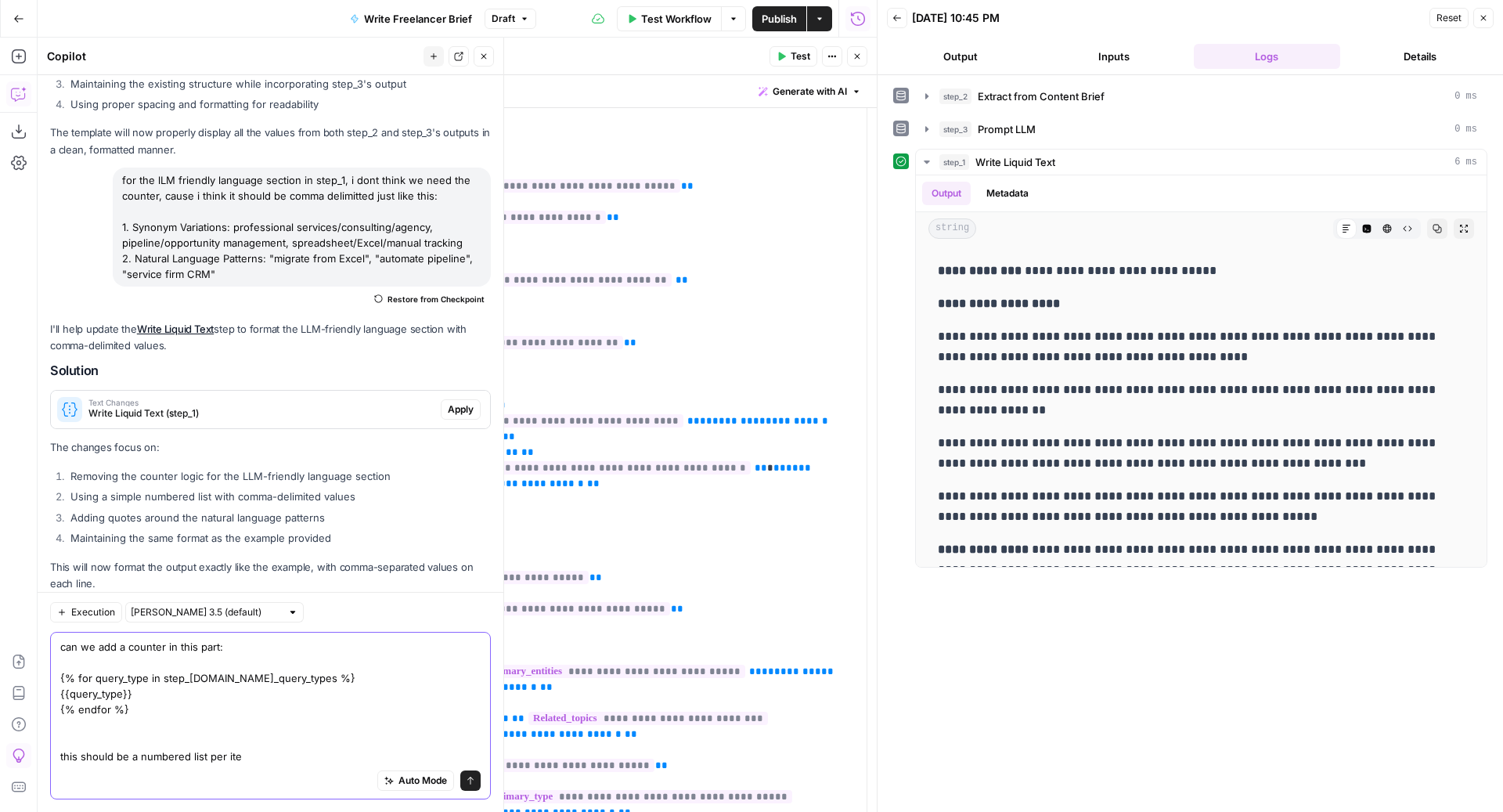
type textarea "can we add a counter in this part: {% for query_type in step_2.output.target_qu…"
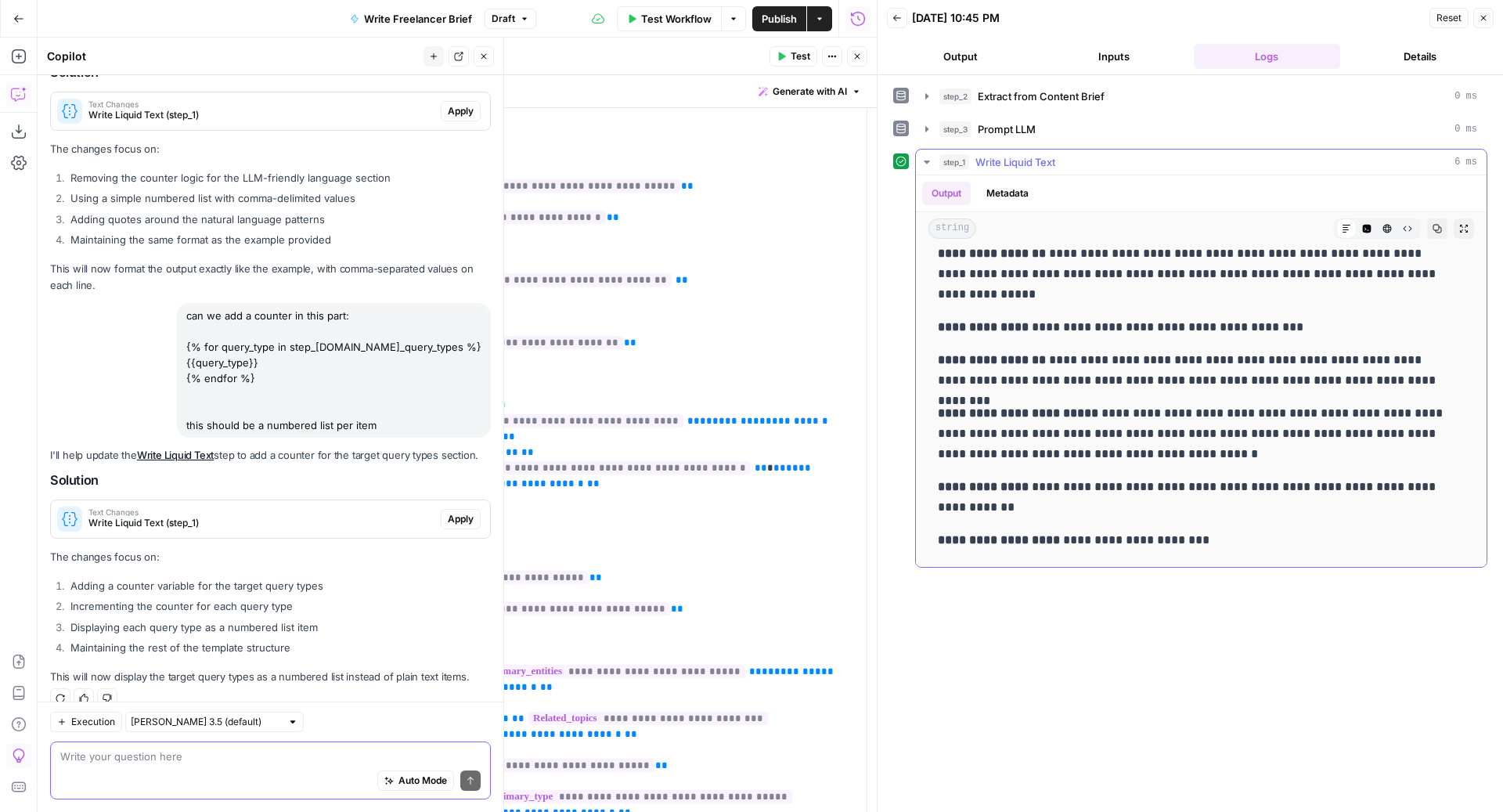
scroll to position [4491, 0]
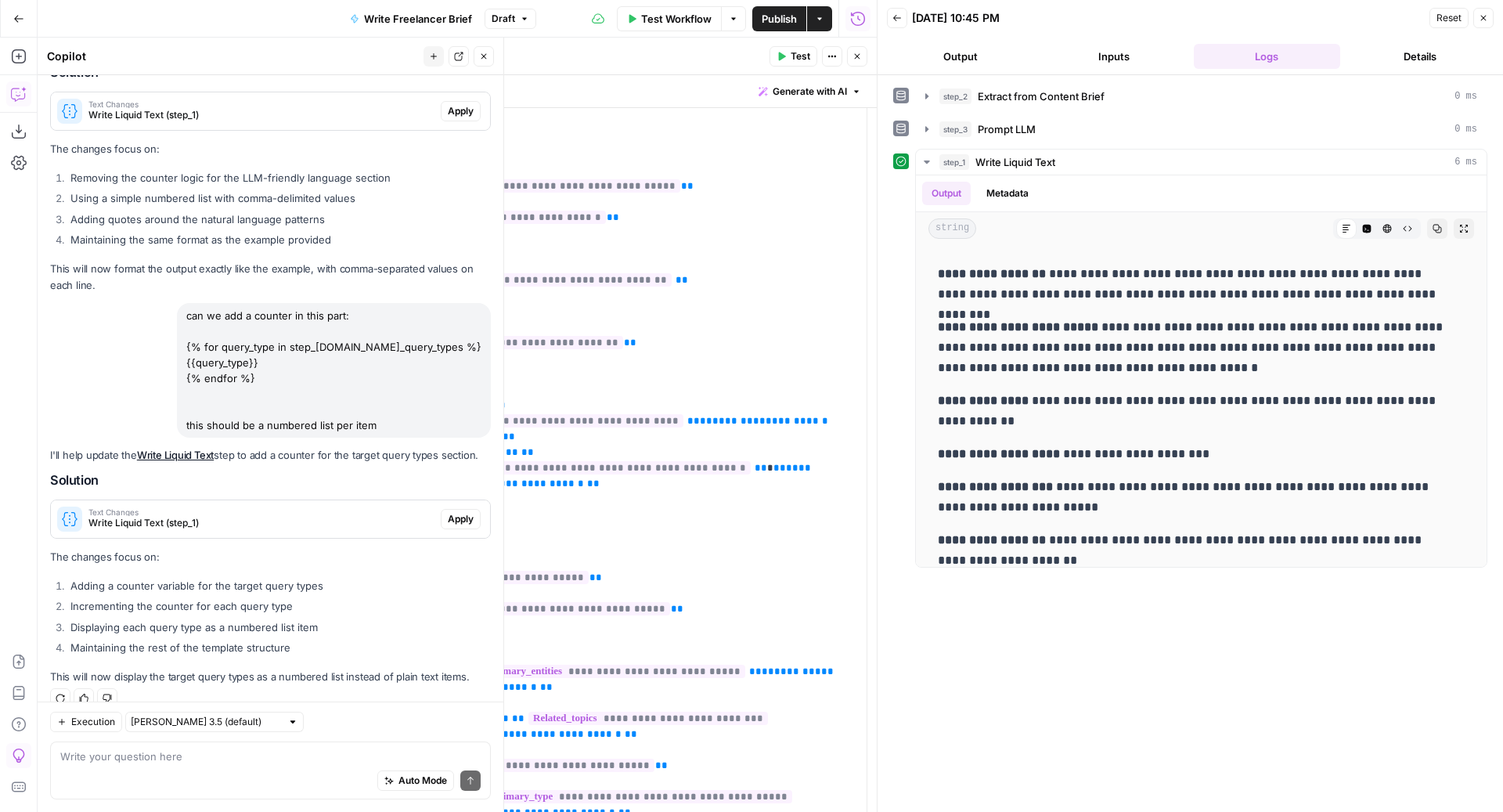
click at [447, 512] on span "Apply" at bounding box center [460, 519] width 26 height 14
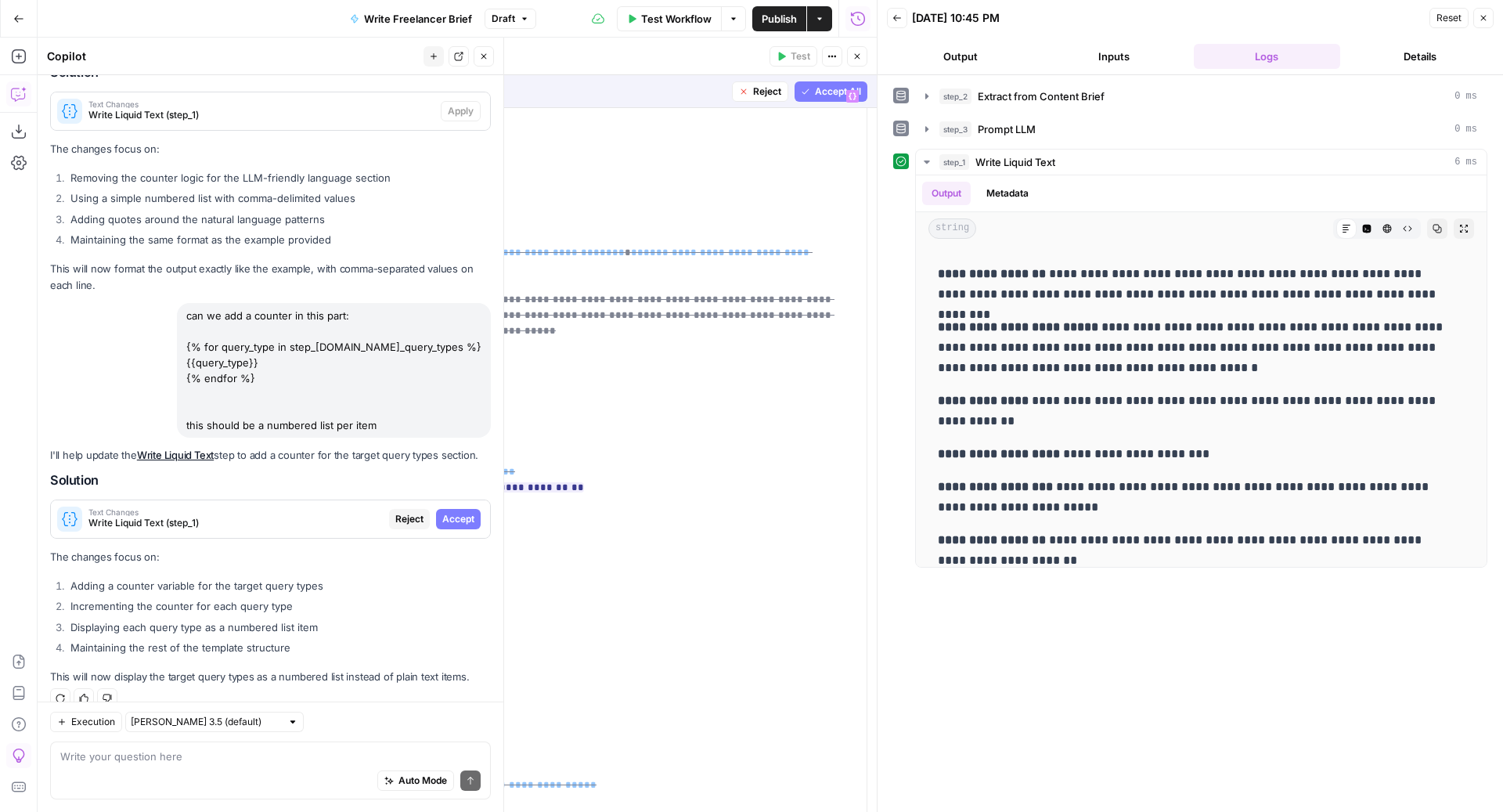
scroll to position [0, 0]
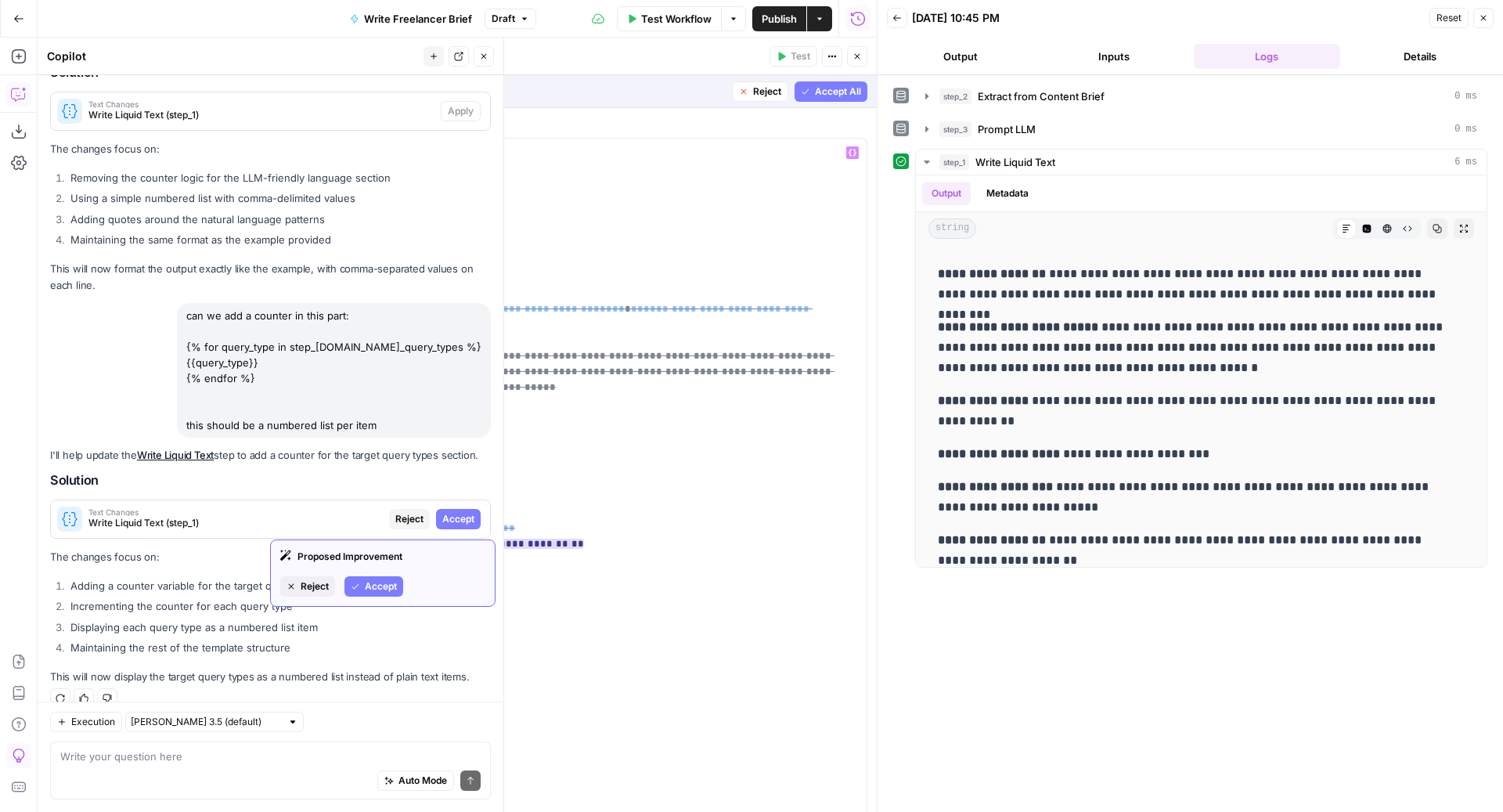
click at [383, 588] on span "Accept" at bounding box center [381, 586] width 32 height 14
click at [1483, 21] on icon "button" at bounding box center [1483, 18] width 10 height 10
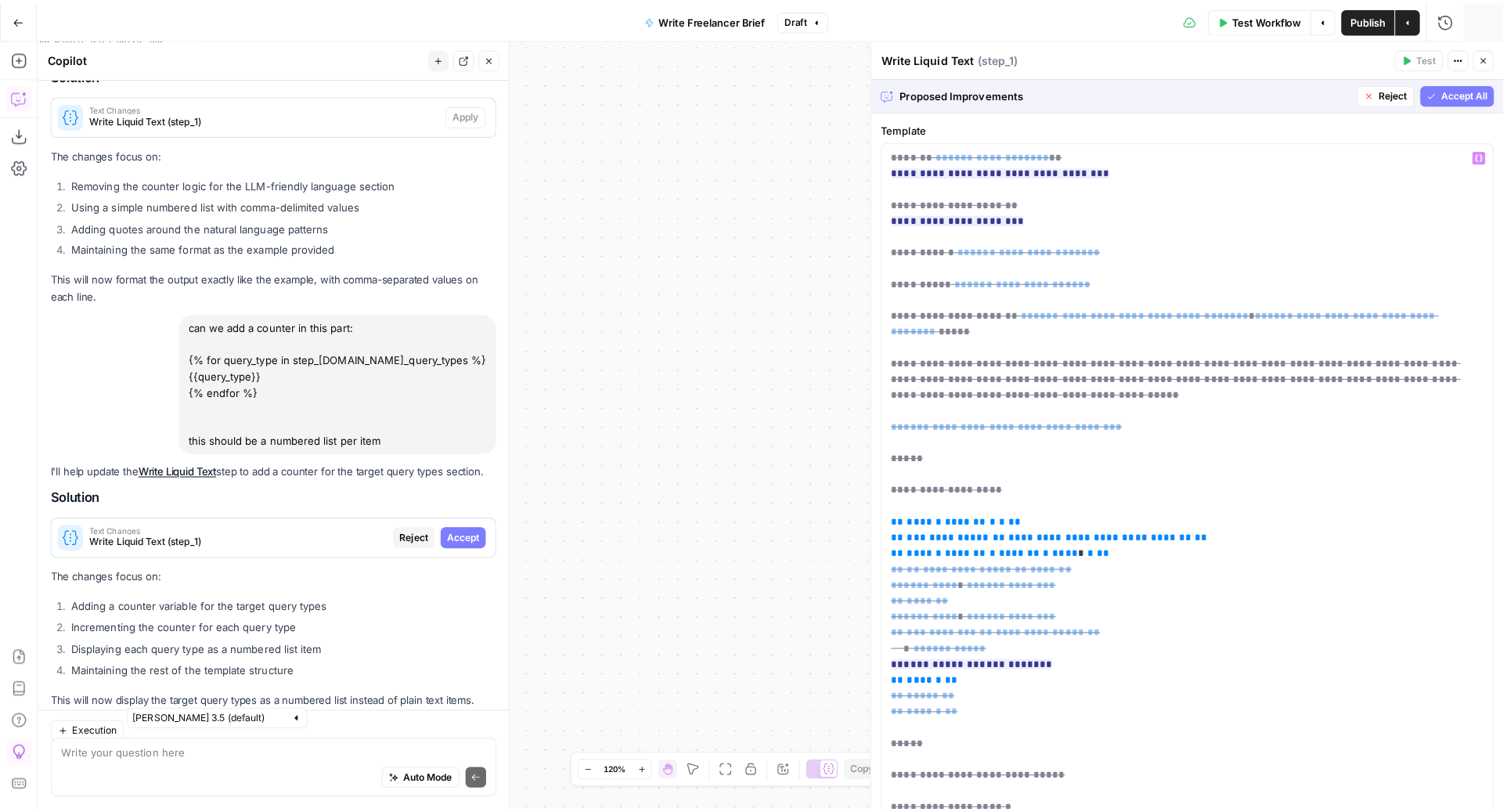
scroll to position [5097, 0]
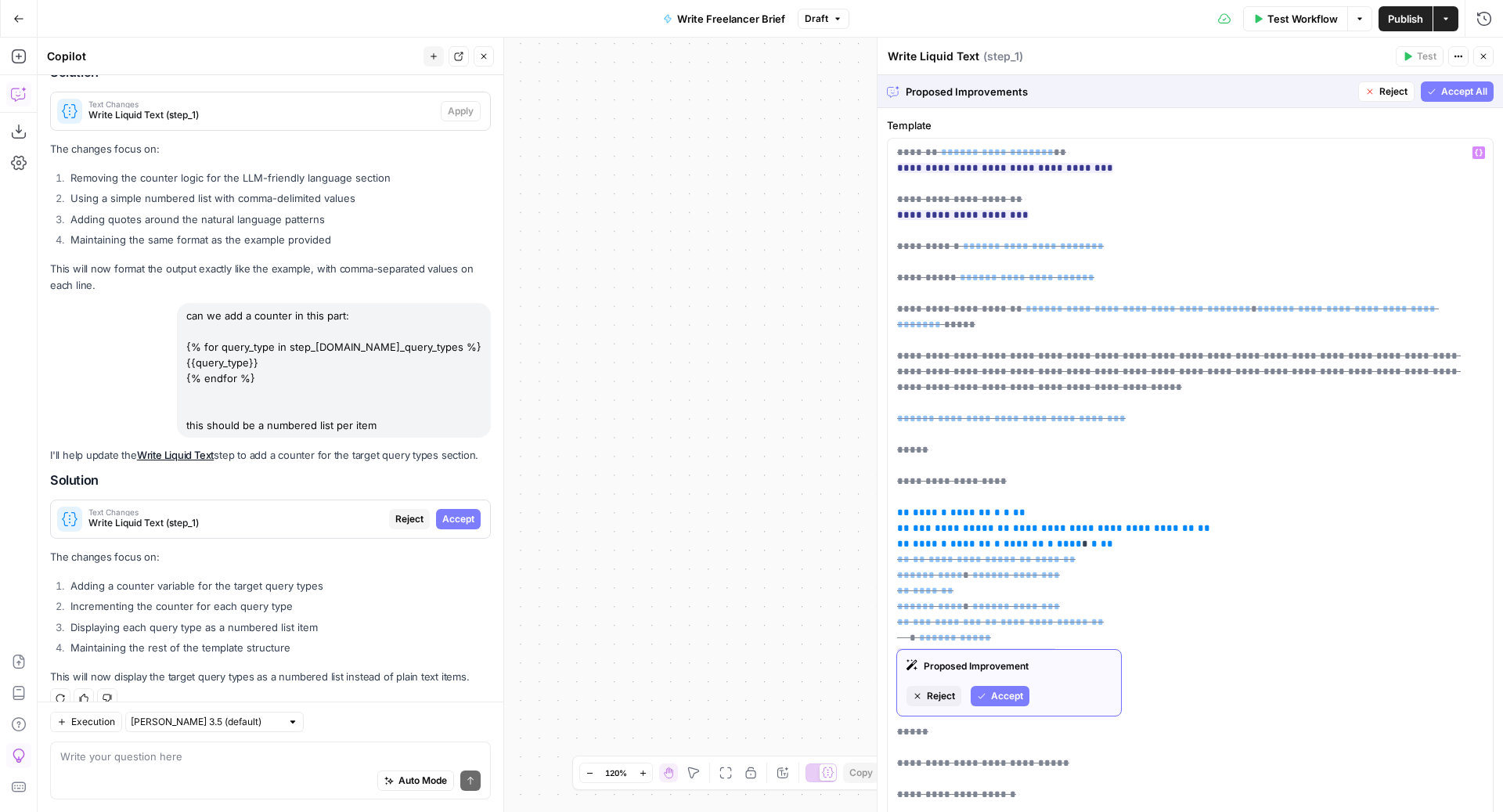
click at [1001, 689] on span "Accept" at bounding box center [1007, 695] width 32 height 14
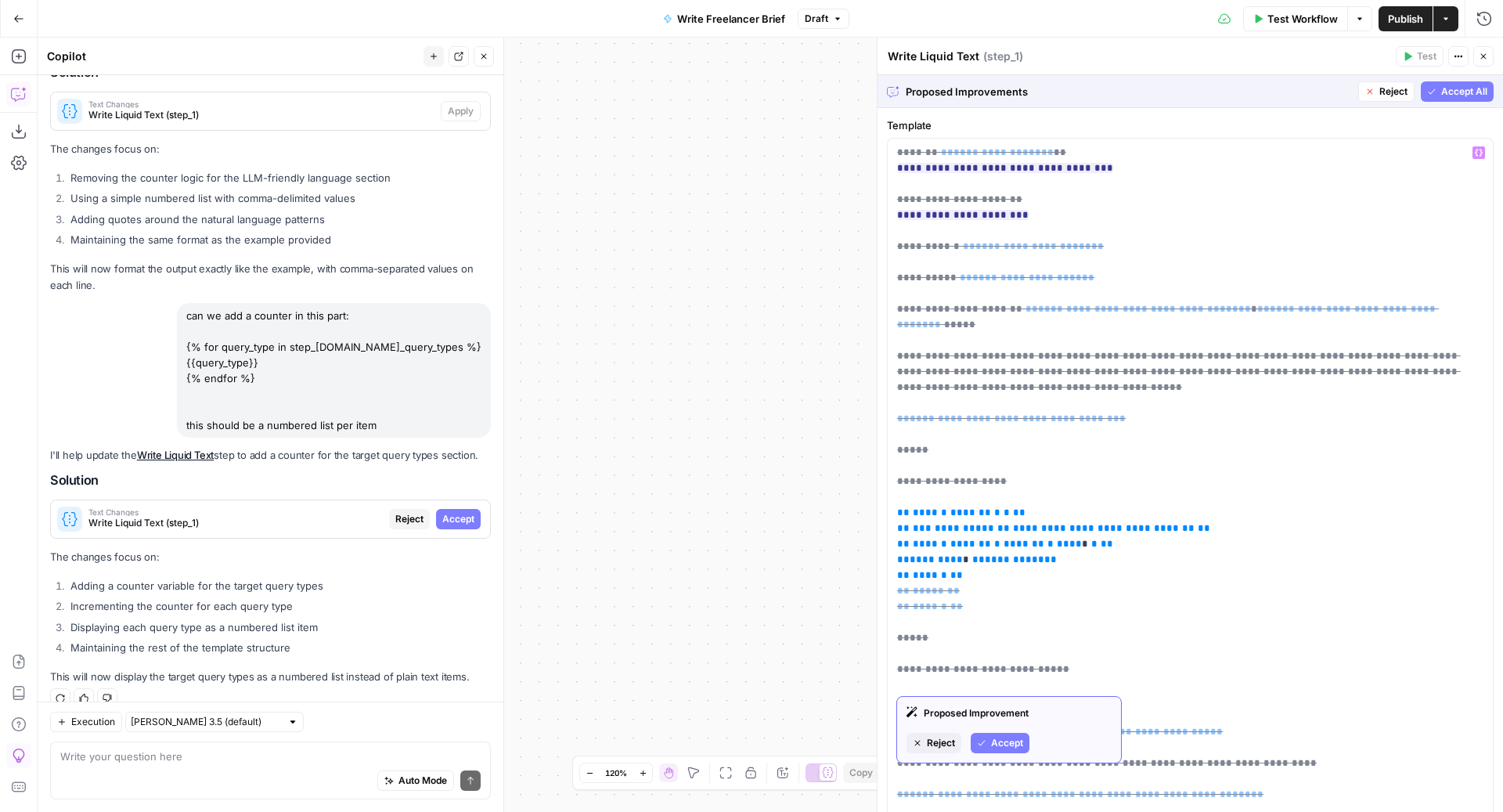
click at [998, 734] on button "Accept" at bounding box center [1000, 743] width 59 height 20
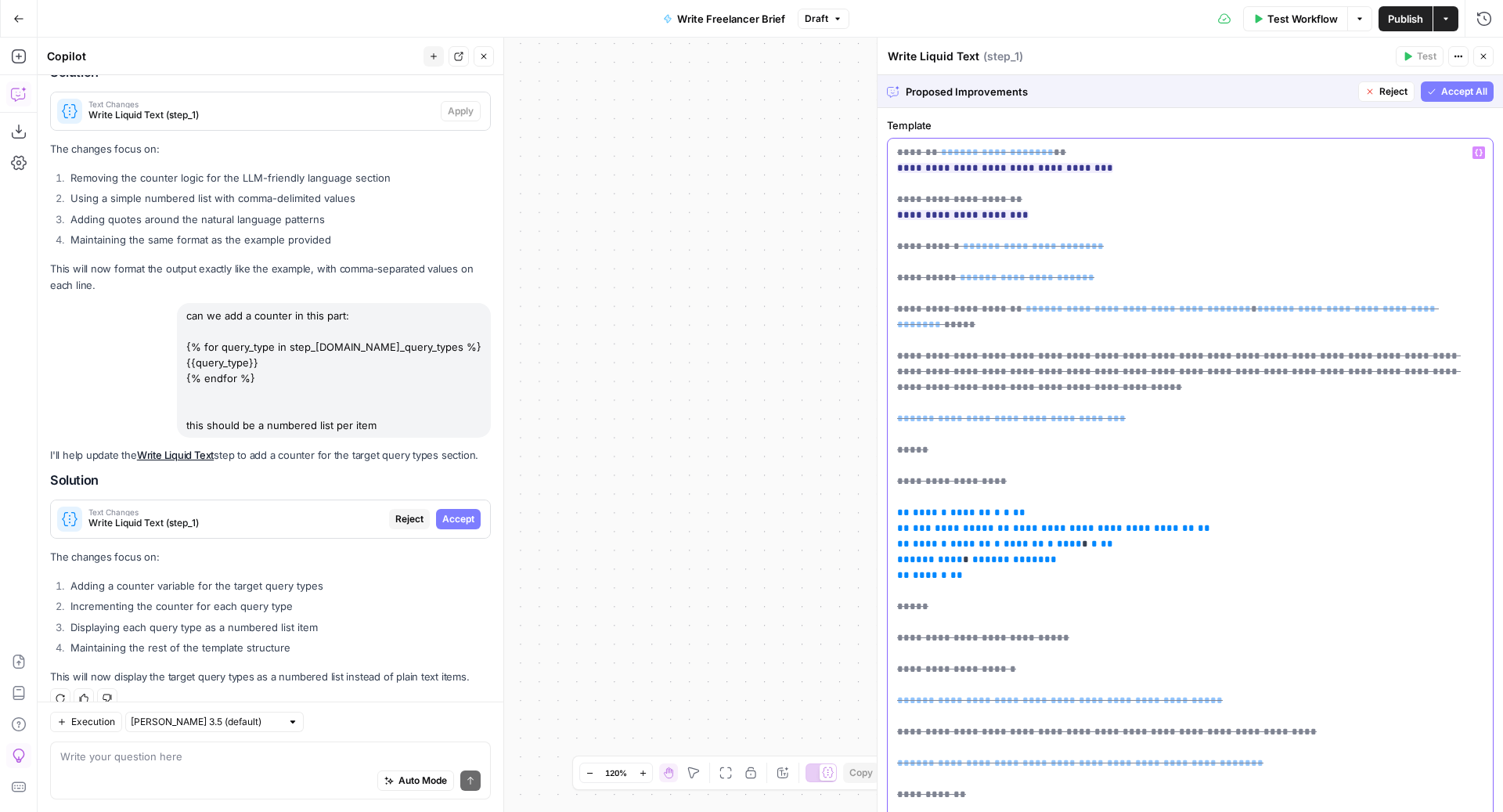
drag, startPoint x: 962, startPoint y: 560, endPoint x: 895, endPoint y: 493, distance: 94.8
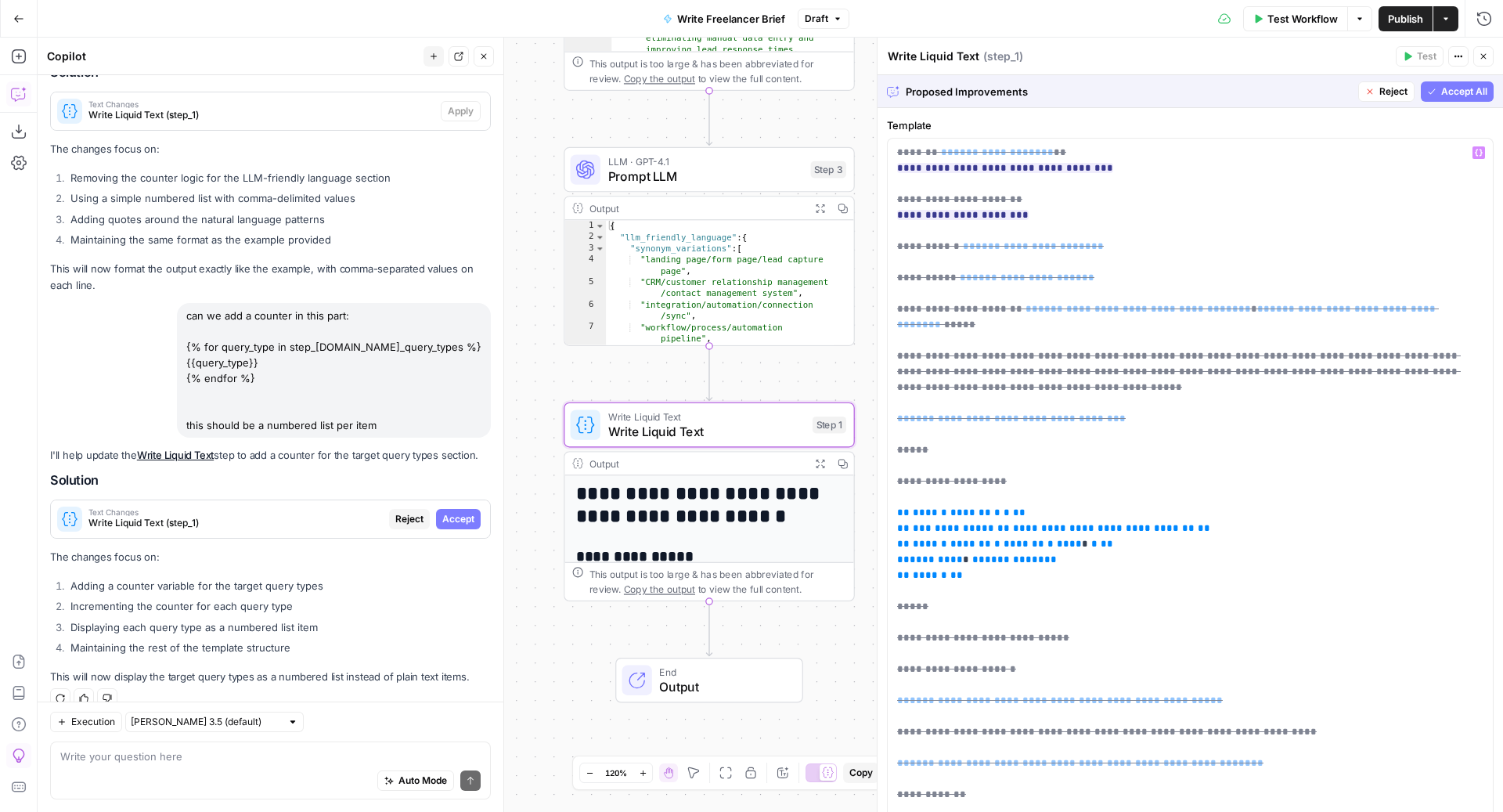
click at [395, 512] on span "Reject" at bounding box center [409, 519] width 28 height 14
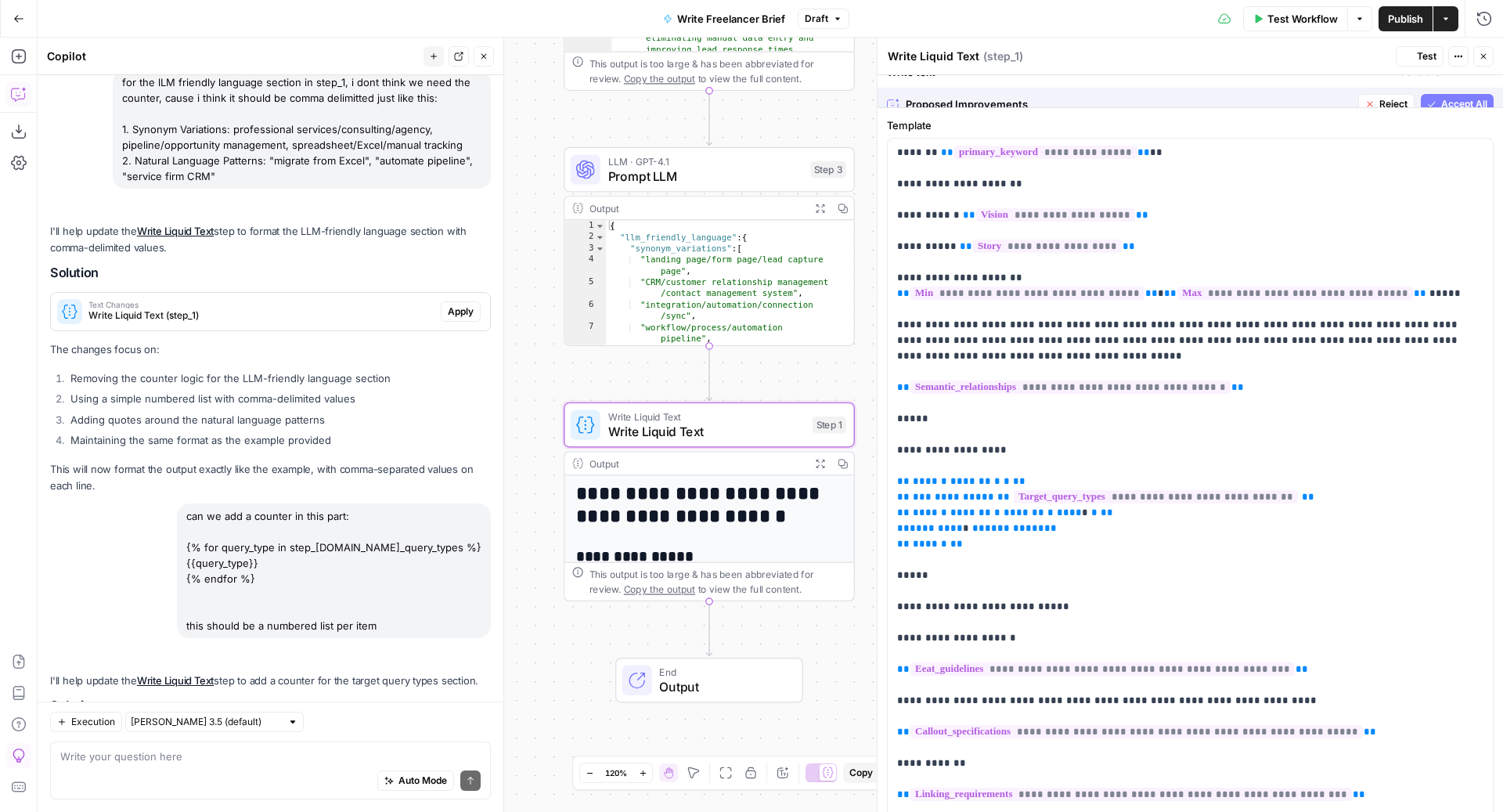
scroll to position [5323, 0]
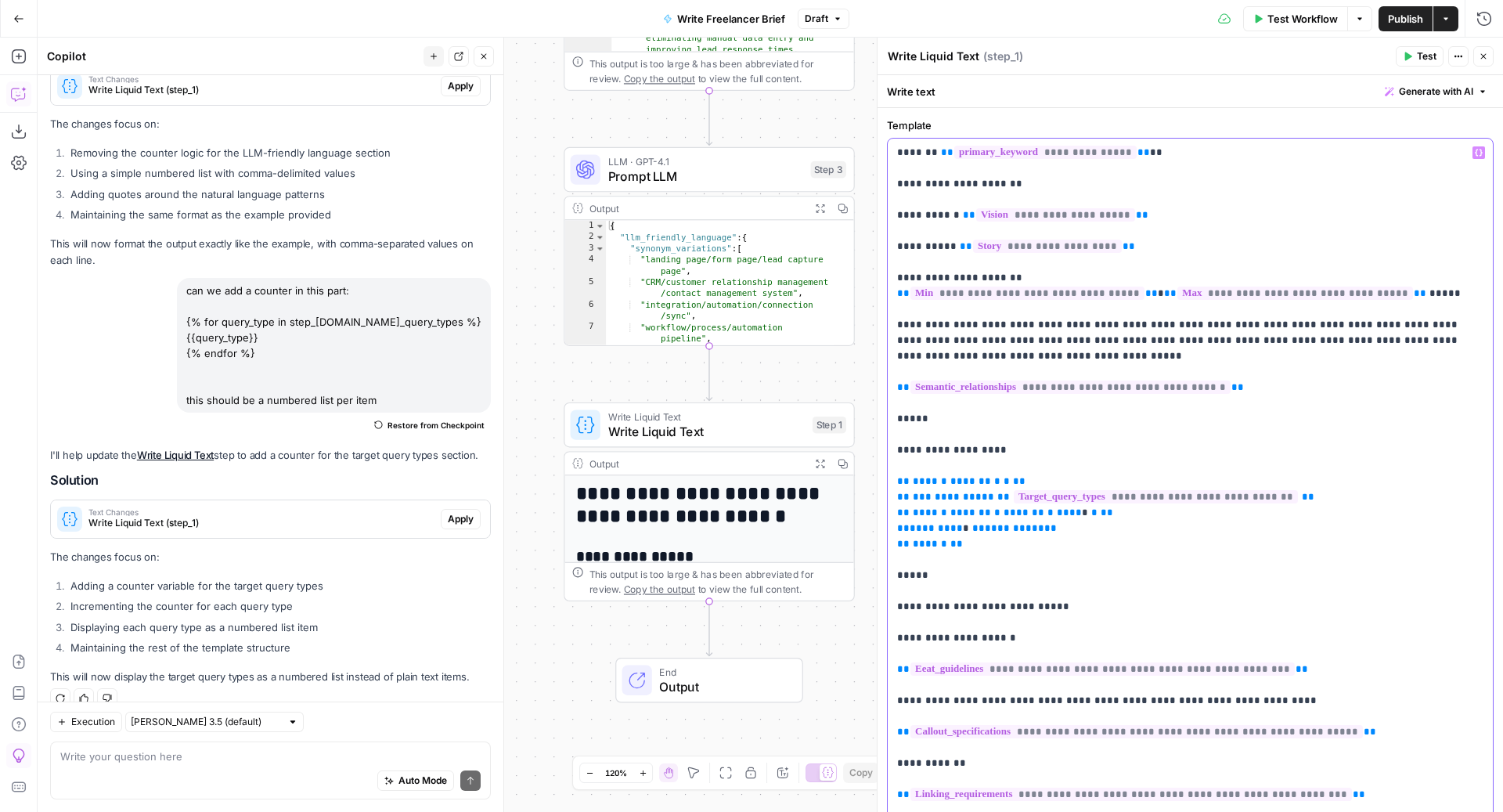
click at [328, 791] on div "Auto Mode Send" at bounding box center [270, 781] width 421 height 35
paste textarea "{% assign counter = 0 %} {% for query_type in step_2.output.target_query_types …"
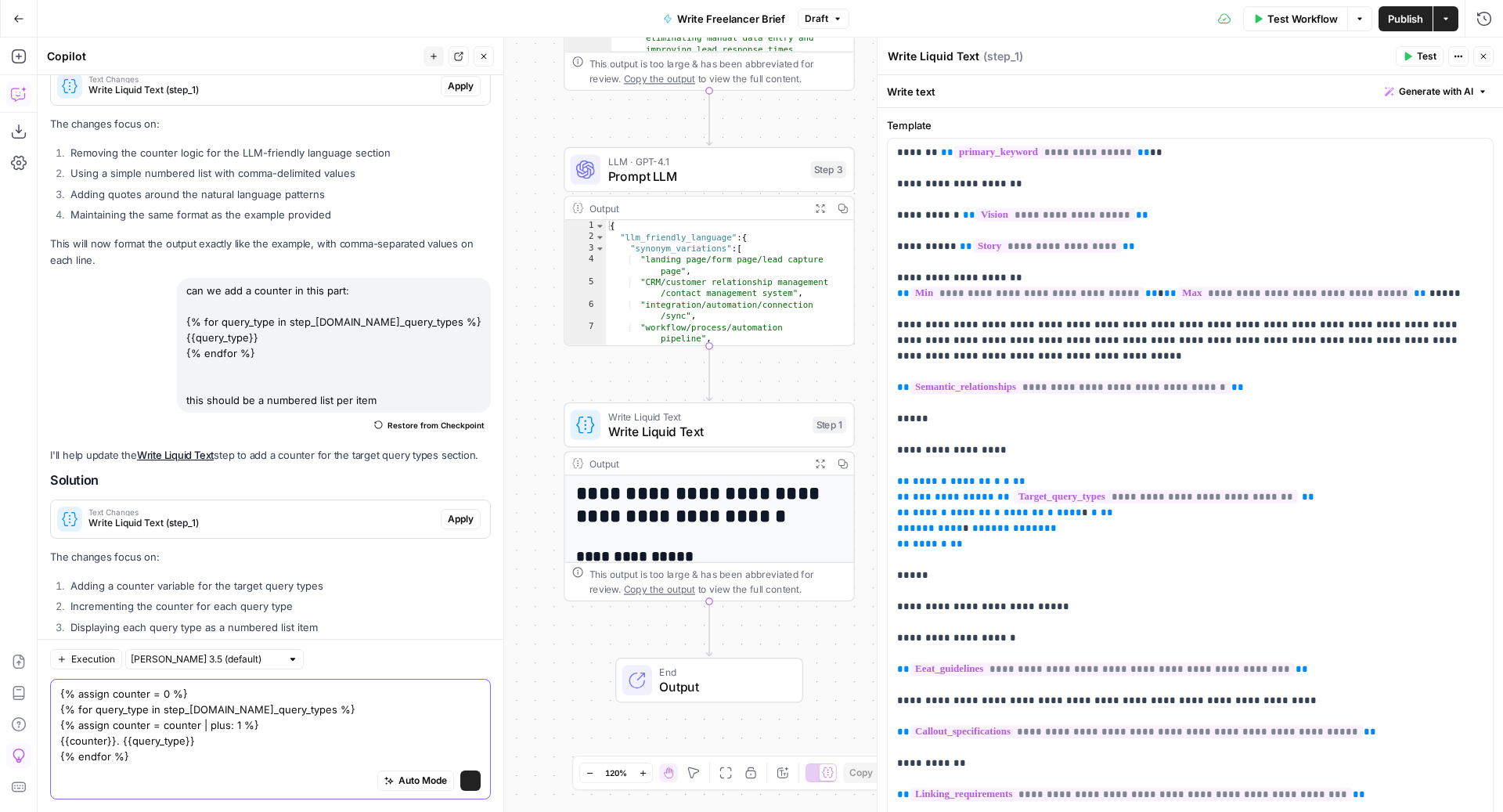
scroll to position [5385, 0]
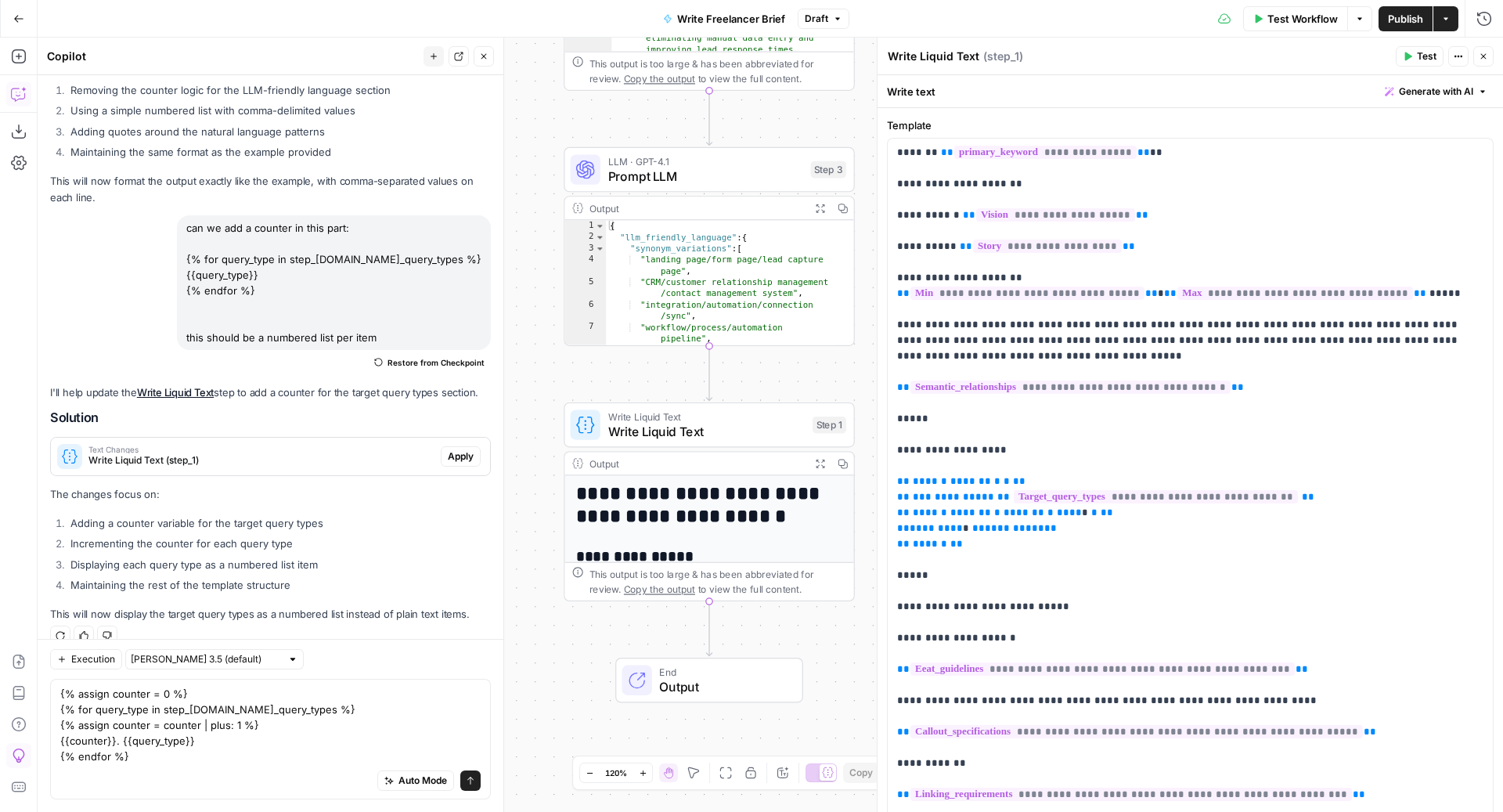
click at [831, 15] on button "Draft" at bounding box center [824, 19] width 52 height 20
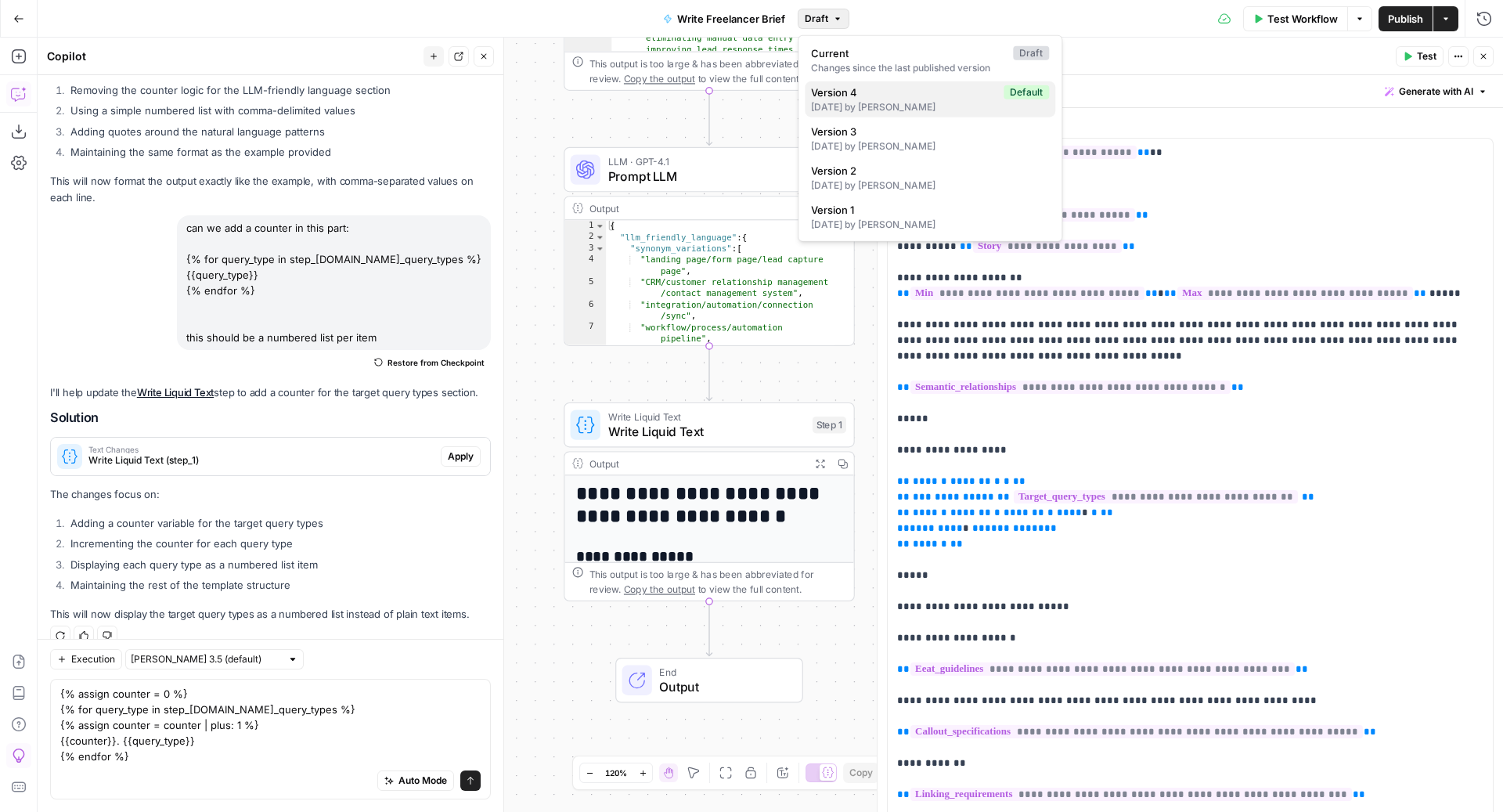
click at [897, 101] on div "7 days ago by Zoe Febrero" at bounding box center [930, 108] width 238 height 14
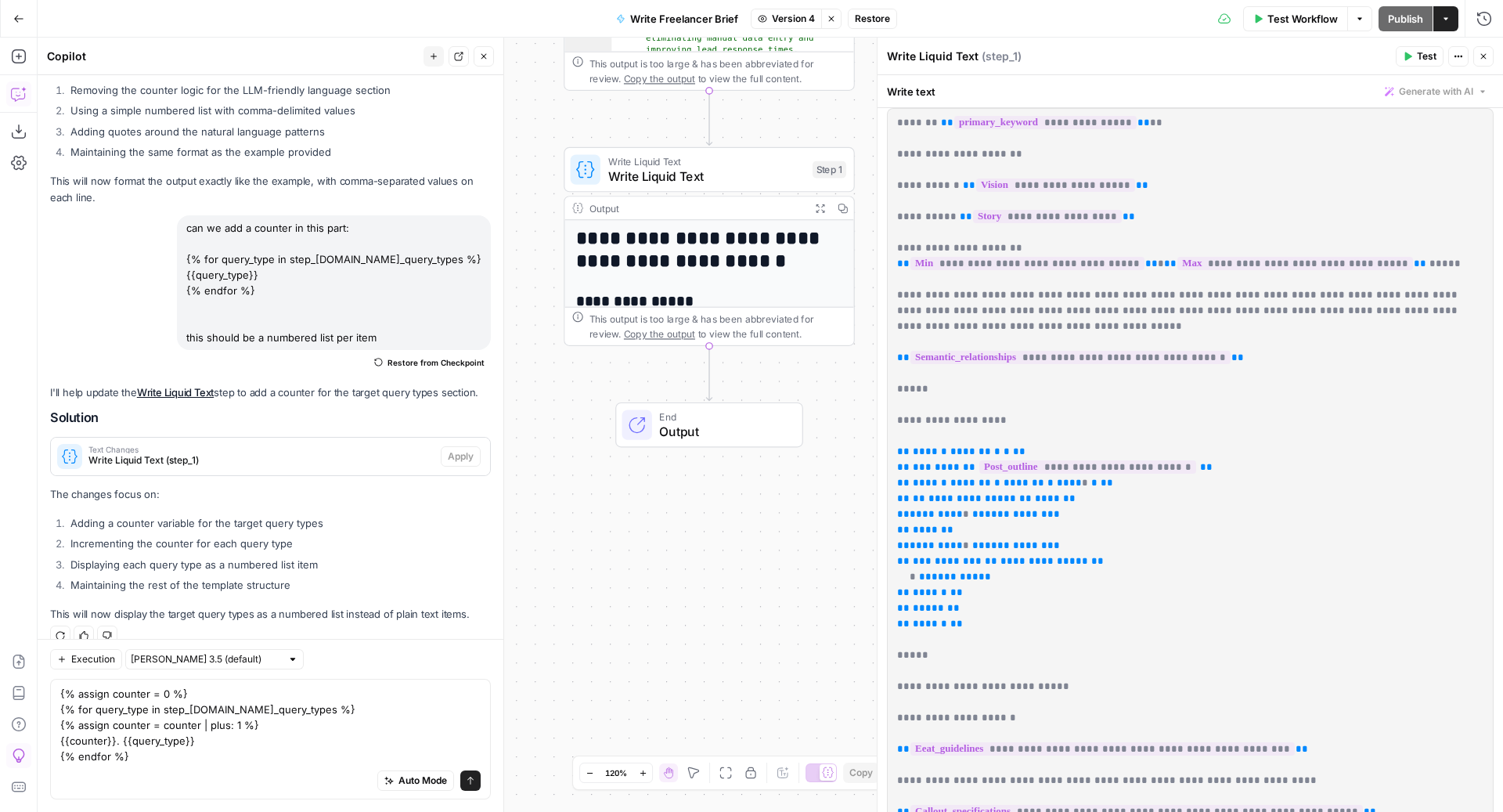
scroll to position [32, 0]
click at [831, 14] on icon "button" at bounding box center [831, 19] width 10 height 10
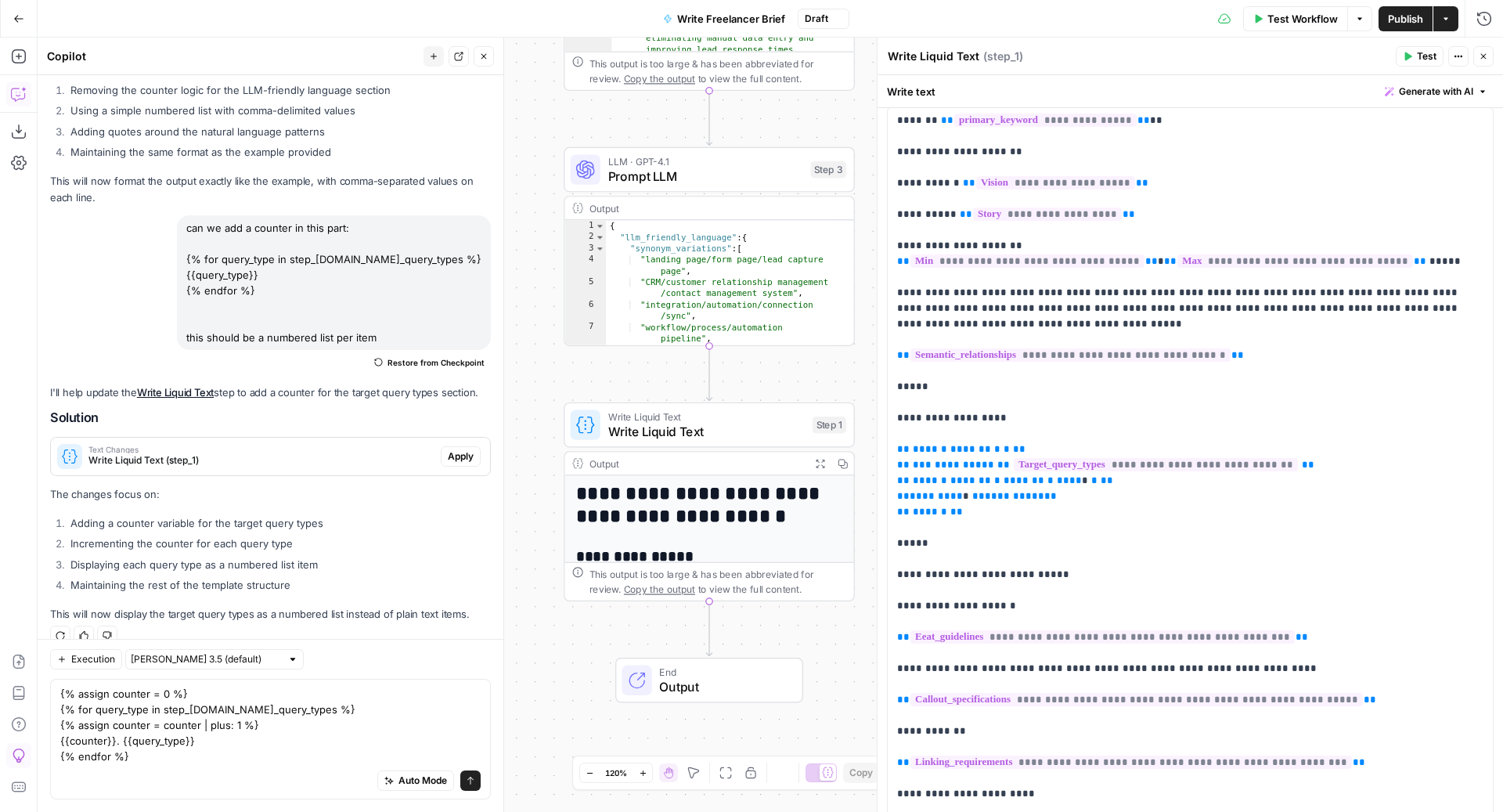
scroll to position [0, 0]
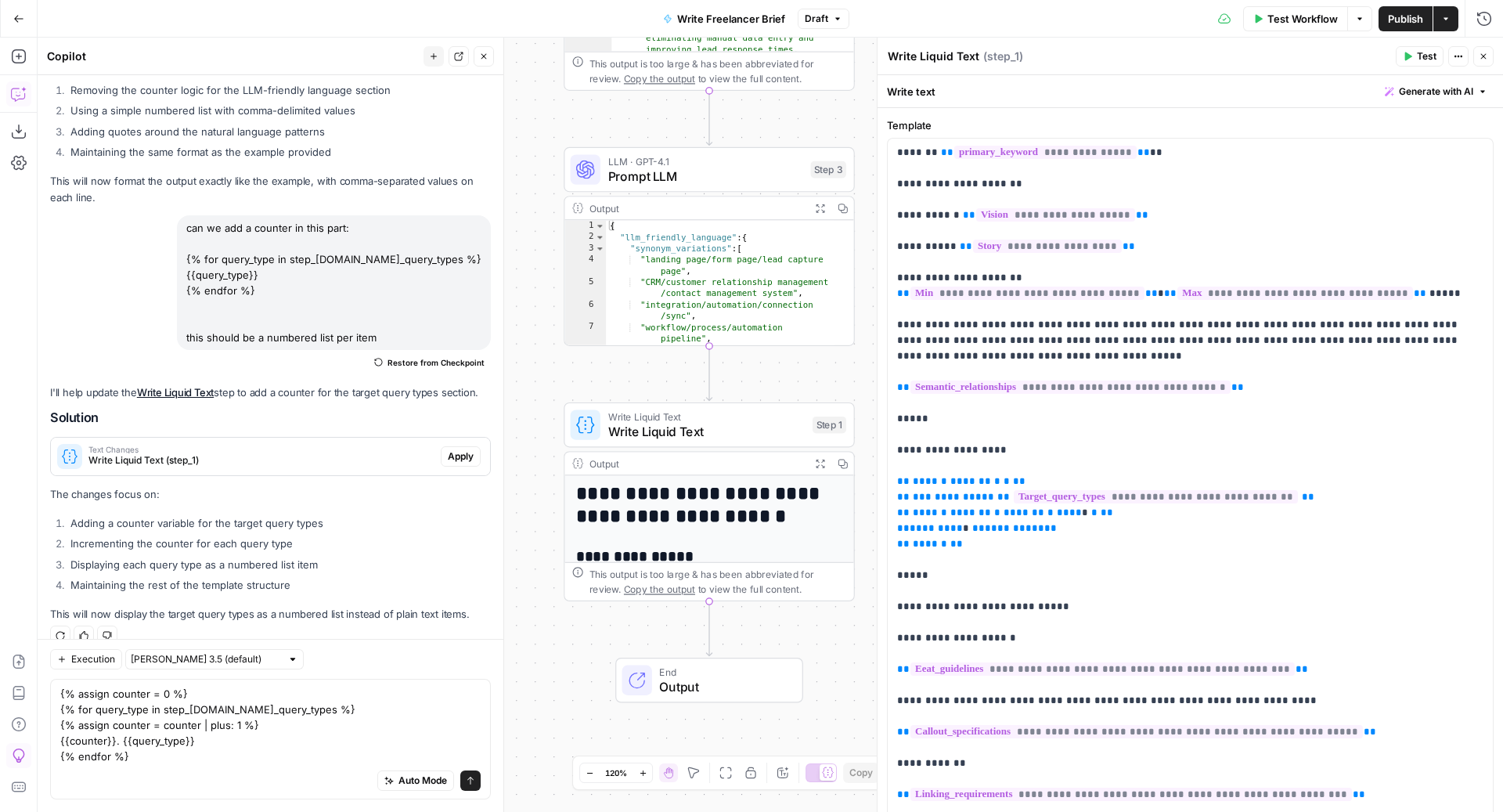
click at [423, 356] on span "Restore from Checkpoint" at bounding box center [436, 362] width 97 height 12
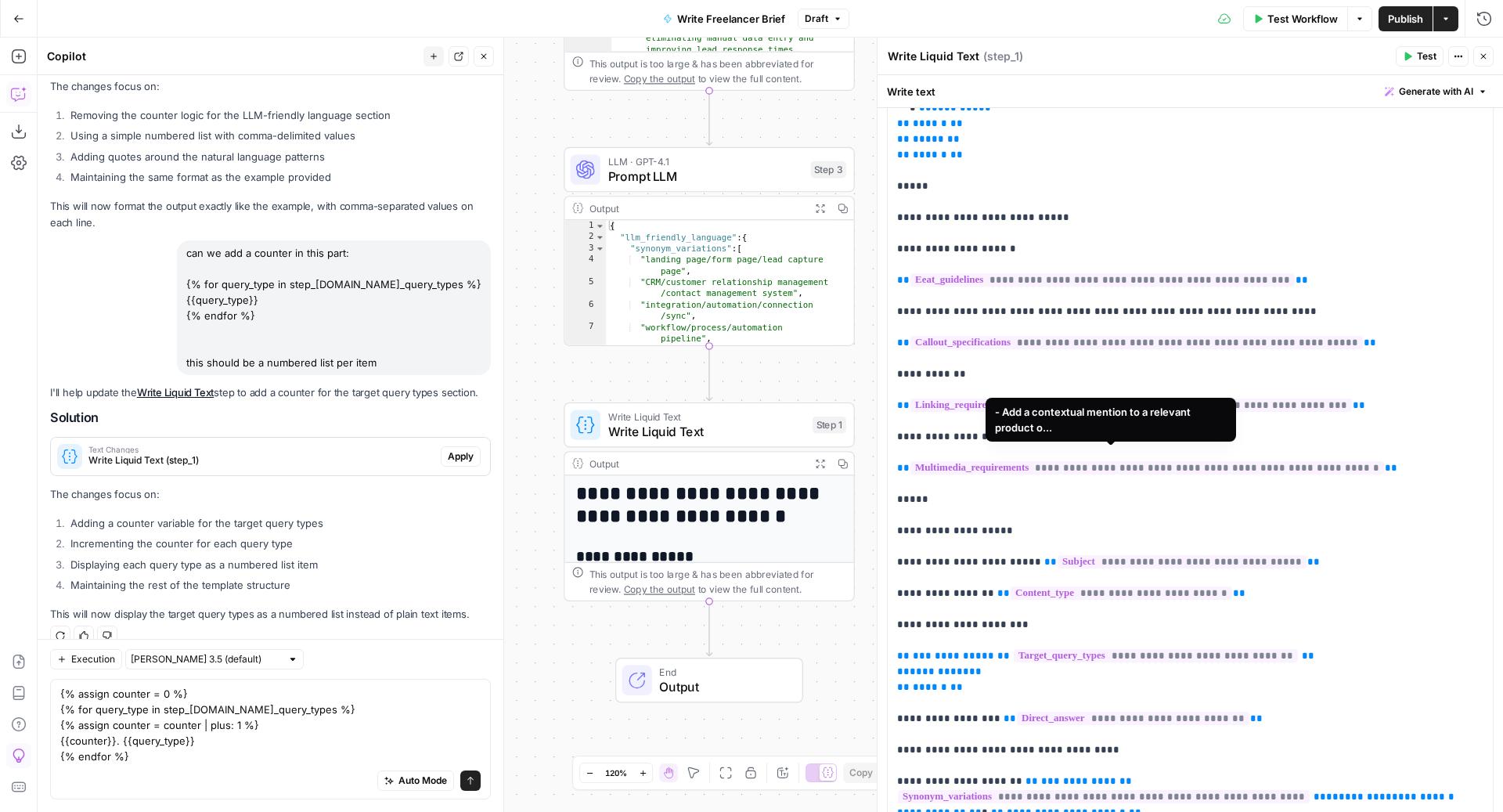
scroll to position [642, 0]
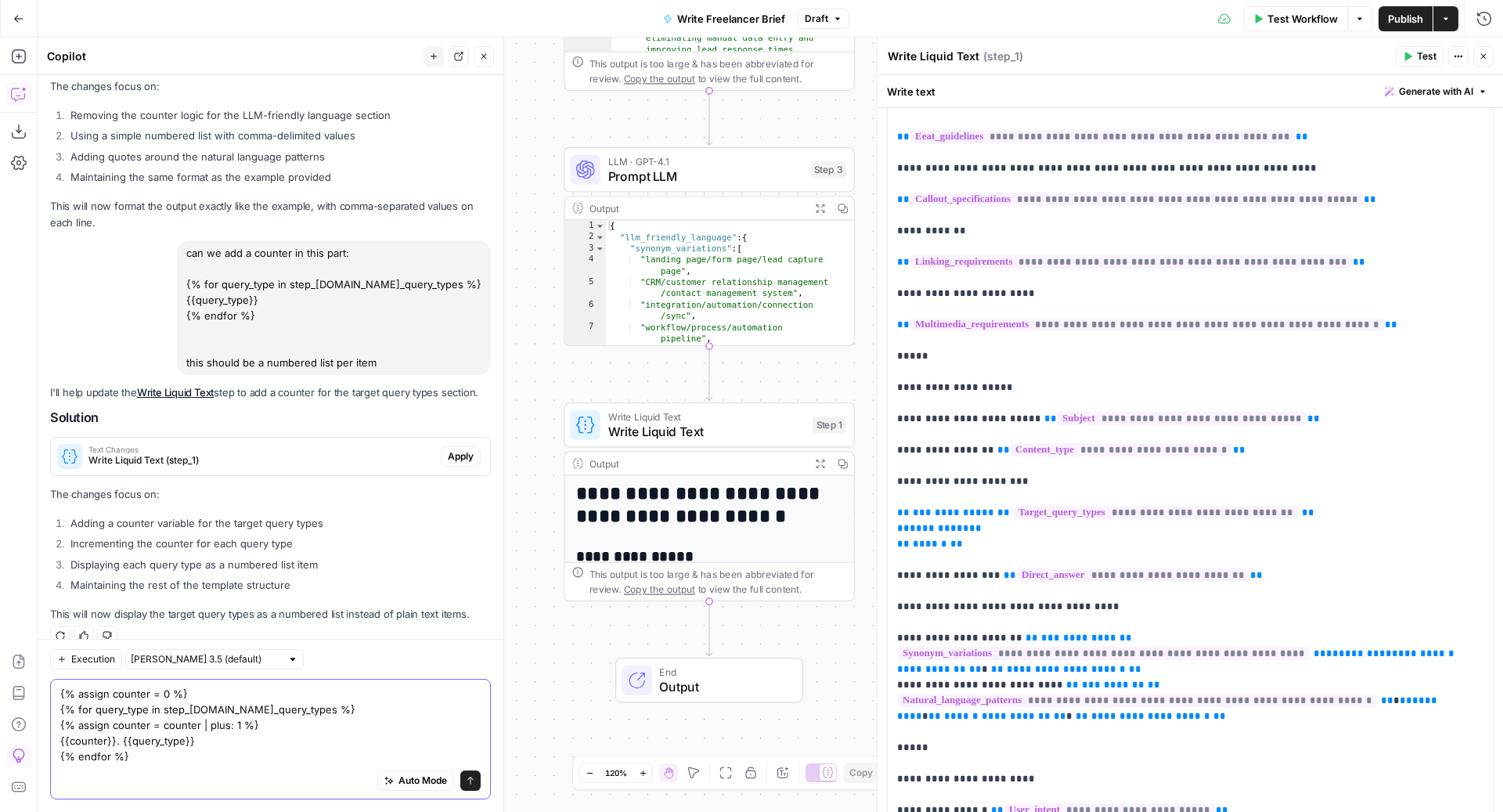
drag, startPoint x: 170, startPoint y: 756, endPoint x: 39, endPoint y: 675, distance: 154.0
click at [39, 675] on div "Execution Claude Sonnet 3.5 (default) {% assign counter = 0 %} {% for query_typ…" at bounding box center [270, 725] width 466 height 173
type textarea "="
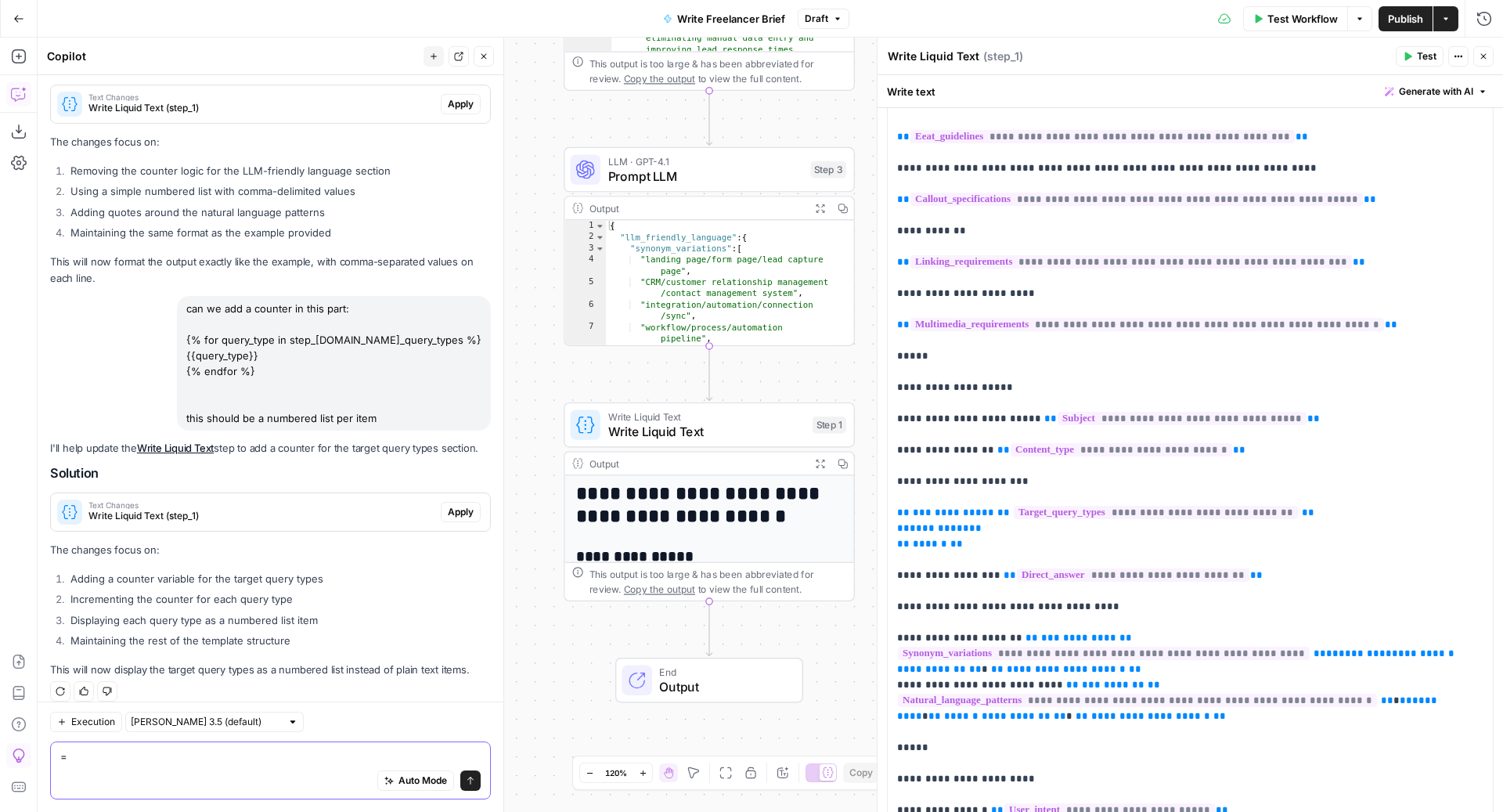
scroll to position [5298, 0]
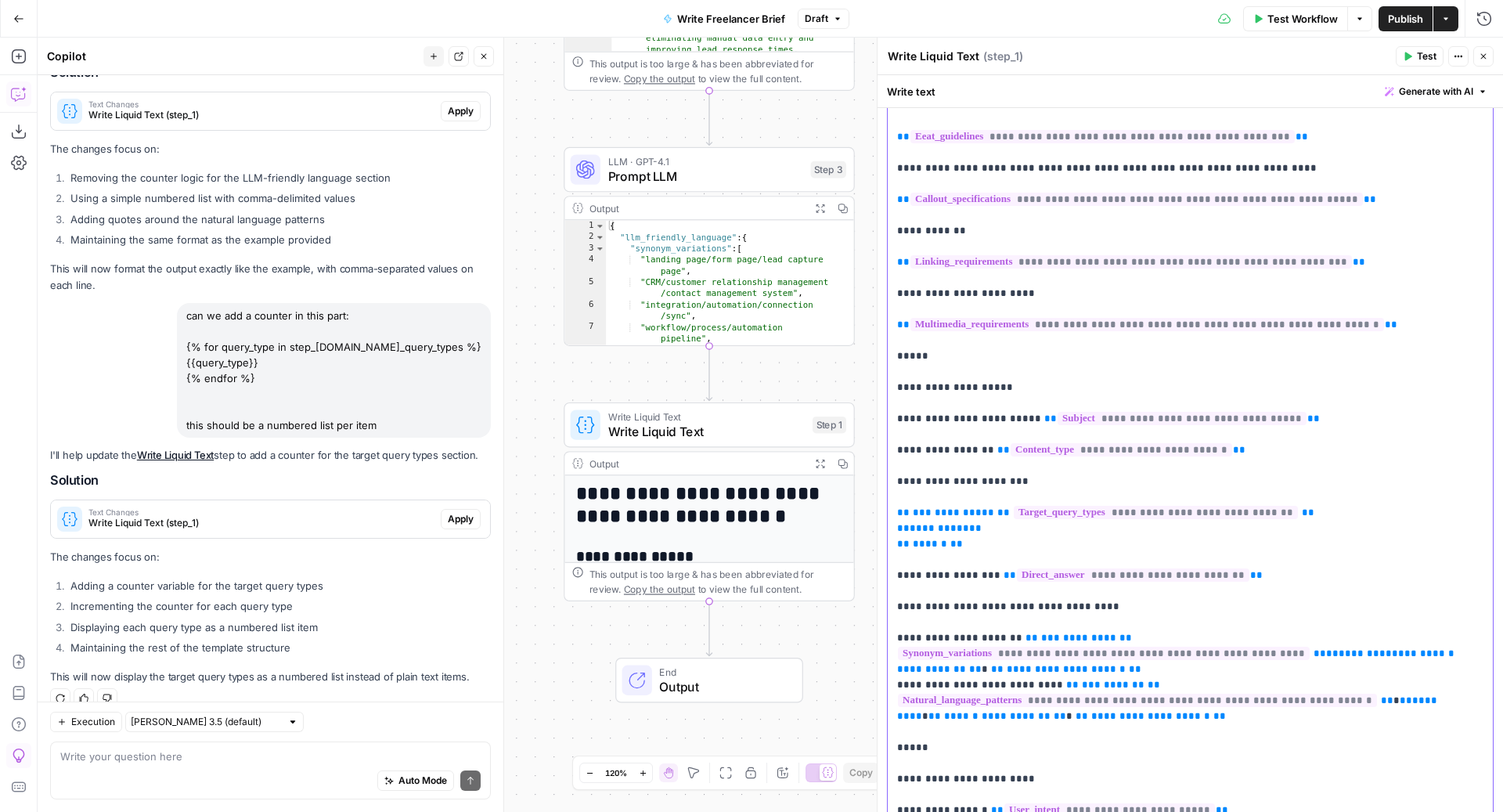
drag, startPoint x: 975, startPoint y: 547, endPoint x: 875, endPoint y: 518, distance: 104.1
click at [877, 518] on div "**********" at bounding box center [1190, 424] width 626 height 774
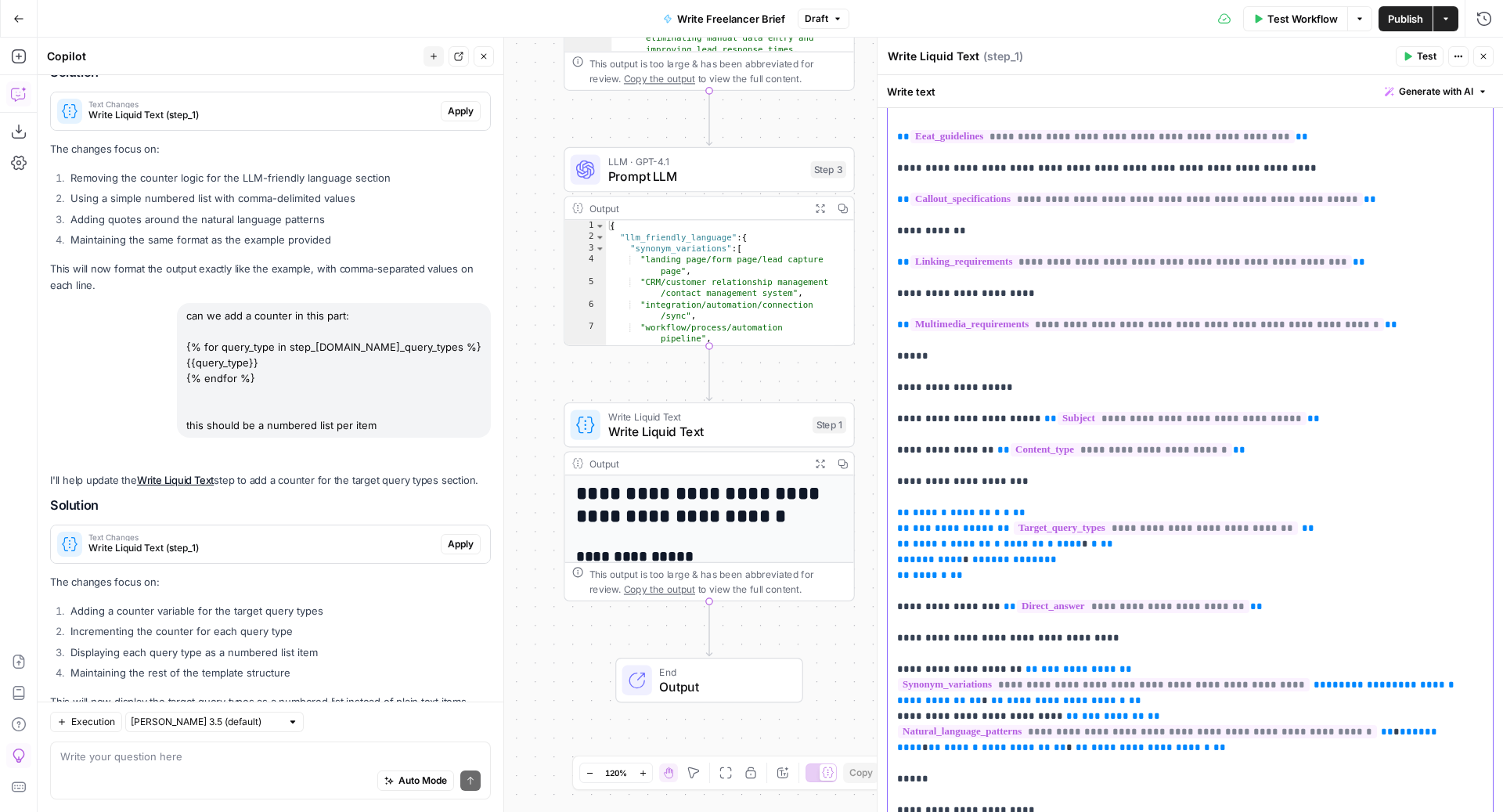
scroll to position [5323, 0]
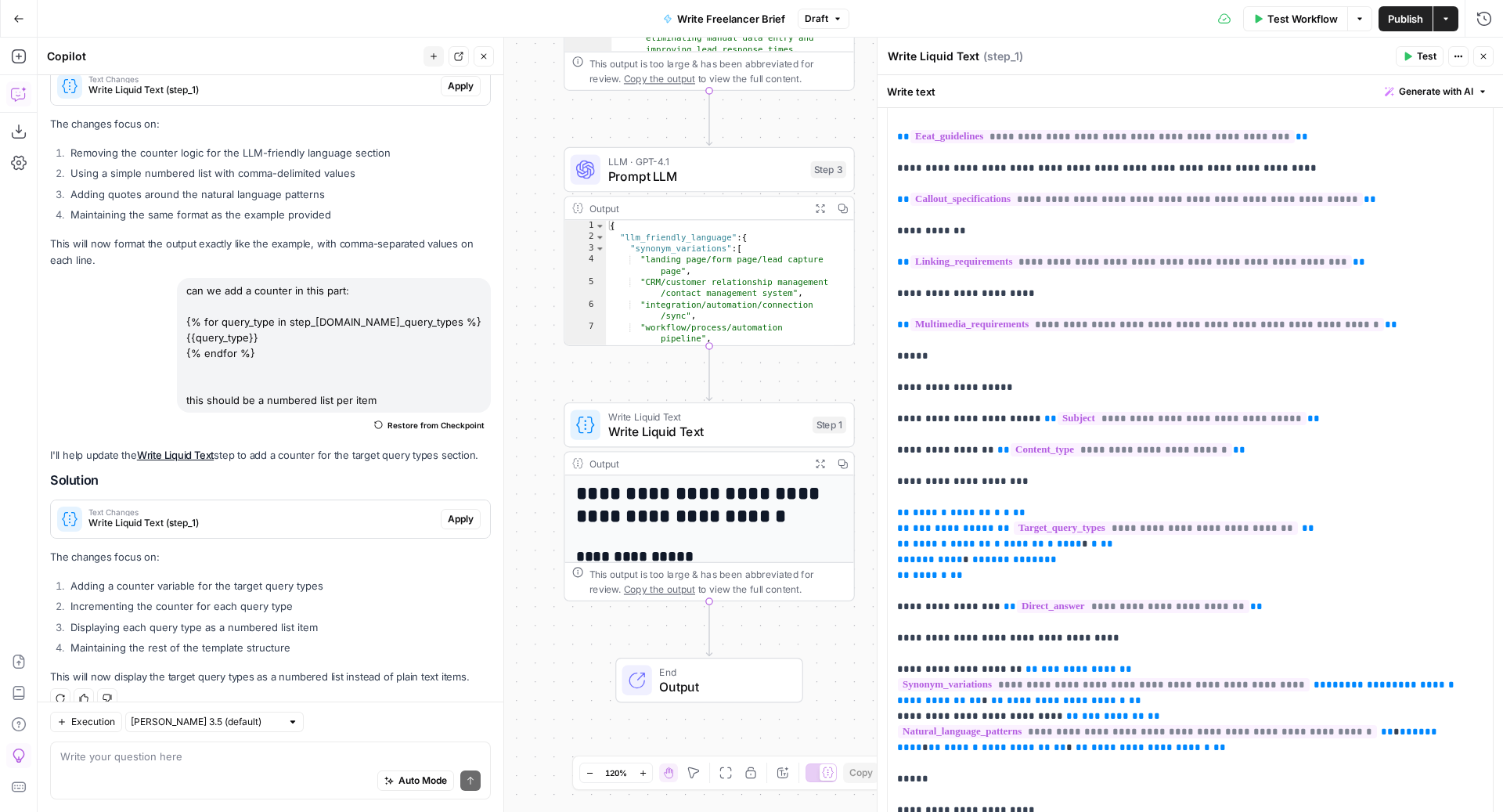
click at [1427, 60] on span "Test" at bounding box center [1427, 56] width 20 height 14
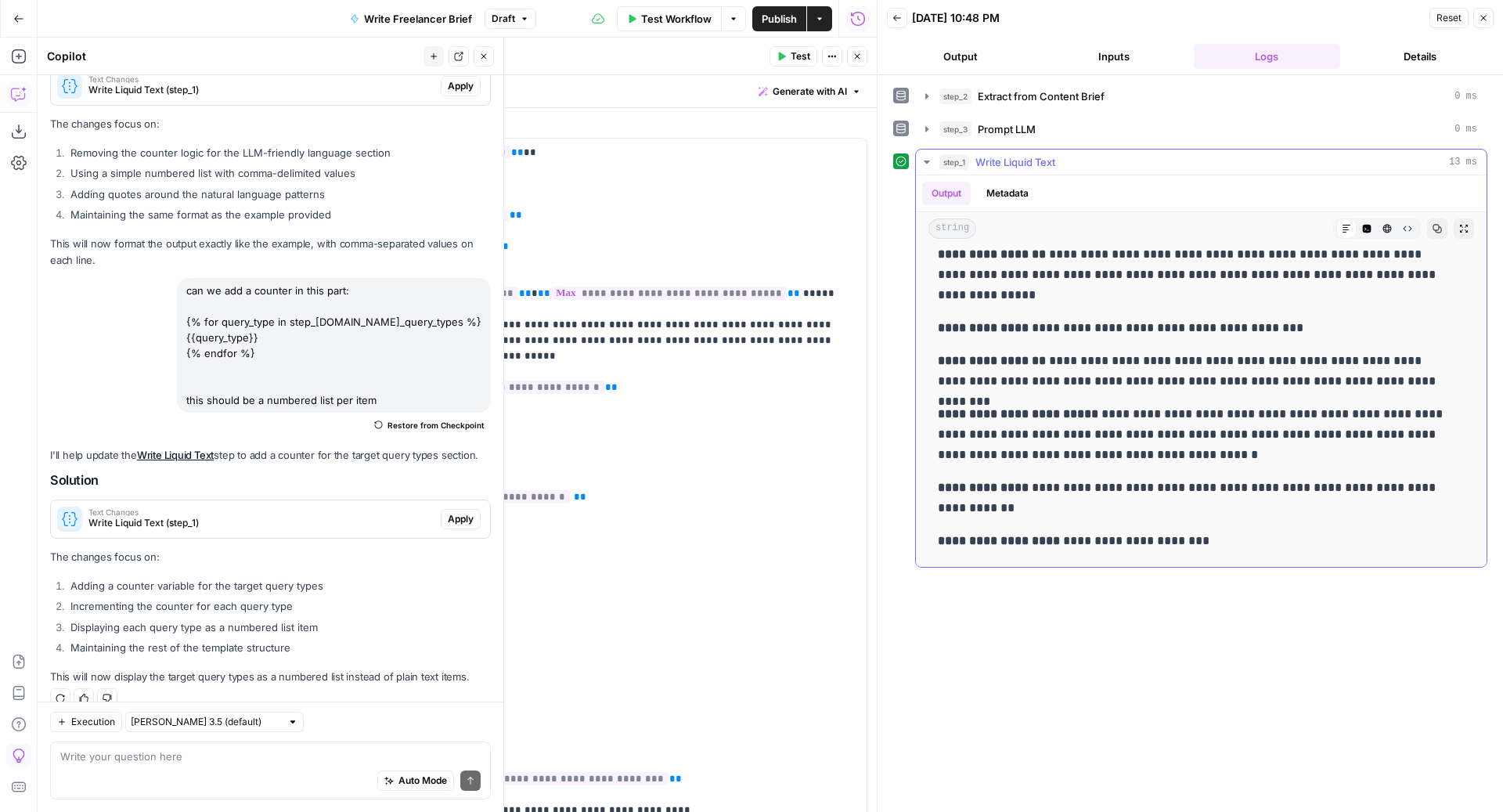
scroll to position [4500, 0]
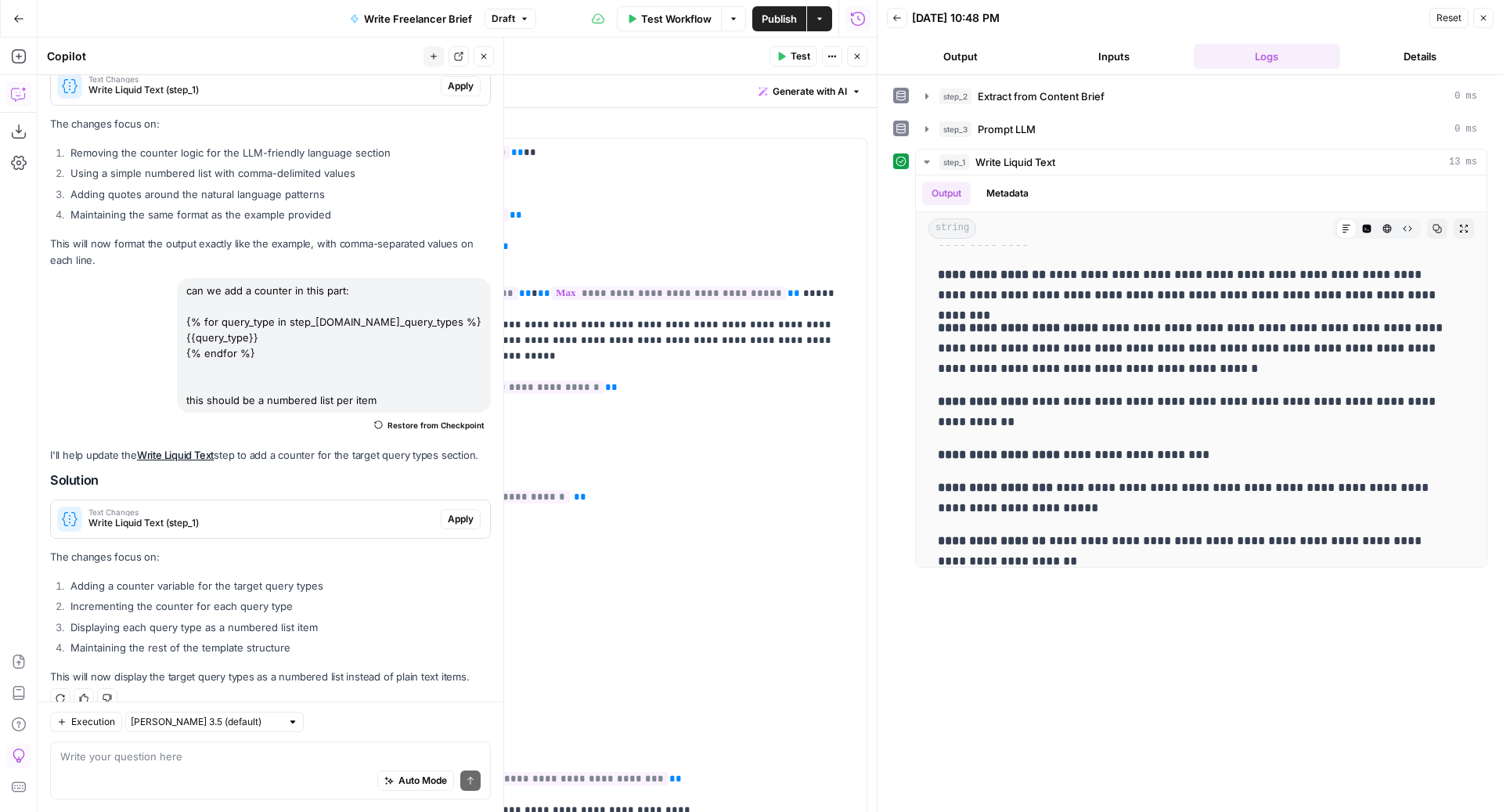
click at [862, 54] on button "Close" at bounding box center [856, 56] width 20 height 20
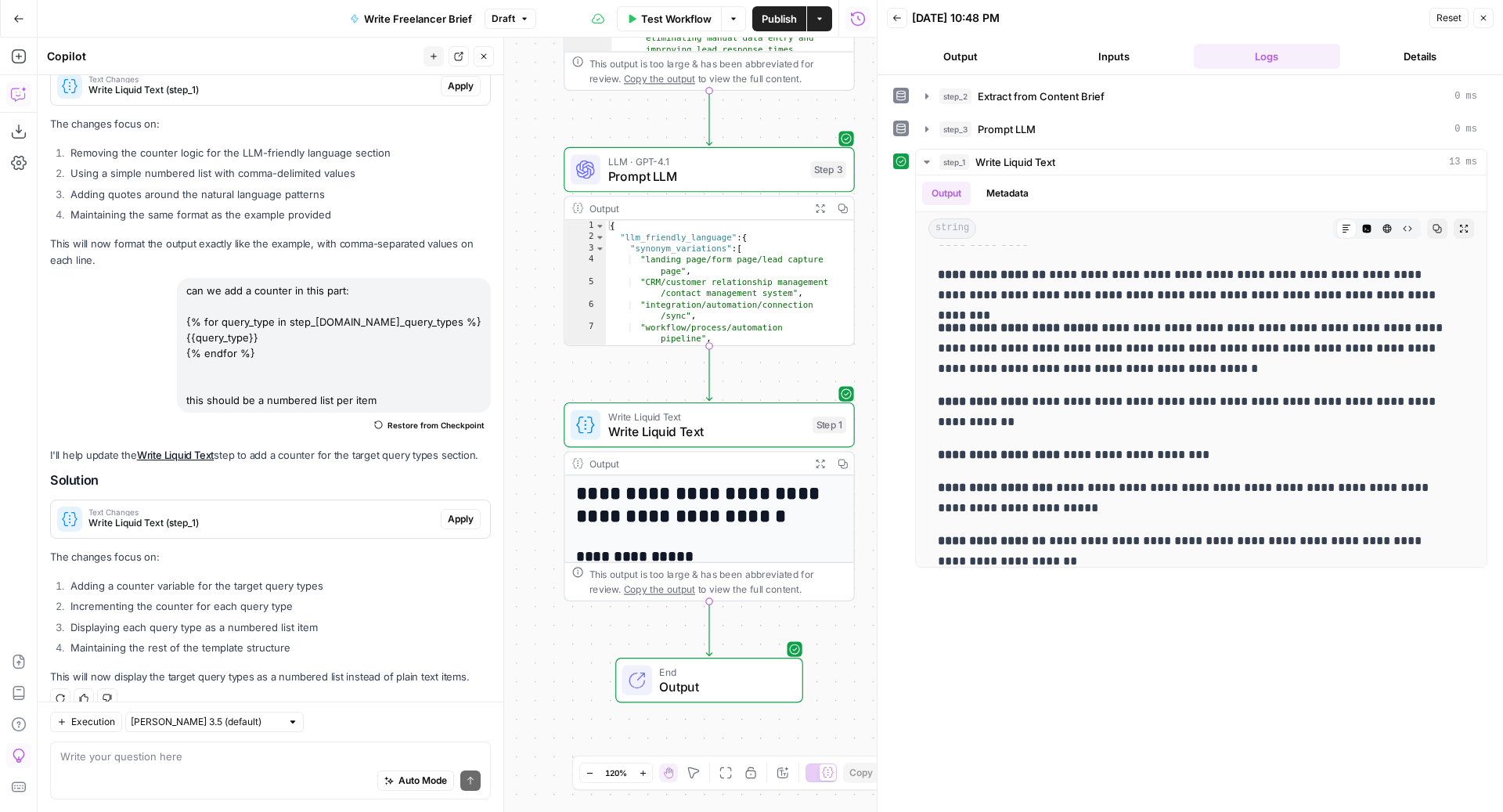
click at [1483, 18] on icon "button" at bounding box center [1483, 18] width 10 height 10
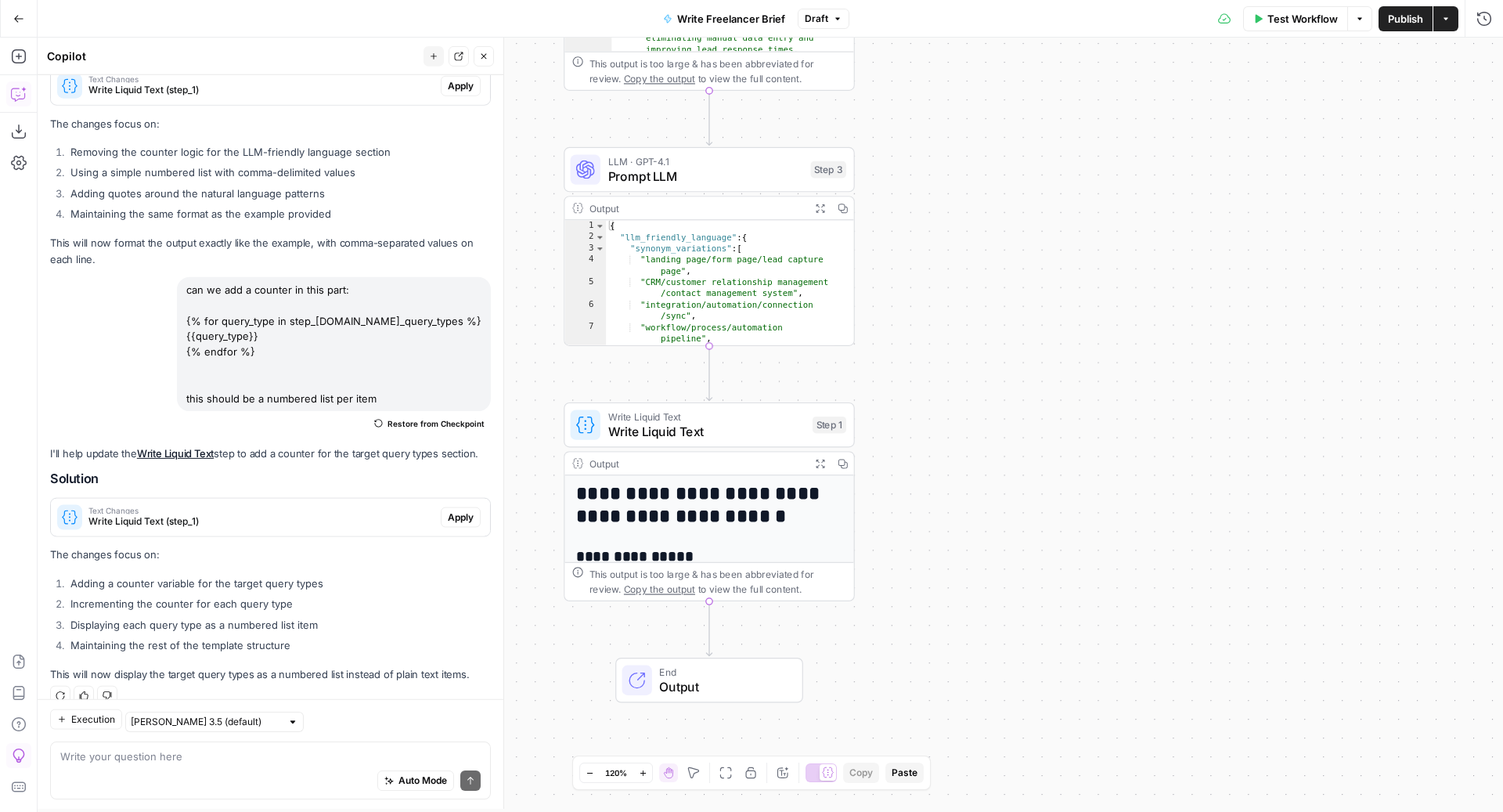
scroll to position [5323, 0]
click at [486, 56] on icon "button" at bounding box center [484, 56] width 10 height 10
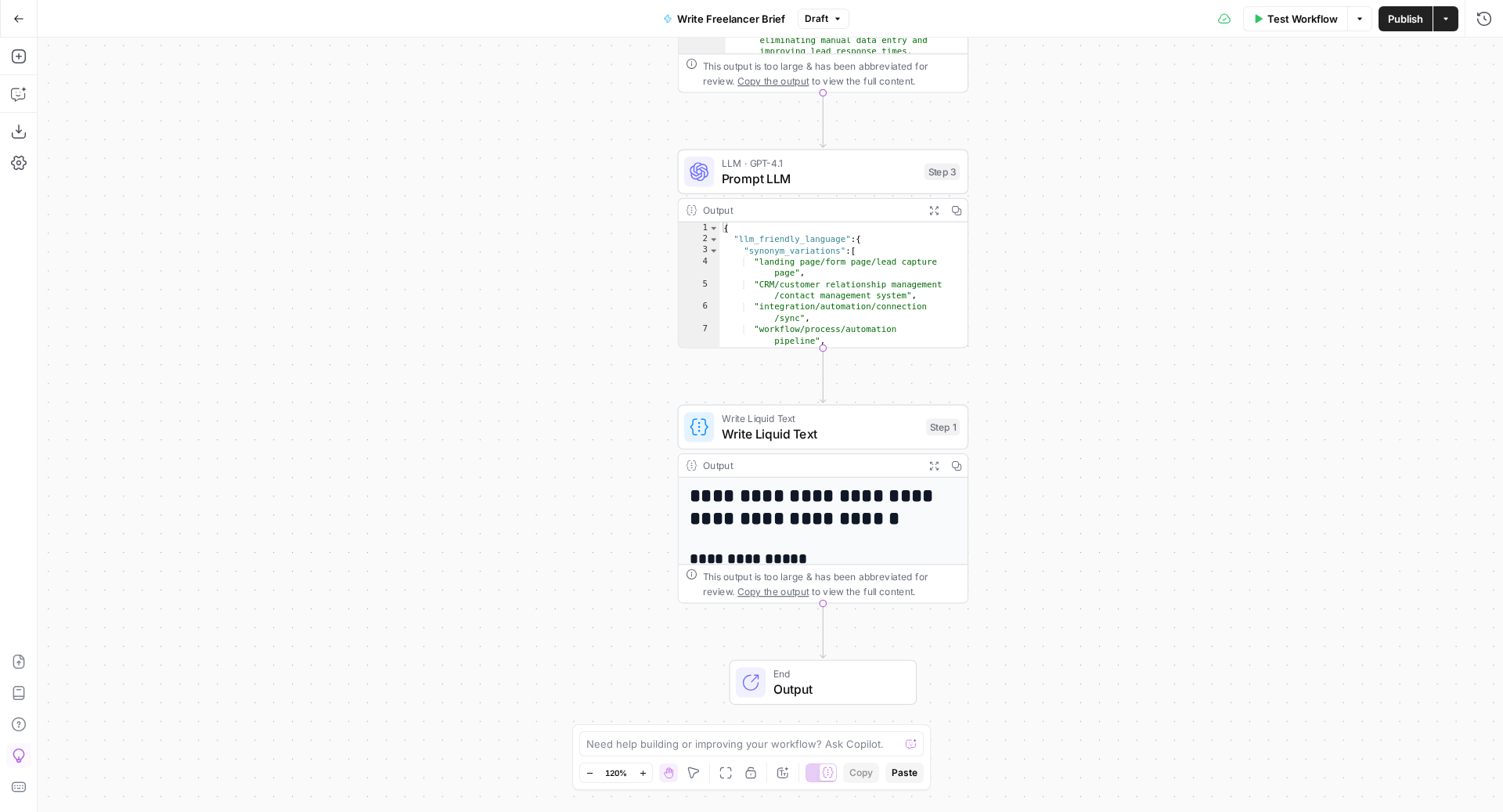
click at [1403, 27] on button "Publish" at bounding box center [1405, 19] width 54 height 25
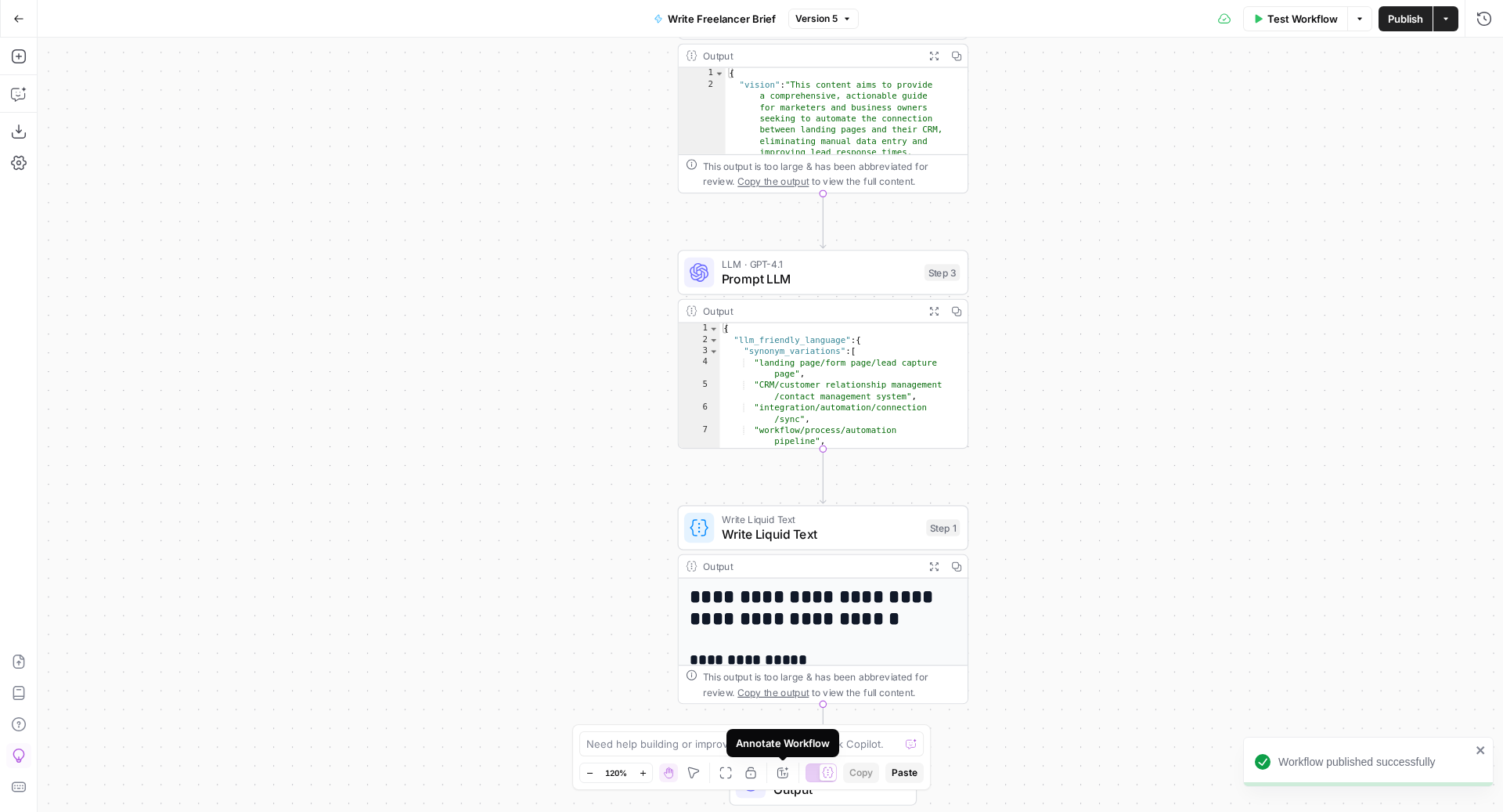
click at [782, 779] on button "Annotate Workflow" at bounding box center [782, 772] width 19 height 19
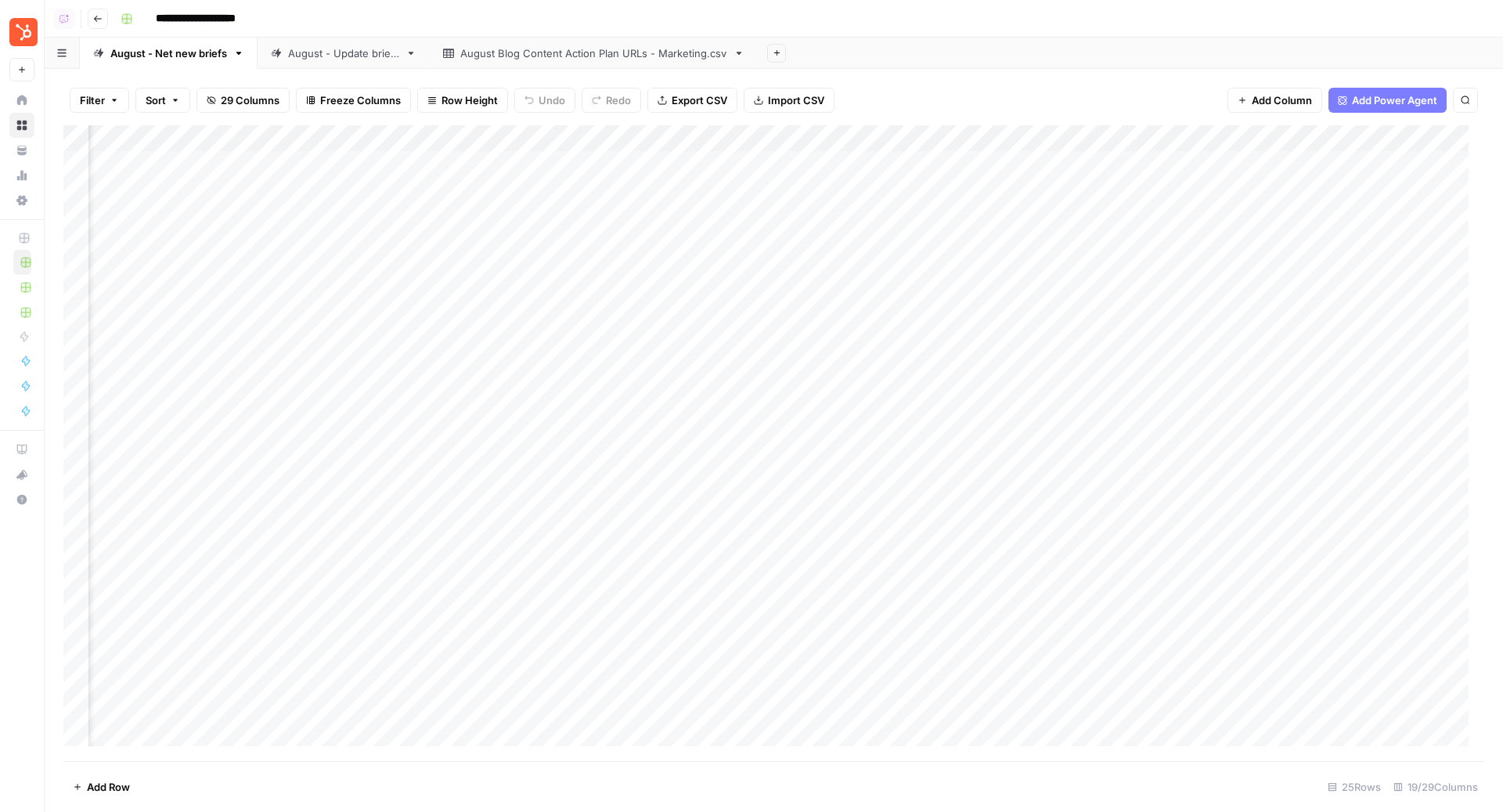
scroll to position [0, 1790]
click at [856, 165] on div "Add Column" at bounding box center [773, 443] width 1420 height 636
click at [886, 163] on div "Add Column" at bounding box center [773, 443] width 1420 height 636
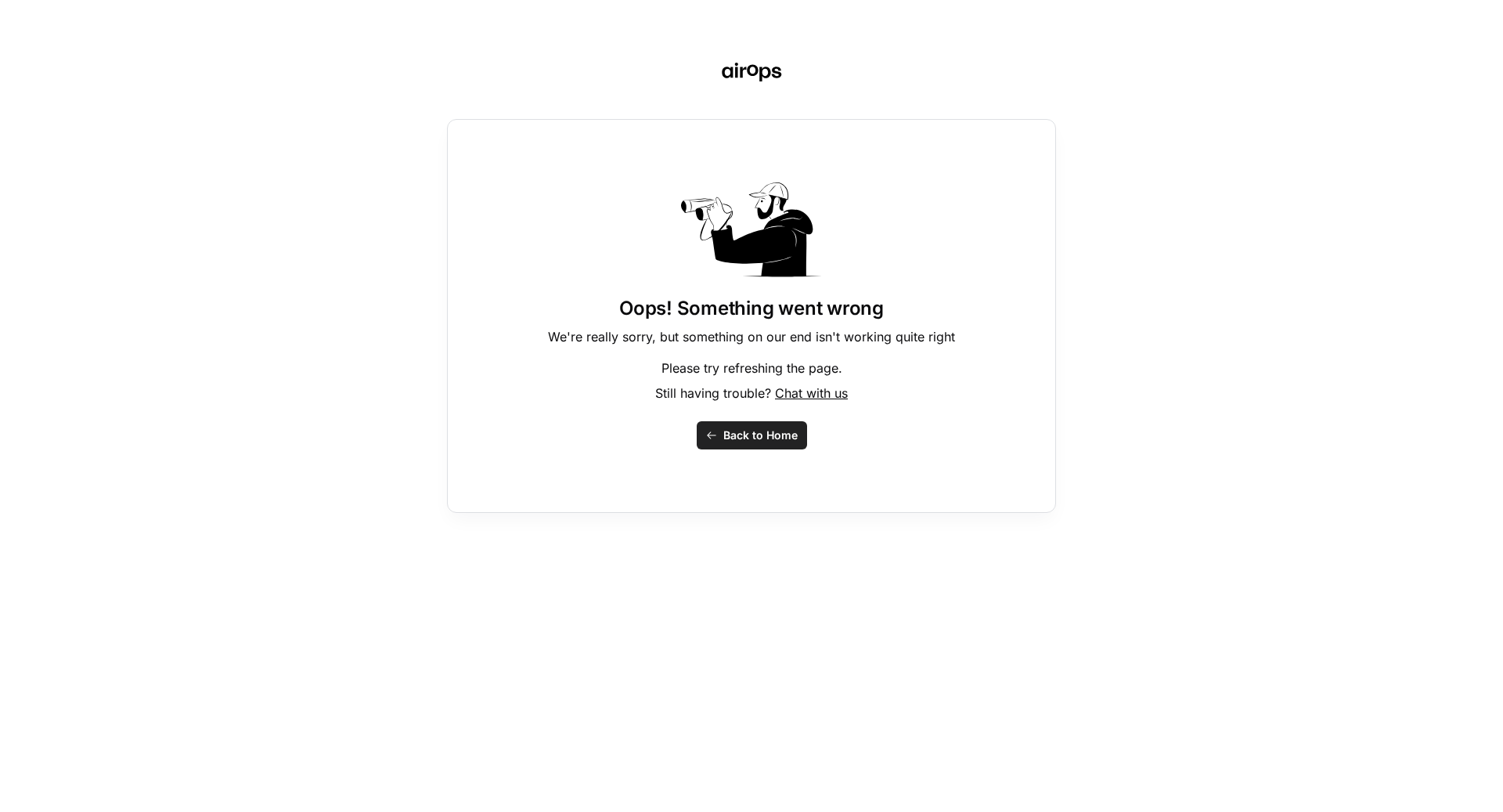
click at [768, 438] on span "Back to Home" at bounding box center [760, 435] width 75 height 16
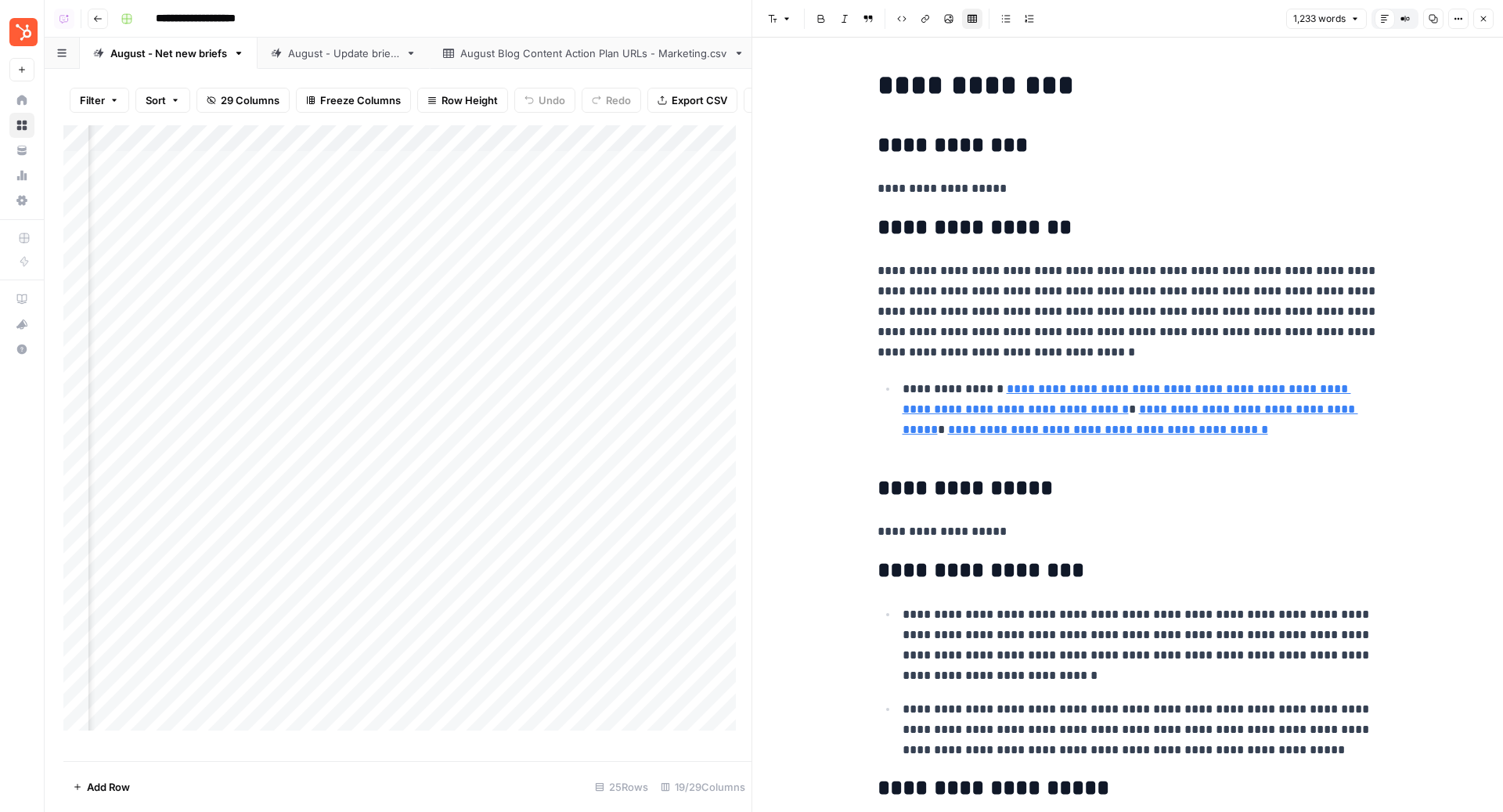
scroll to position [0, 1620]
click at [392, 180] on div "Add Column" at bounding box center [407, 436] width 688 height 621
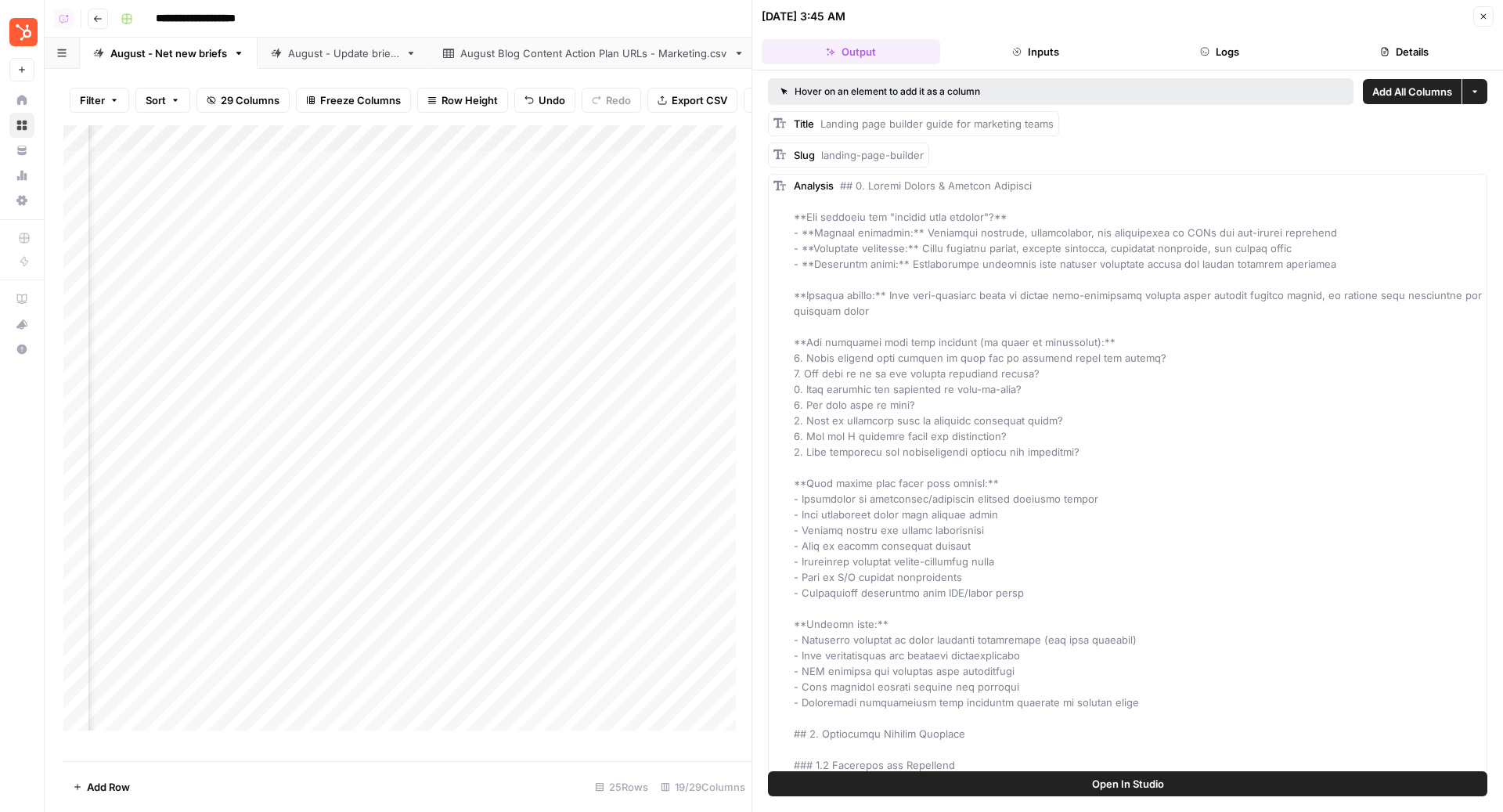
click at [1250, 56] on button "Logs" at bounding box center [1220, 52] width 179 height 25
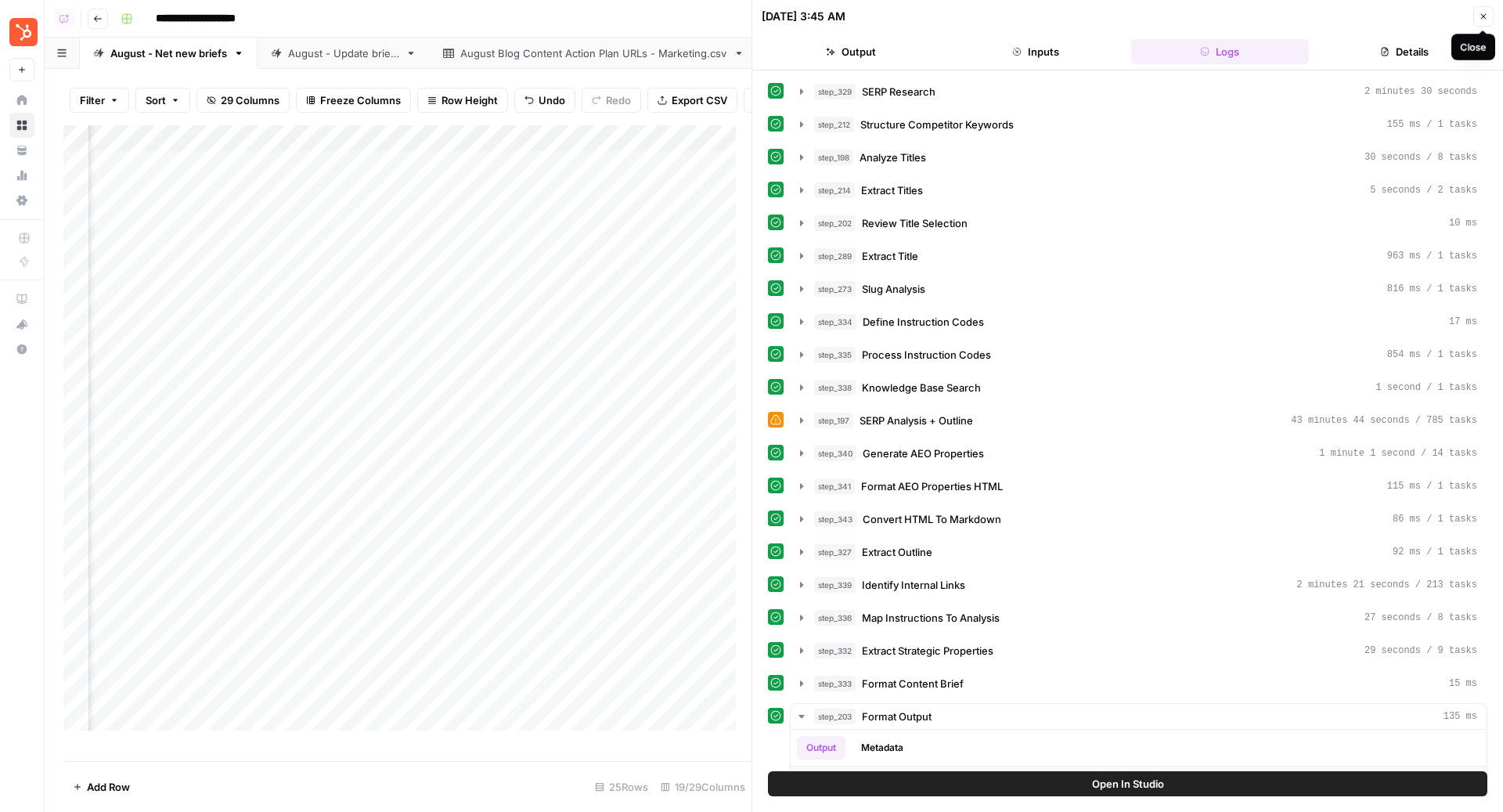
click at [1478, 13] on icon "button" at bounding box center [1483, 16] width 10 height 10
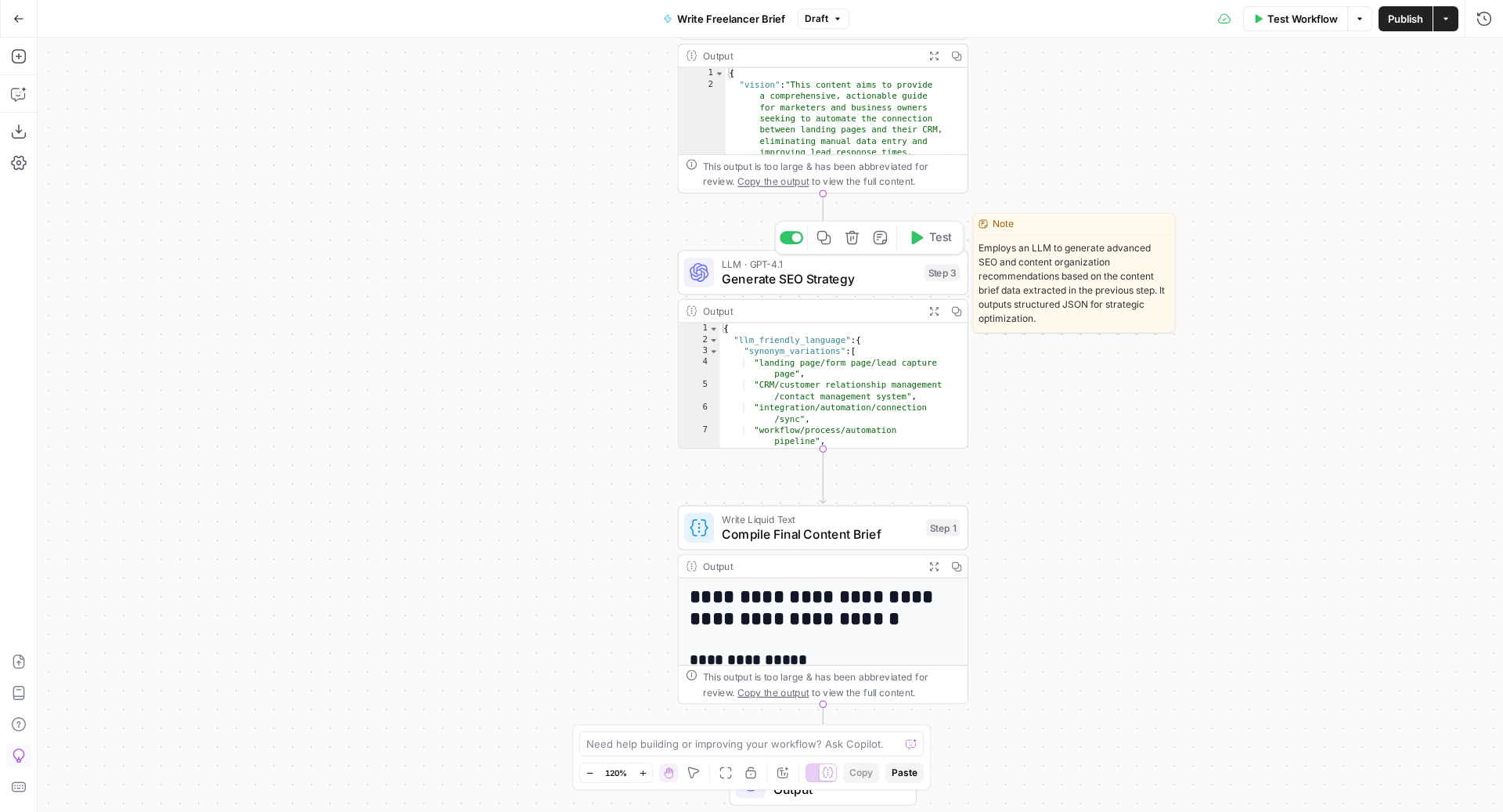
click at [761, 279] on span "Generate SEO Strategy" at bounding box center [818, 278] width 195 height 19
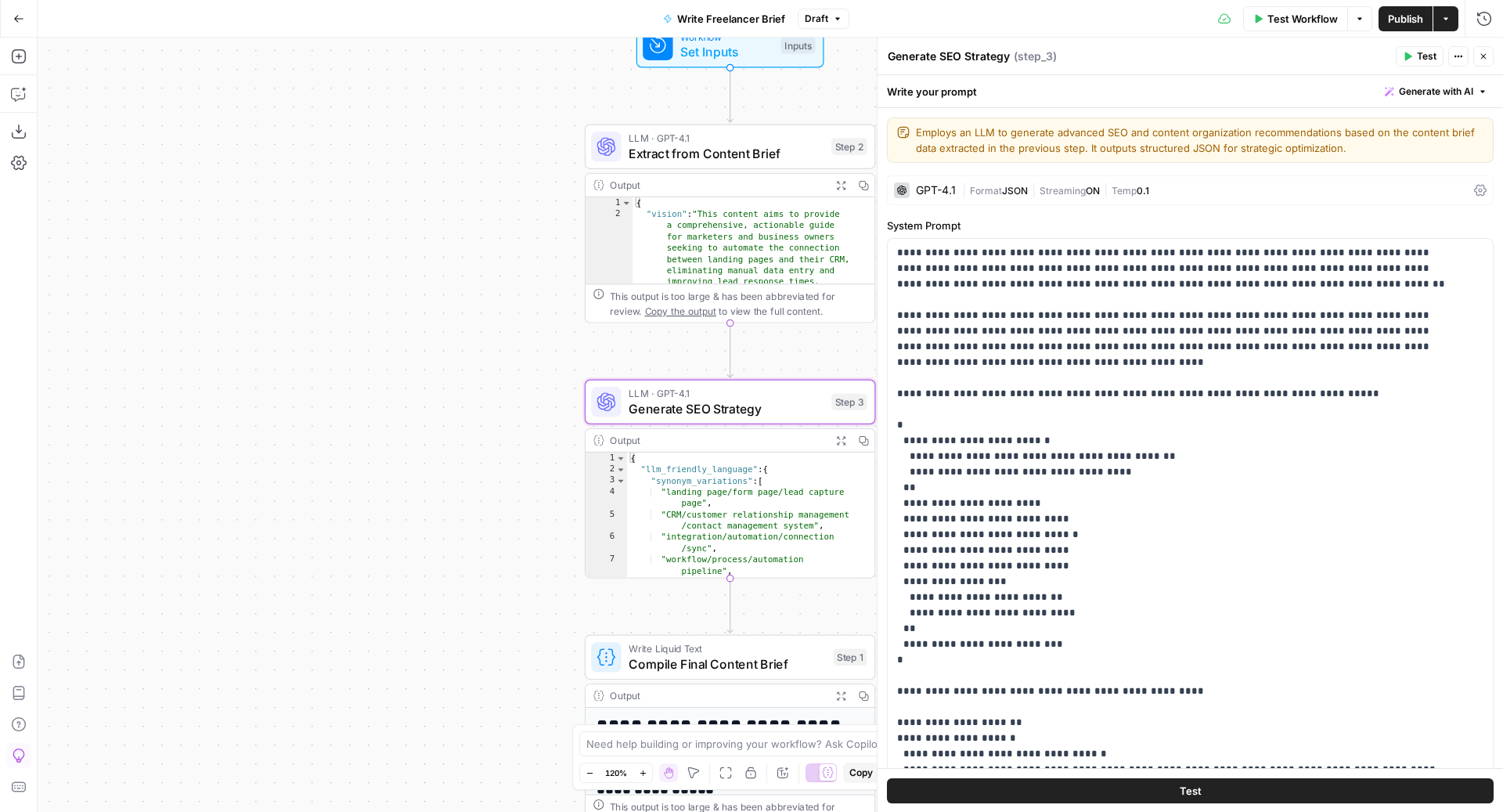
click at [952, 54] on textarea "Generate SEO Strategy" at bounding box center [948, 57] width 122 height 16
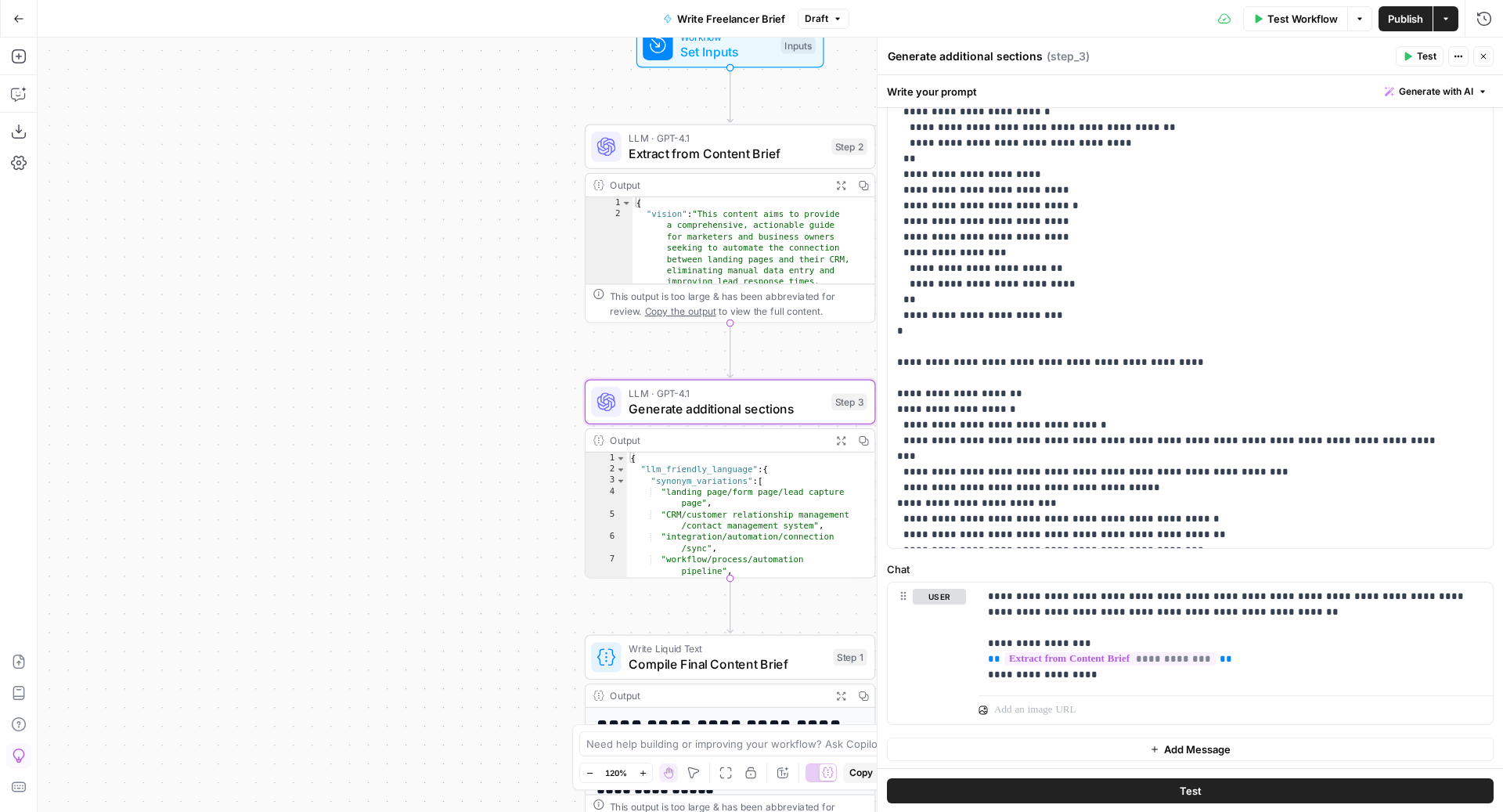
type textarea "Generate additional sections"
click at [1217, 84] on div "Write your prompt Generate with AI" at bounding box center [1189, 91] width 625 height 32
click at [737, 47] on span "Set Inputs" at bounding box center [727, 52] width 93 height 19
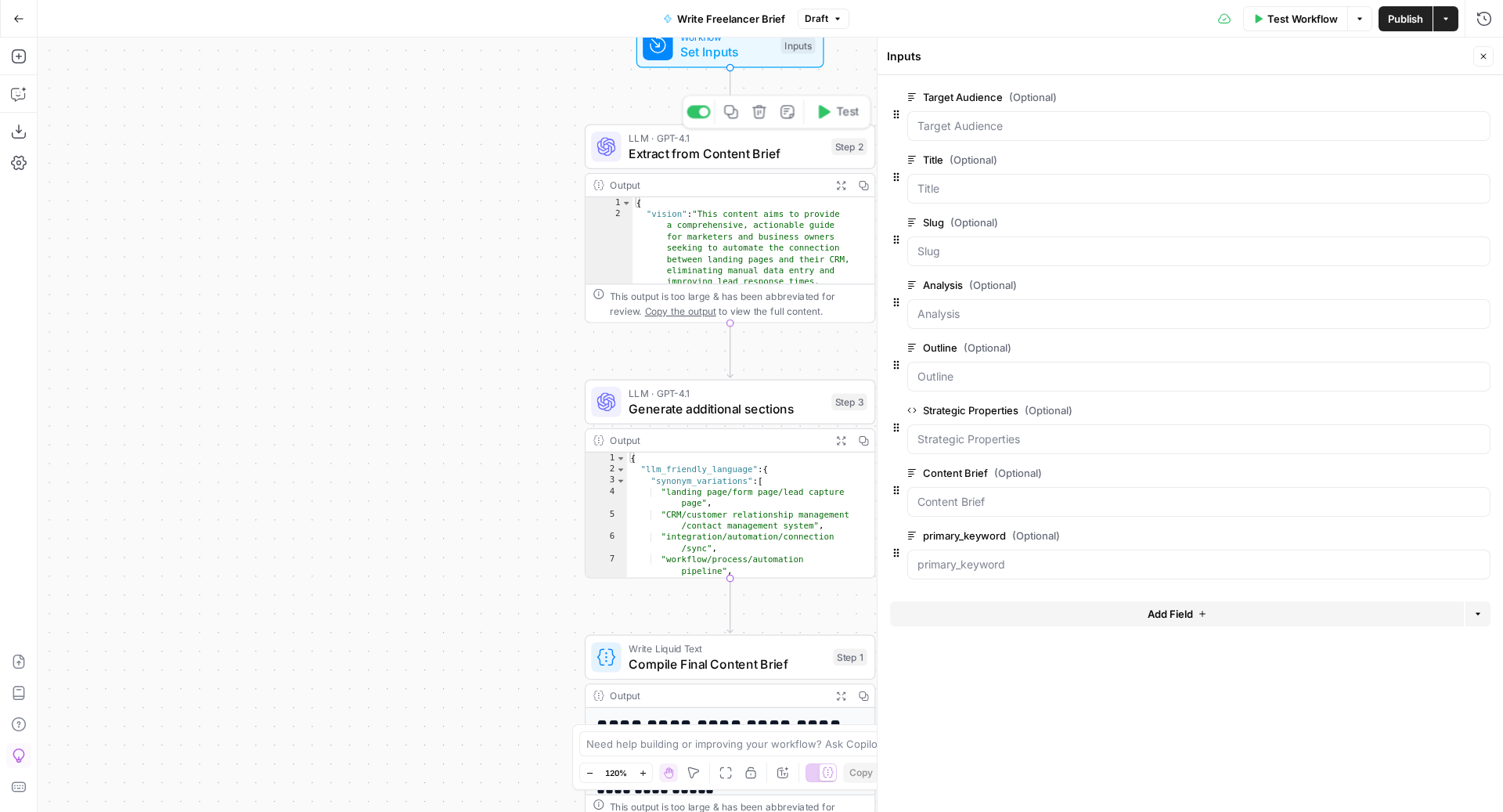
click at [760, 138] on span "LLM · GPT-4.1" at bounding box center [726, 138] width 195 height 15
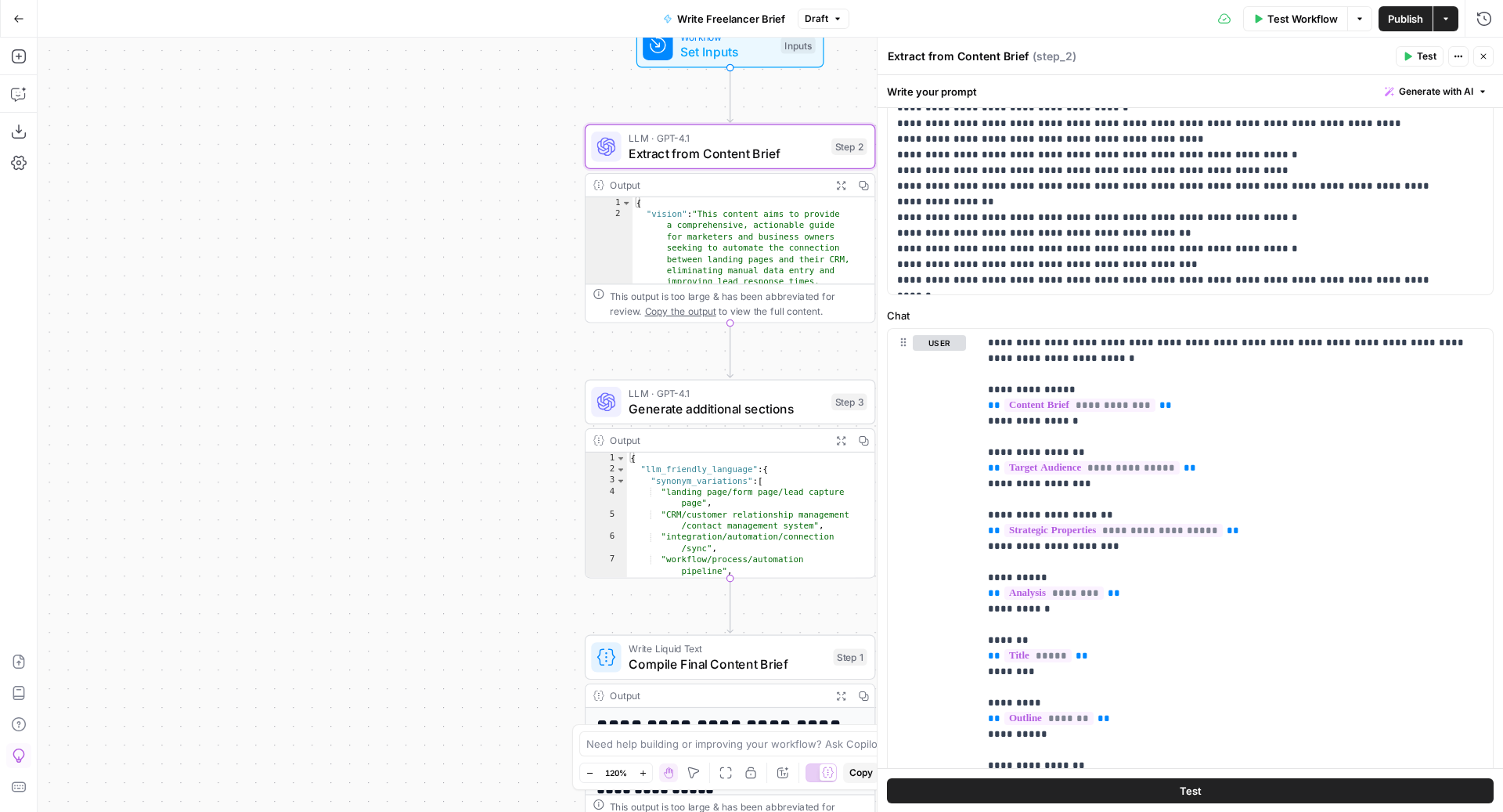
scroll to position [704, 0]
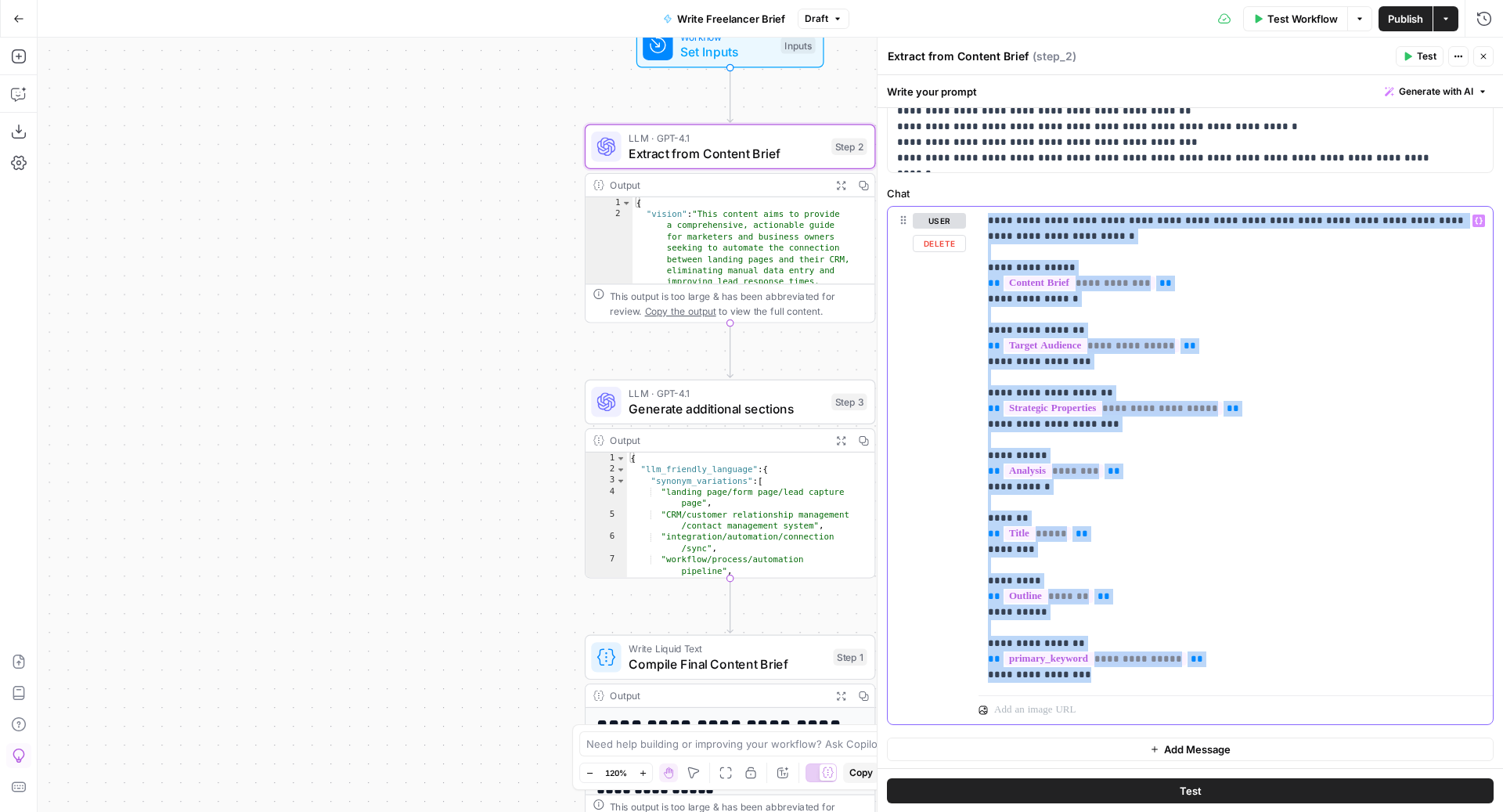
drag, startPoint x: 988, startPoint y: 224, endPoint x: 1173, endPoint y: 673, distance: 485.6
click at [1173, 675] on p "**********" at bounding box center [1228, 447] width 480 height 470
copy p "**********"
click at [714, 397] on span "LLM · GPT-4.1" at bounding box center [726, 393] width 195 height 15
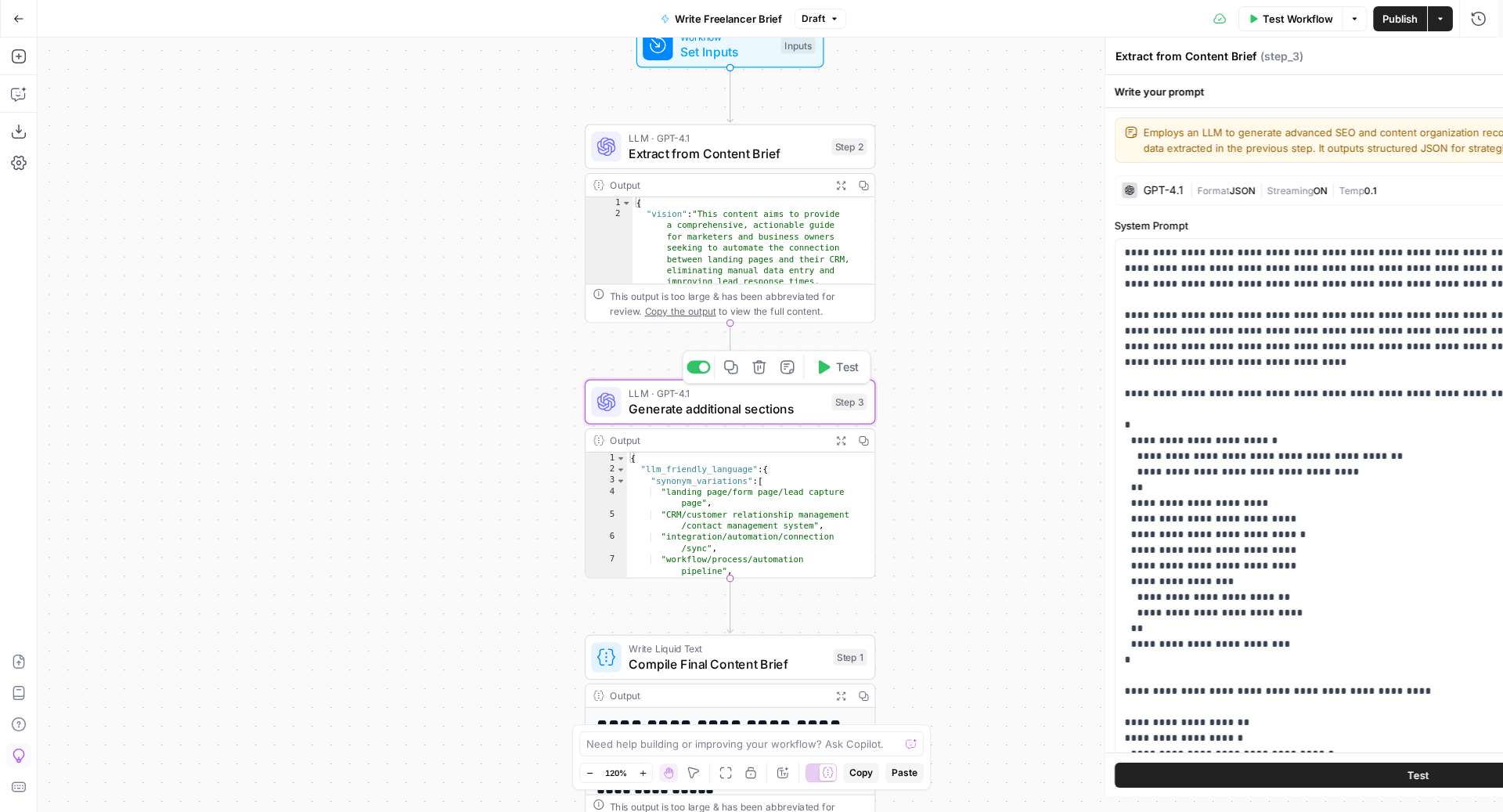
type textarea "Generate additional sections"
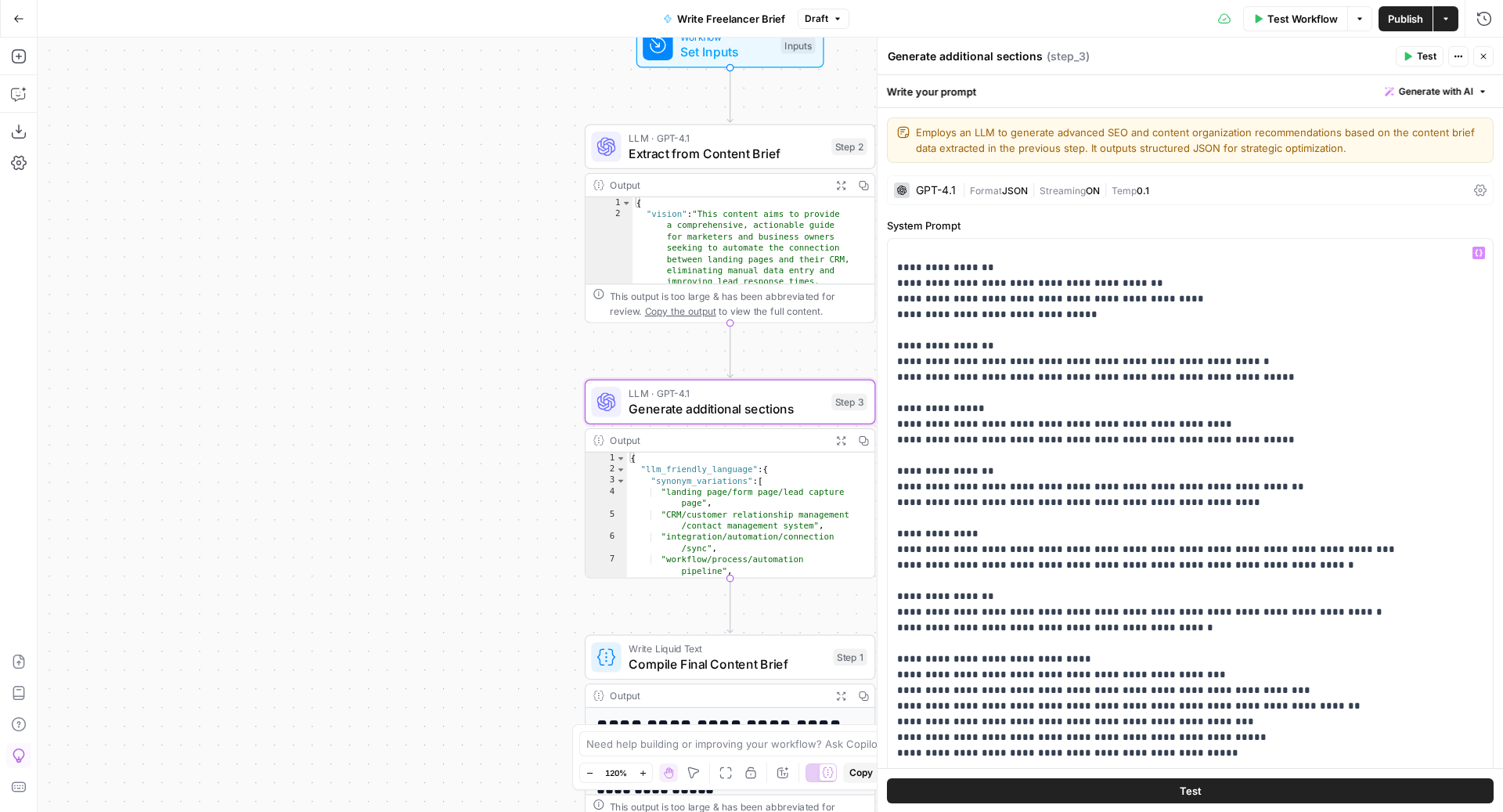
scroll to position [329, 0]
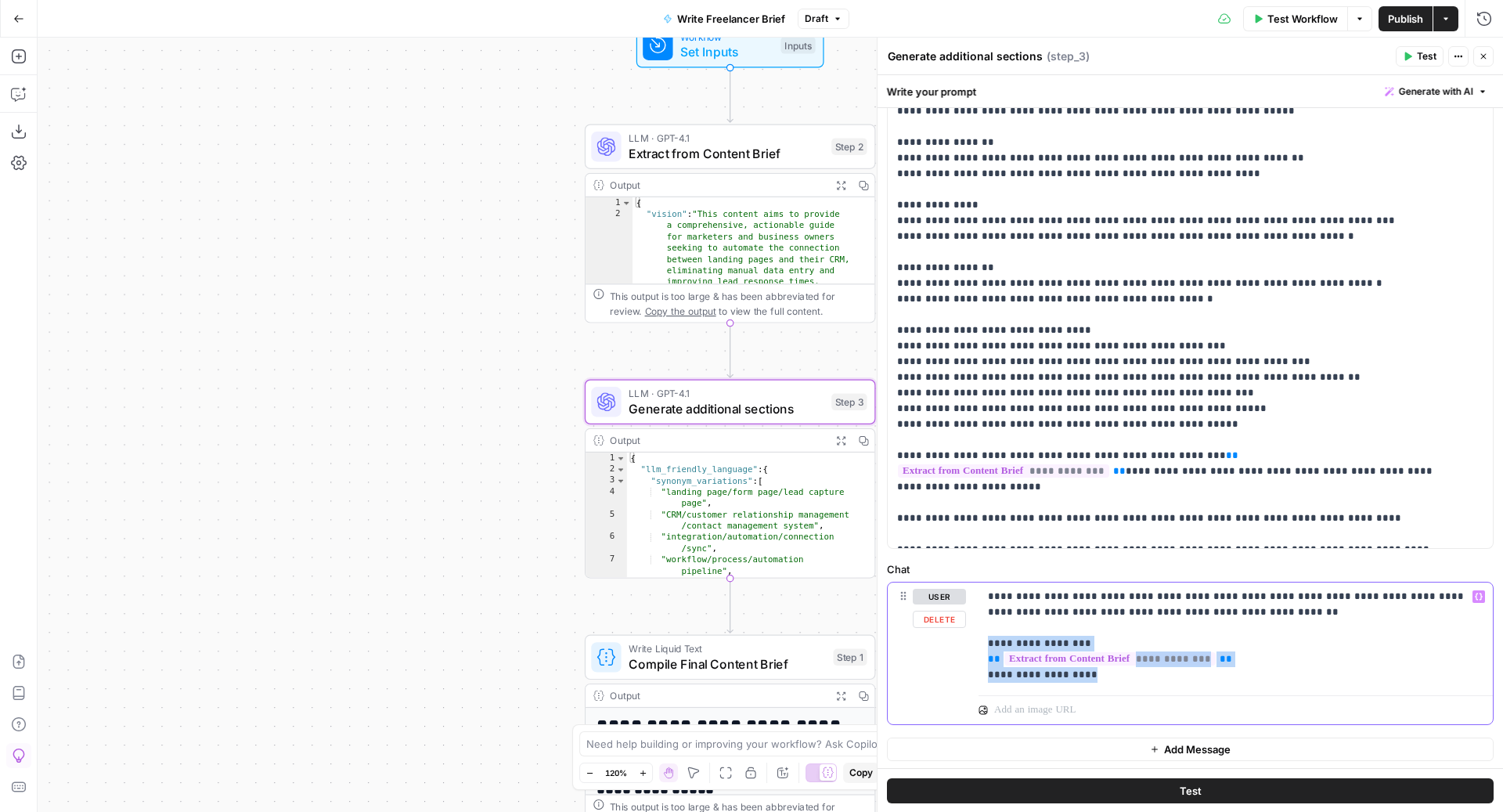
drag, startPoint x: 1099, startPoint y: 678, endPoint x: 975, endPoint y: 639, distance: 130.0
click at [975, 639] on div "**********" at bounding box center [1190, 653] width 605 height 141
click at [1128, 674] on p "**********" at bounding box center [1228, 636] width 480 height 94
click at [1033, 624] on p "**********" at bounding box center [1228, 636] width 480 height 94
click at [1081, 673] on p "**********" at bounding box center [1228, 636] width 480 height 94
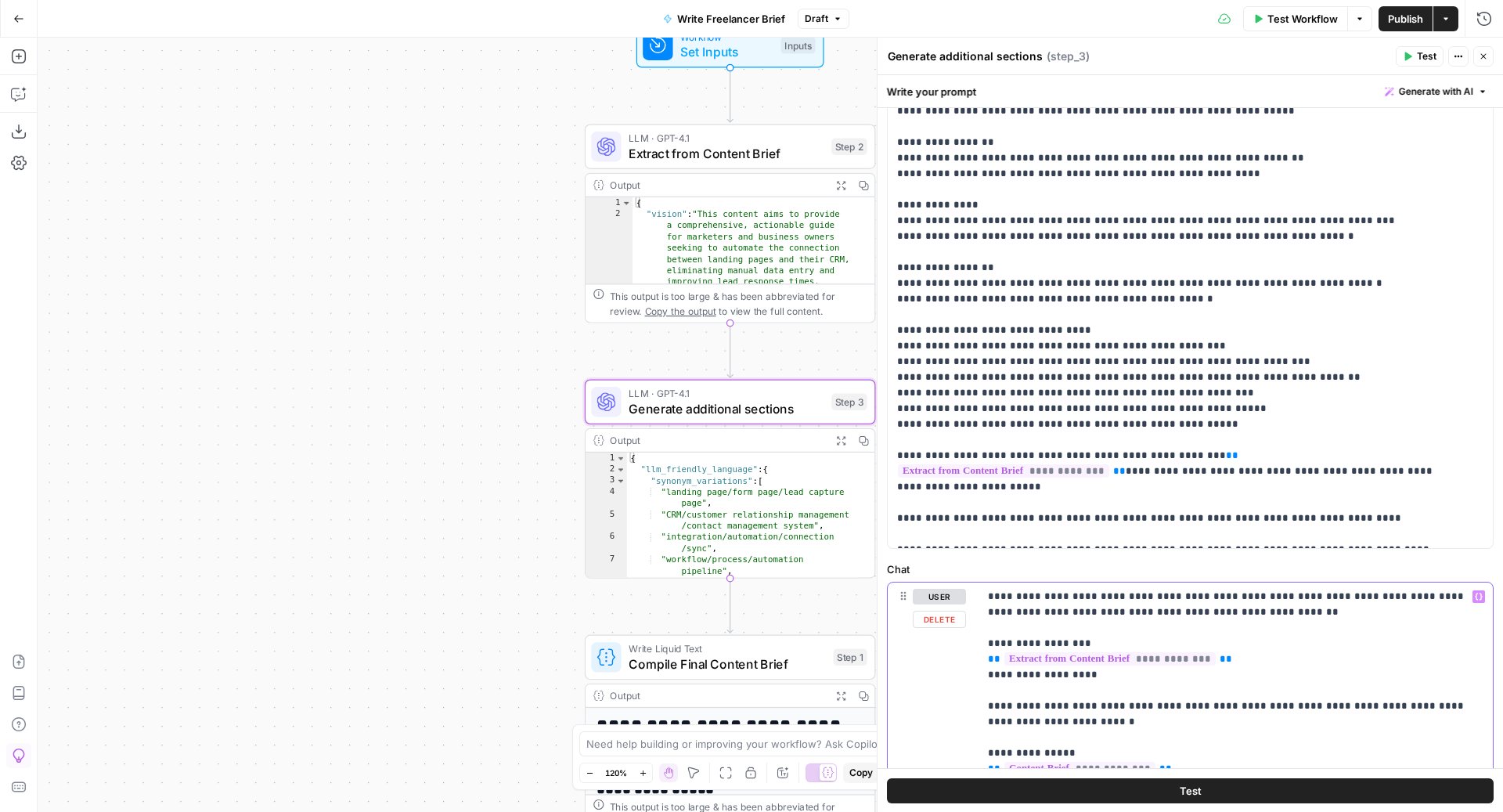
copy p "******"
drag, startPoint x: 1167, startPoint y: 595, endPoint x: 1236, endPoint y: 595, distance: 69.0
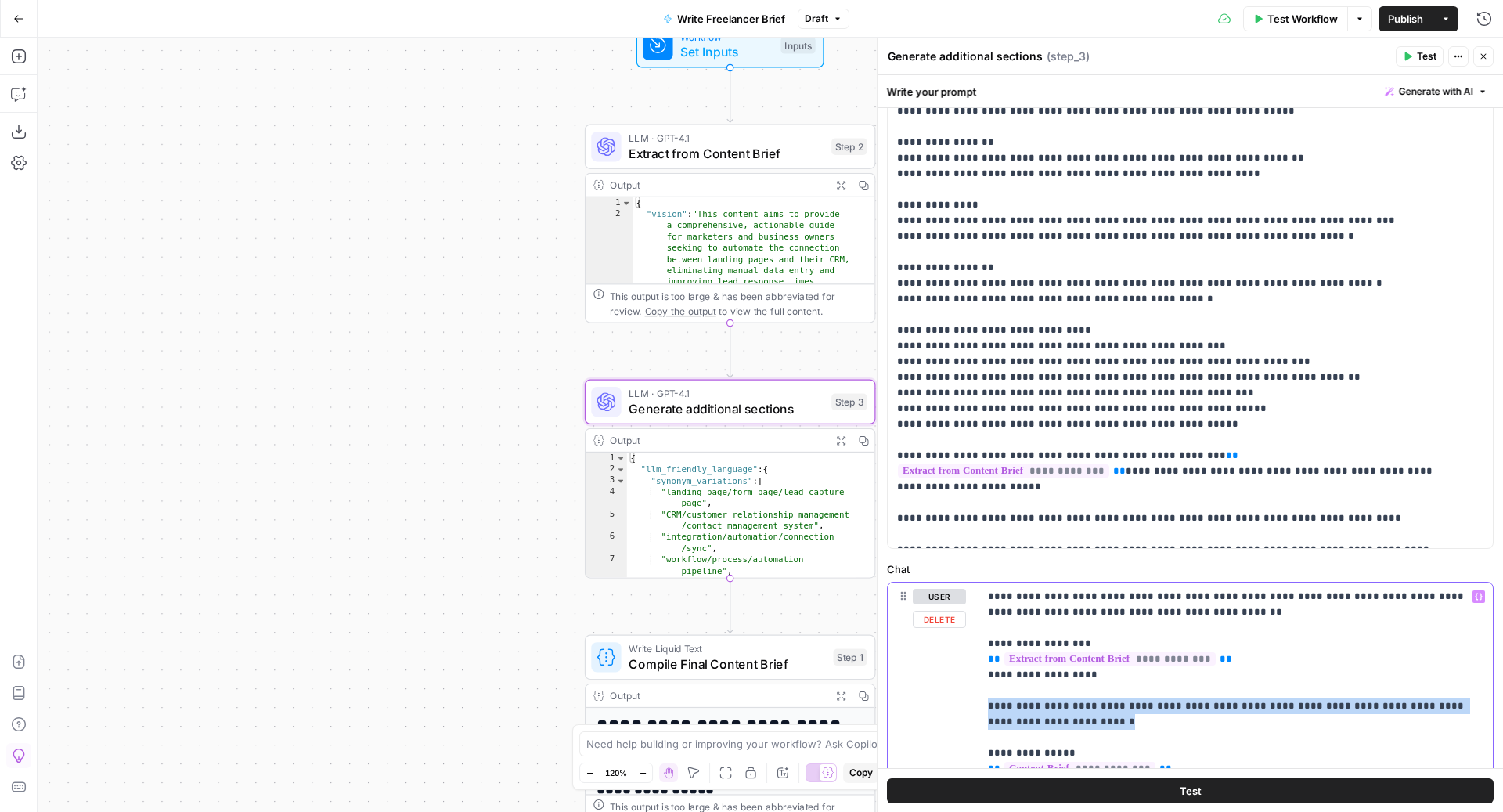
drag, startPoint x: 1068, startPoint y: 720, endPoint x: 927, endPoint y: 701, distance: 142.3
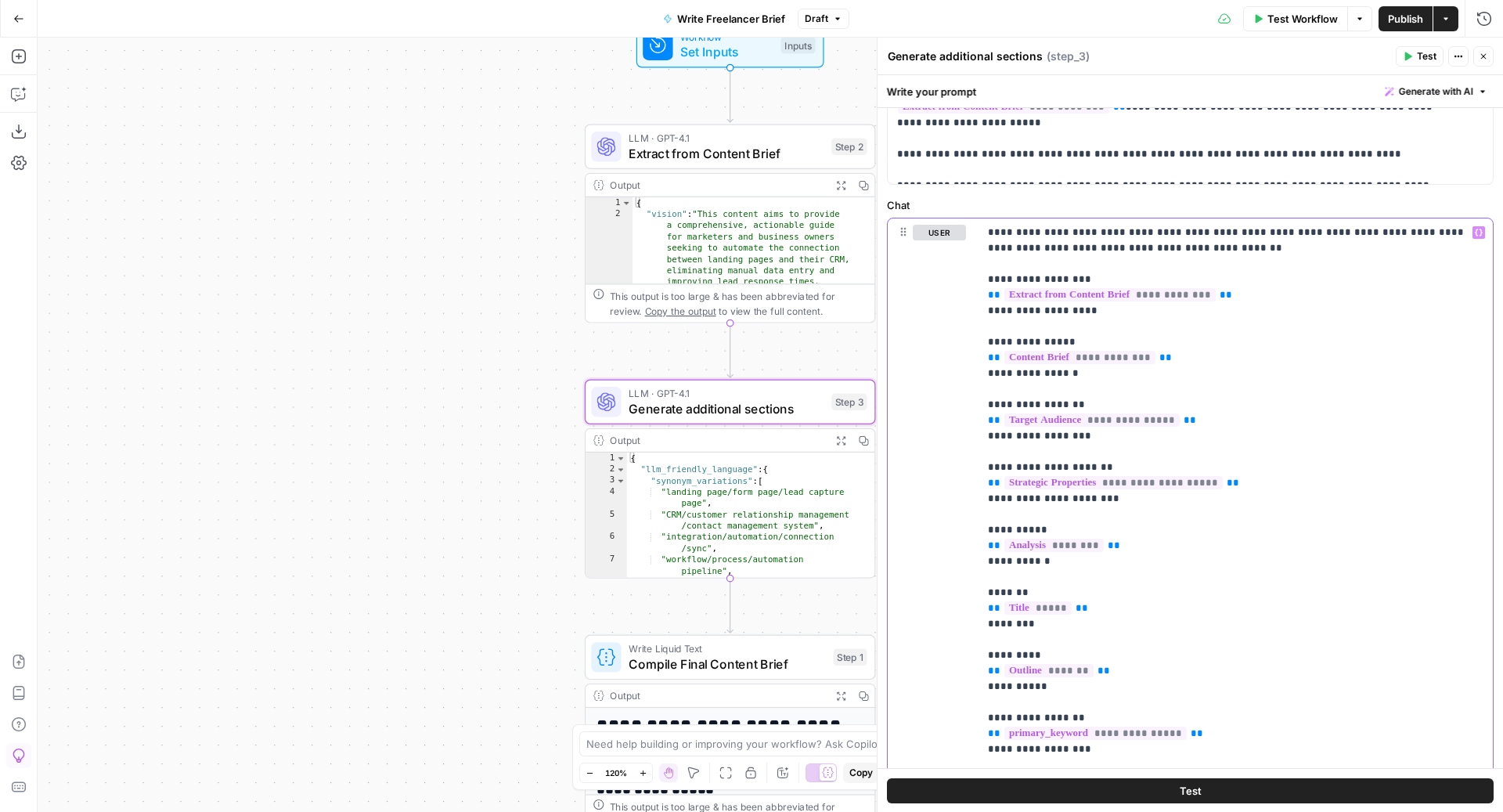
scroll to position [767, 0]
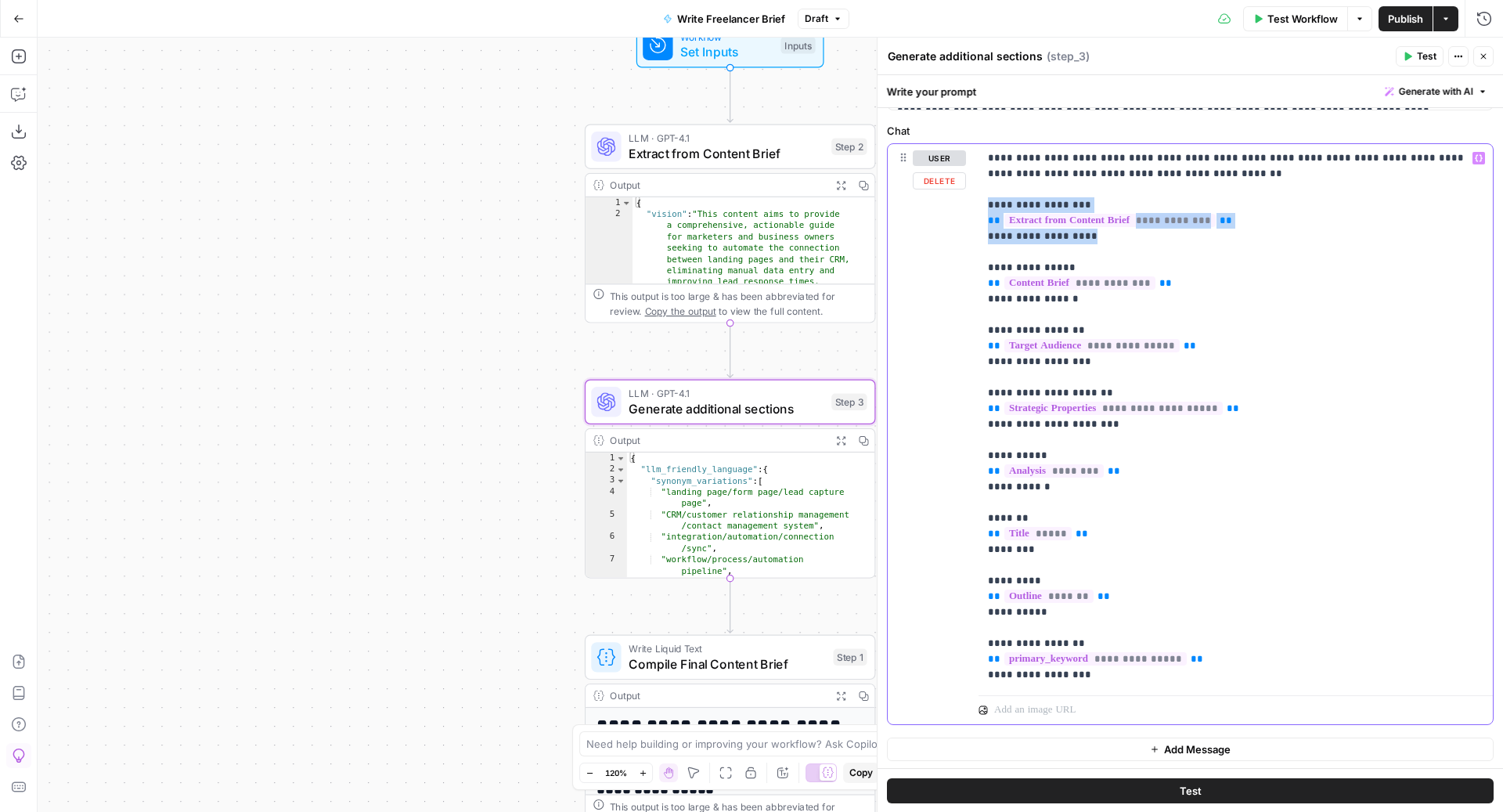
drag, startPoint x: 1091, startPoint y: 234, endPoint x: 982, endPoint y: 205, distance: 112.8
click at [982, 205] on div "**********" at bounding box center [1235, 416] width 514 height 544
copy p "**********"
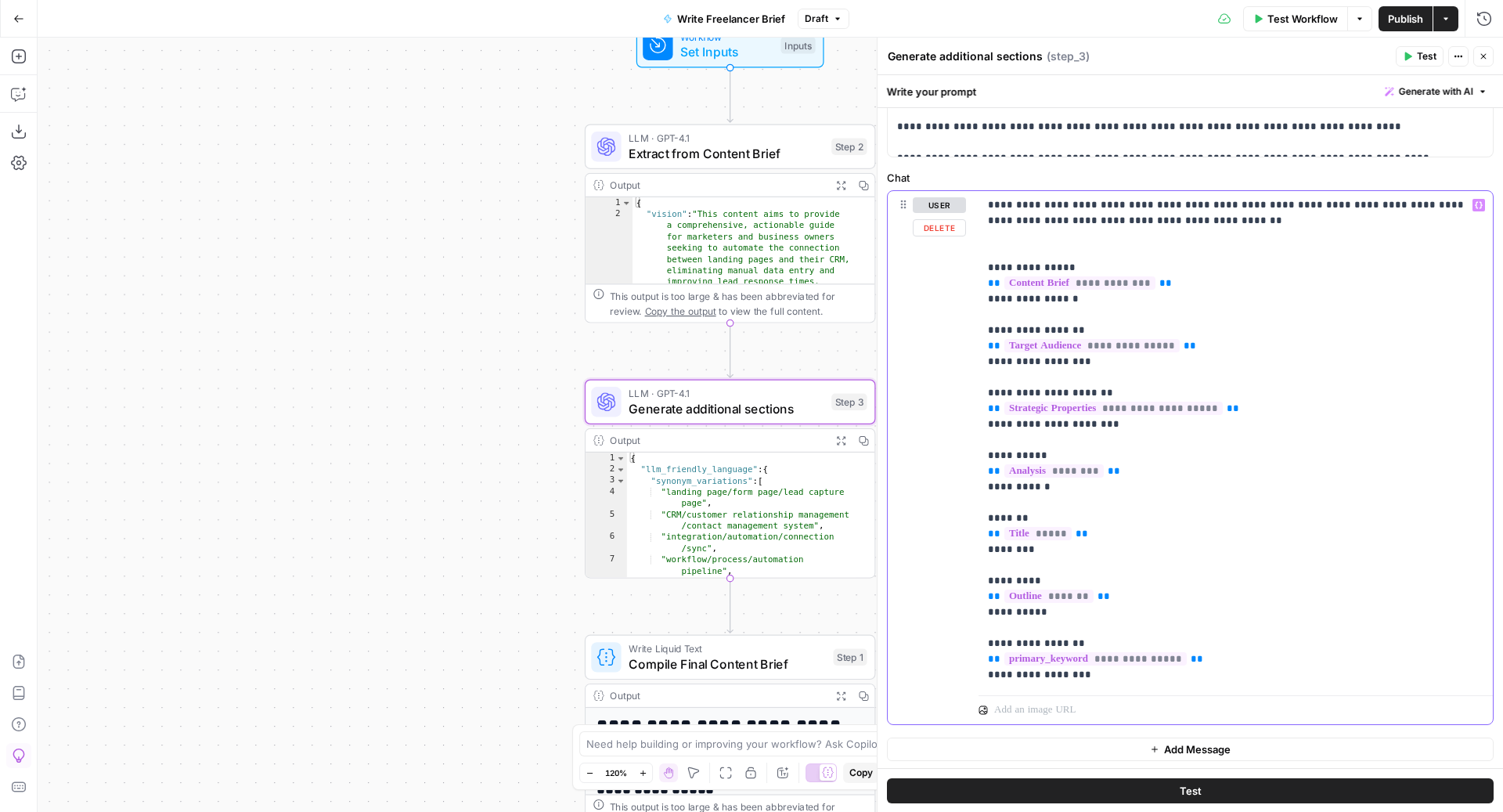
scroll to position [704, 0]
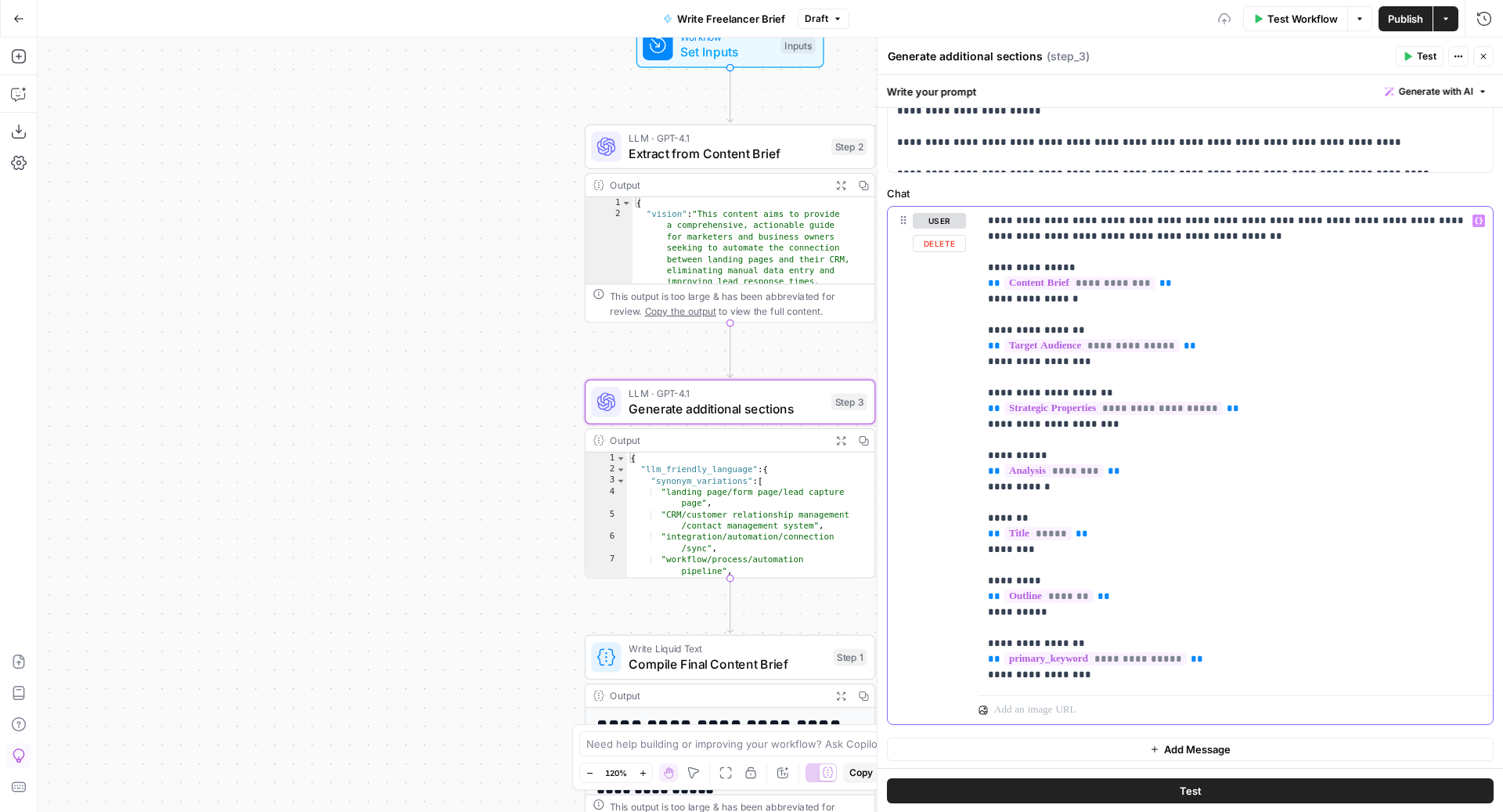
click at [1109, 679] on p "**********" at bounding box center [1228, 447] width 480 height 470
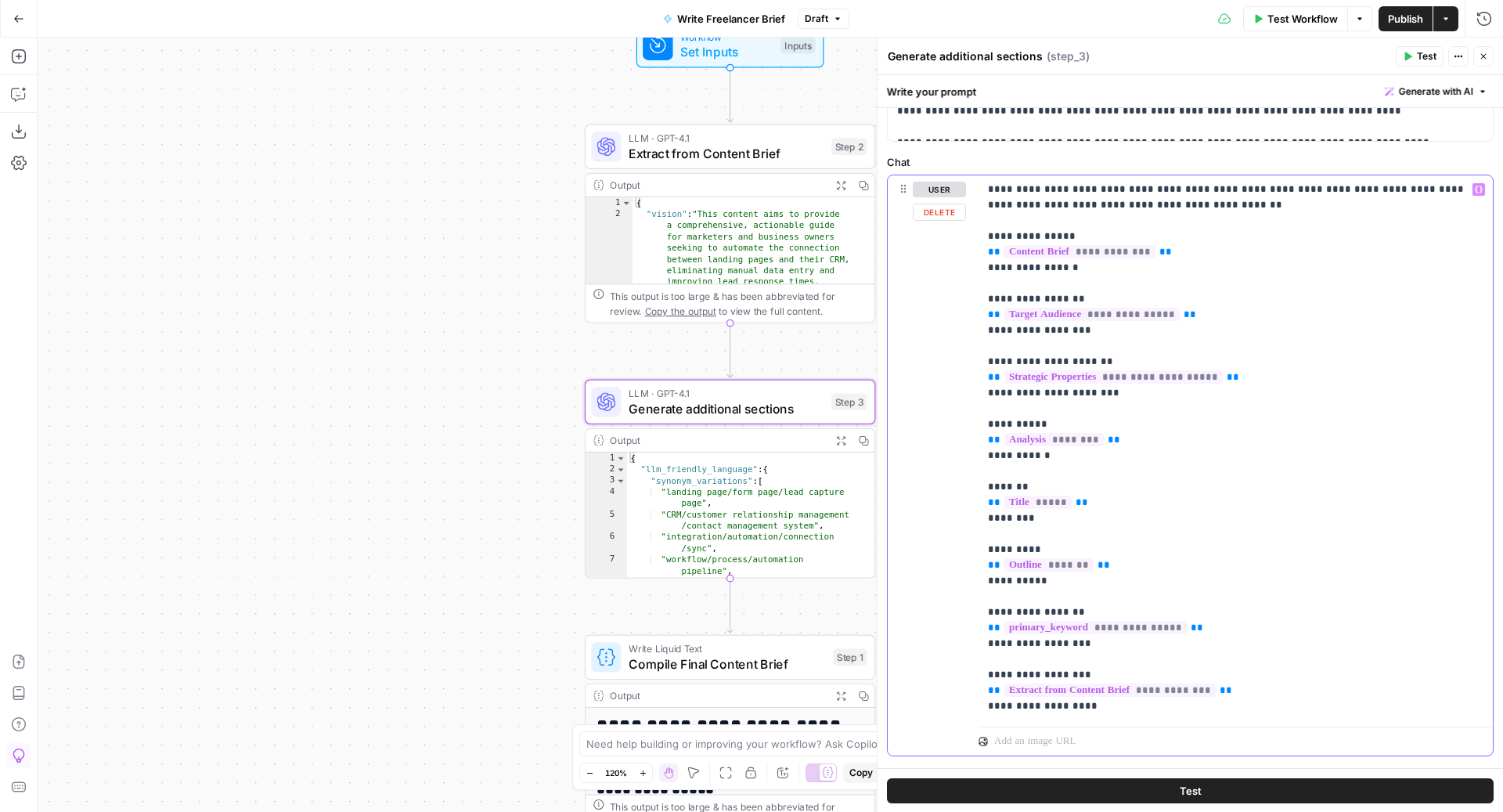
scroll to position [767, 0]
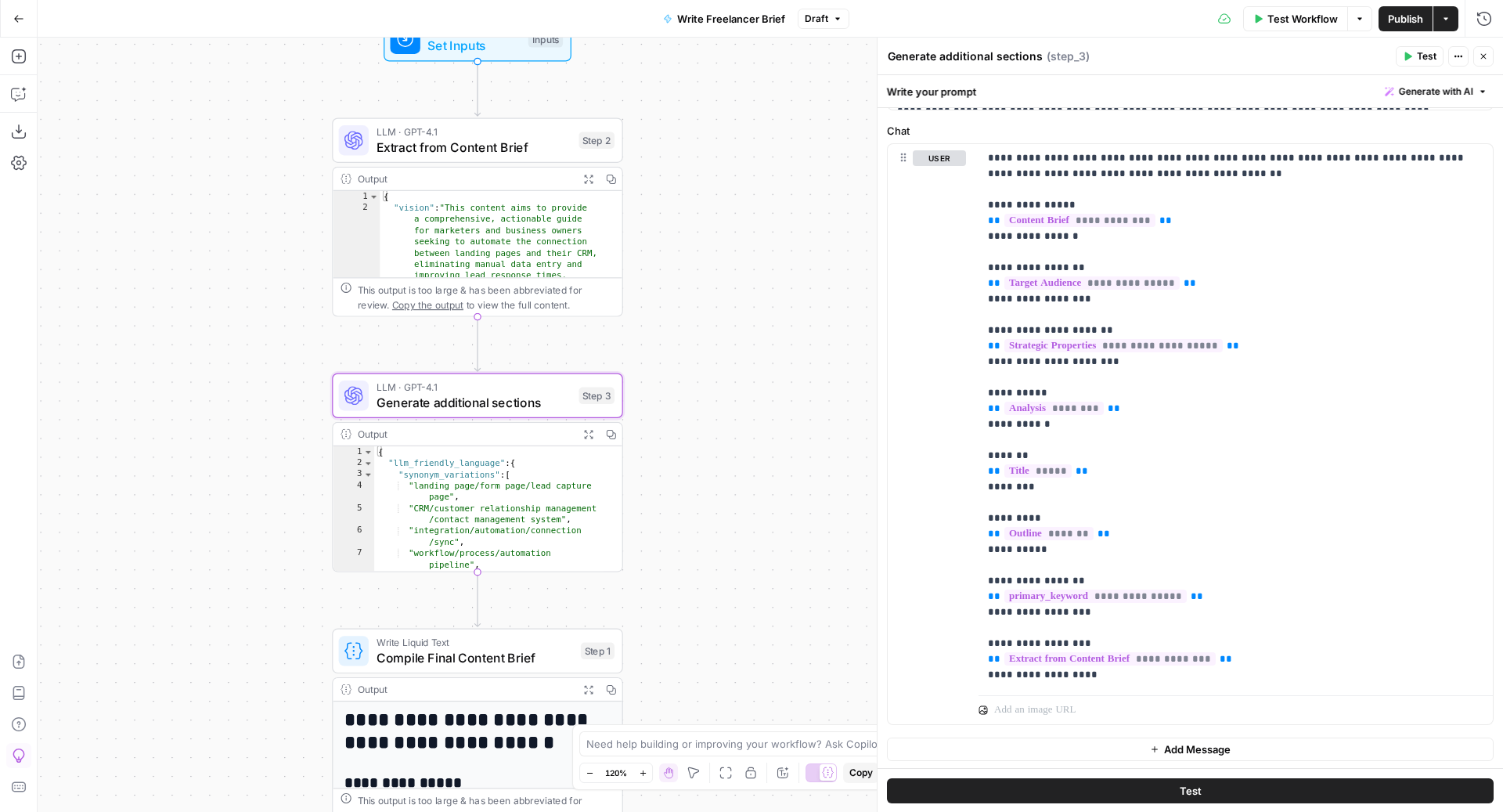
click at [1486, 61] on icon "button" at bounding box center [1483, 56] width 10 height 10
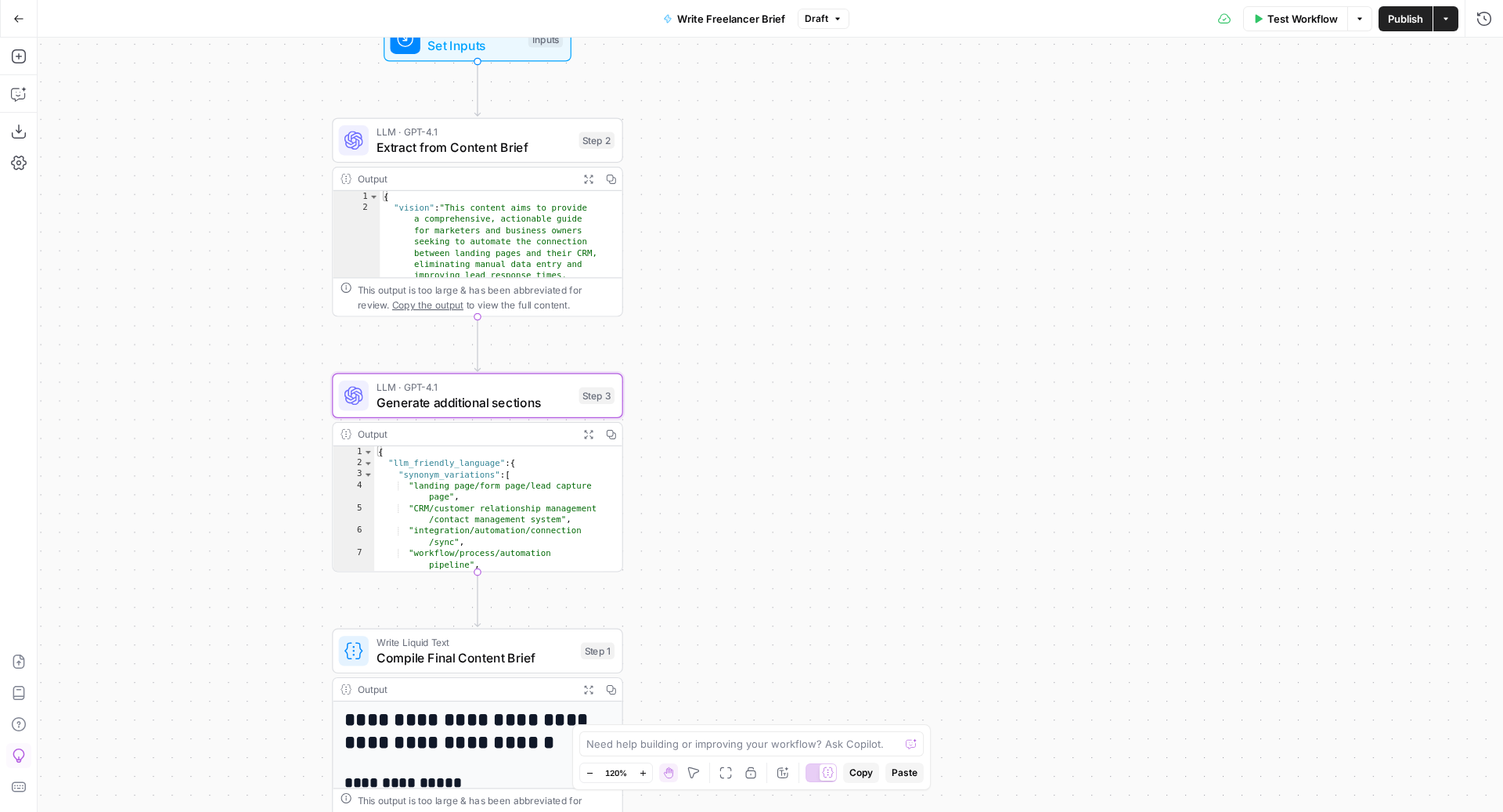
click at [1287, 23] on span "Test Workflow" at bounding box center [1302, 19] width 70 height 16
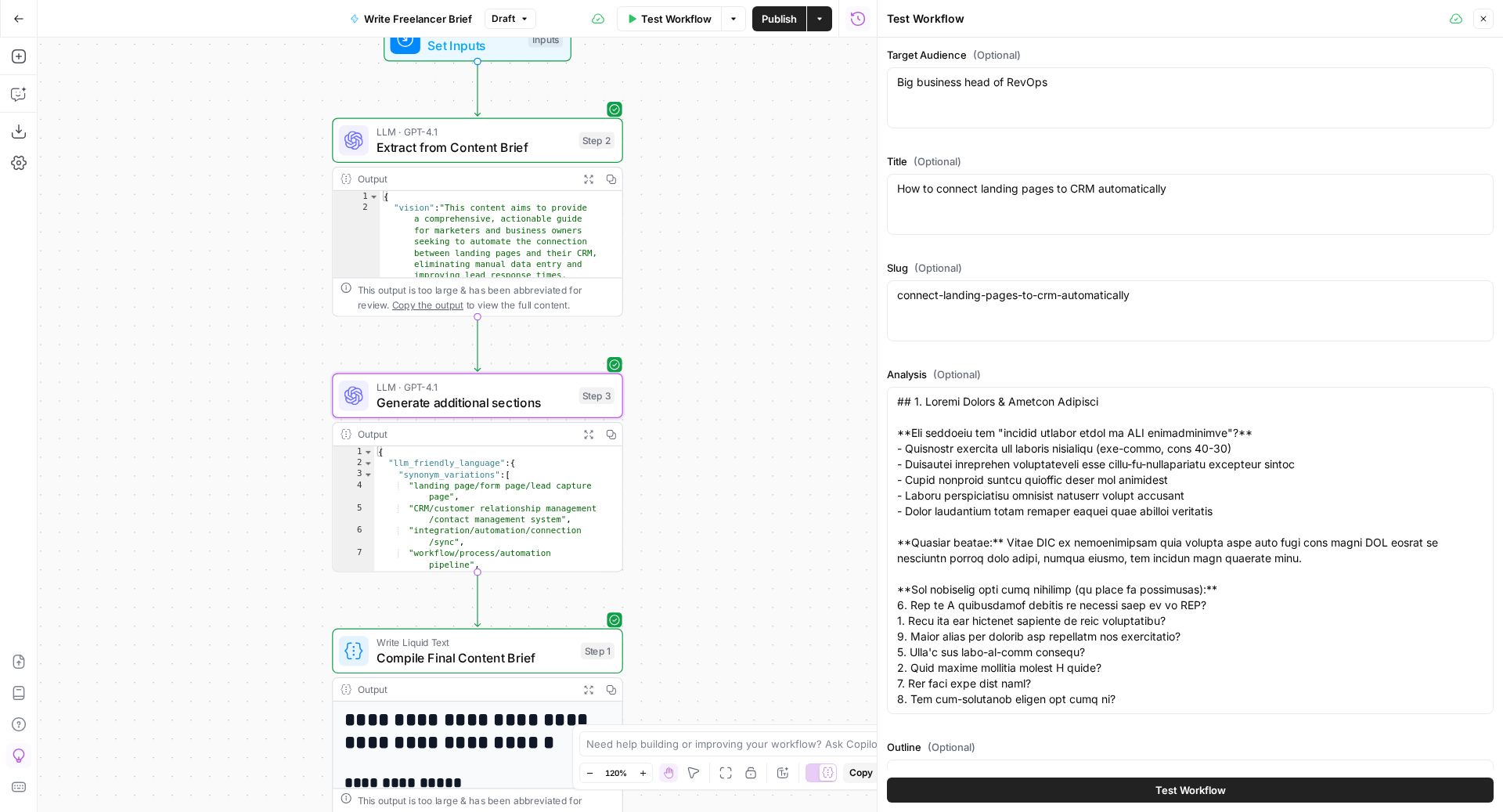
click at [786, 16] on span "Publish" at bounding box center [779, 19] width 36 height 16
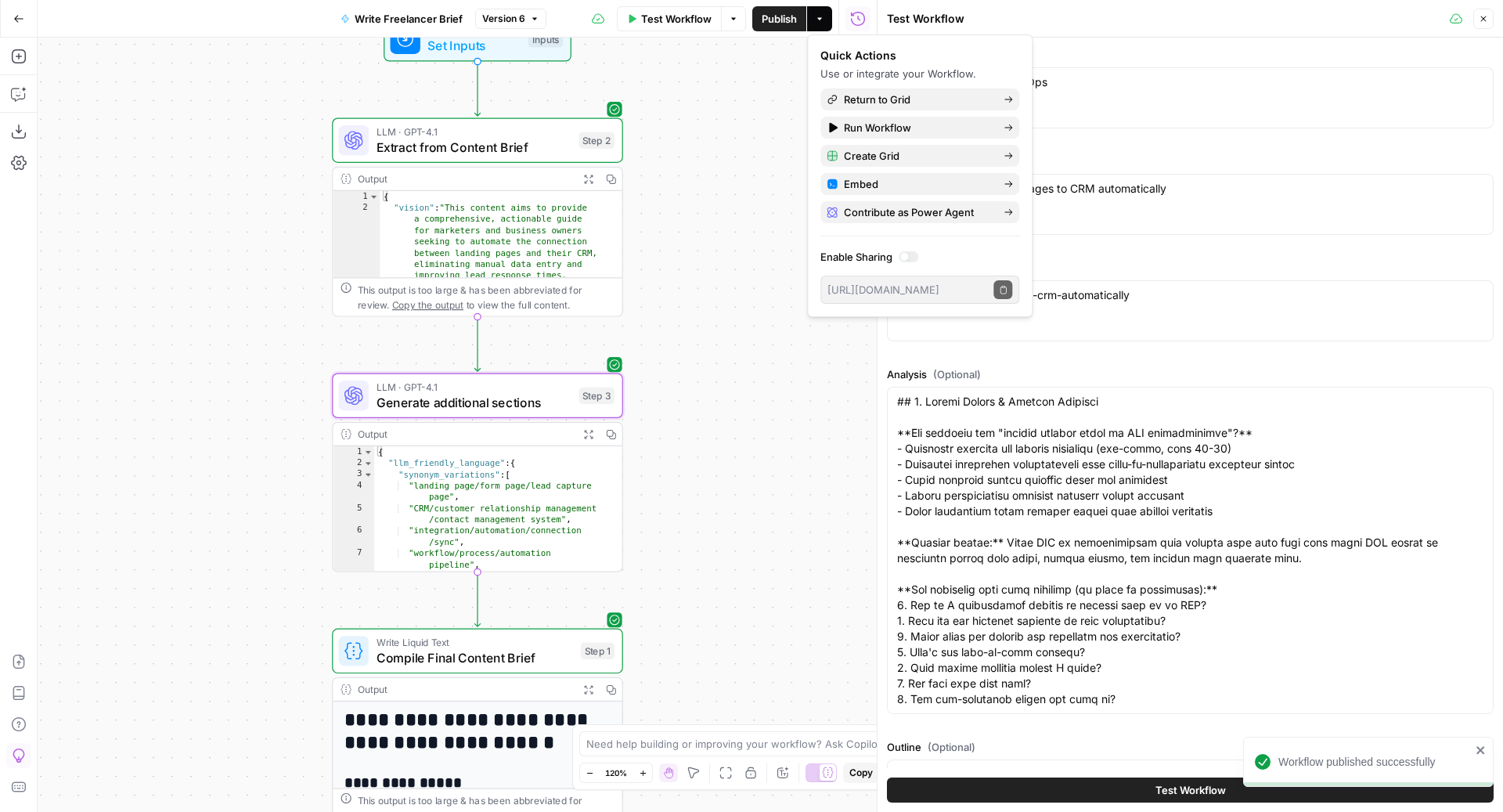
click at [1155, 787] on span "Test Workflow" at bounding box center [1190, 790] width 70 height 16
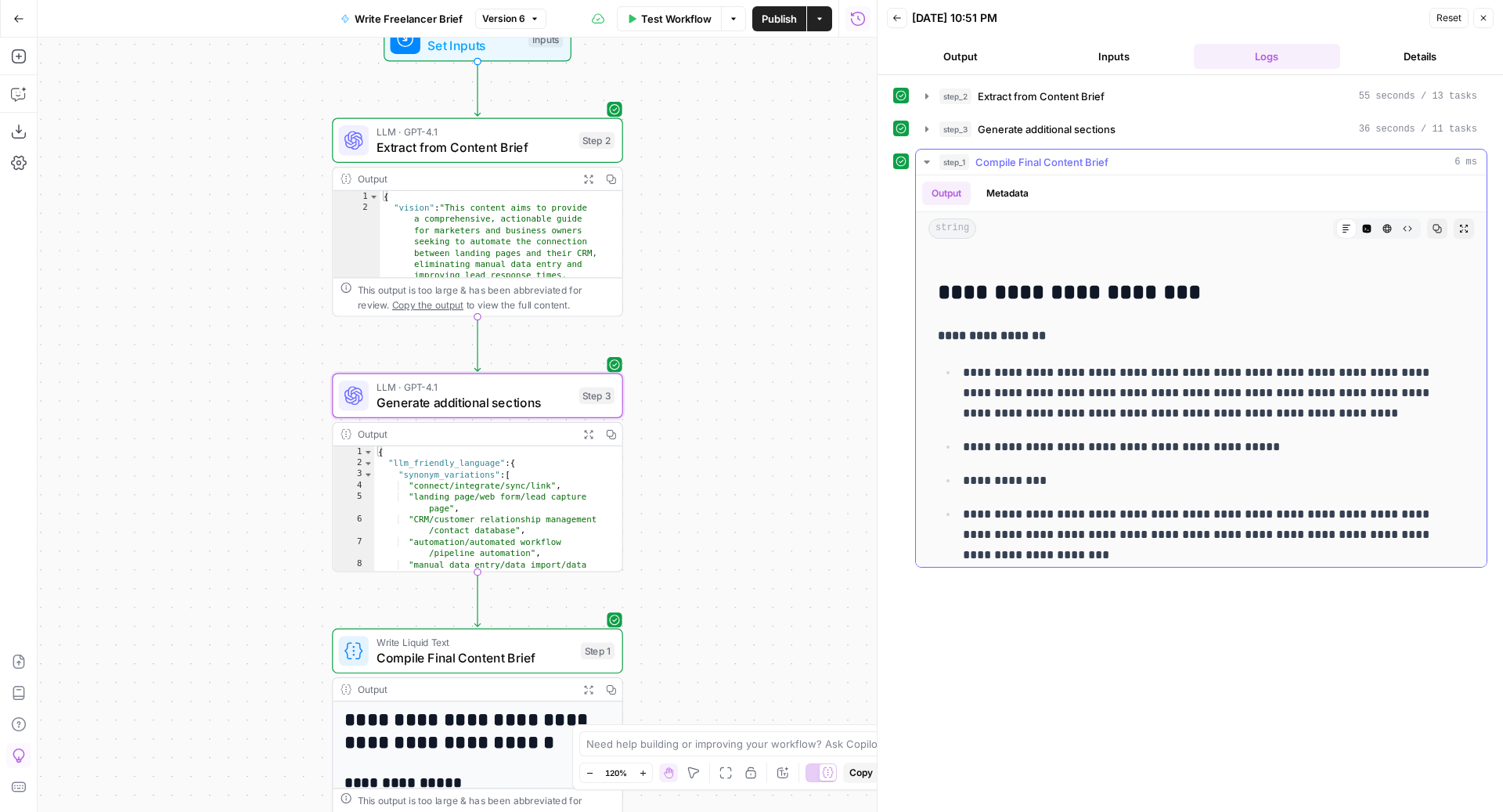
scroll to position [1804, 0]
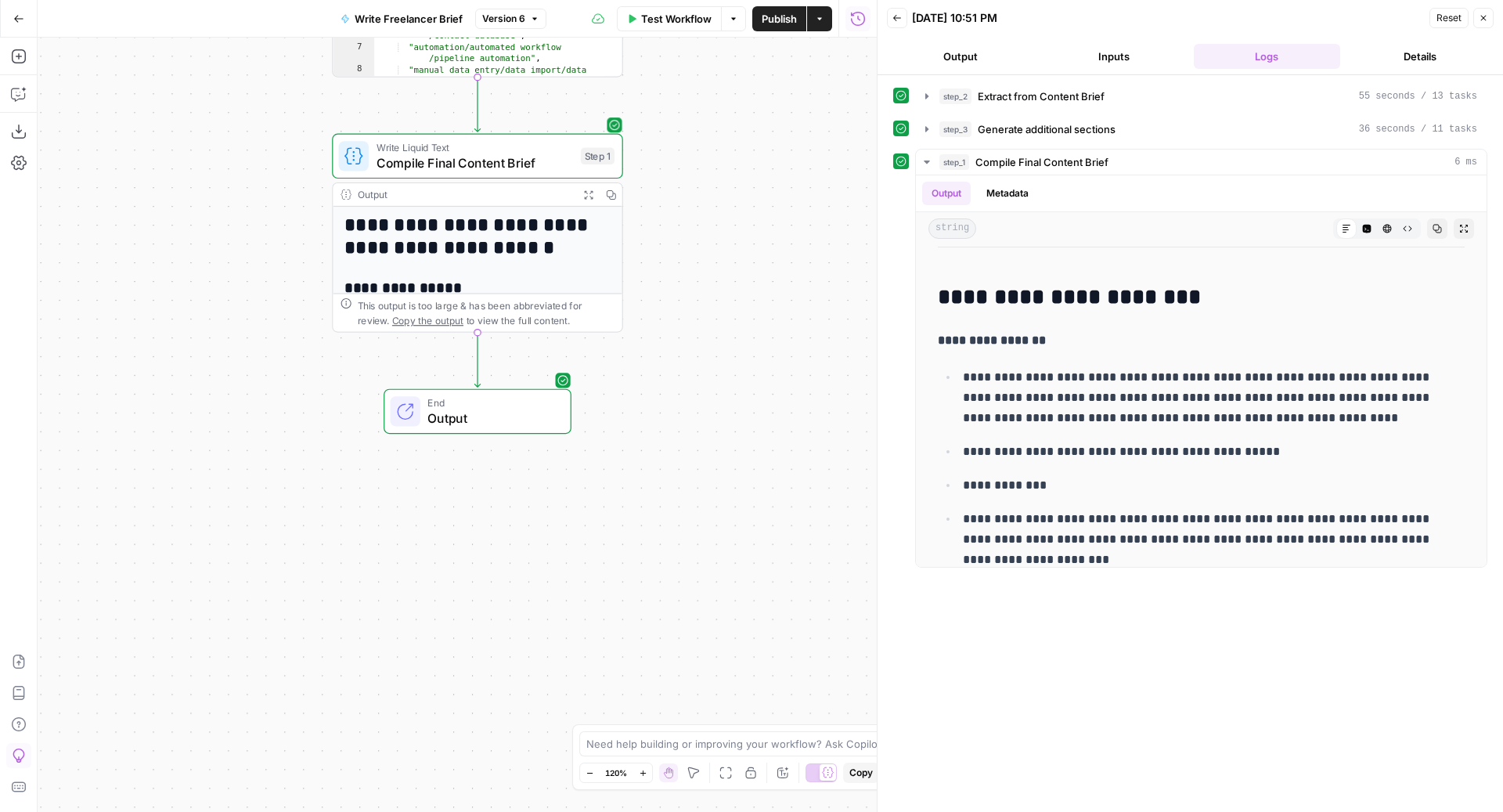
click at [470, 162] on span "Compile Final Content Brief" at bounding box center [475, 162] width 197 height 19
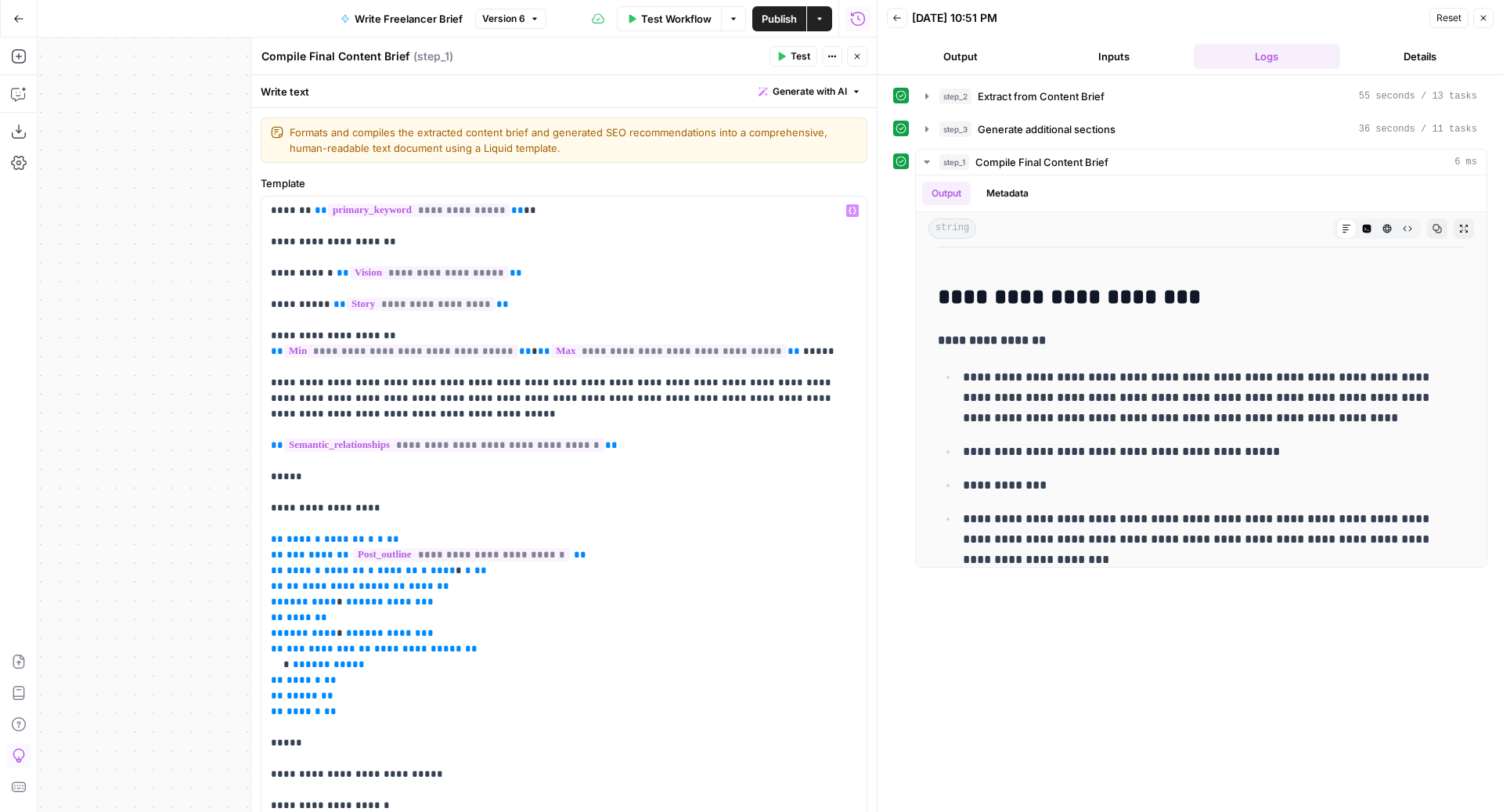
scroll to position [1087, 0]
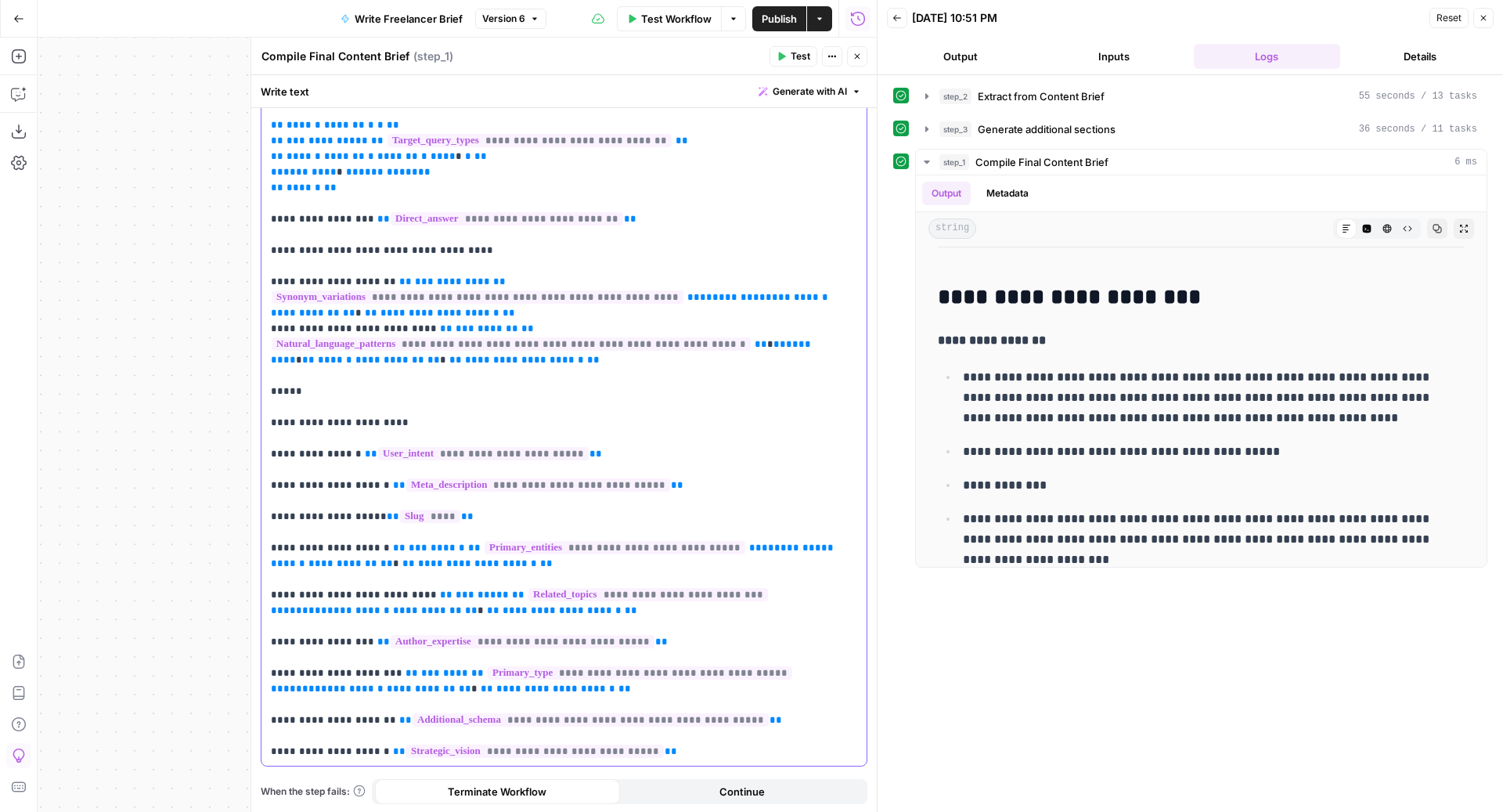
paste div
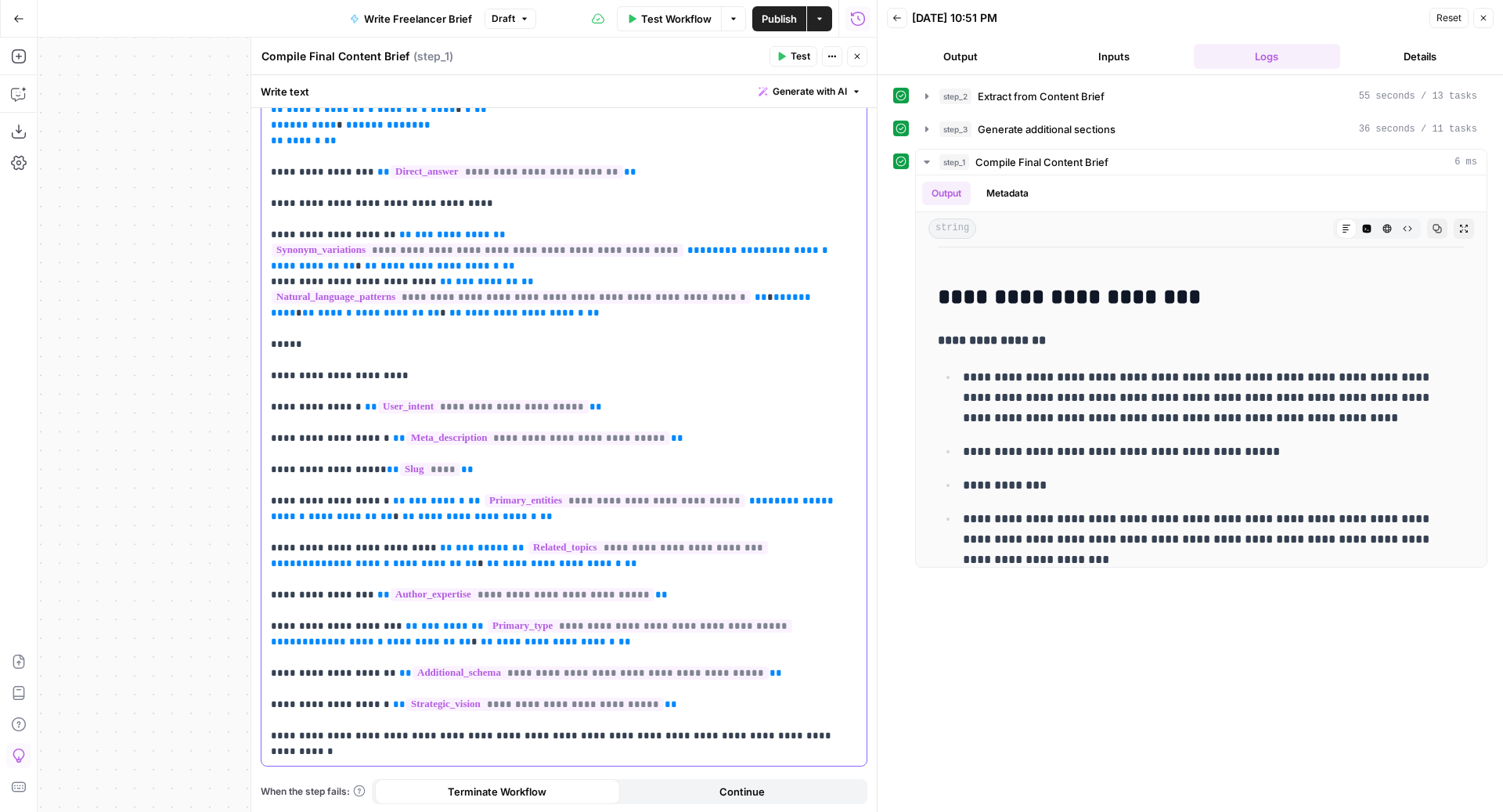
drag, startPoint x: 361, startPoint y: 786, endPoint x: 391, endPoint y: 812, distance: 39.7
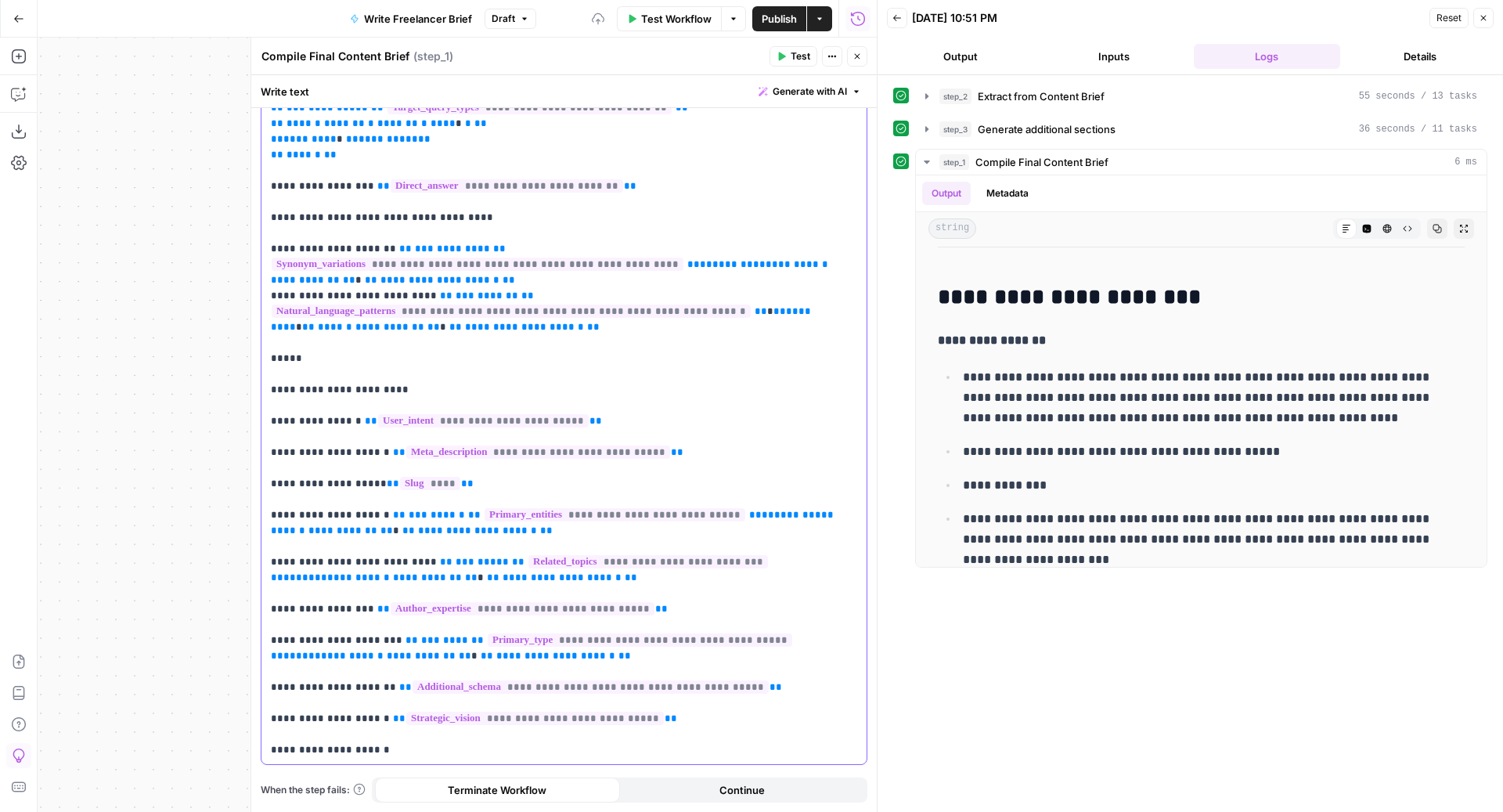
scroll to position [1119, 0]
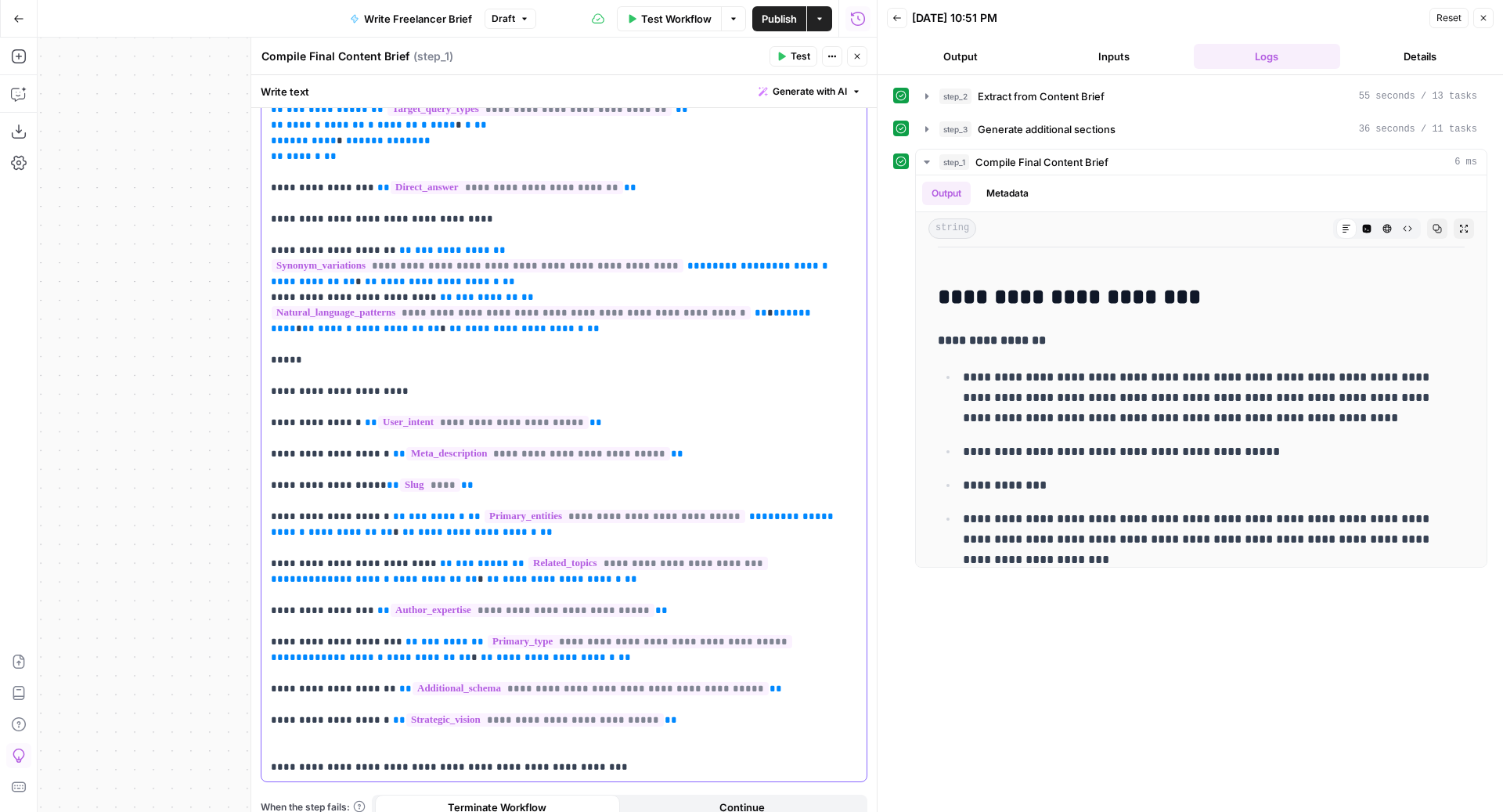
scroll to position [1134, 0]
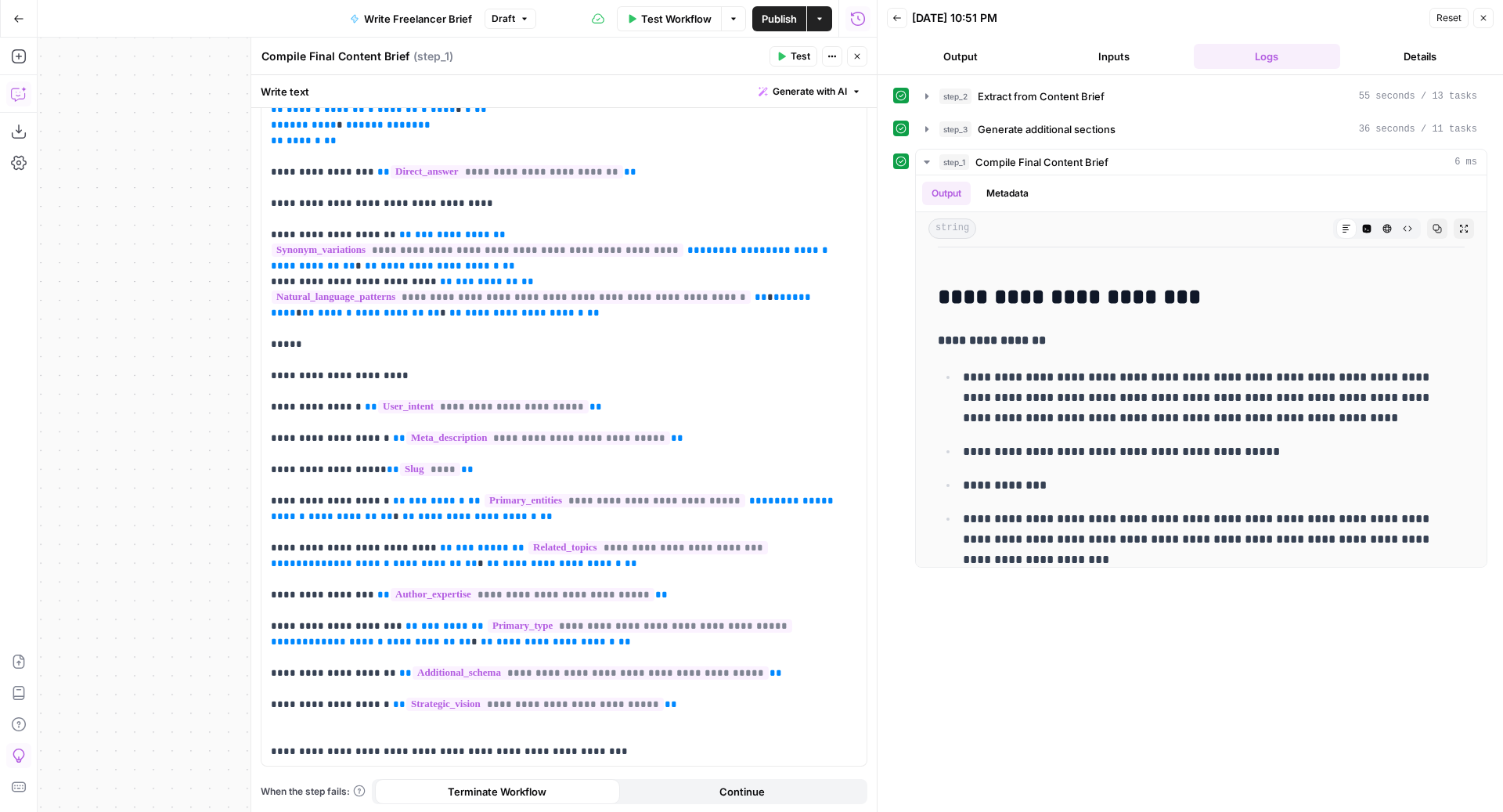
click at [19, 94] on icon "button" at bounding box center [19, 94] width 16 height 16
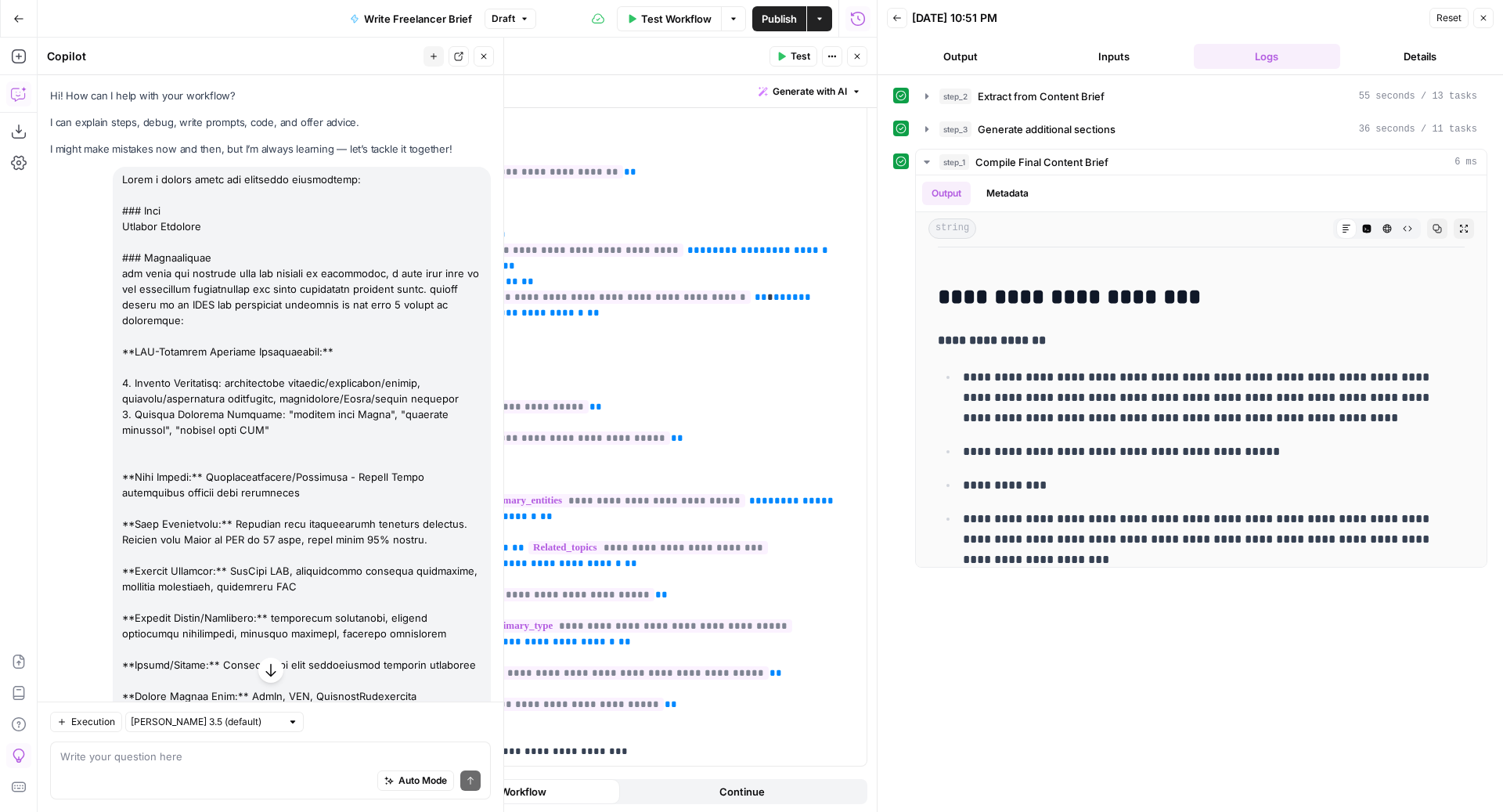
scroll to position [470, 0]
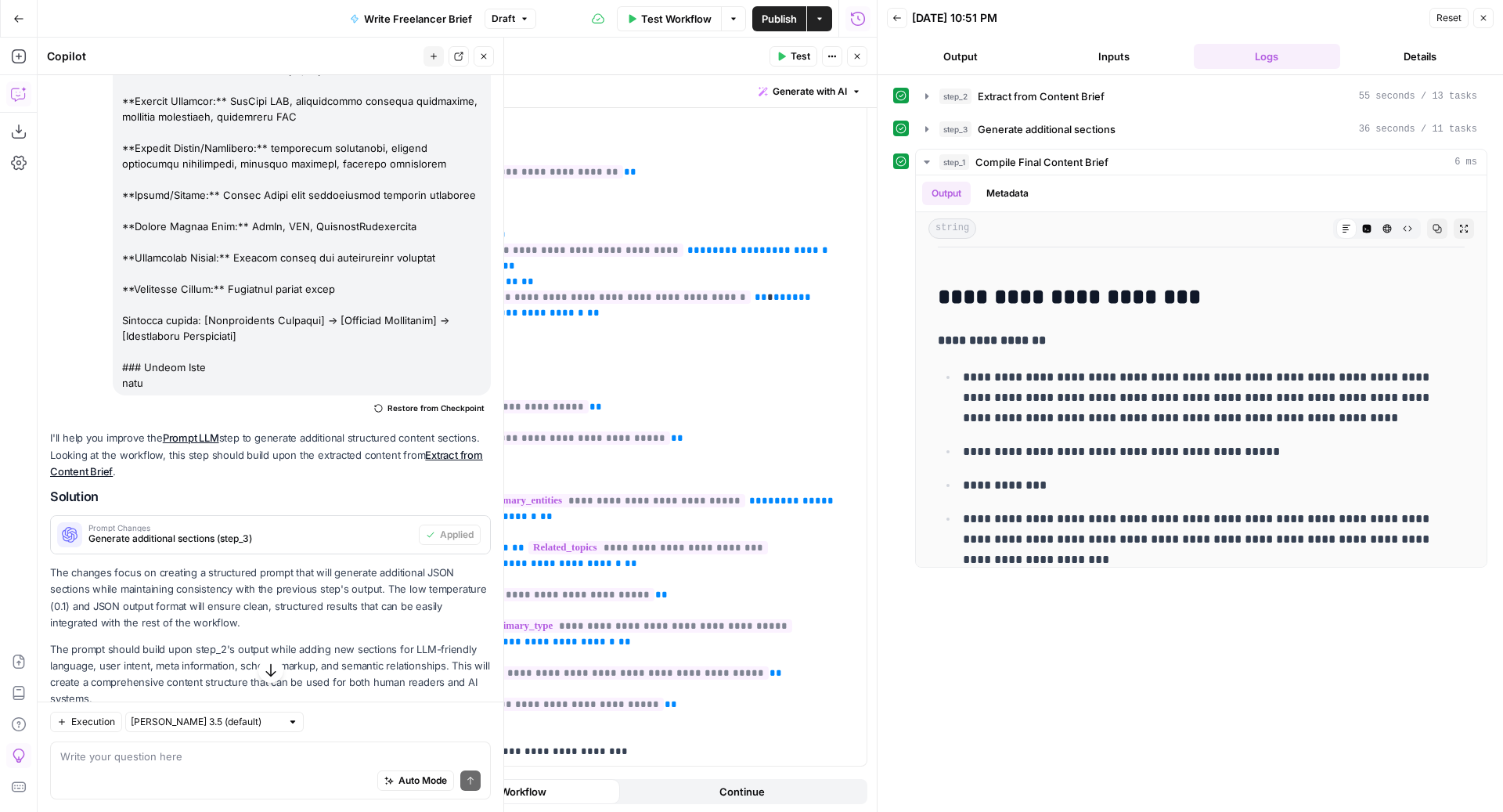
drag, startPoint x: 309, startPoint y: 323, endPoint x: 122, endPoint y: 320, distance: 187.0
click at [122, 320] on div at bounding box center [301, 45] width 378 height 698
copy div "Semantic triple: [Professional Services]"
click at [769, 16] on span "Publish" at bounding box center [779, 19] width 36 height 16
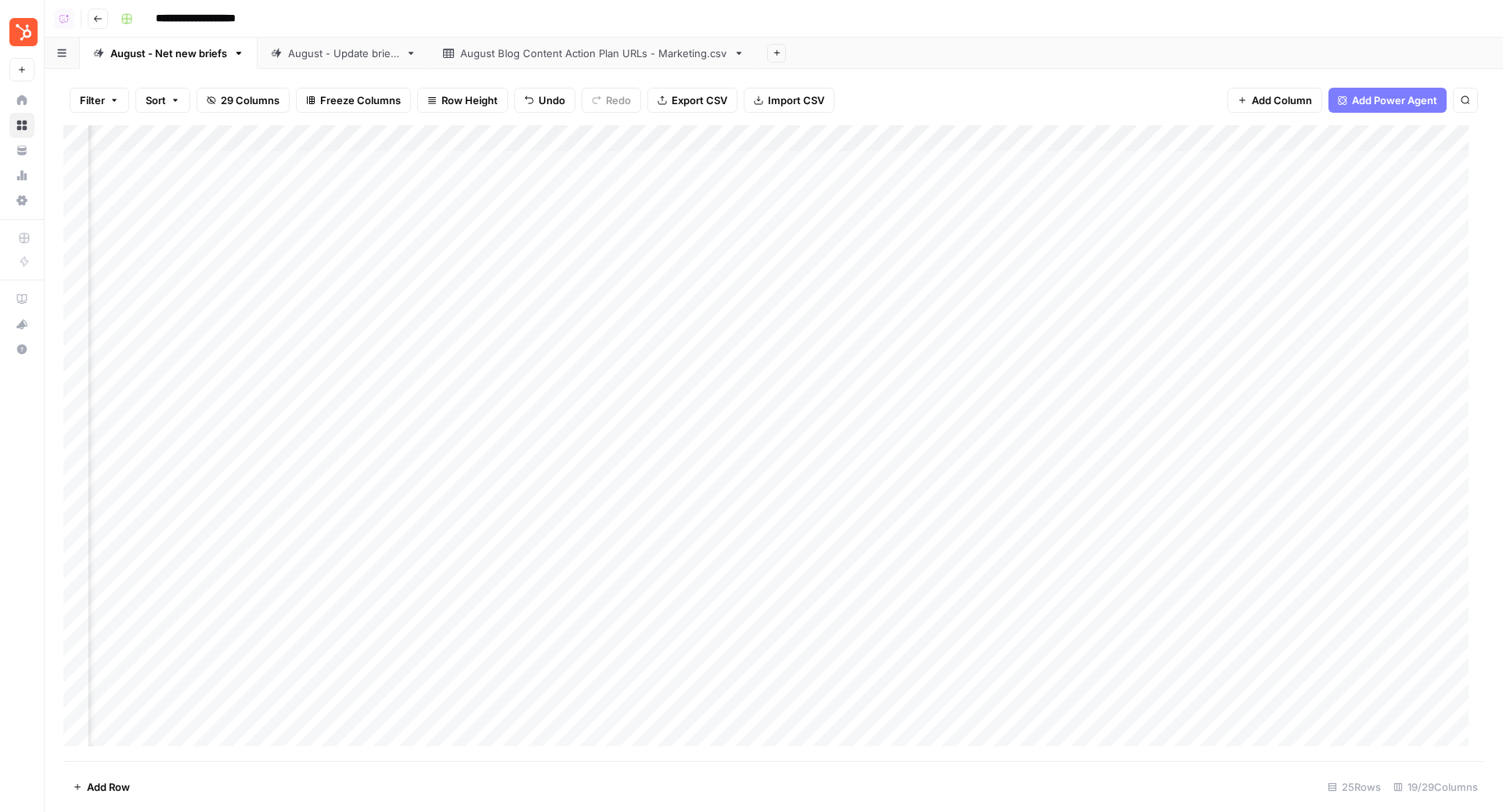
click at [1092, 72] on div "Filter Sort 29 Columns Freeze Columns Row Height Undo Redo Export CSV Import CS…" at bounding box center [773, 439] width 1458 height 743
click at [1206, 164] on div "Add Column" at bounding box center [773, 443] width 1420 height 636
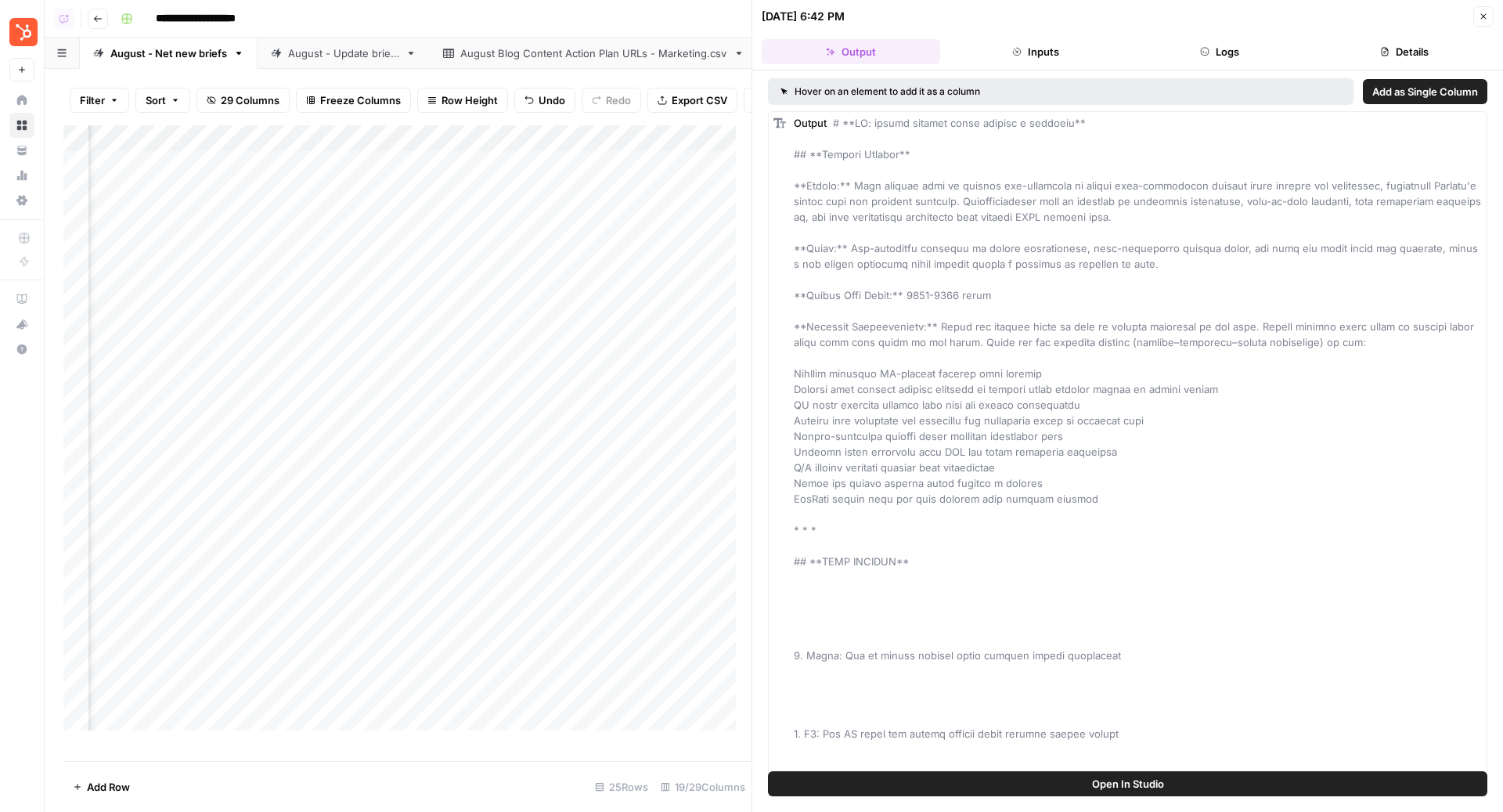
click at [1380, 56] on button "Details" at bounding box center [1403, 52] width 179 height 25
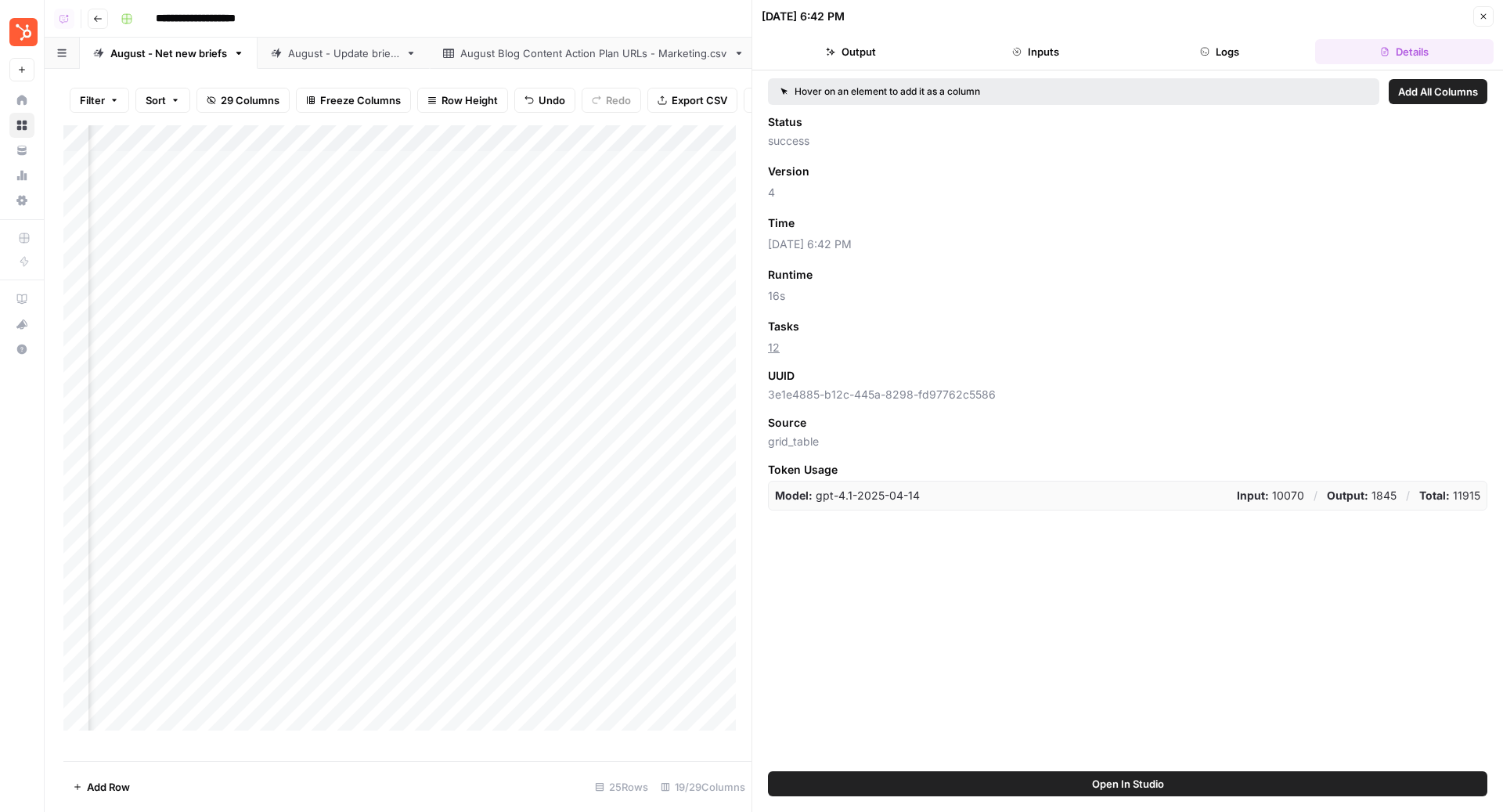
click at [1484, 18] on icon "button" at bounding box center [1483, 16] width 10 height 10
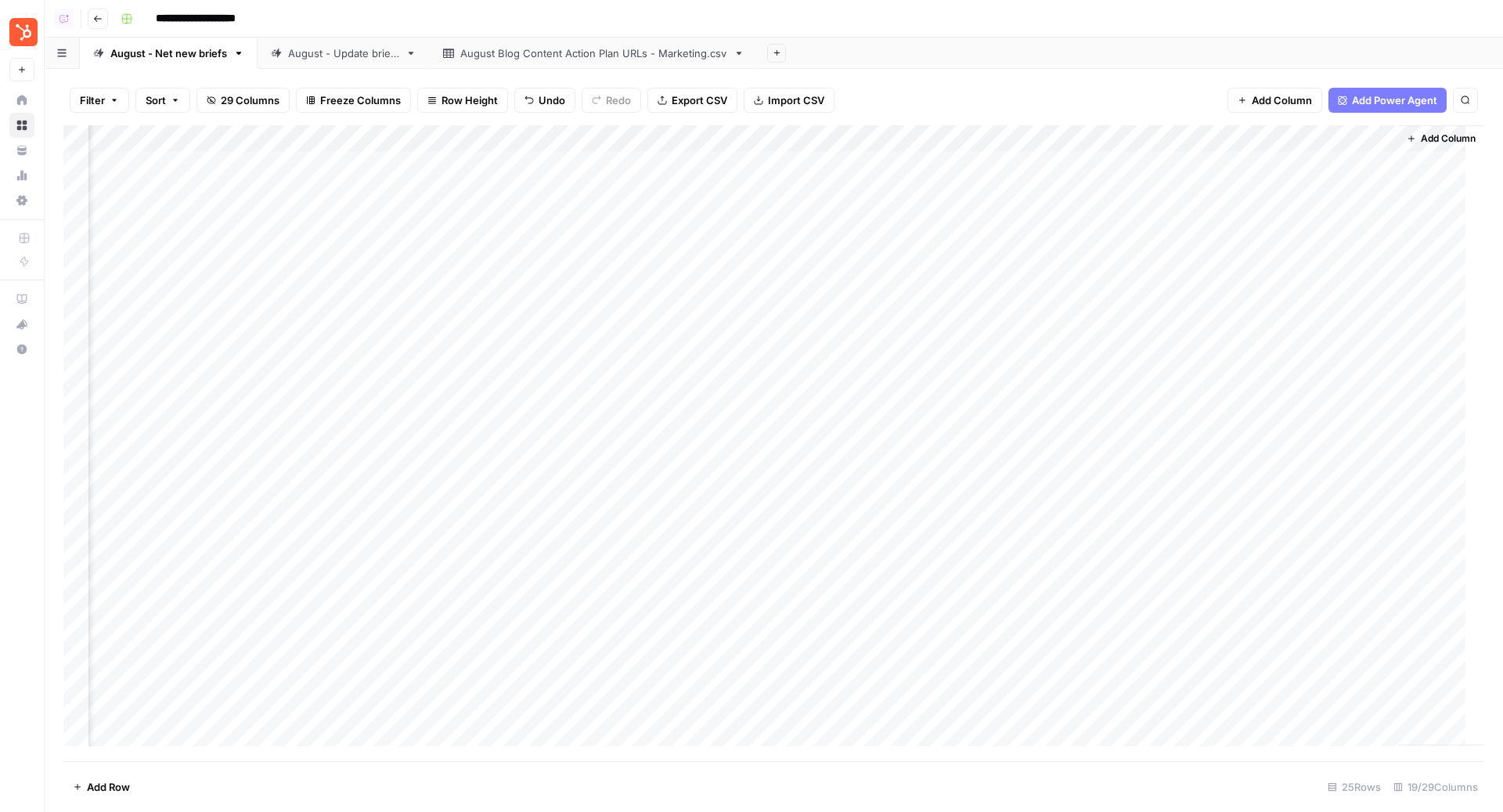
scroll to position [0, 1772]
click at [1248, 161] on div "Add Column" at bounding box center [773, 443] width 1420 height 636
click at [1243, 191] on div "Add Column" at bounding box center [773, 443] width 1420 height 636
click at [1245, 165] on div "Add Column" at bounding box center [773, 443] width 1420 height 636
click at [1244, 211] on div "Add Column" at bounding box center [773, 443] width 1420 height 636
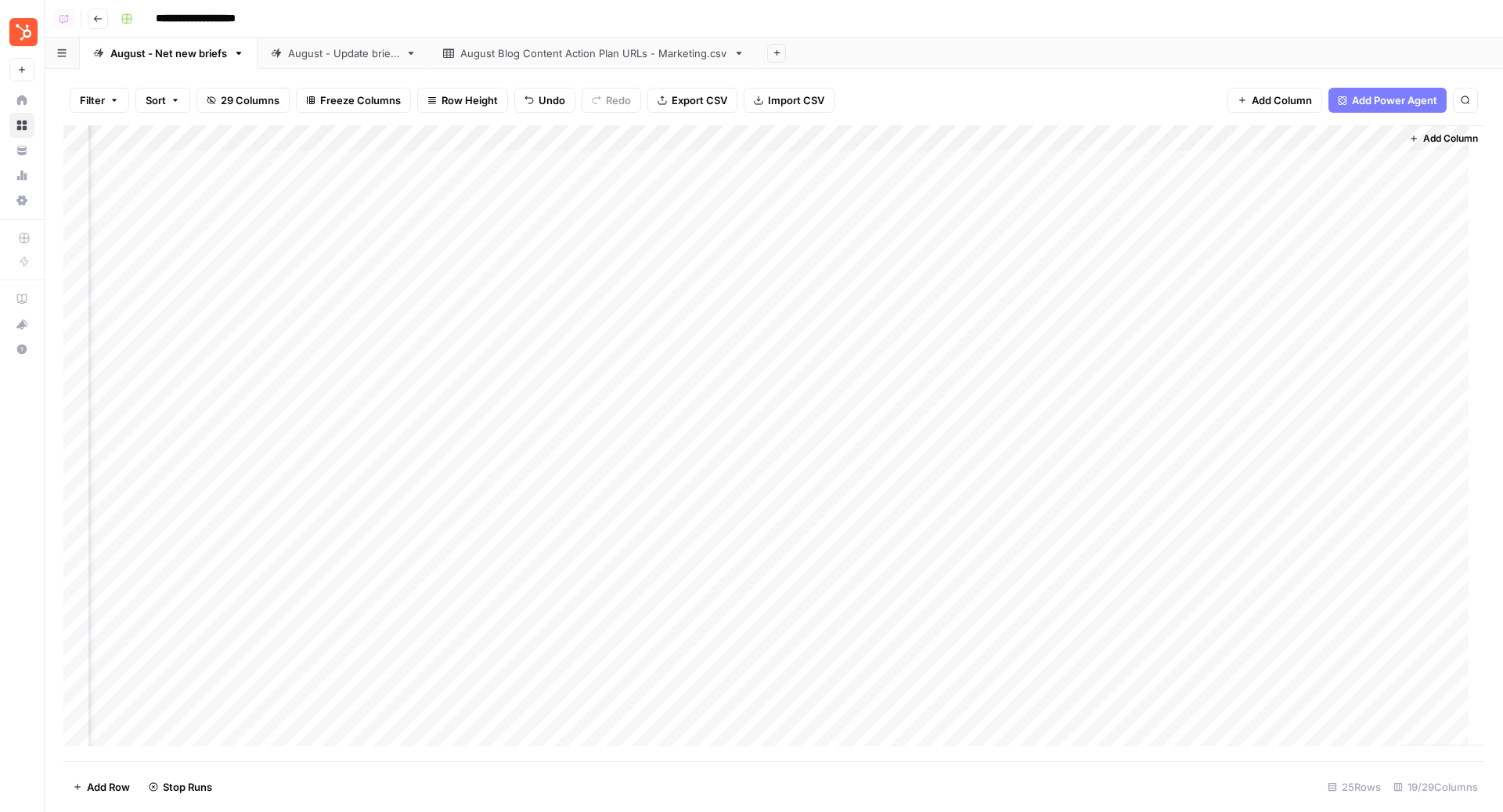
click at [1146, 245] on div "Add Column" at bounding box center [773, 443] width 1420 height 636
click at [952, 273] on div "Add Column" at bounding box center [773, 443] width 1420 height 636
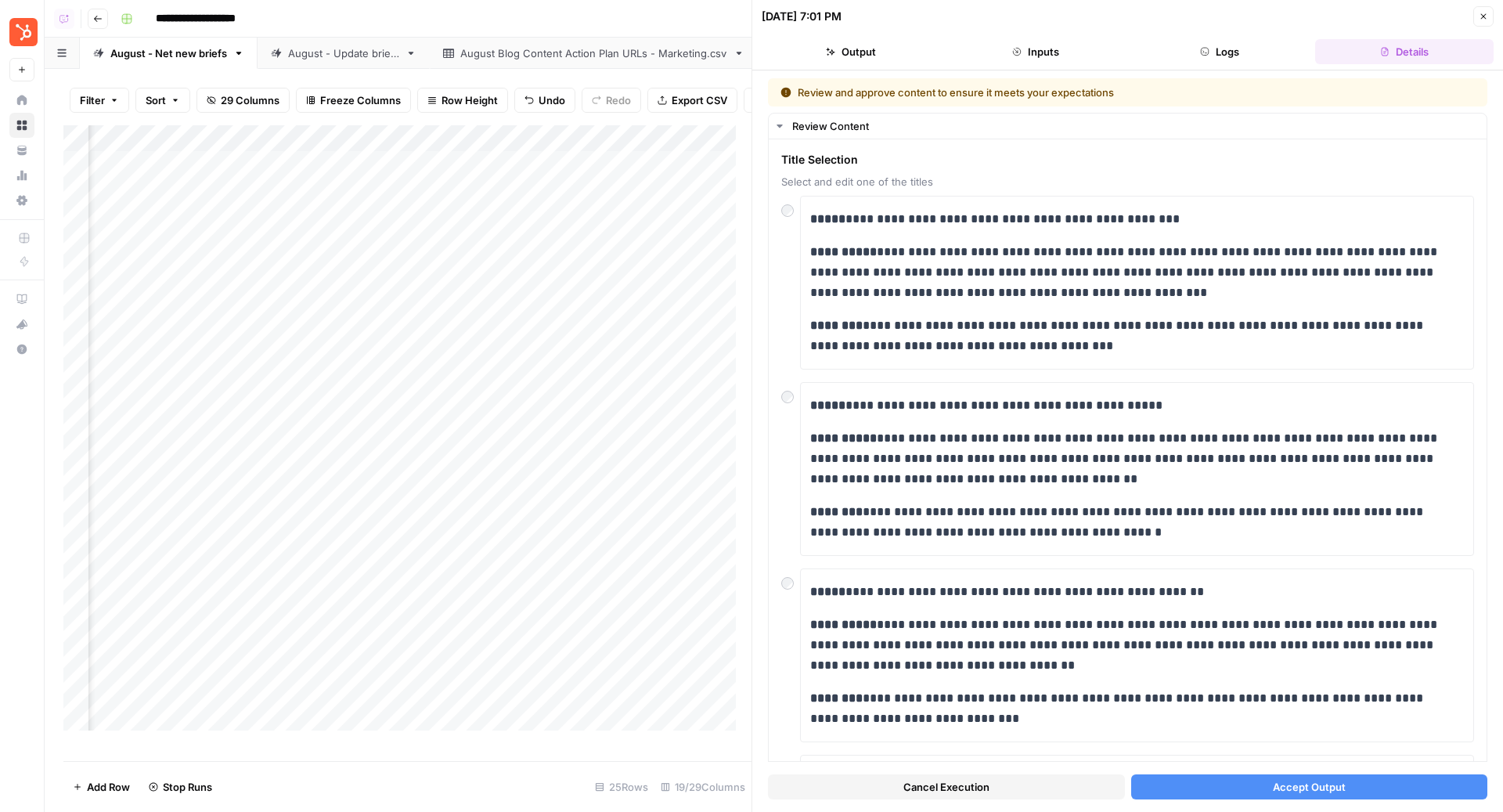
click at [1329, 784] on span "Accept Output" at bounding box center [1309, 787] width 73 height 16
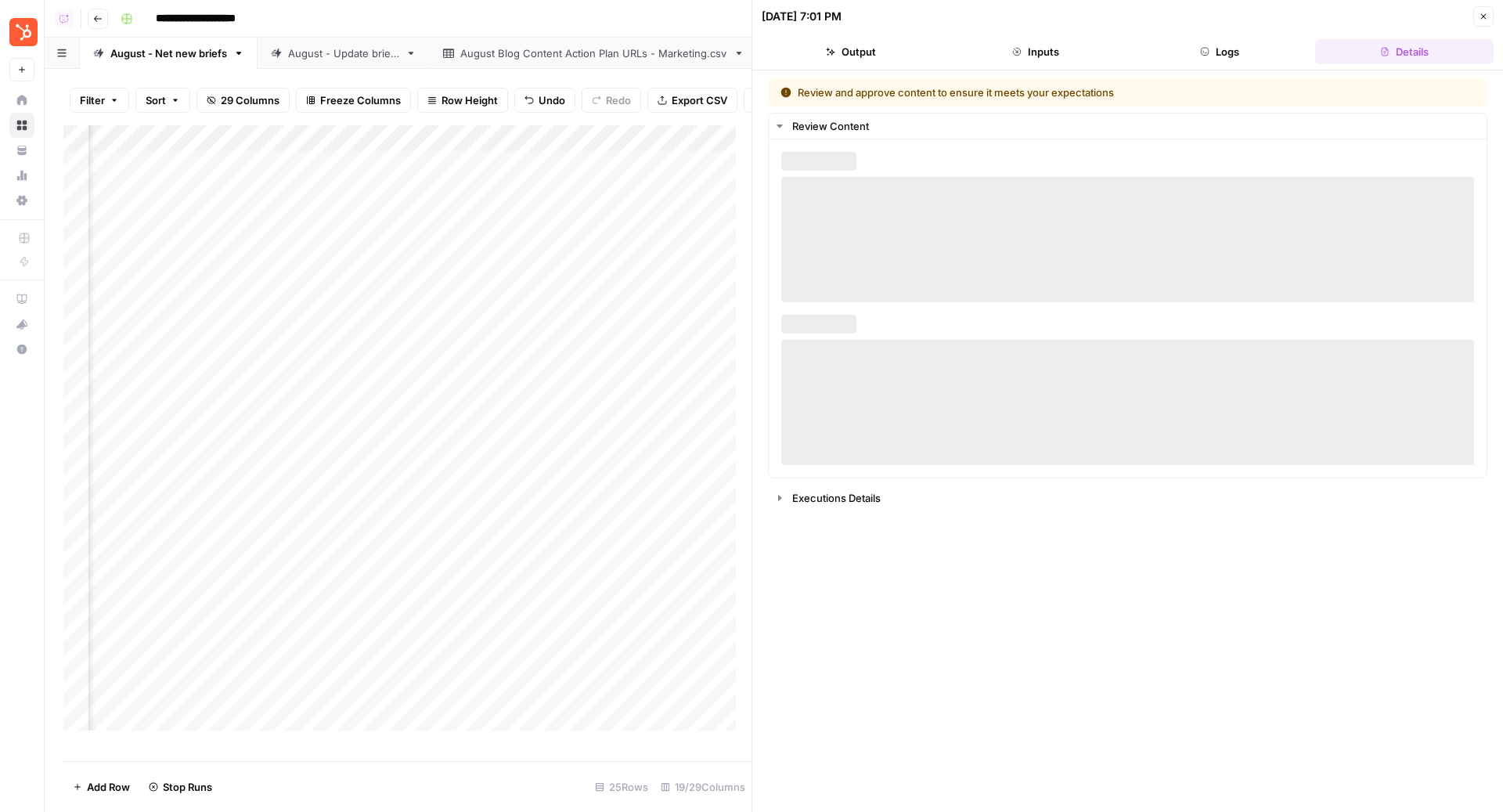
click at [1481, 16] on icon "button" at bounding box center [1483, 16] width 10 height 10
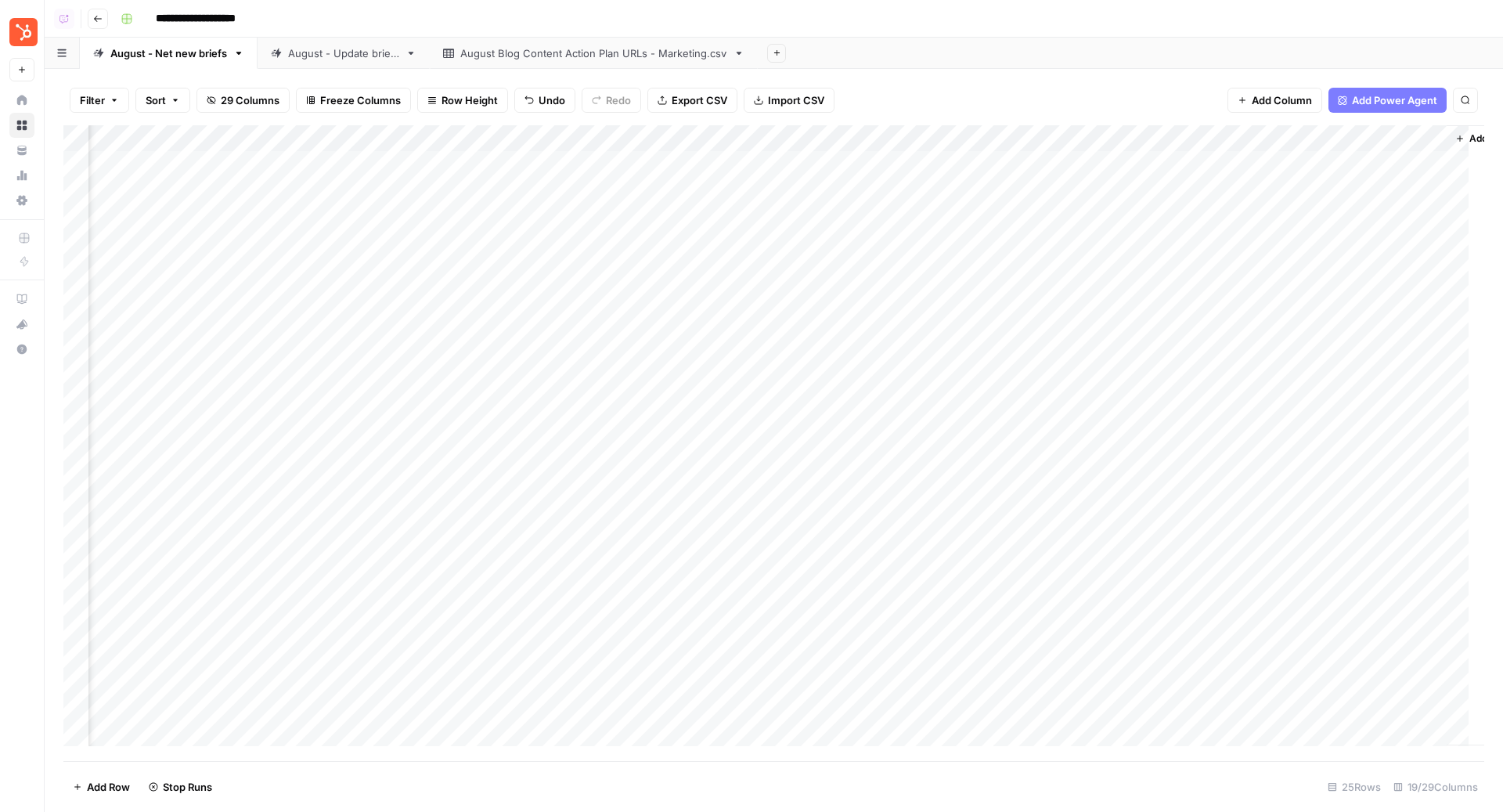
scroll to position [0, 1790]
click at [299, 60] on div "August - Update briefs" at bounding box center [343, 53] width 111 height 16
click at [878, 157] on div "Add Column" at bounding box center [773, 377] width 1420 height 504
click at [866, 191] on div "Add Column" at bounding box center [773, 377] width 1420 height 504
click at [864, 214] on div "Add Column" at bounding box center [773, 377] width 1420 height 504
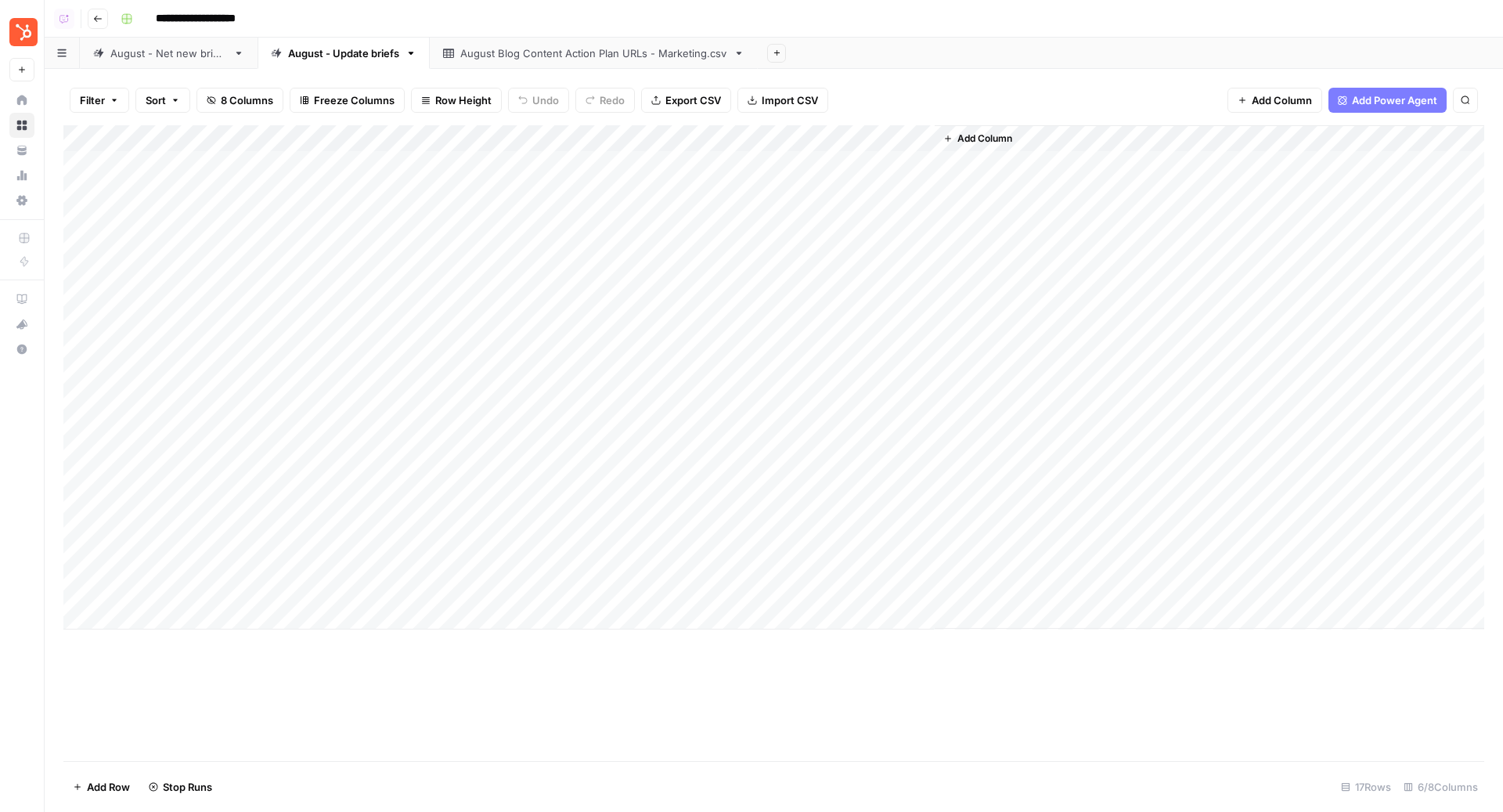
click at [864, 239] on div "Add Column" at bounding box center [773, 377] width 1420 height 504
click at [583, 275] on div "Add Column" at bounding box center [773, 377] width 1420 height 504
click at [156, 52] on div "August - Net new briefs" at bounding box center [168, 53] width 117 height 16
click at [1370, 166] on div "Add Column" at bounding box center [773, 443] width 1420 height 636
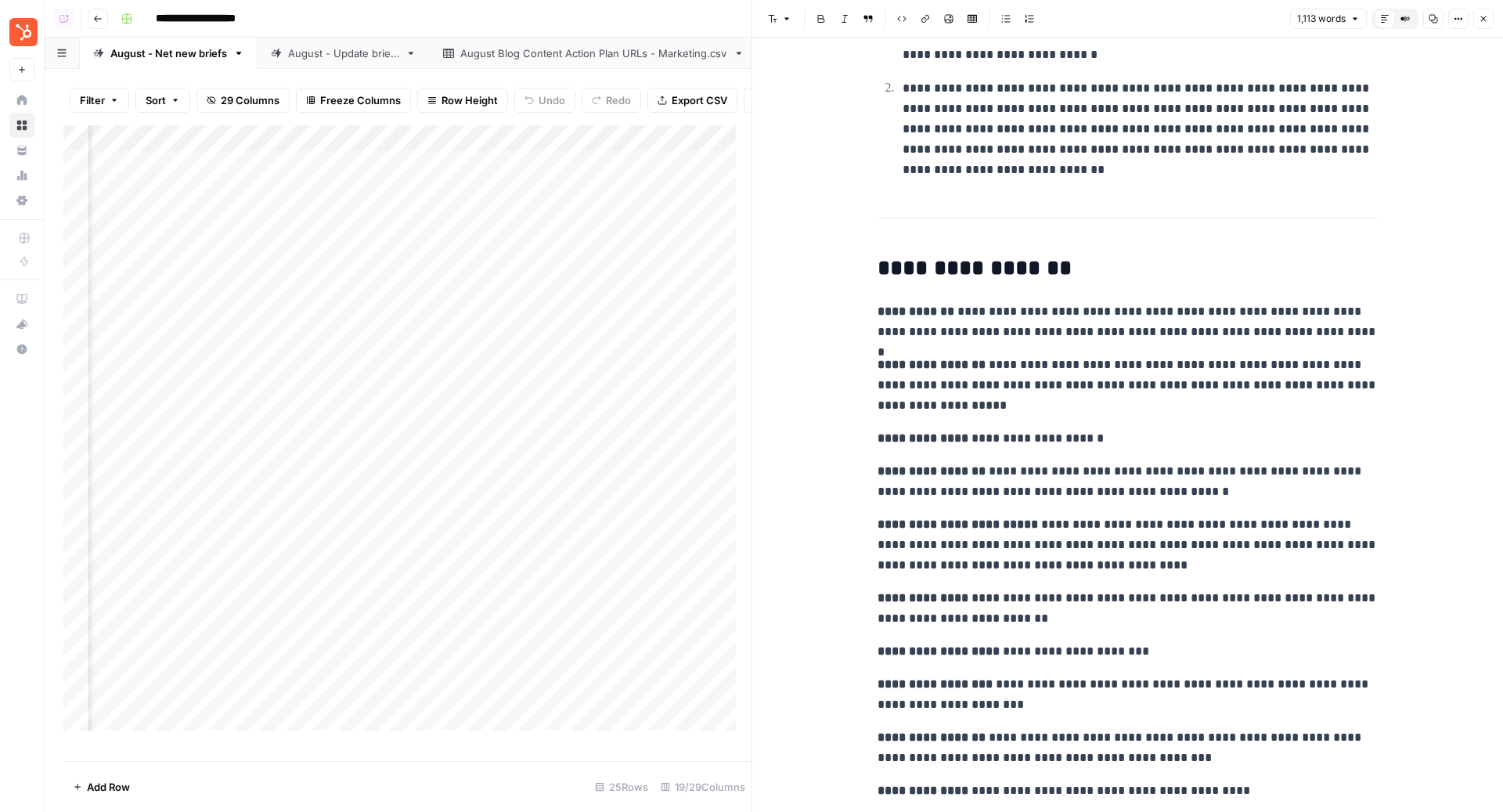
scroll to position [3792, 0]
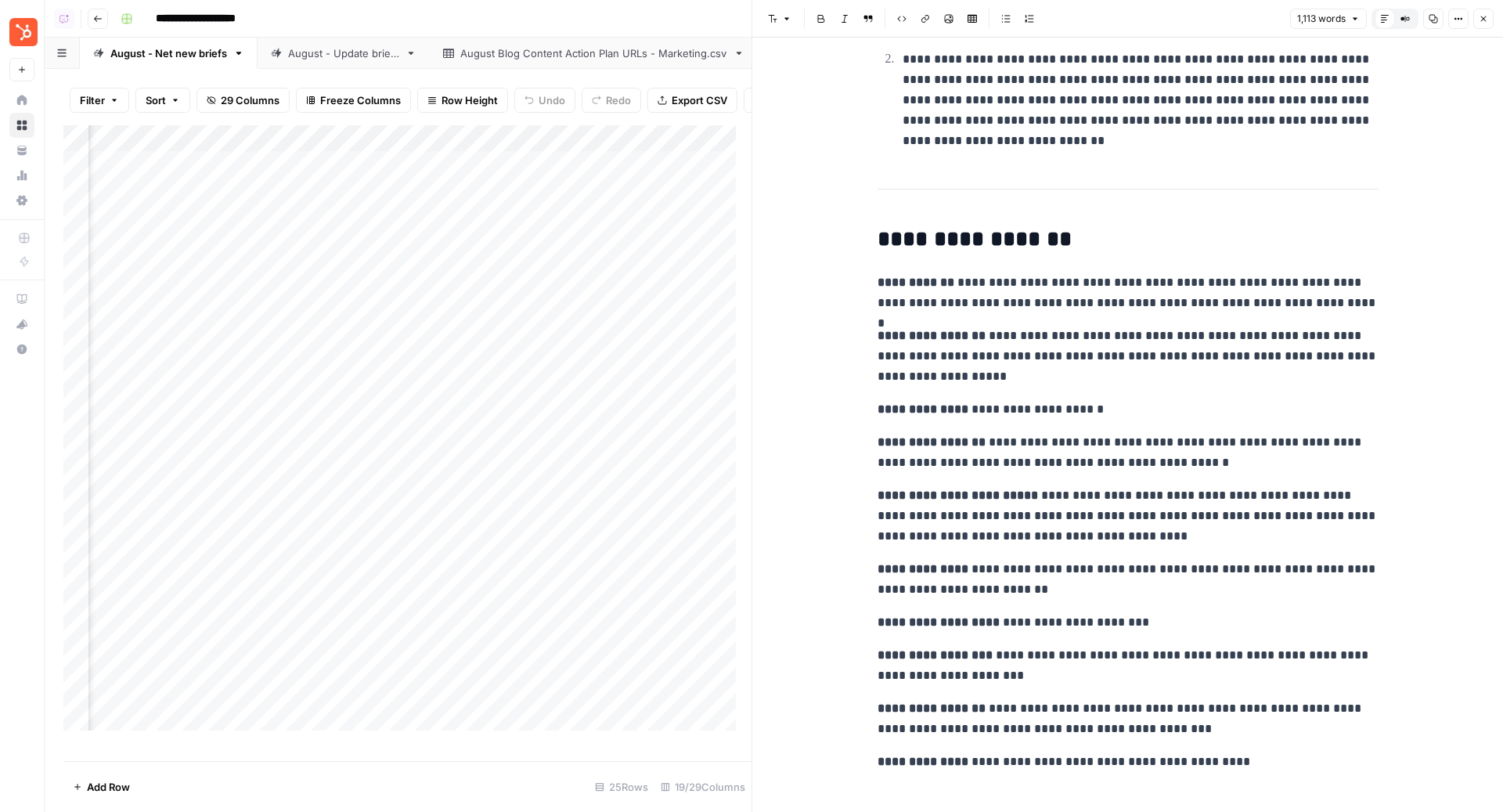
click at [1486, 24] on button "Close" at bounding box center [1483, 19] width 20 height 20
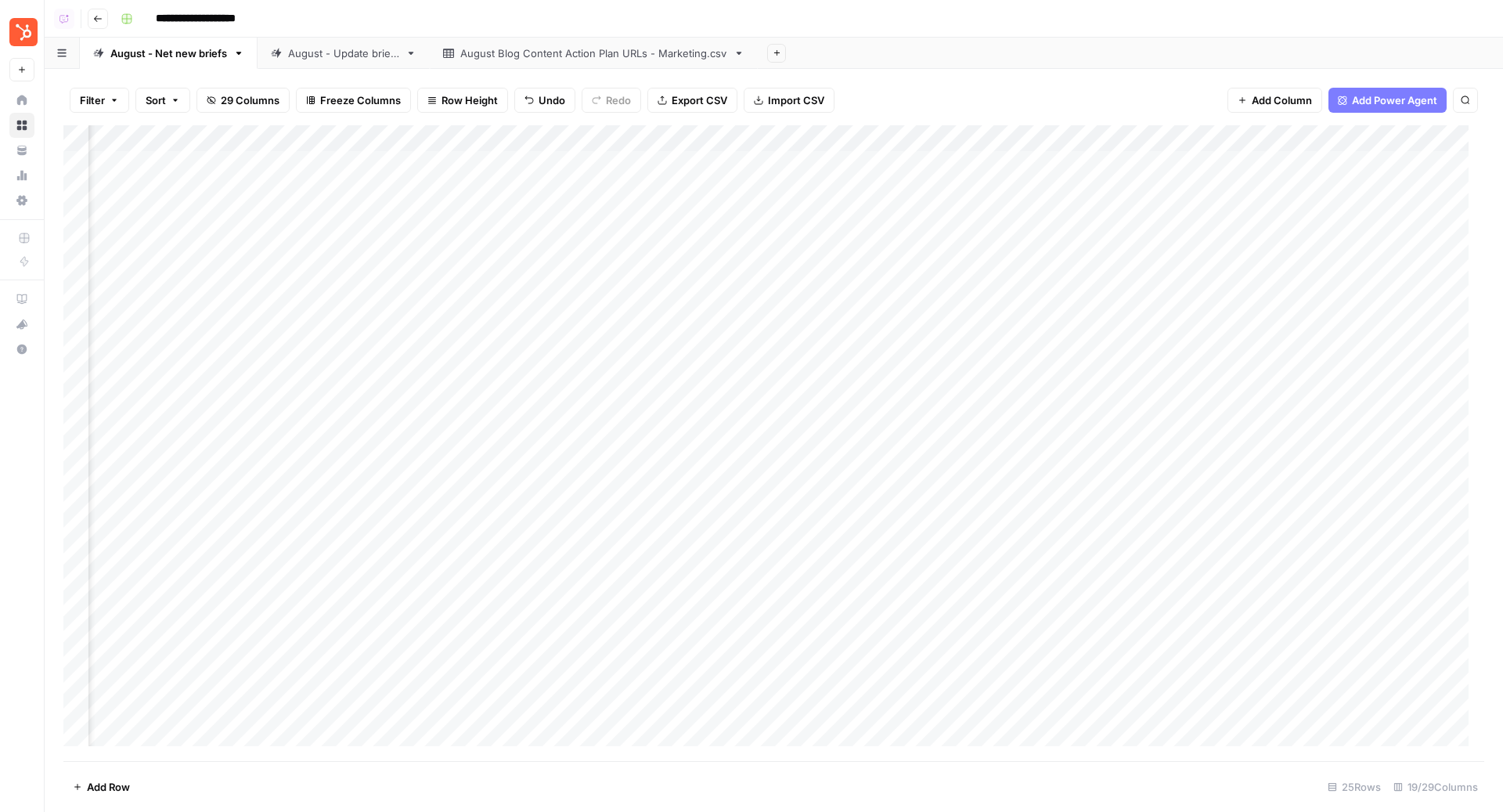
scroll to position [0, 1790]
click at [1009, 62] on div "Add Sheet" at bounding box center [1130, 52] width 745 height 31
click at [1370, 165] on div "Add Column" at bounding box center [773, 443] width 1420 height 636
click at [1369, 168] on div "Add Column" at bounding box center [773, 443] width 1420 height 636
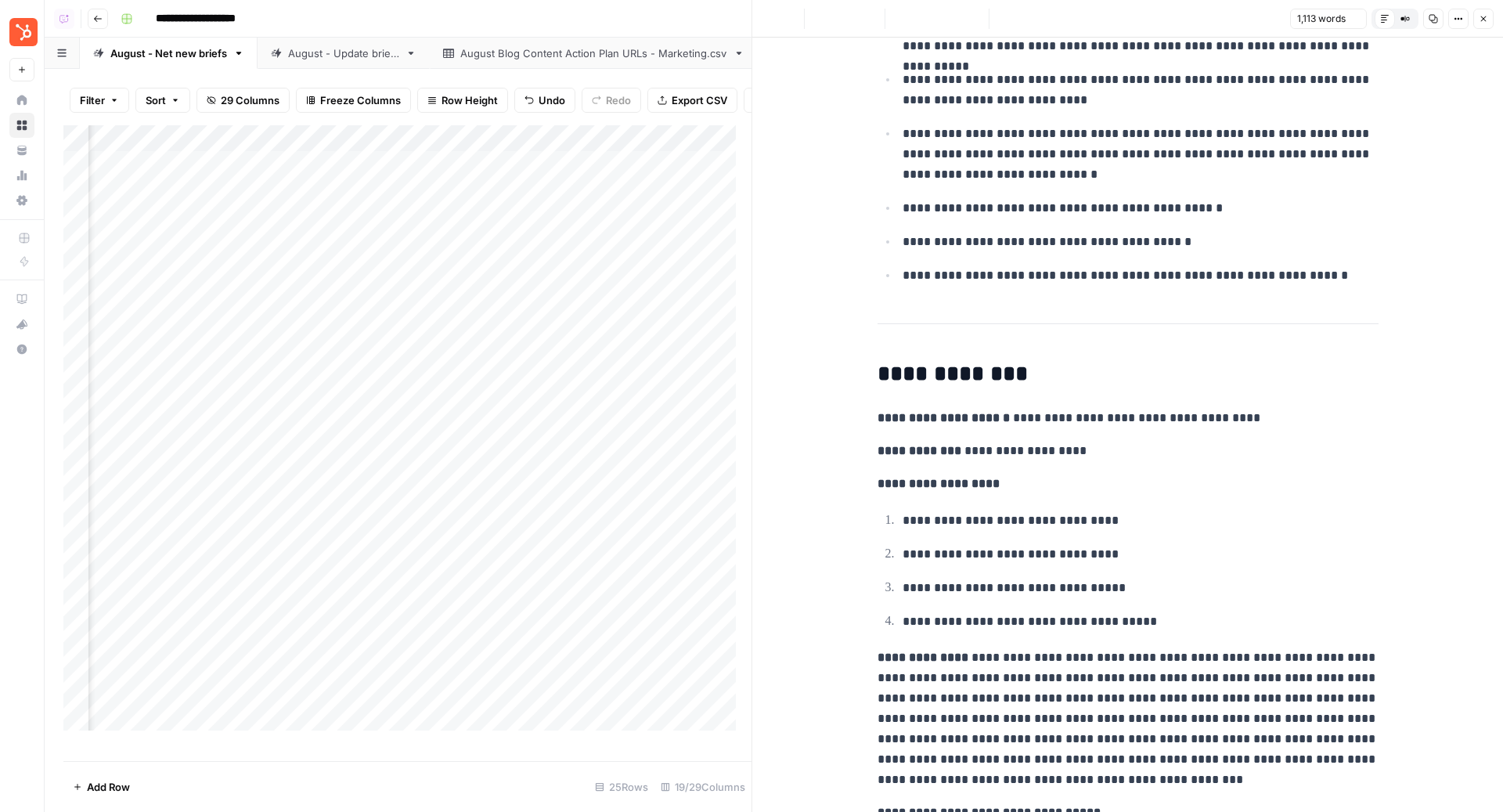
scroll to position [94, 0]
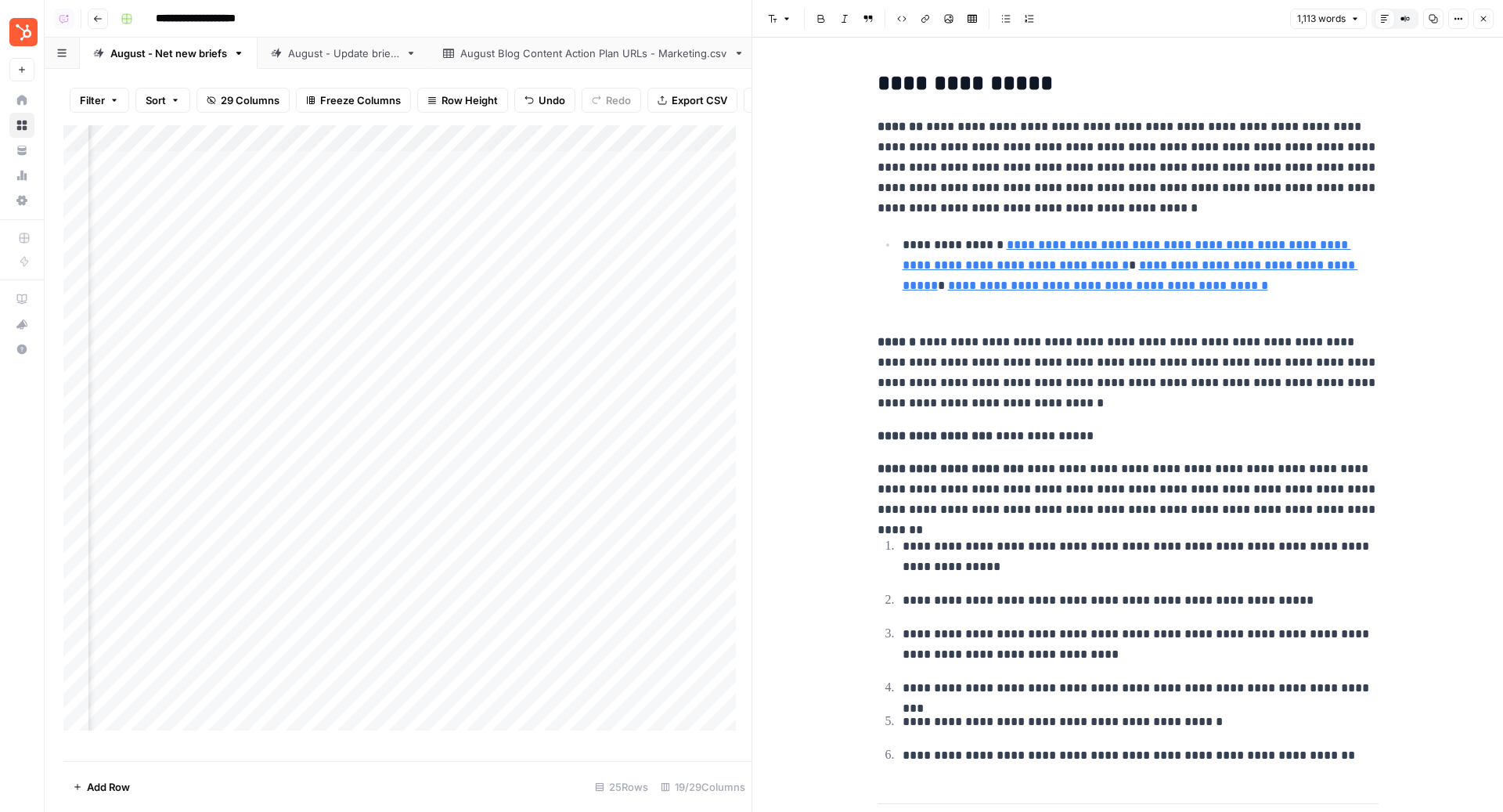
click at [1489, 12] on button "Close" at bounding box center [1483, 19] width 20 height 20
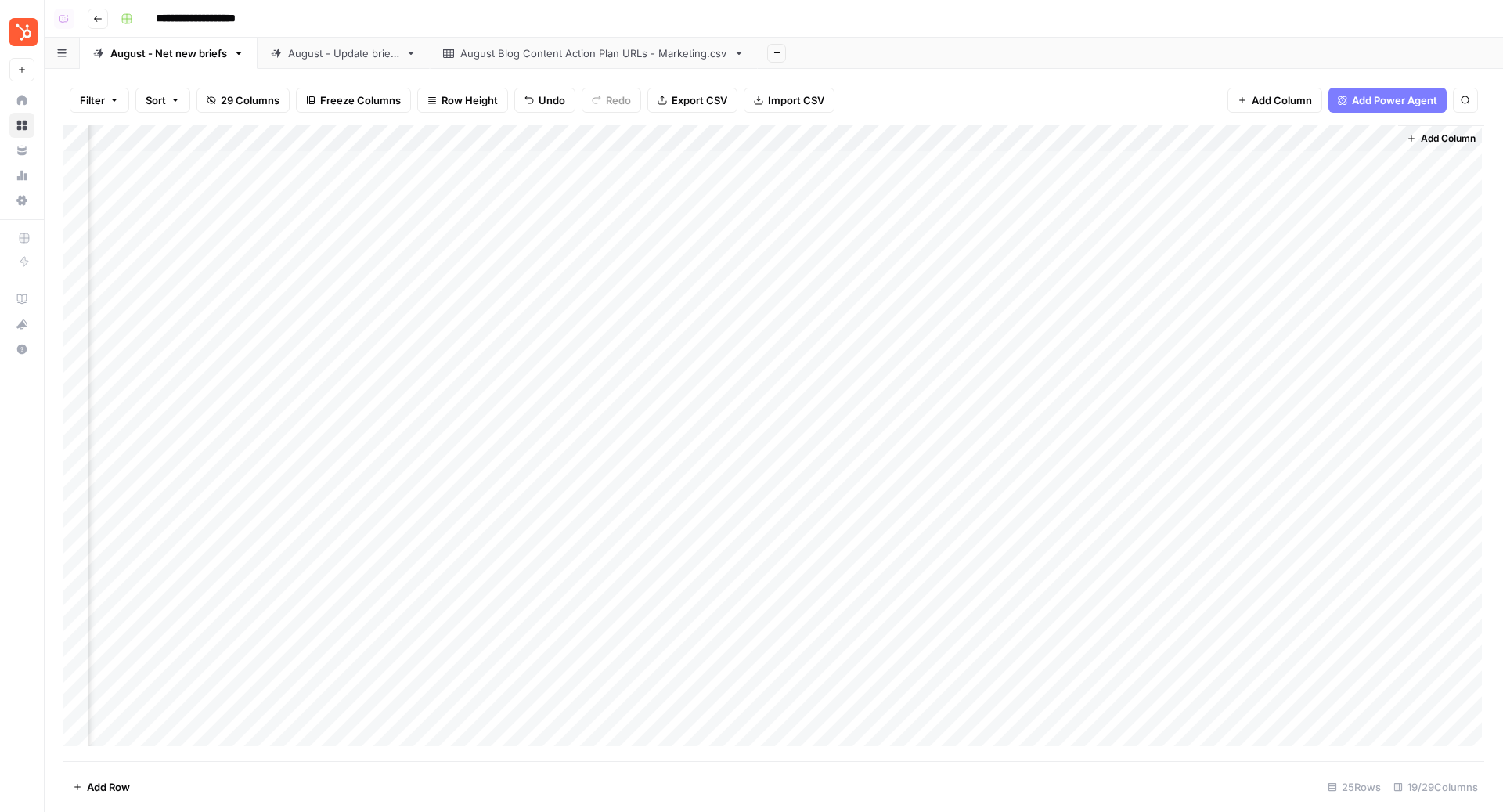
scroll to position [0, 1772]
click at [1390, 165] on div "Add Column" at bounding box center [773, 443] width 1420 height 636
click at [910, 59] on div "Add Sheet" at bounding box center [1130, 52] width 745 height 31
click at [912, 60] on div "Add Sheet" at bounding box center [1130, 52] width 745 height 31
click at [1382, 166] on div "Add Column" at bounding box center [773, 443] width 1420 height 636
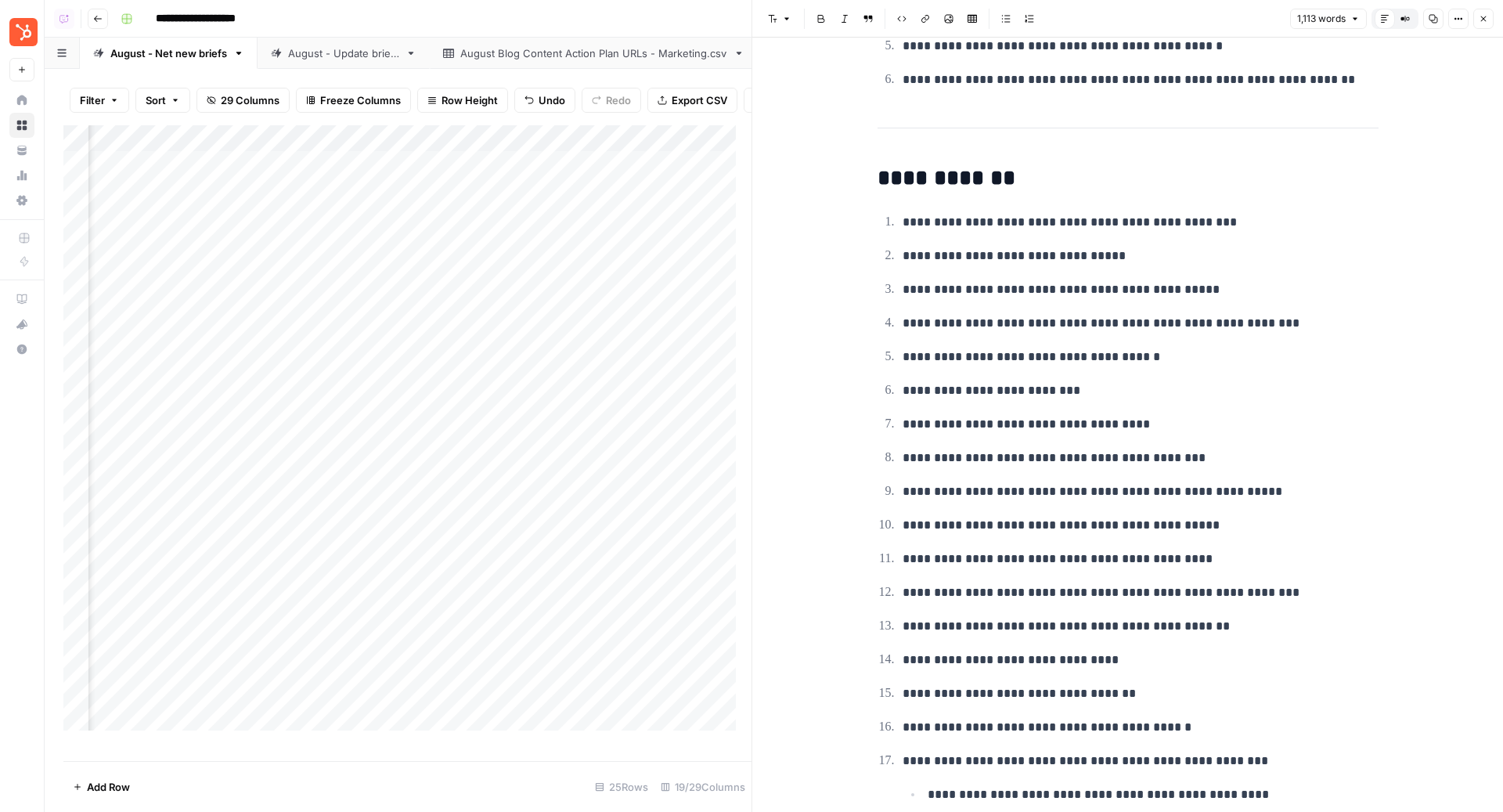
scroll to position [811, 0]
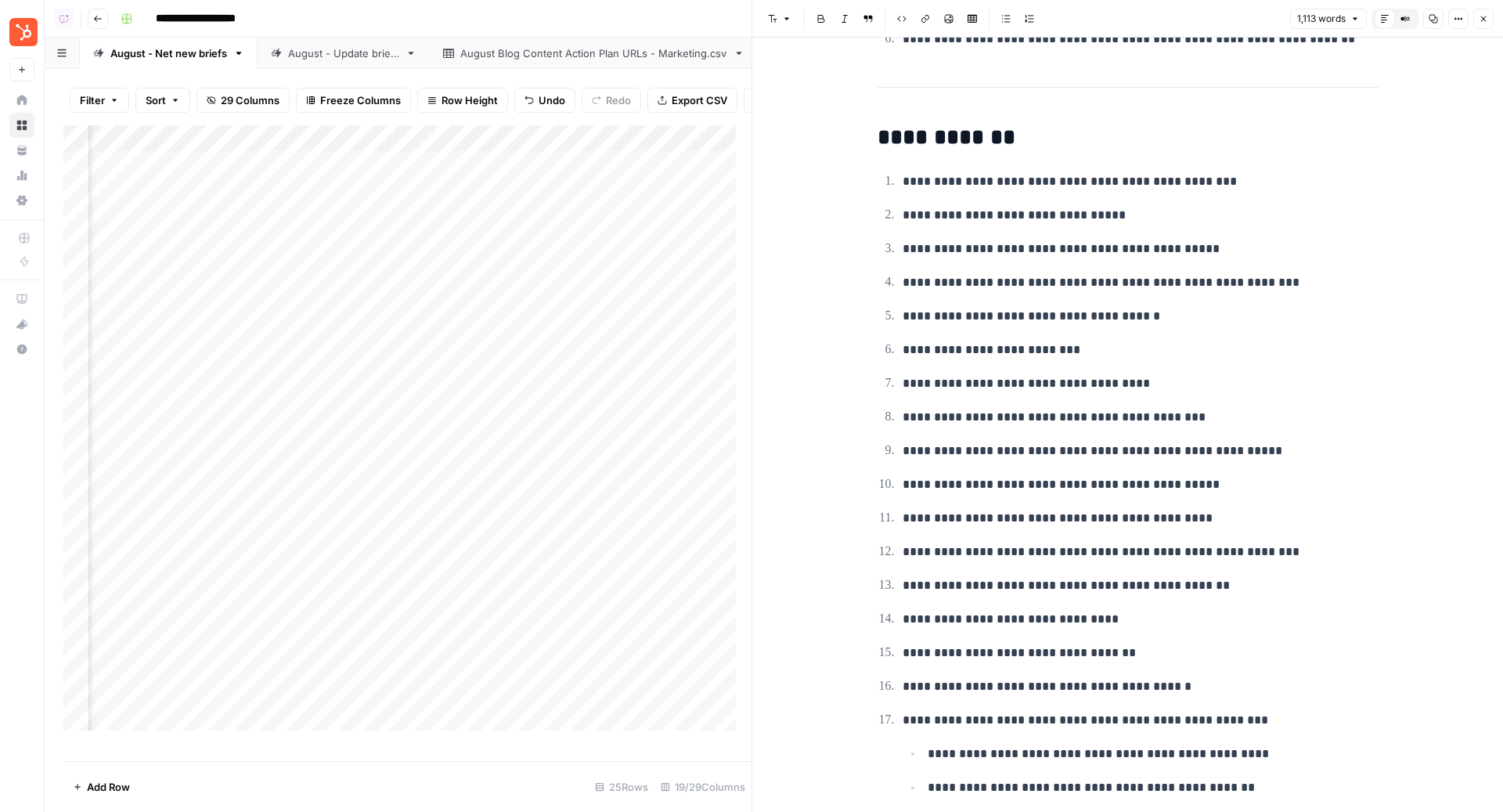
click at [1483, 12] on button "Close" at bounding box center [1483, 19] width 20 height 20
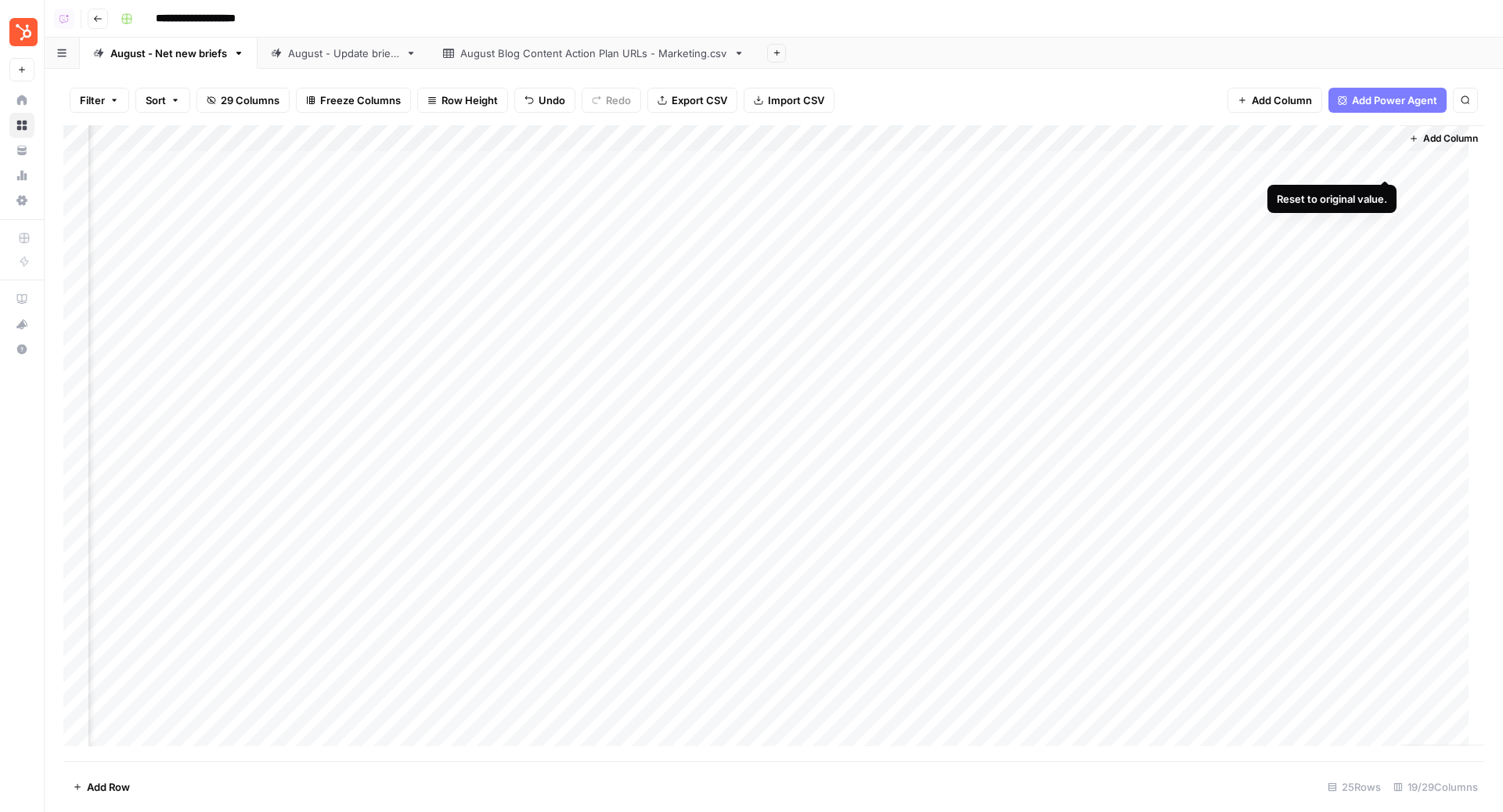
click at [1387, 166] on div "Add Column" at bounding box center [773, 443] width 1420 height 636
click at [1382, 164] on div "Add Column" at bounding box center [773, 443] width 1420 height 636
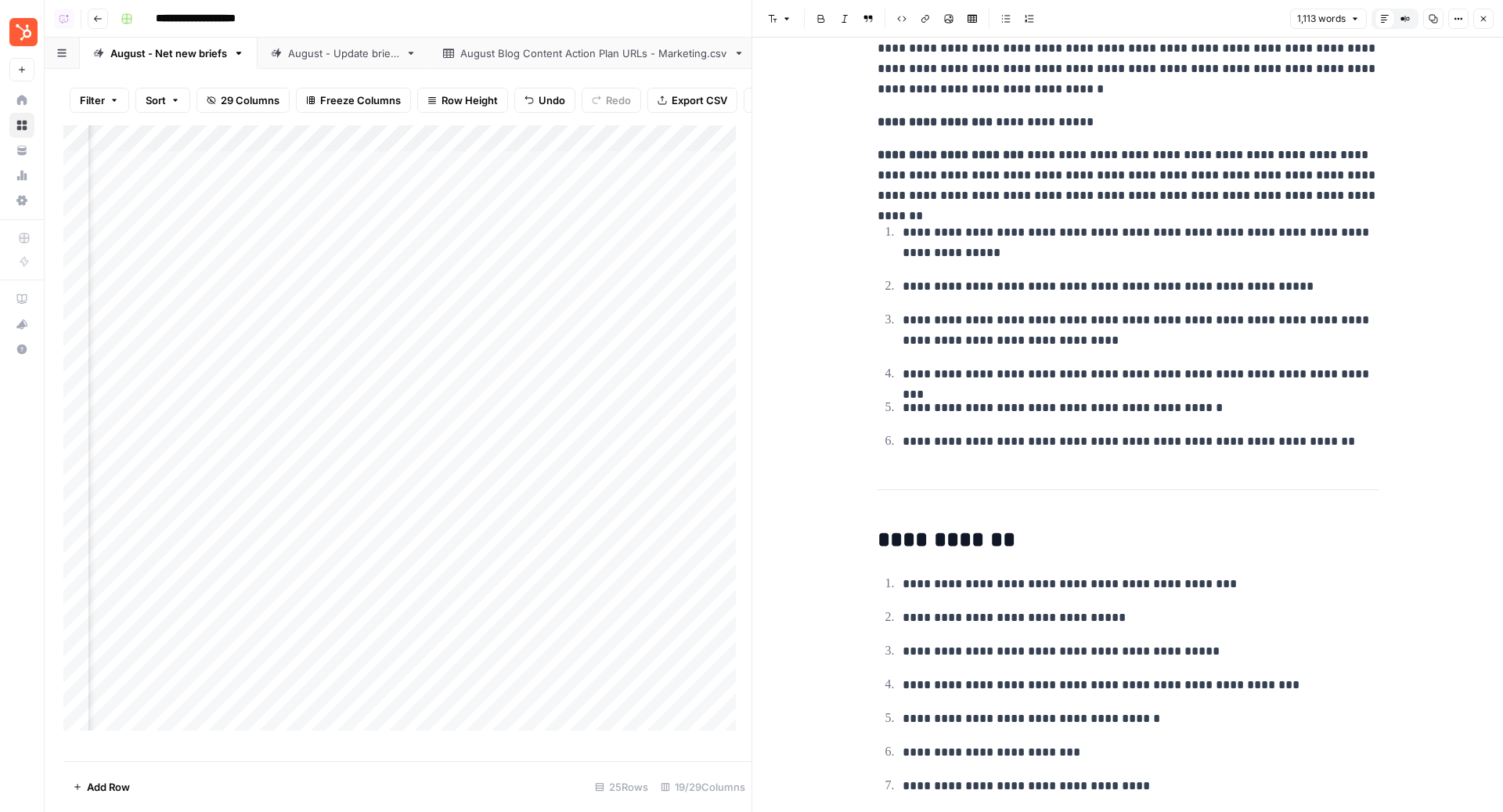
scroll to position [410, 0]
click at [1491, 18] on button "Close" at bounding box center [1483, 19] width 20 height 20
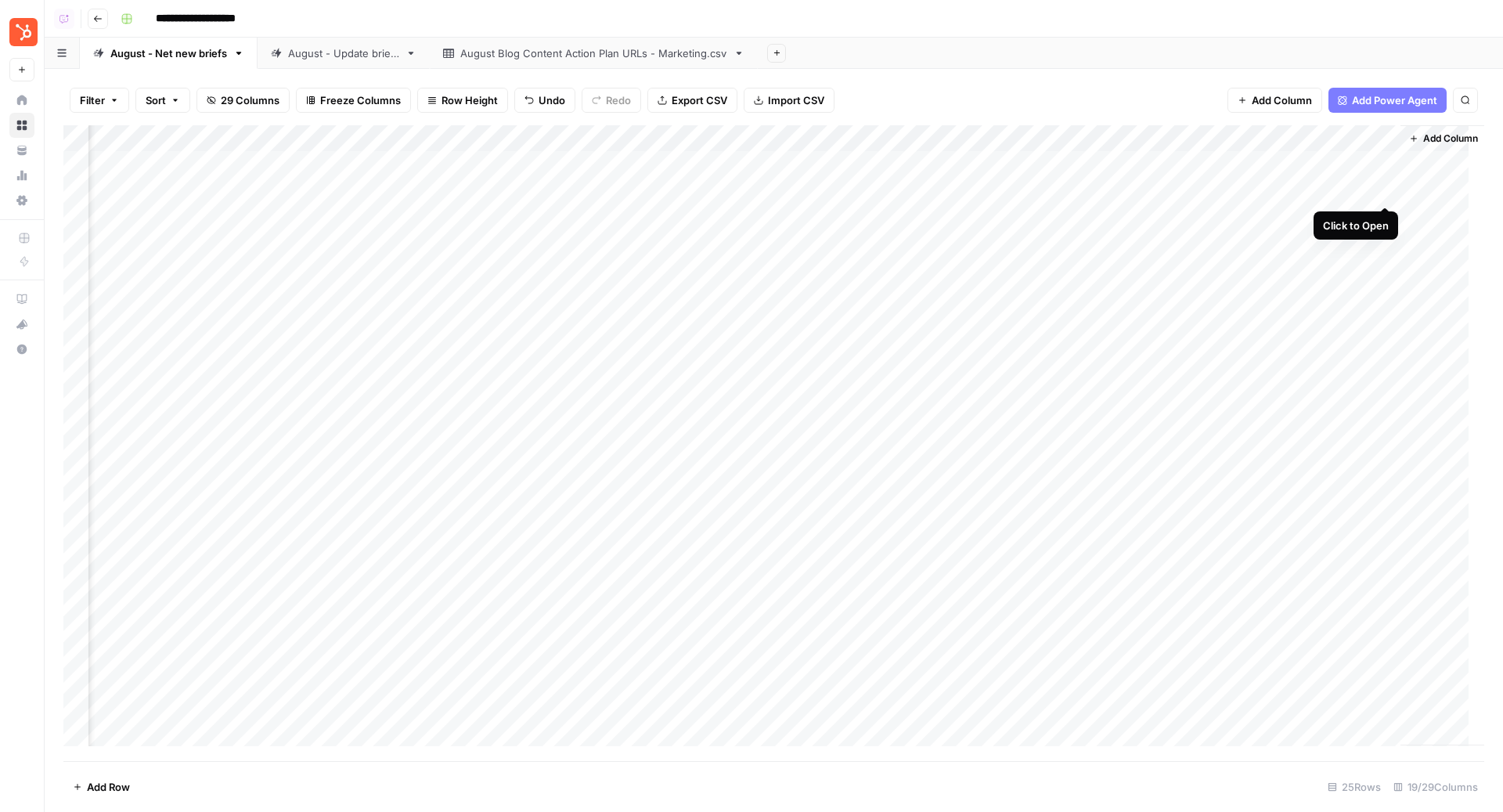
click at [1385, 188] on div "Add Column" at bounding box center [773, 443] width 1420 height 636
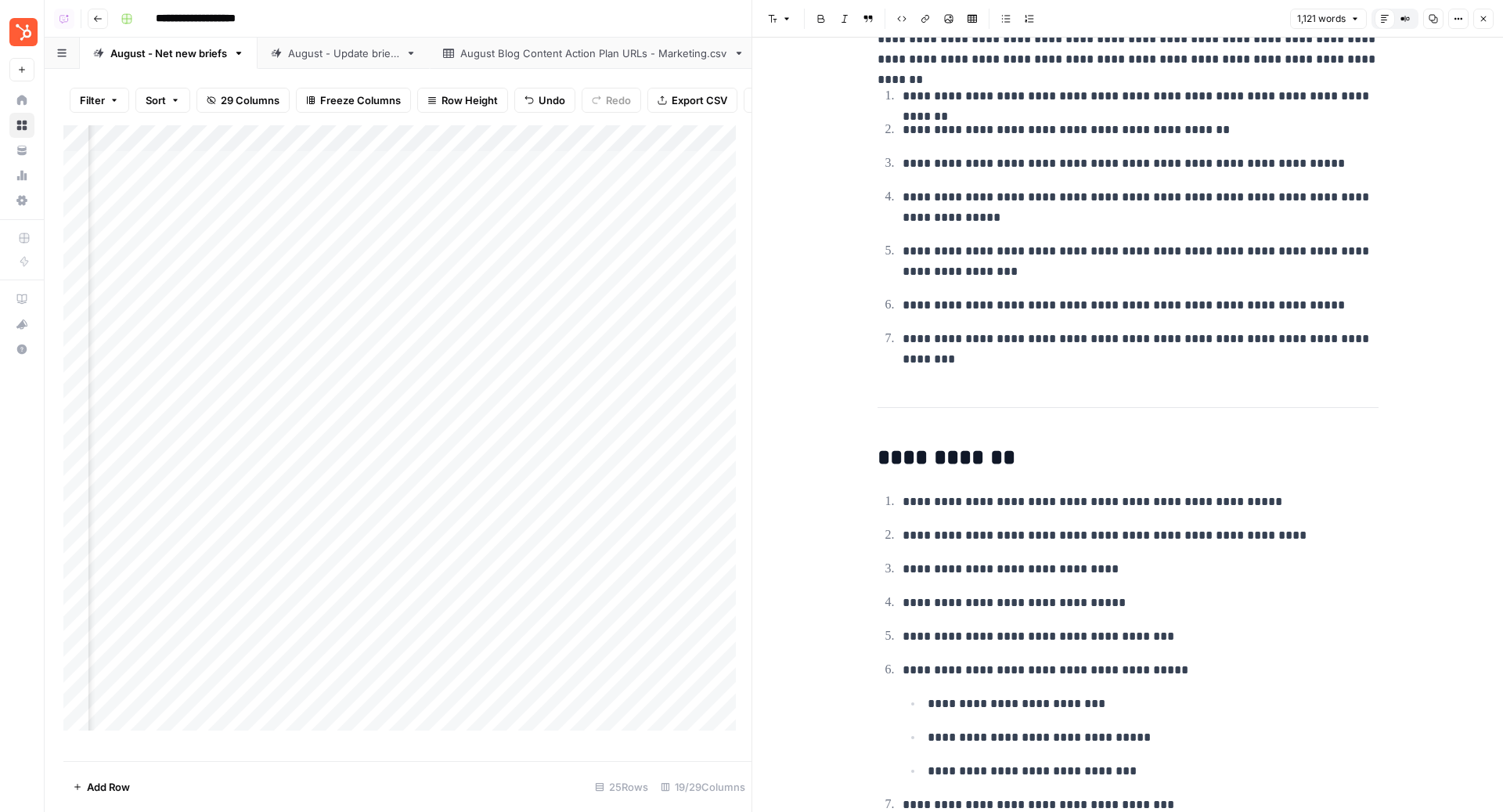
scroll to position [511, 0]
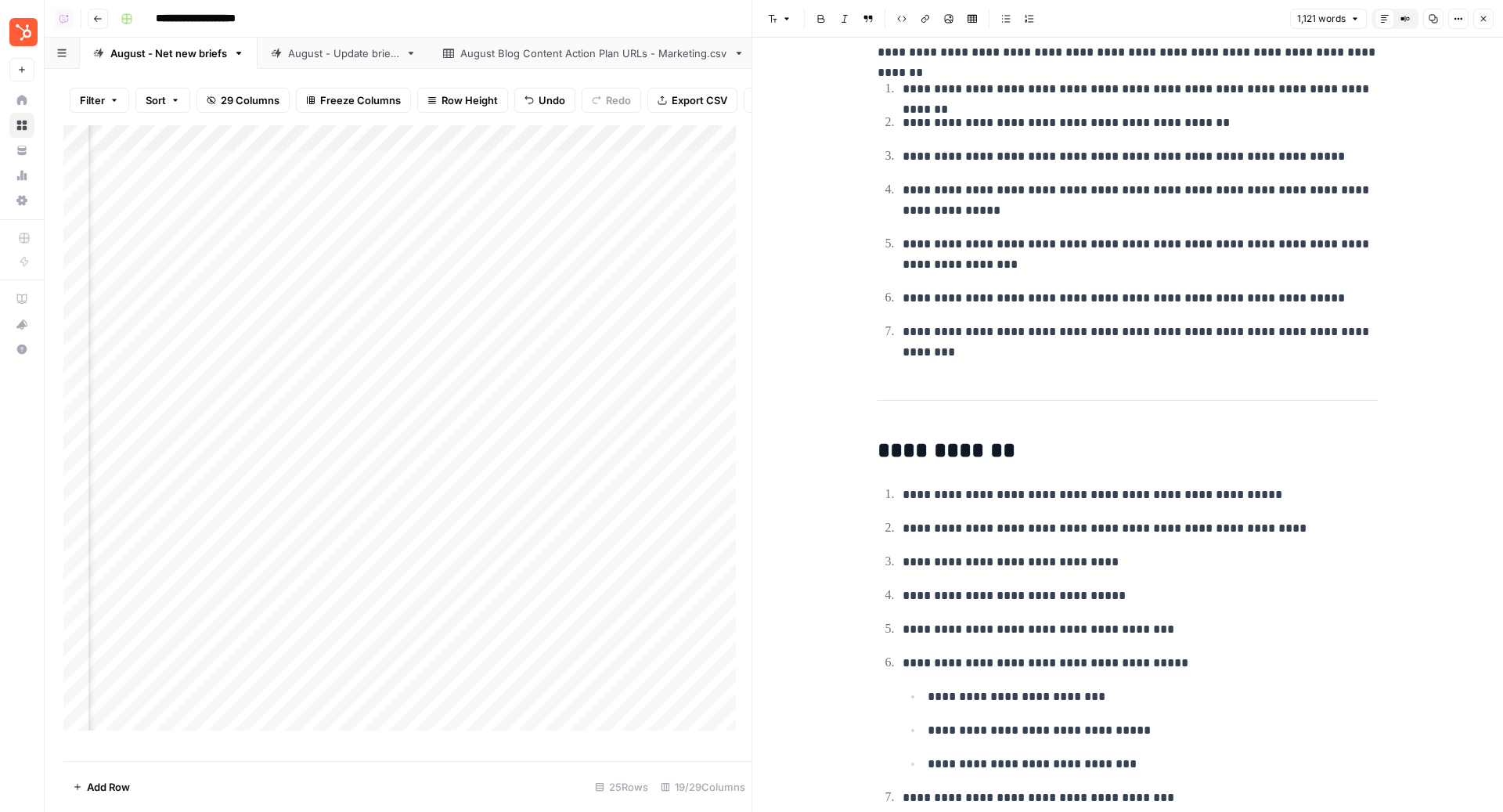
click at [1483, 15] on icon "button" at bounding box center [1483, 19] width 10 height 10
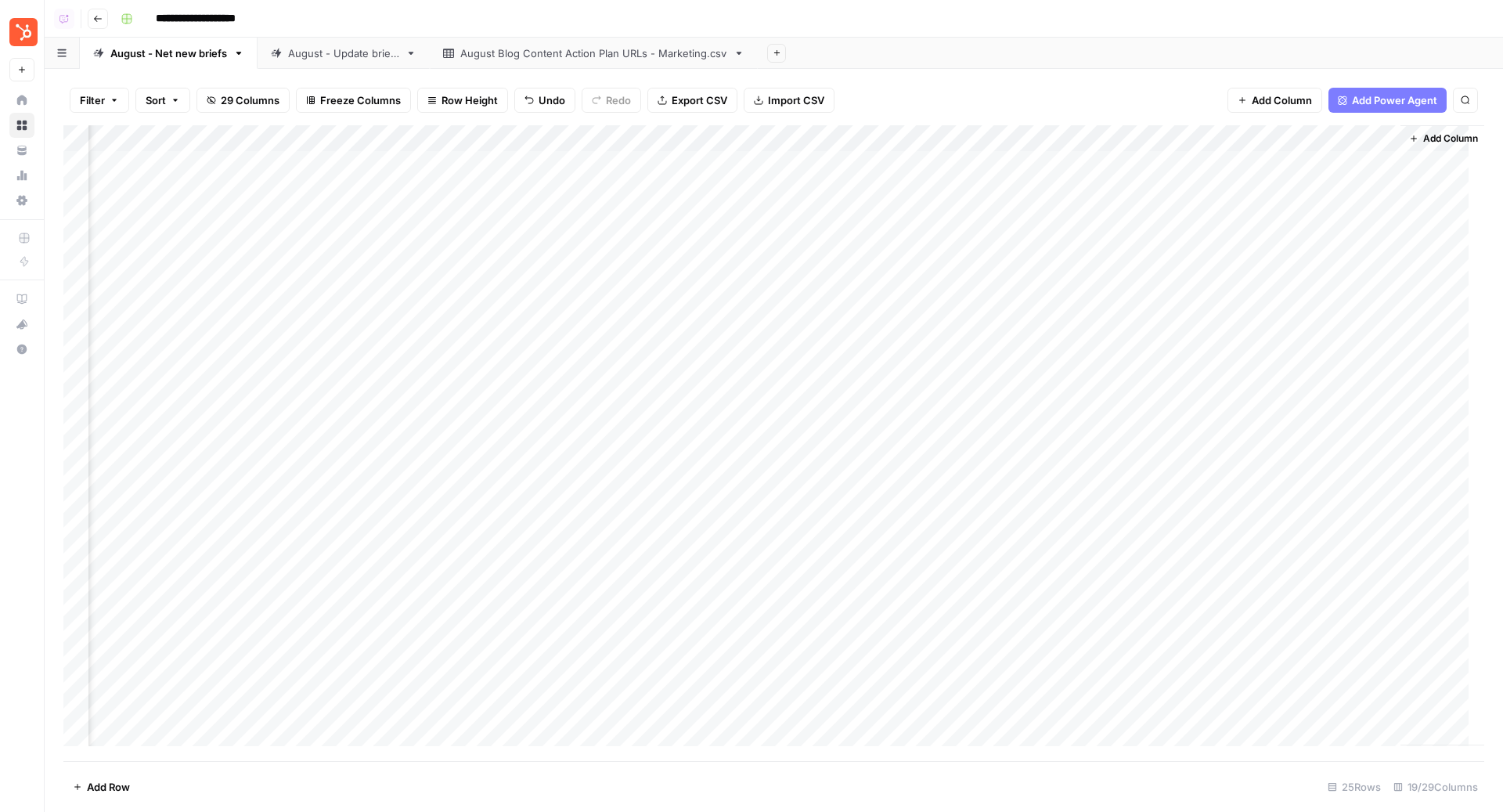
click at [1386, 161] on div "Add Column" at bounding box center [773, 443] width 1420 height 636
click at [1386, 189] on div "Add Column" at bounding box center [773, 443] width 1420 height 636
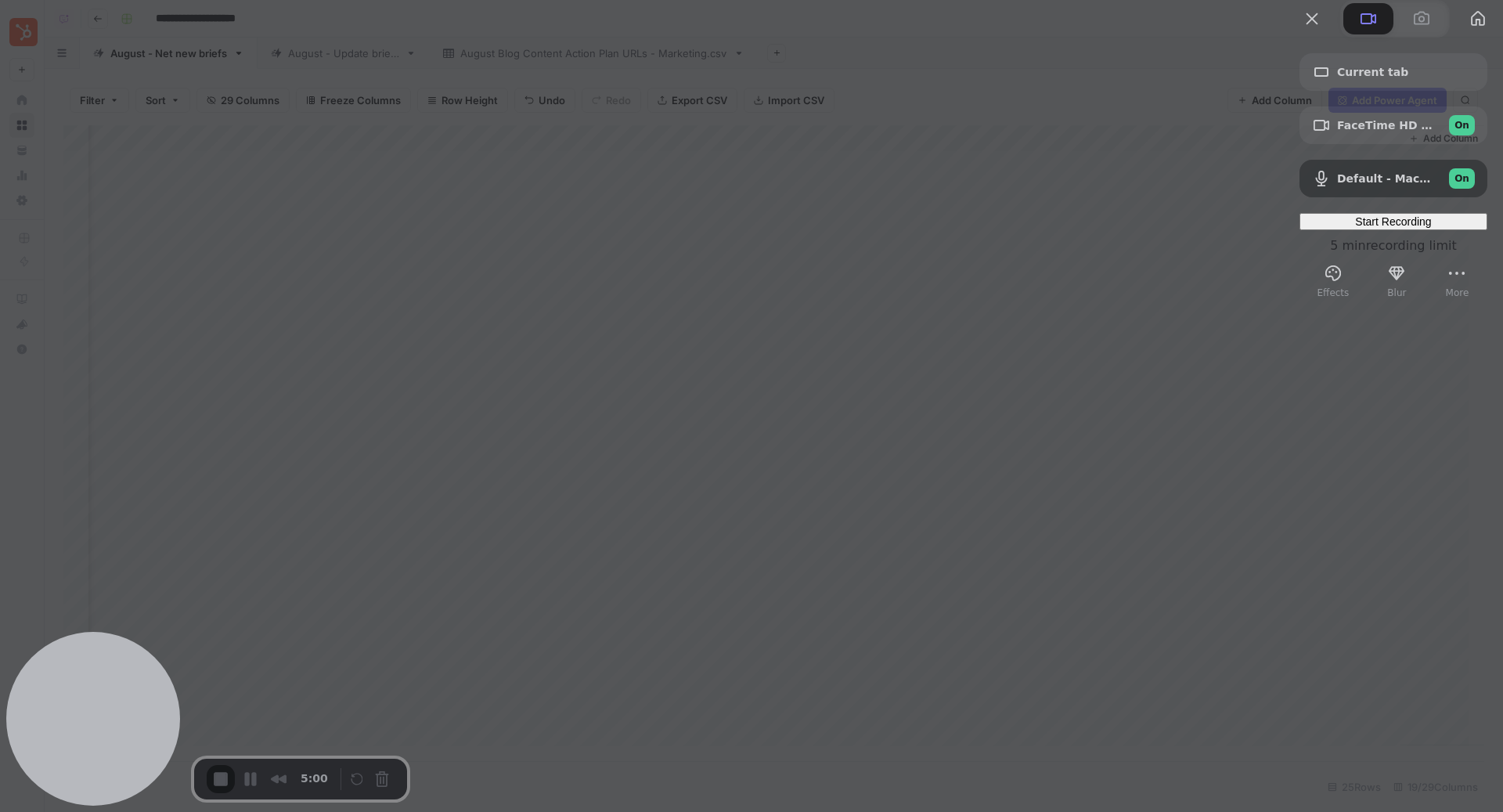
click at [1360, 228] on div "Start Recording" at bounding box center [1393, 221] width 175 height 12
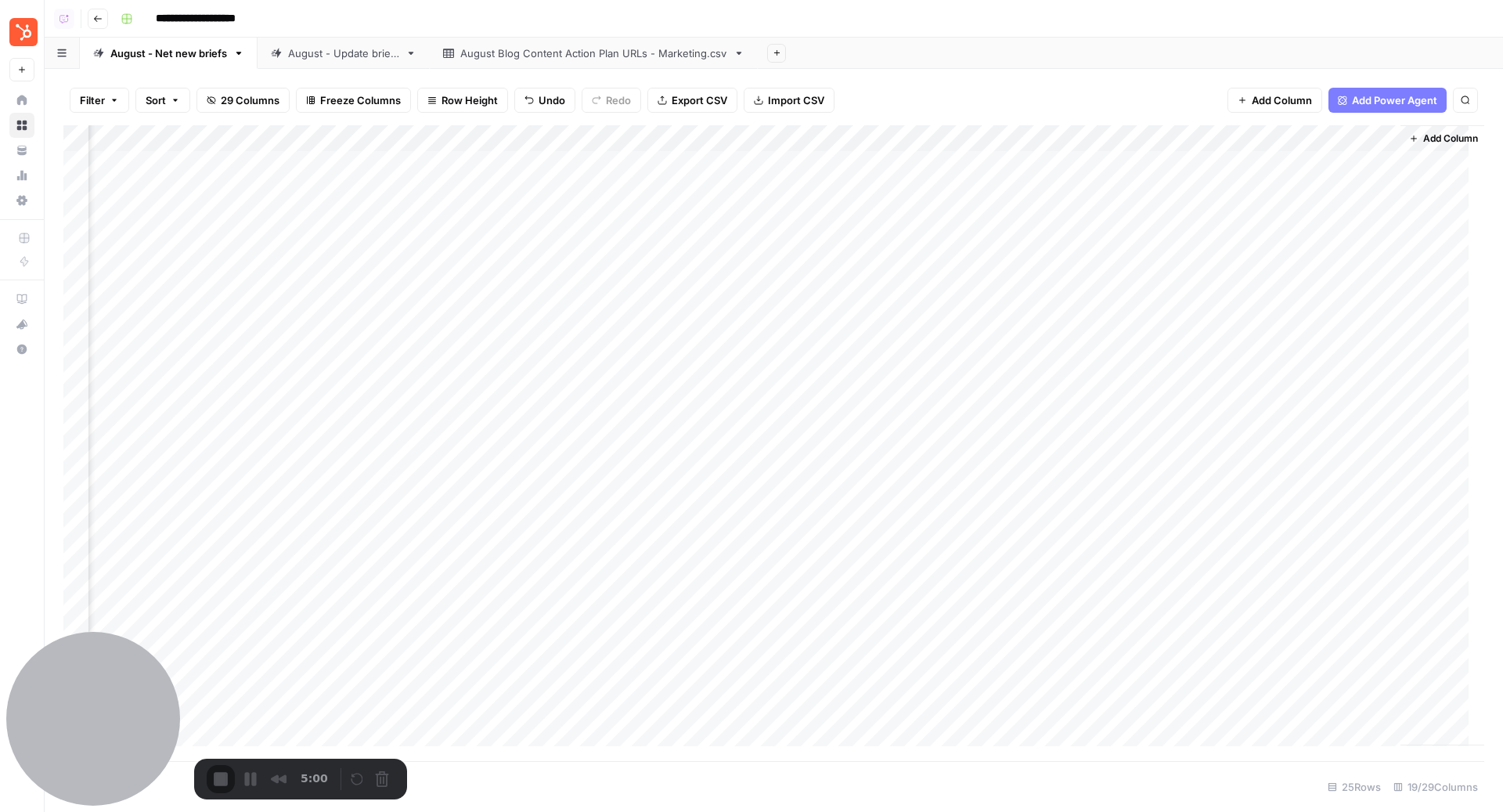
scroll to position [0, 1790]
click at [1370, 165] on div "Add Column" at bounding box center [773, 443] width 1420 height 636
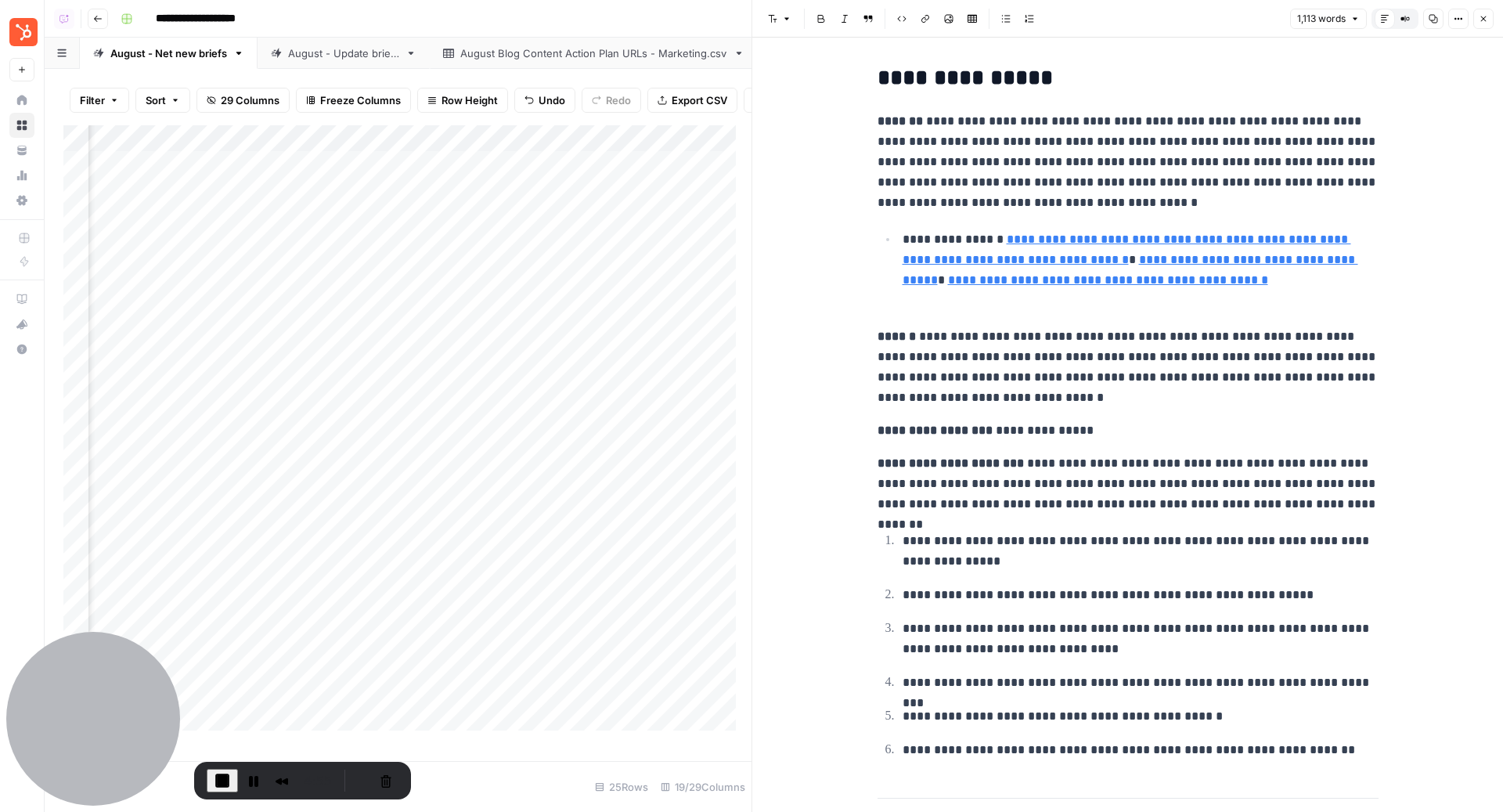
scroll to position [160, 0]
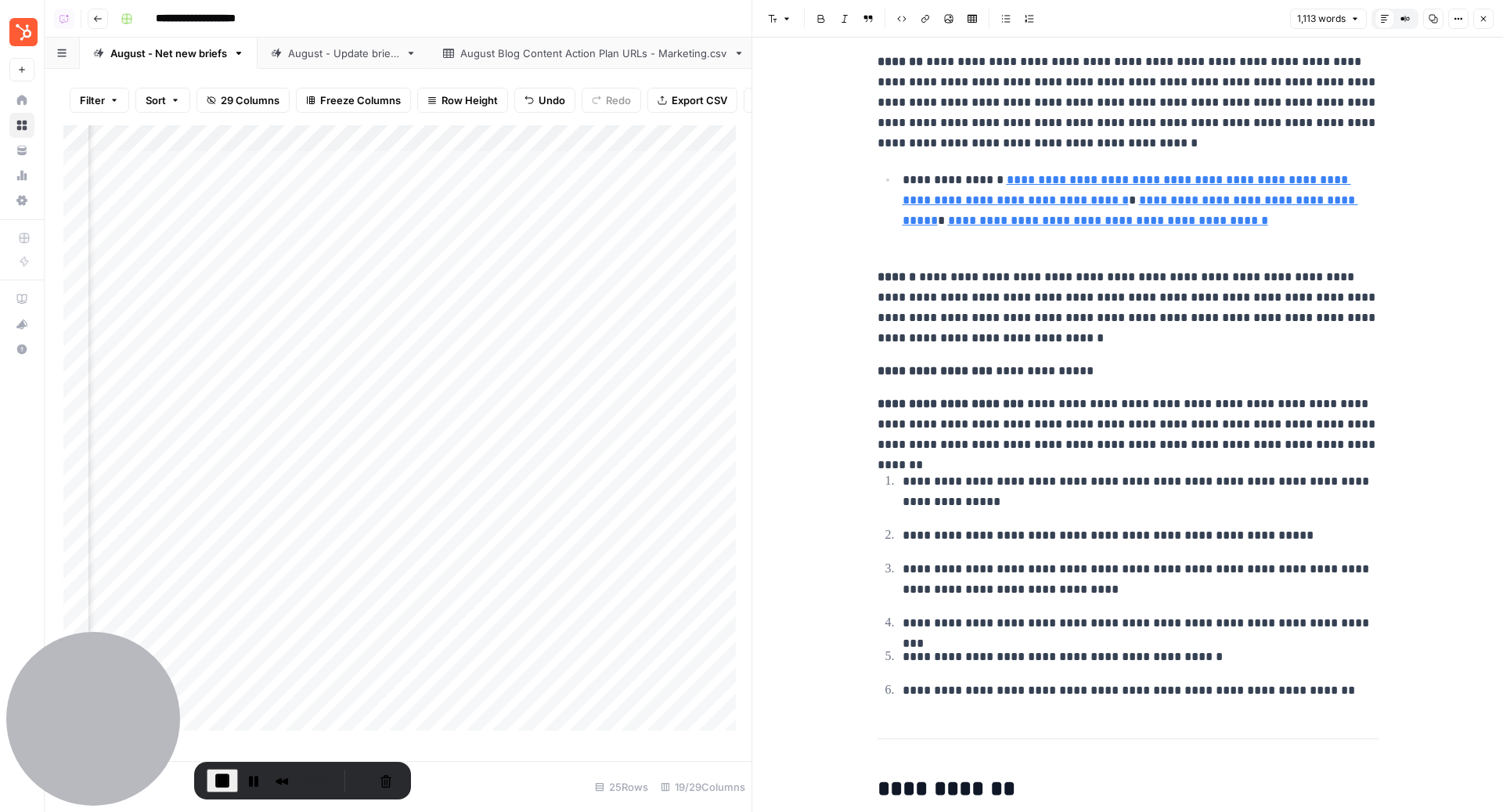
click at [1483, 19] on icon "button" at bounding box center [1483, 19] width 5 height 5
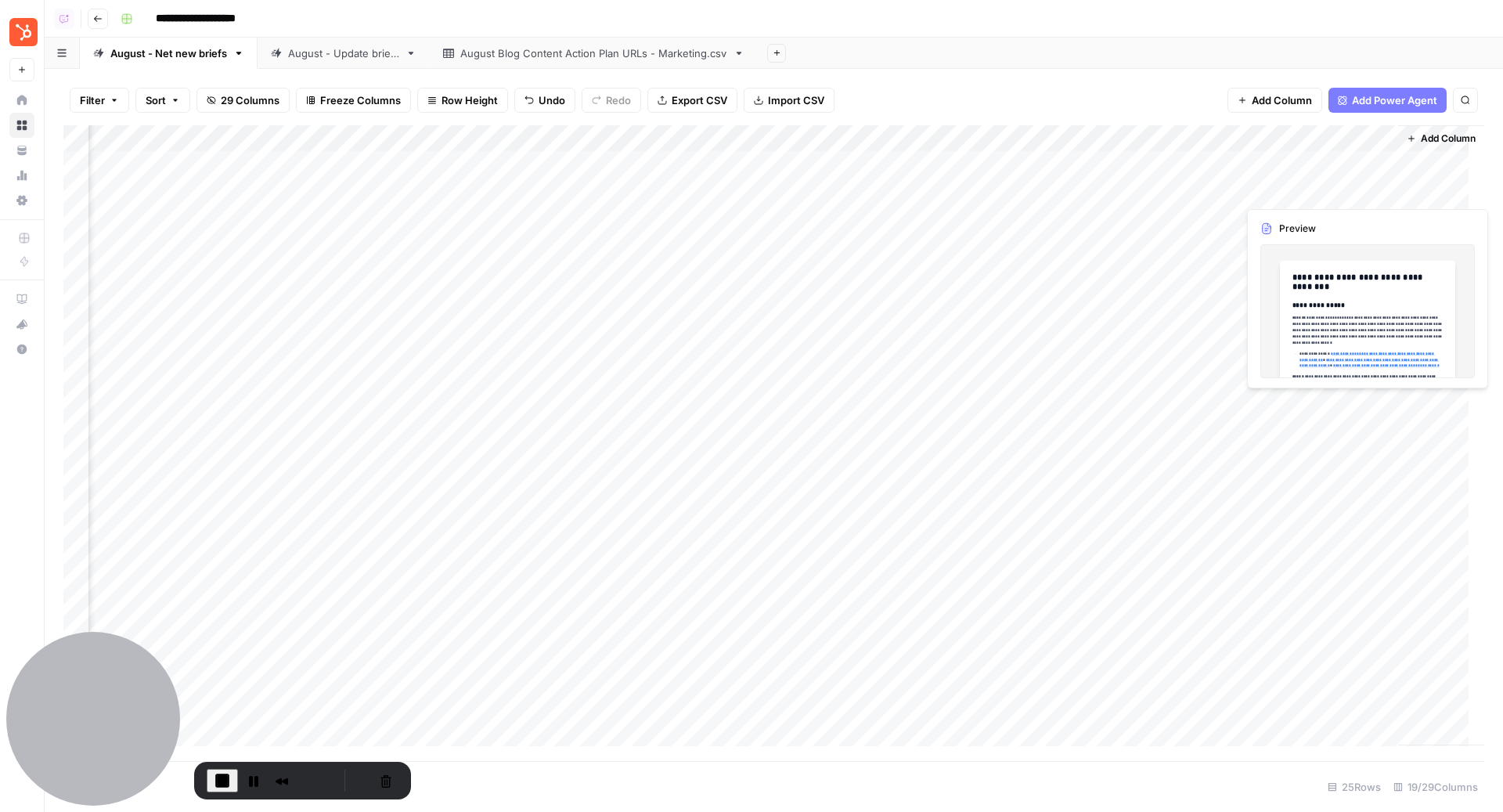
click at [1367, 189] on div "Add Column" at bounding box center [773, 443] width 1420 height 636
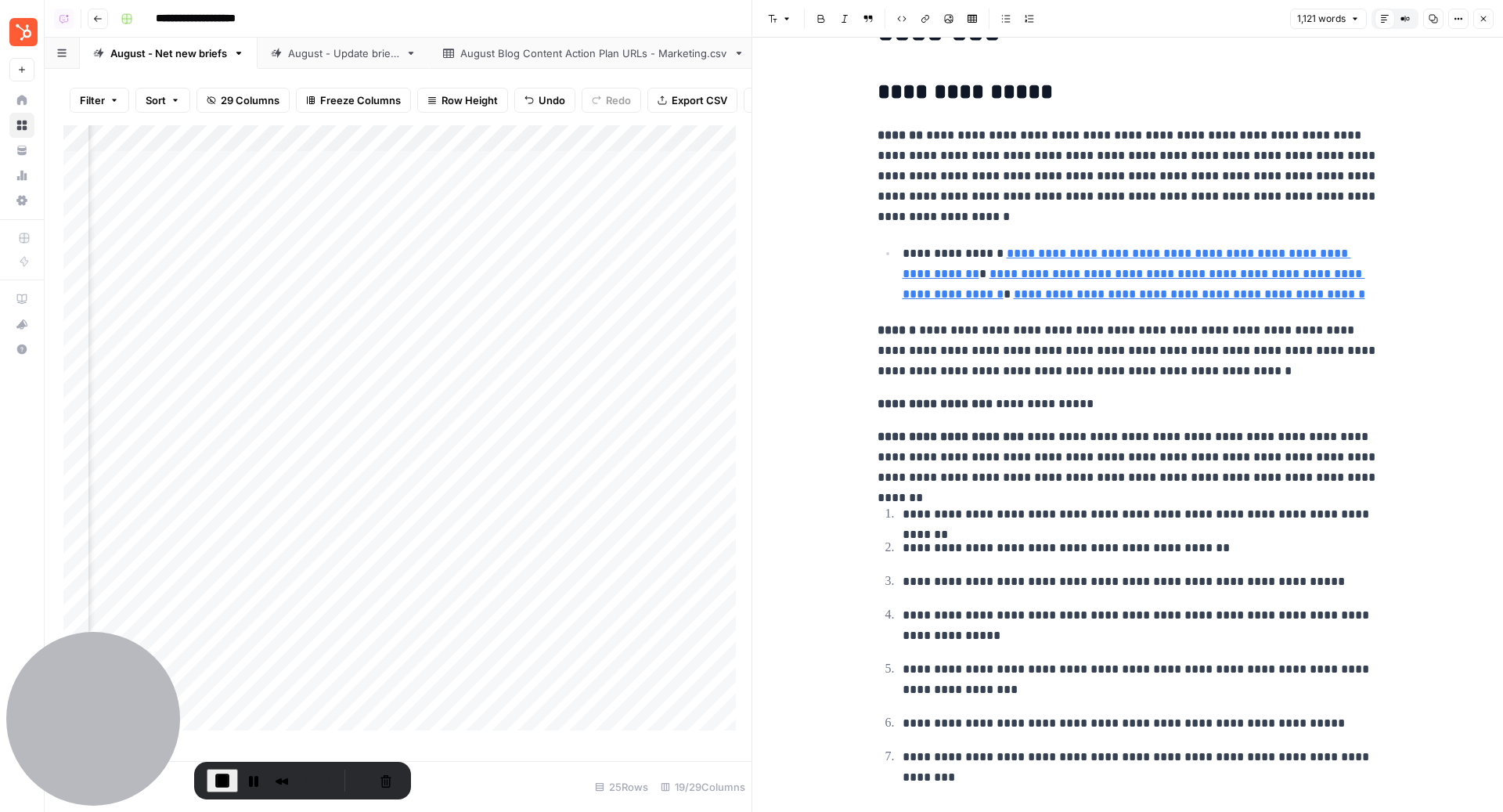
scroll to position [166, 0]
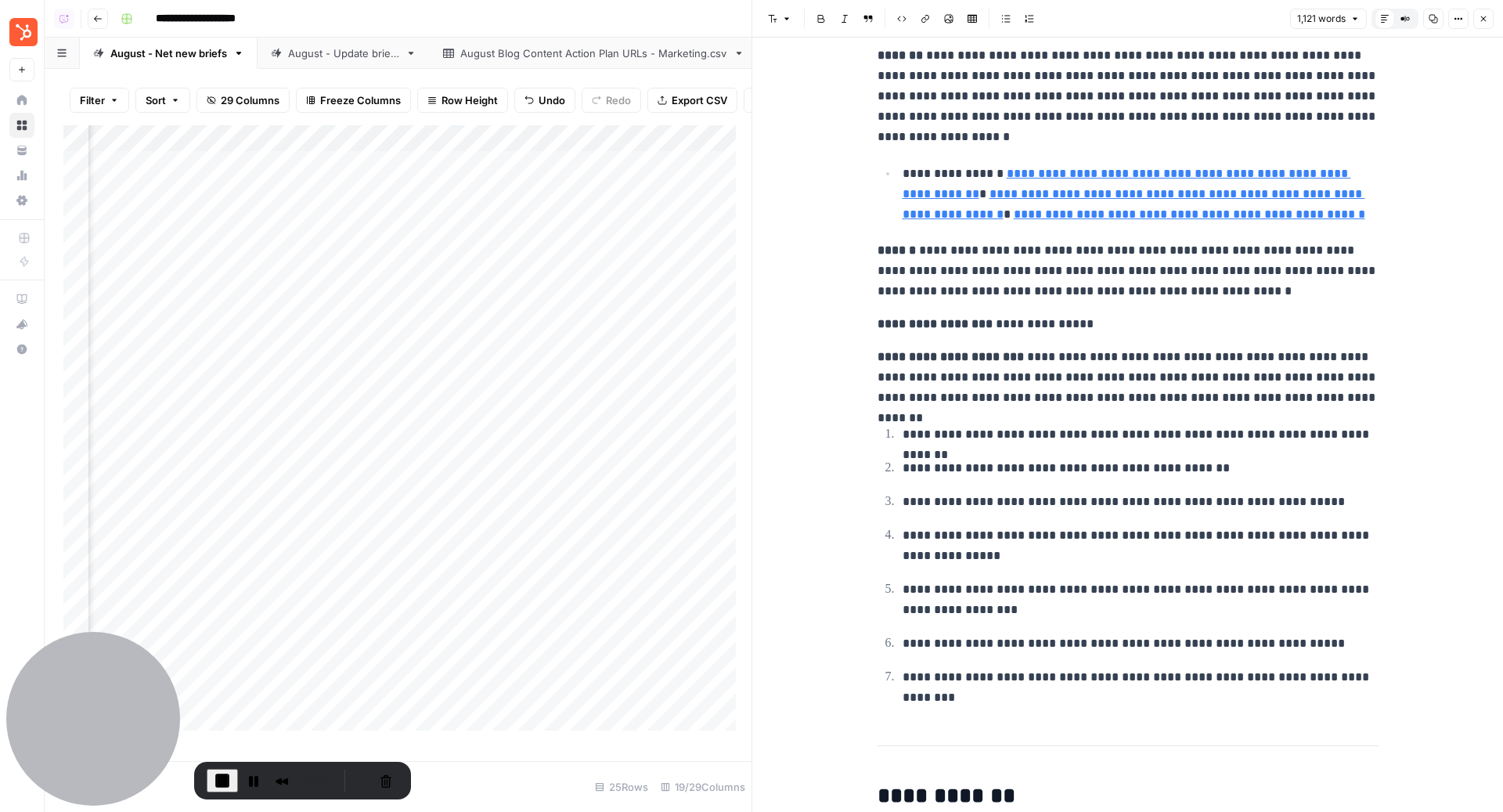
click at [1485, 23] on icon "button" at bounding box center [1483, 19] width 10 height 10
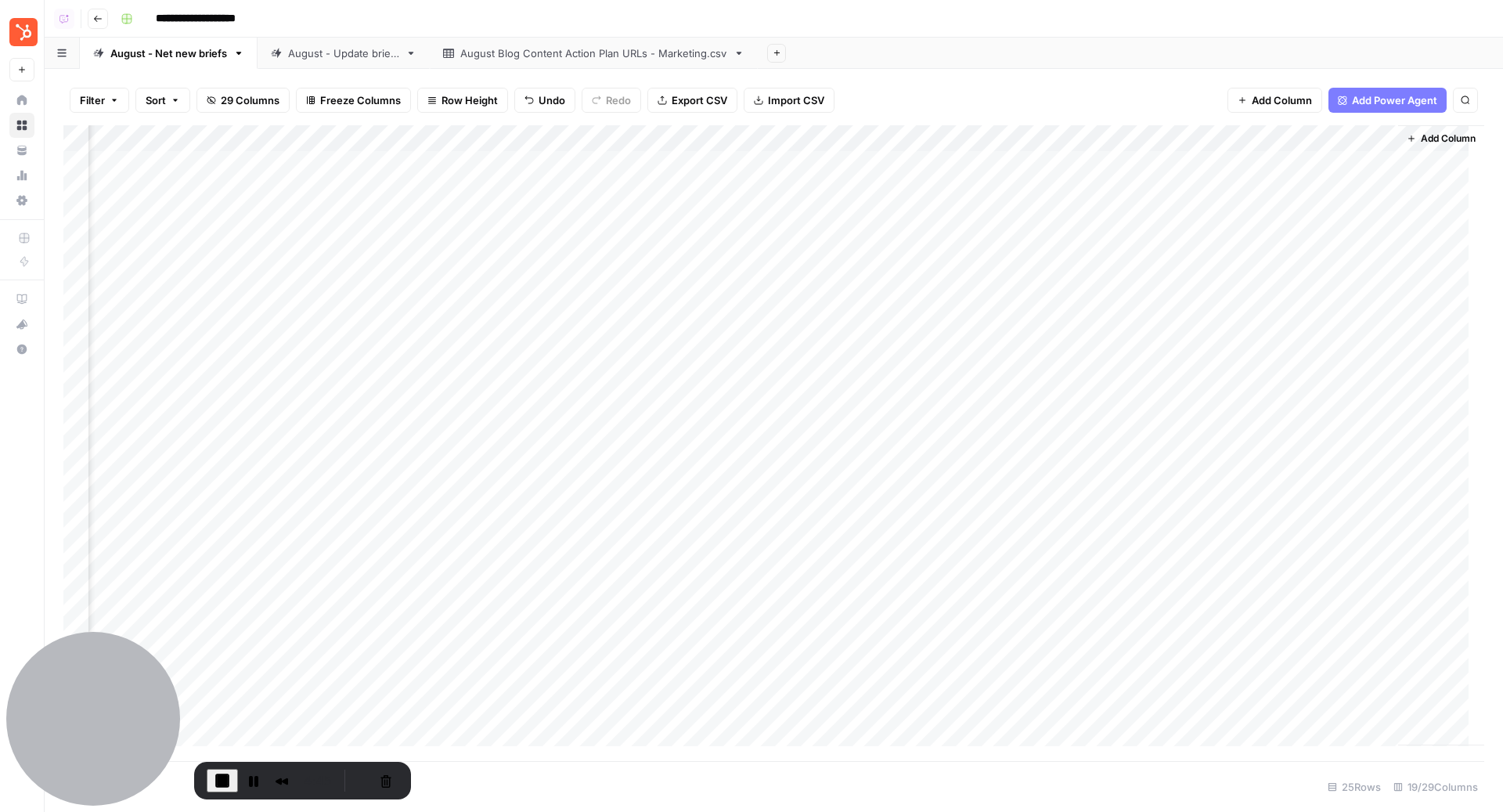
click at [1370, 188] on div "Add Column" at bounding box center [773, 443] width 1420 height 636
click at [1368, 166] on div "Add Column" at bounding box center [773, 443] width 1420 height 636
click at [1027, 191] on div "Add Column" at bounding box center [773, 443] width 1420 height 636
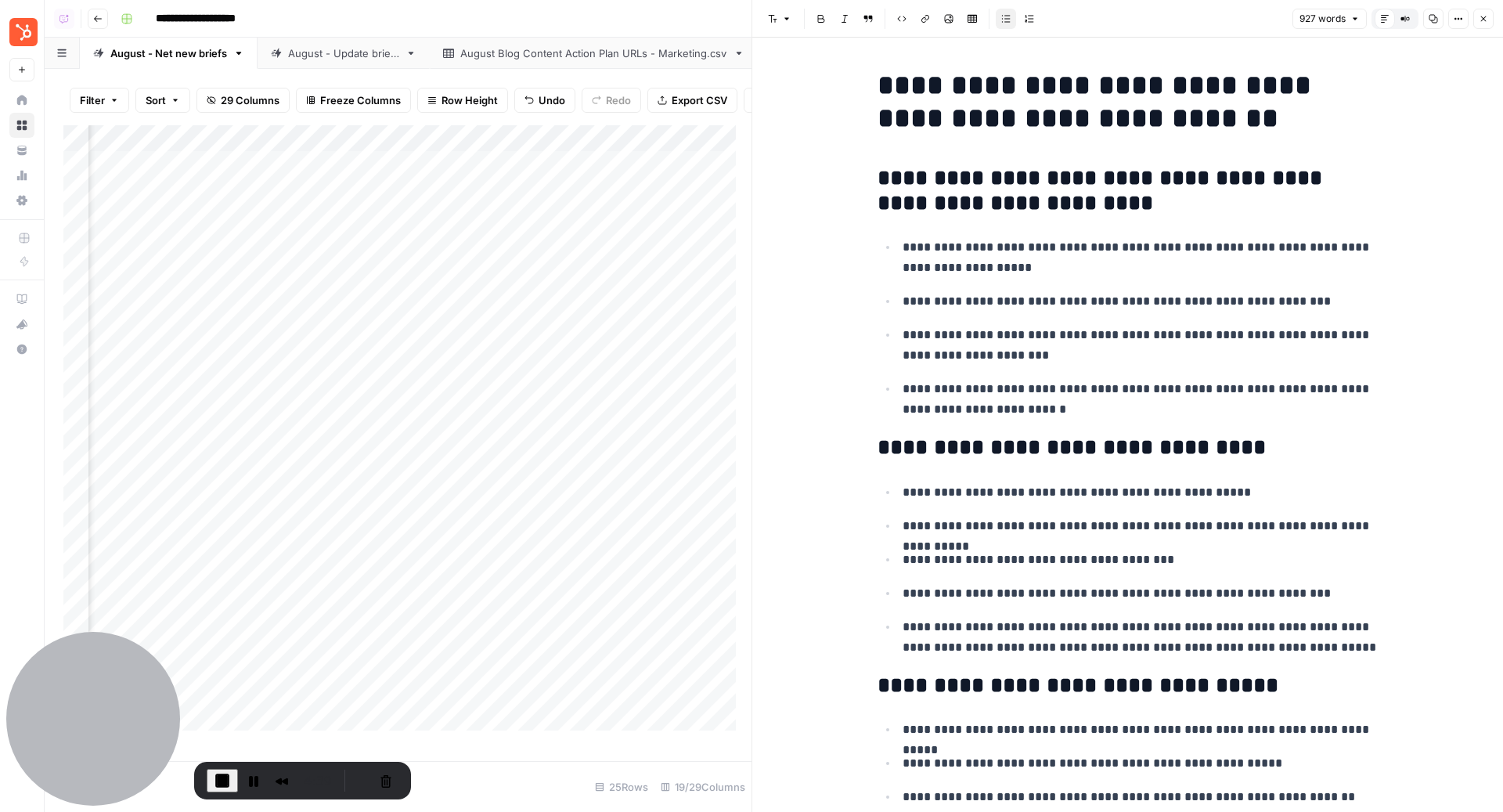
click at [1485, 19] on icon "button" at bounding box center [1483, 19] width 10 height 10
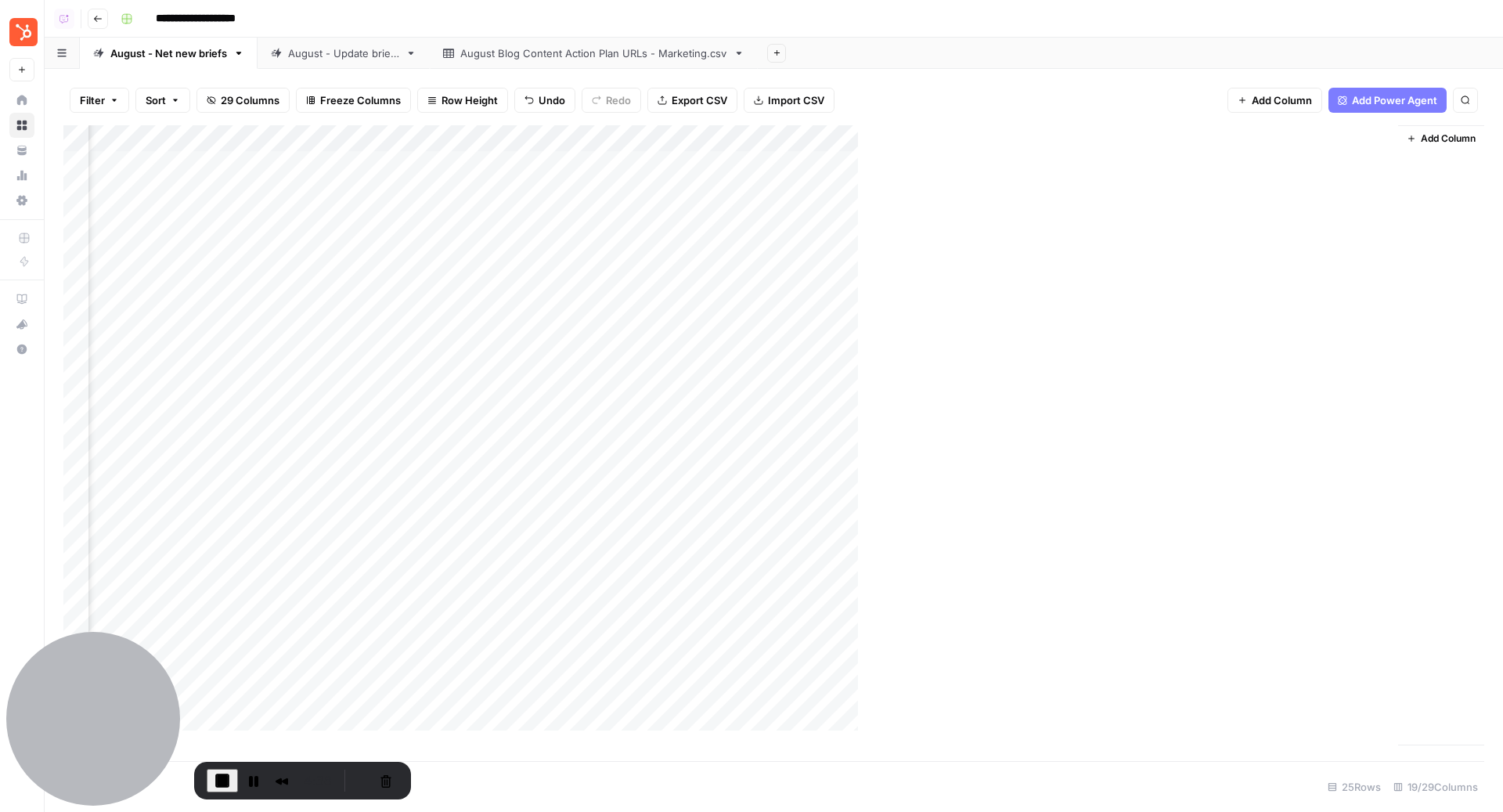
scroll to position [0, 1772]
click at [222, 778] on span "End Recording" at bounding box center [221, 780] width 19 height 19
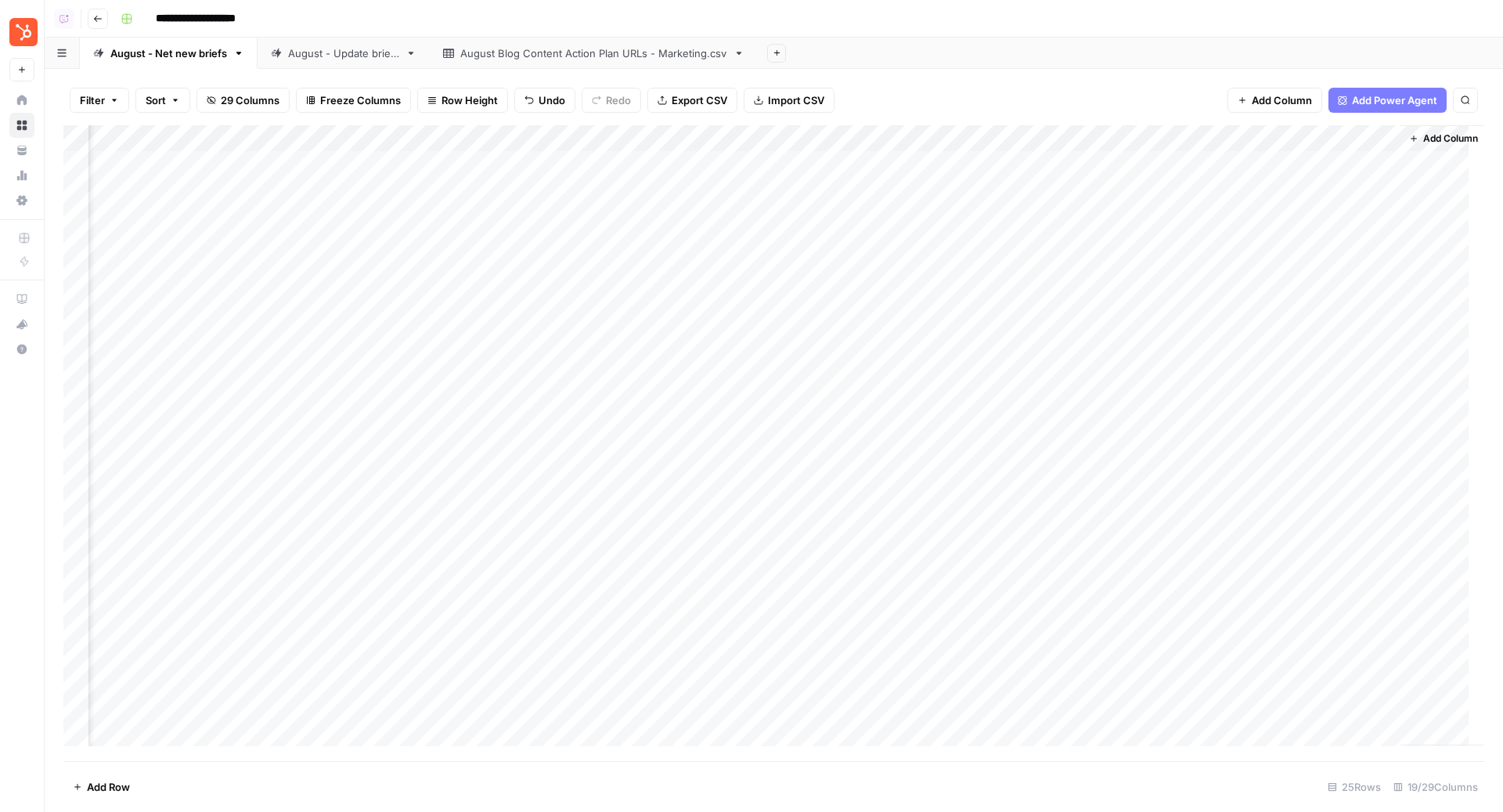
click at [1046, 191] on div "Add Column" at bounding box center [773, 443] width 1420 height 636
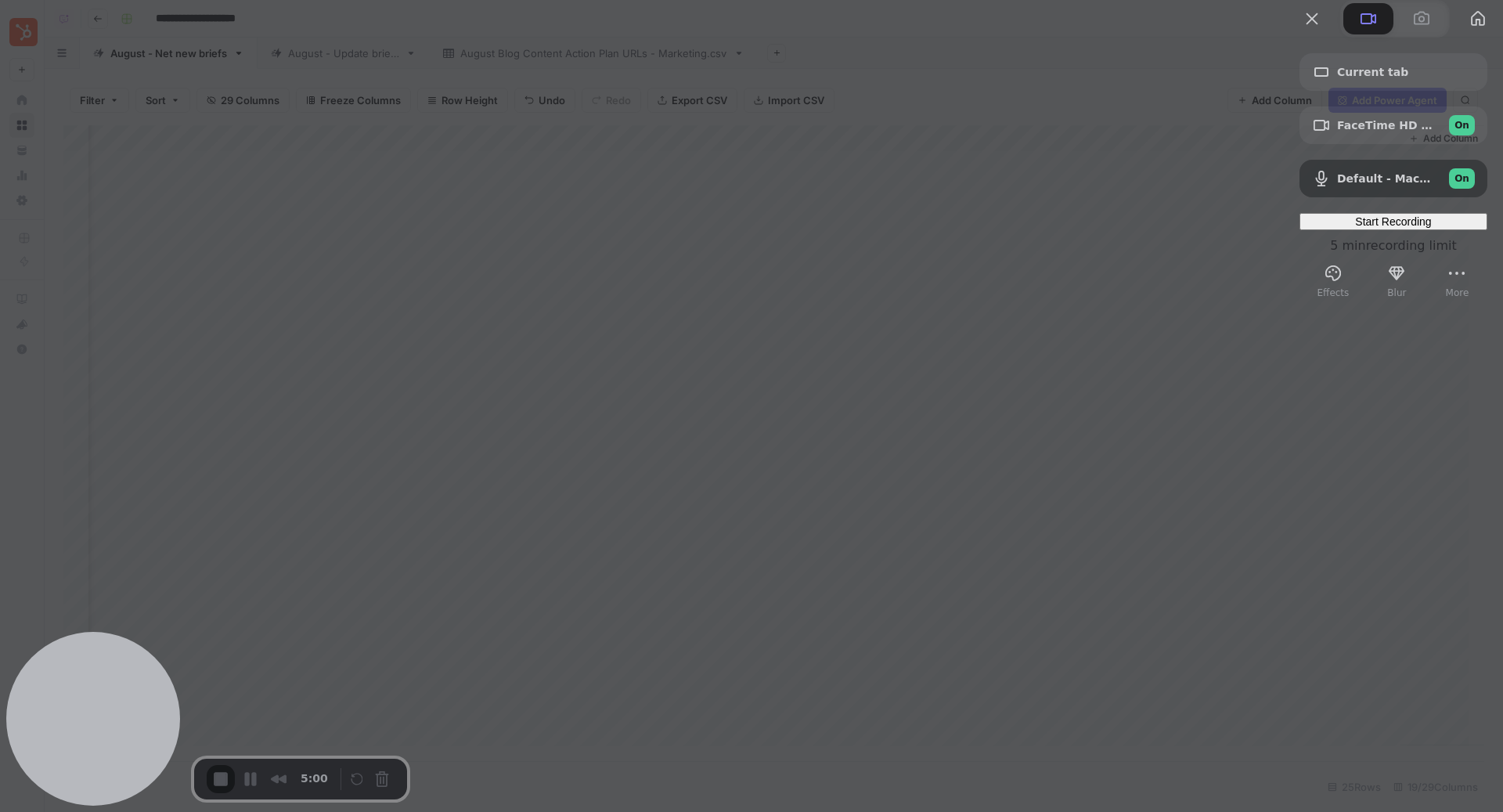
click at [1435, 228] on div "Start Recording" at bounding box center [1393, 221] width 175 height 12
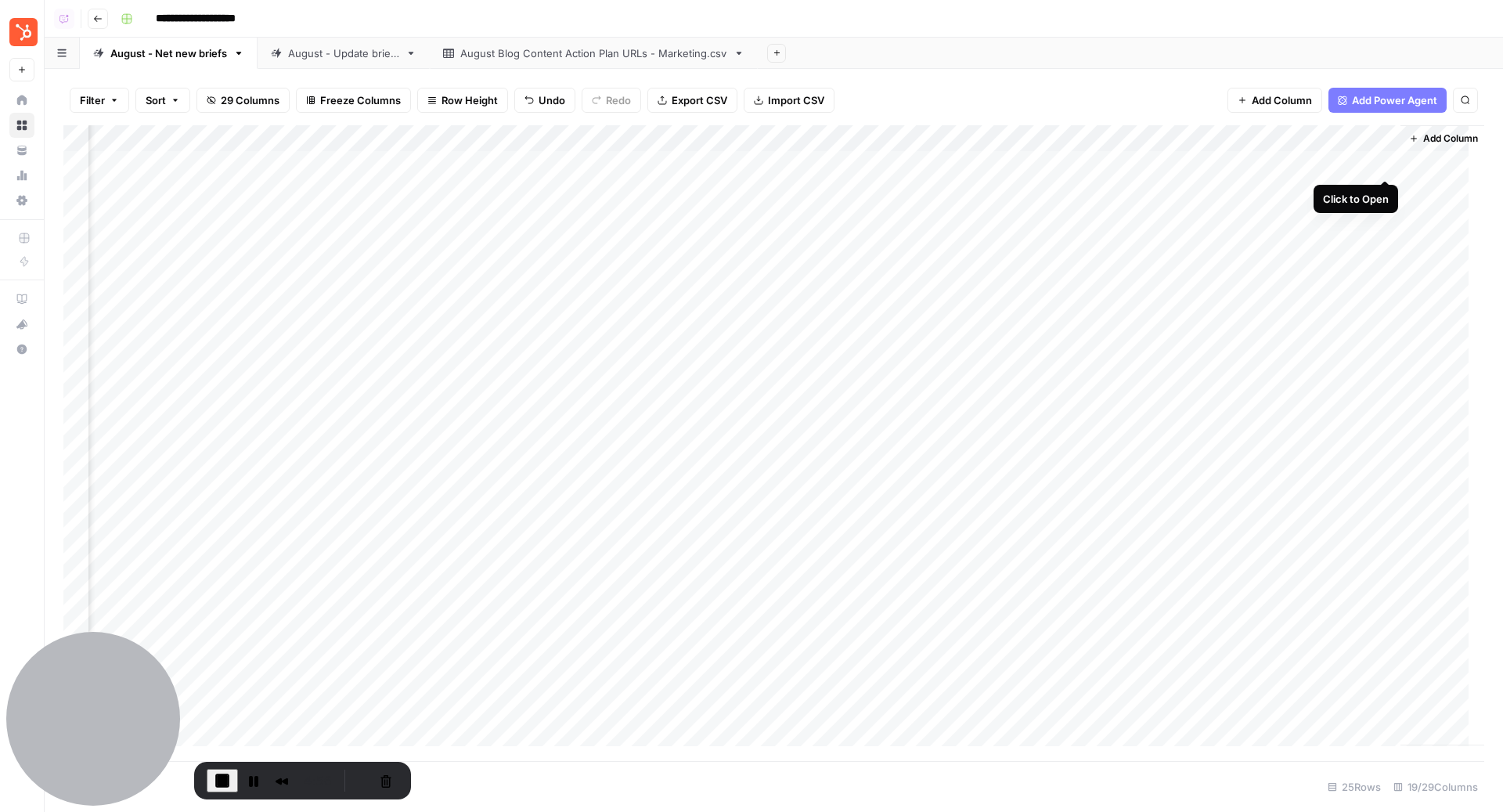
click at [1380, 163] on div "Add Column" at bounding box center [773, 443] width 1420 height 636
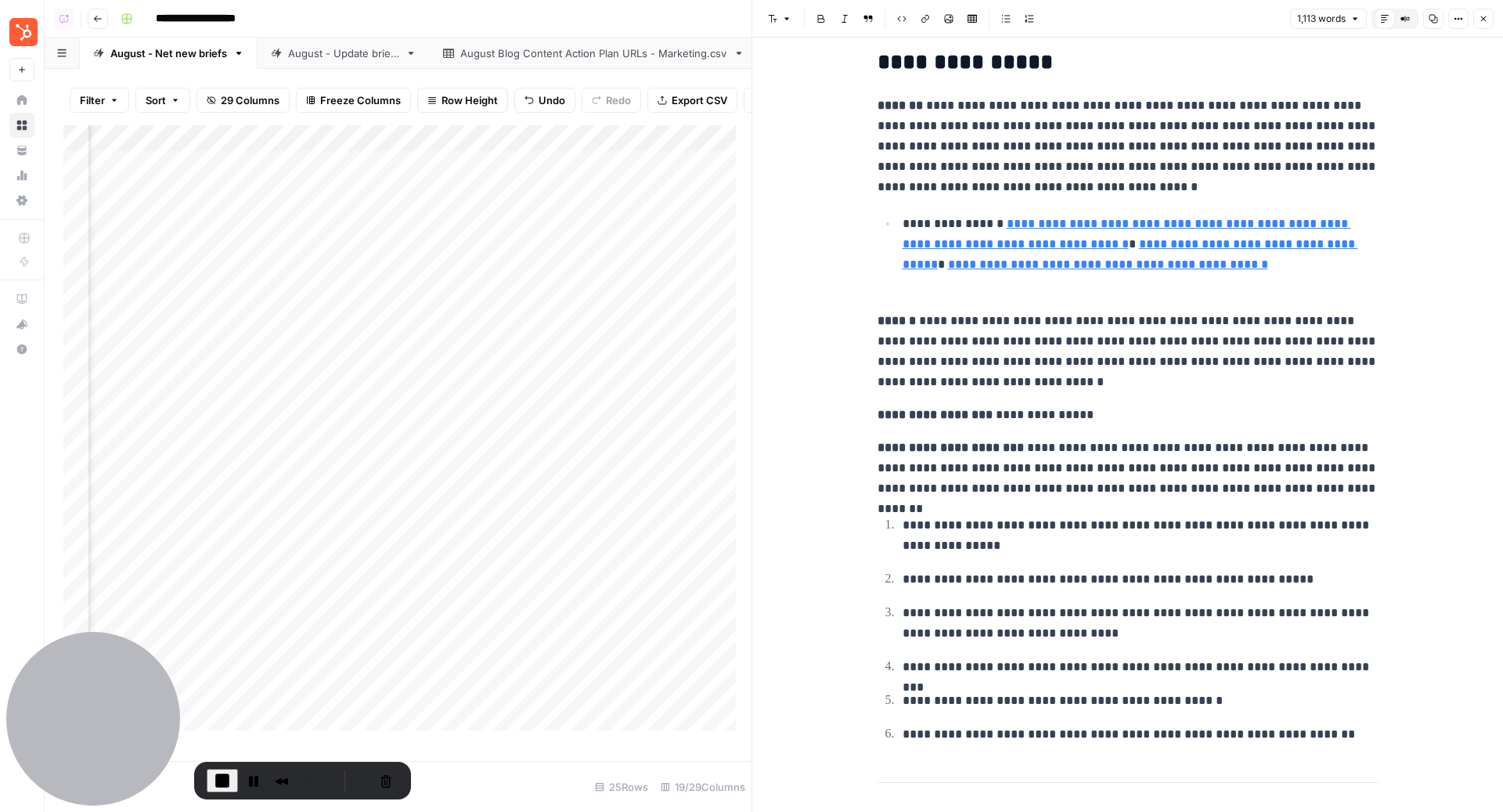
scroll to position [147, 0]
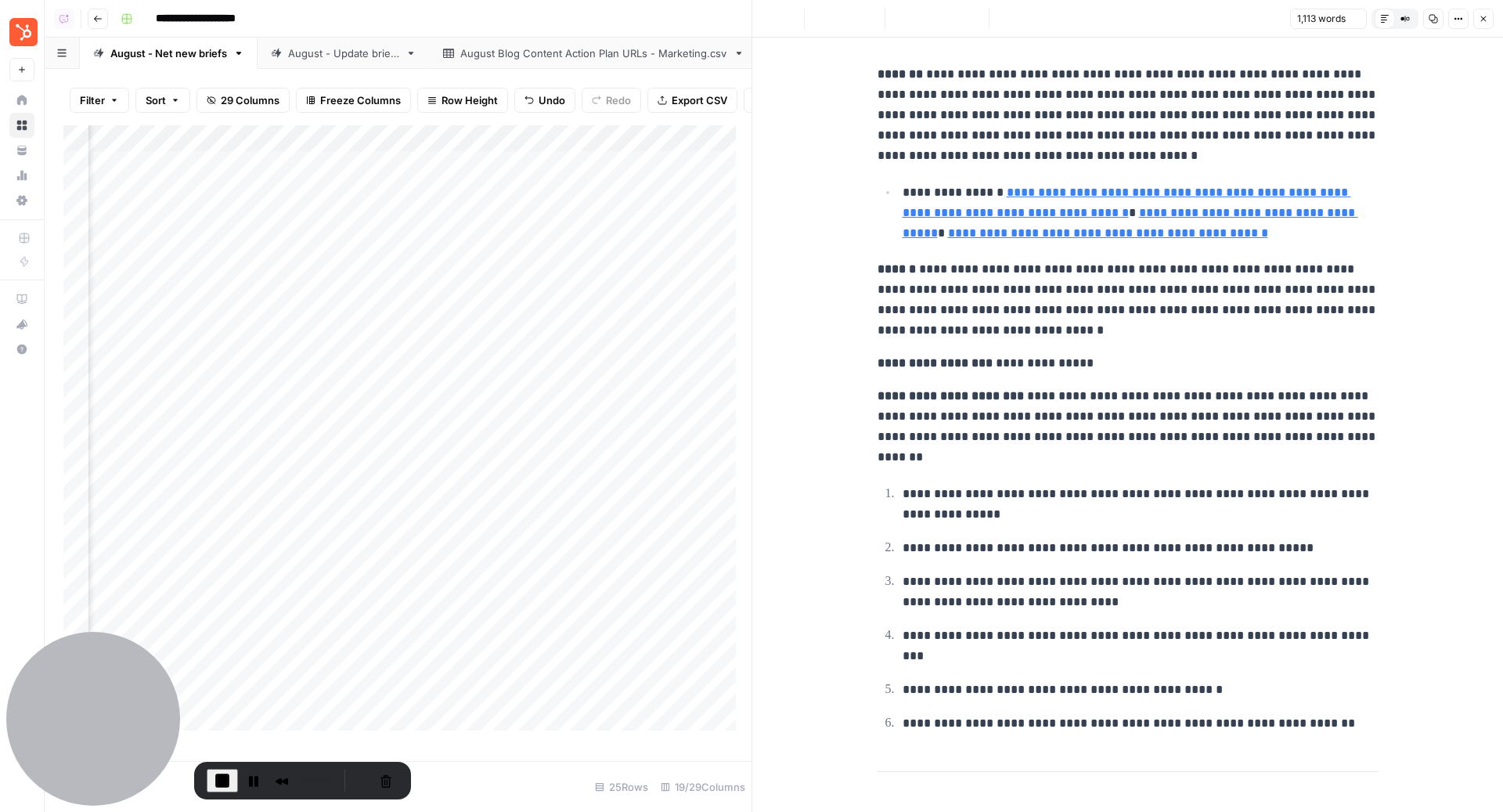
click at [1483, 18] on icon "button" at bounding box center [1483, 19] width 10 height 10
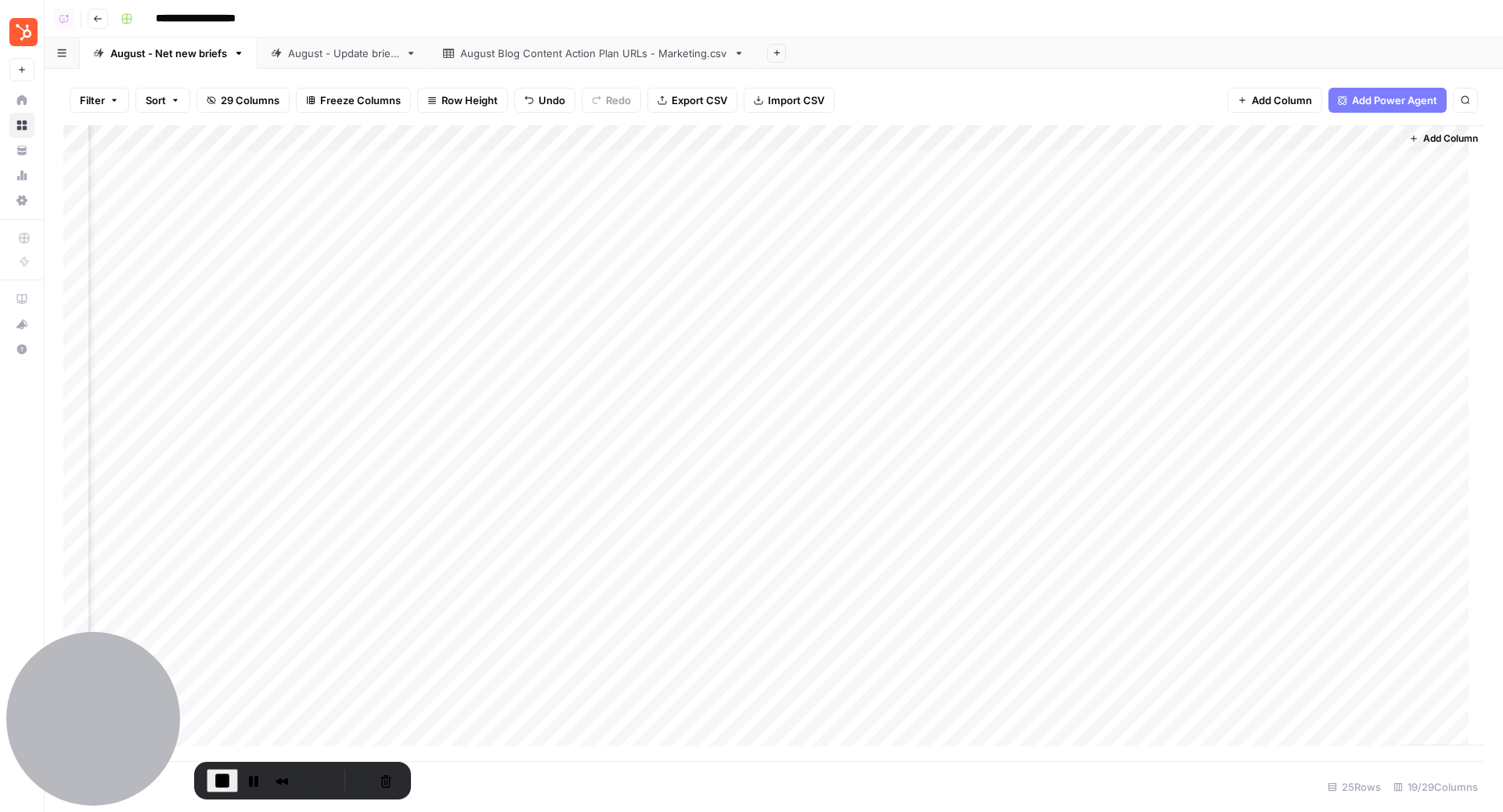
click at [1047, 189] on div "Add Column" at bounding box center [773, 443] width 1420 height 636
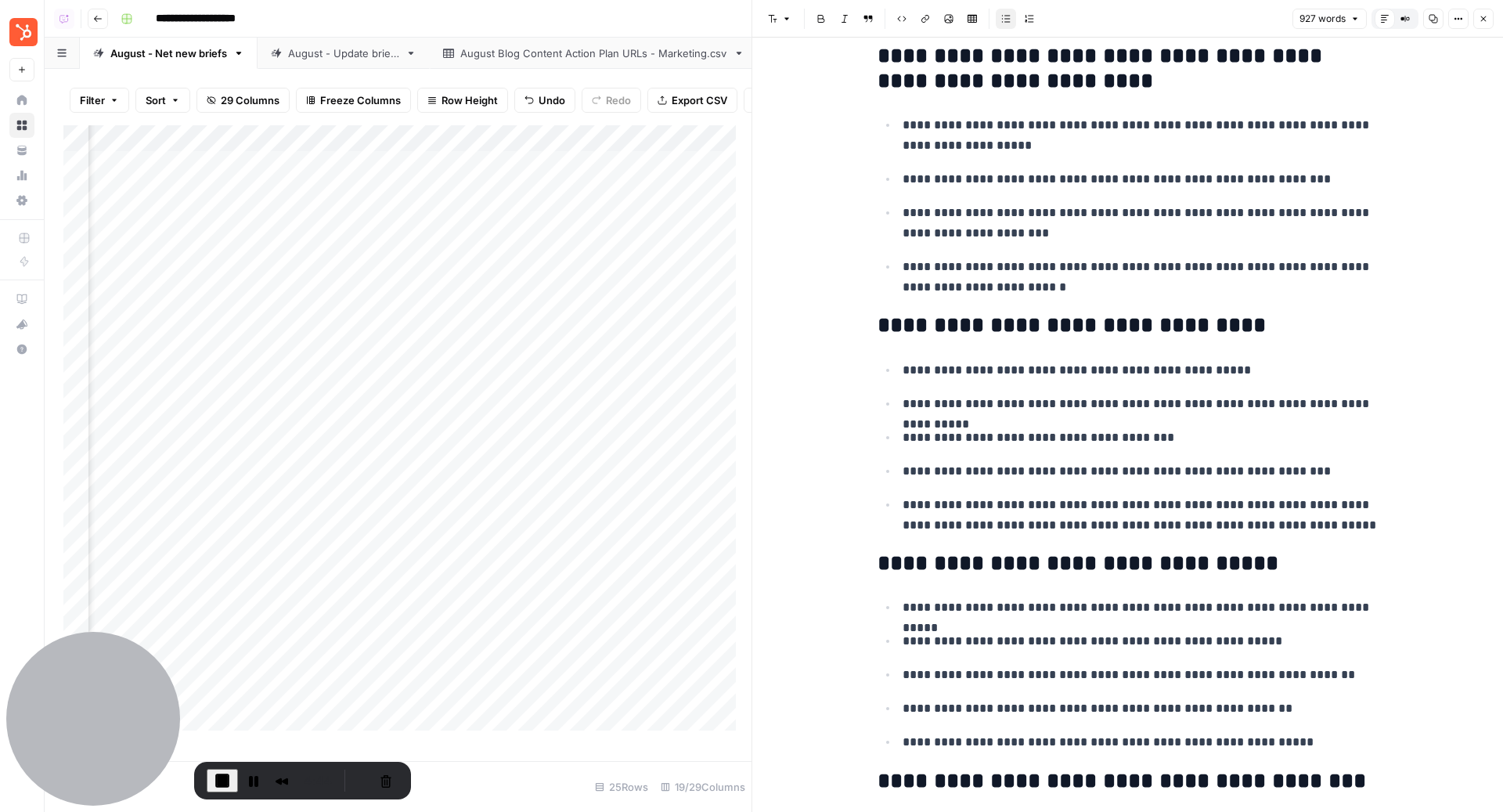
scroll to position [189, 0]
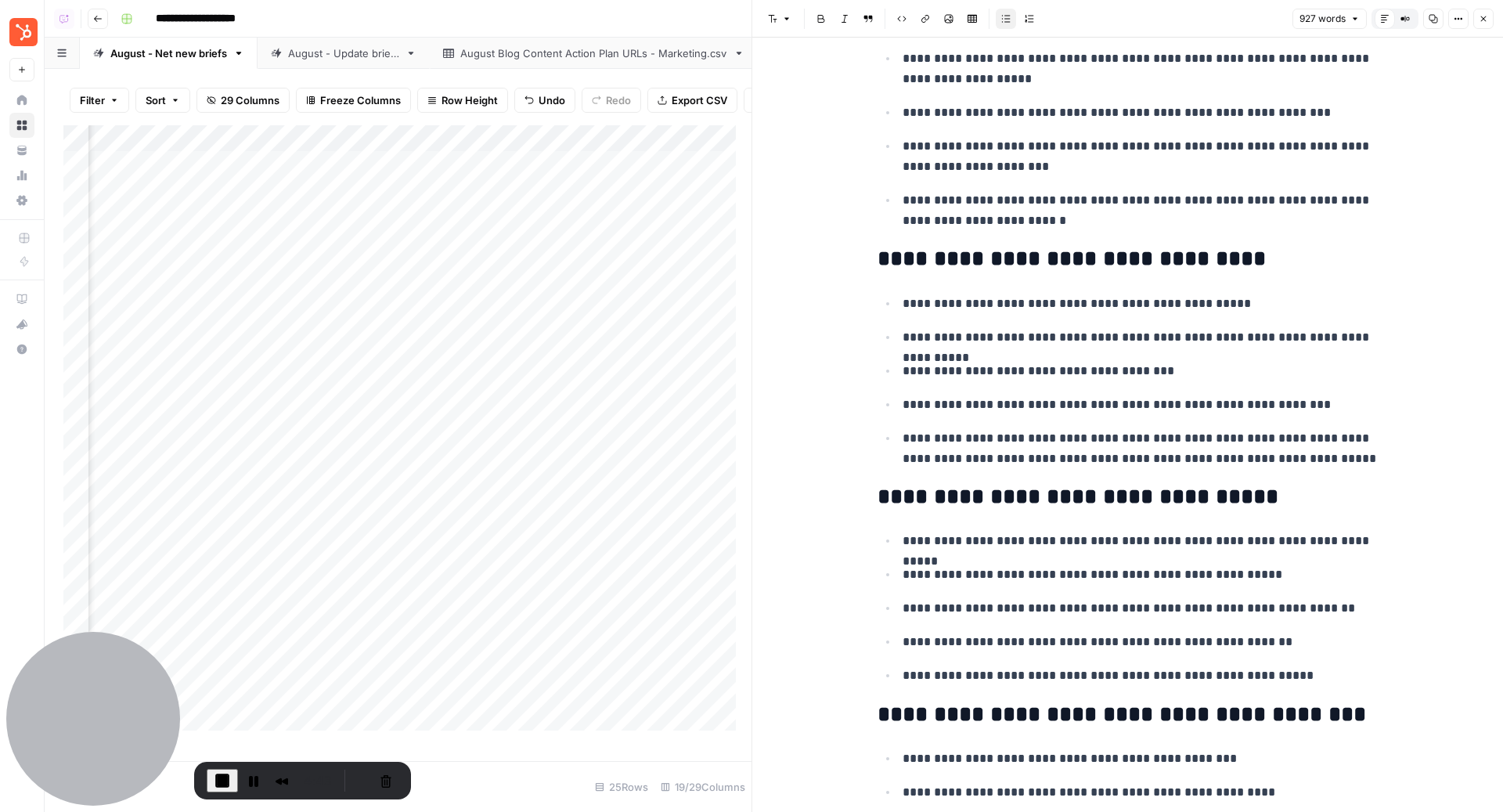
click at [1484, 15] on icon "button" at bounding box center [1483, 19] width 10 height 10
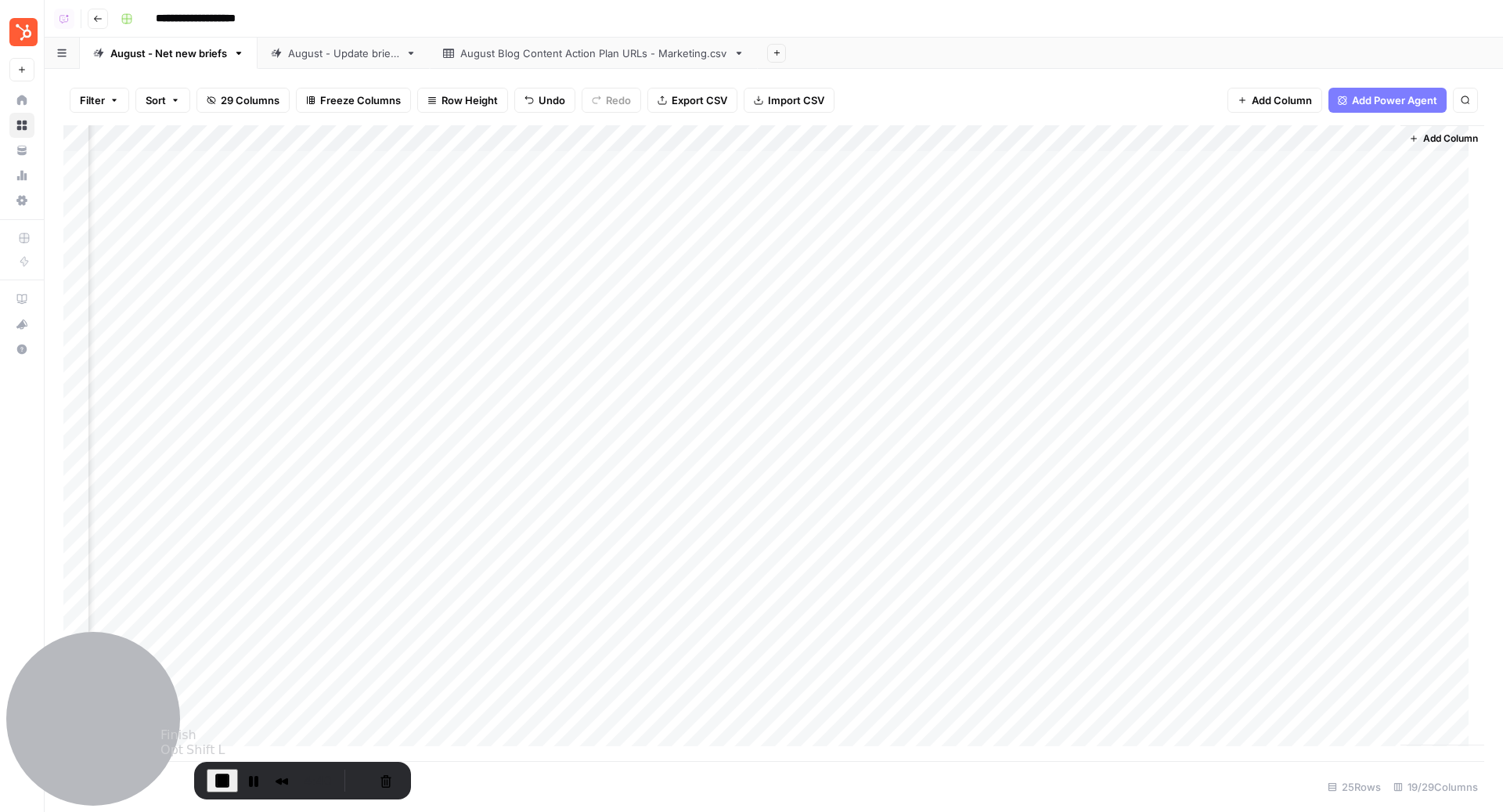
click at [226, 782] on span "End Recording" at bounding box center [221, 780] width 19 height 19
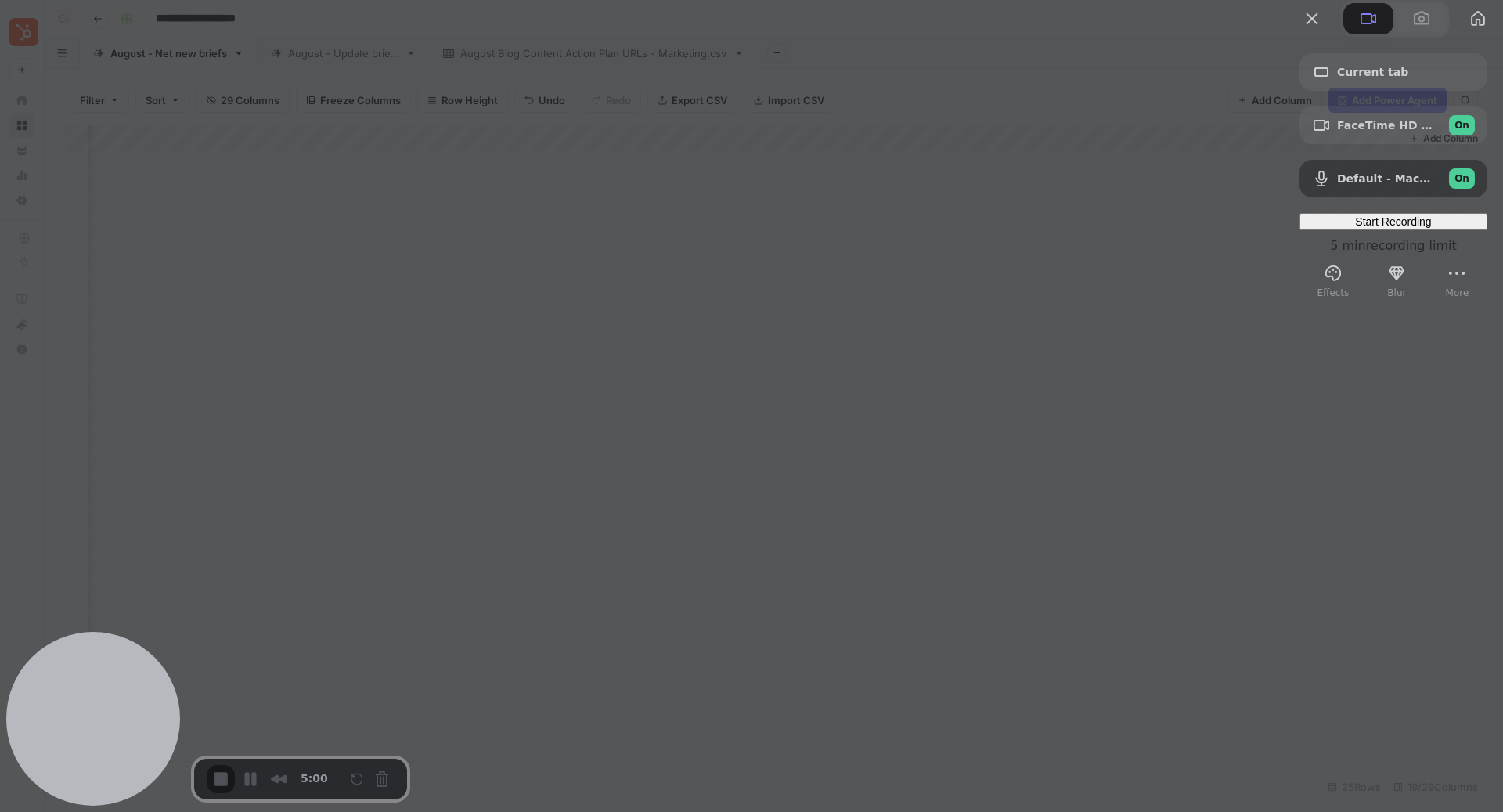
click at [1007, 364] on div at bounding box center [752, 406] width 1503 height 812
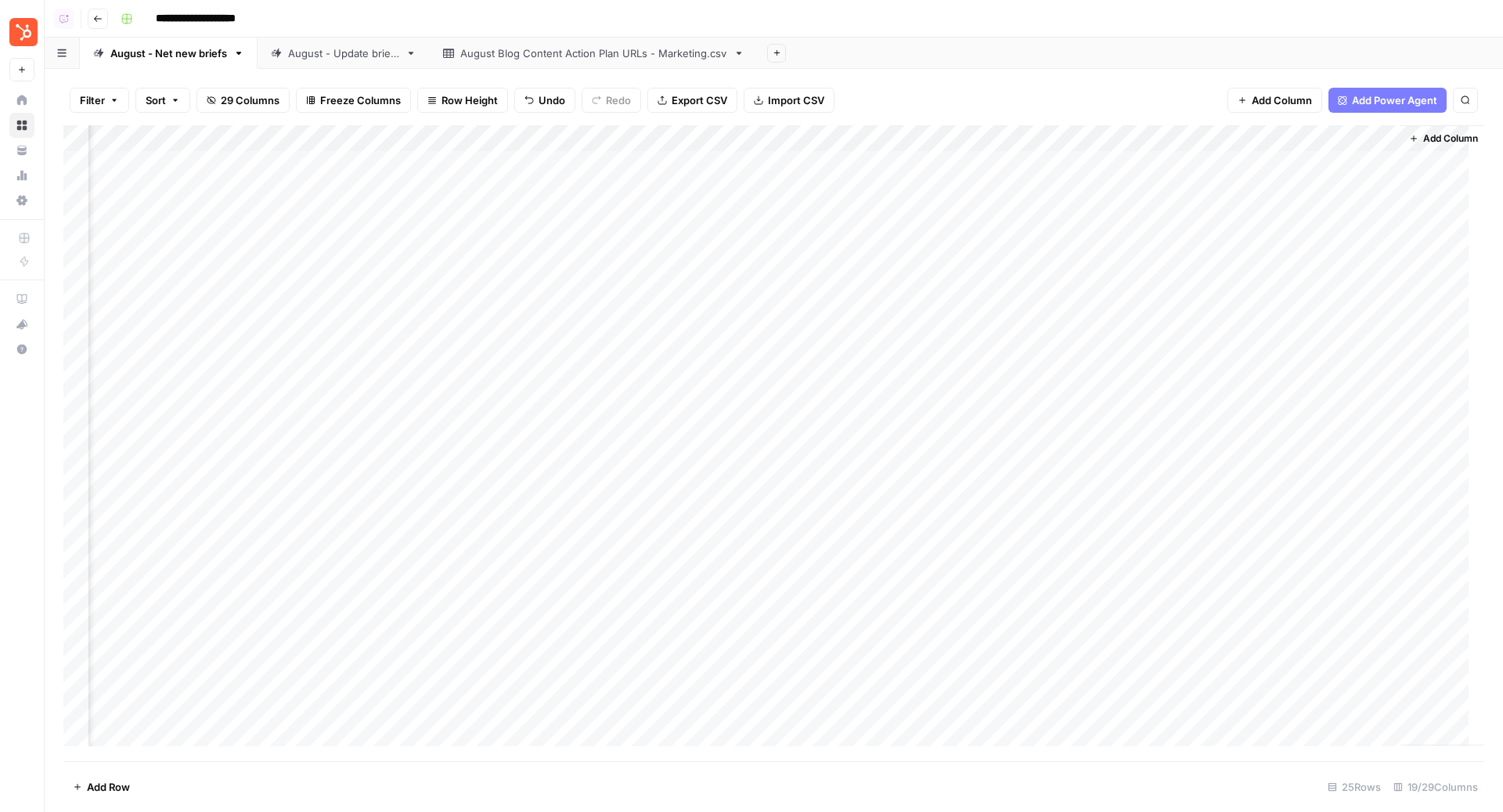
scroll to position [0, 1790]
click at [1027, 191] on div "Add Column" at bounding box center [773, 443] width 1420 height 636
click at [1369, 165] on div "Add Column" at bounding box center [773, 443] width 1420 height 636
click at [300, 52] on div "August - Update briefs" at bounding box center [343, 53] width 111 height 16
click at [187, 52] on div "August - Net new briefs" at bounding box center [168, 53] width 117 height 16
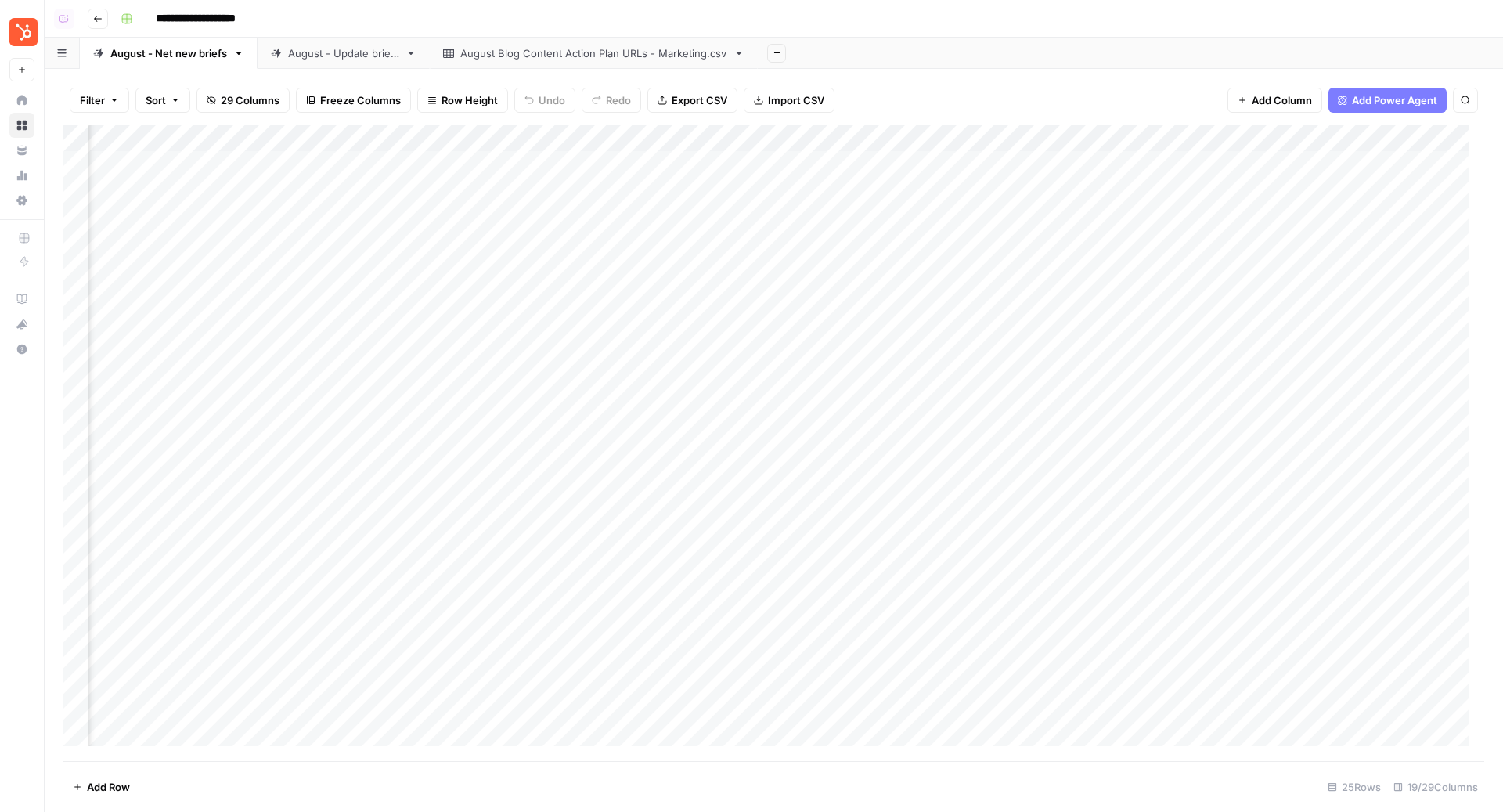
scroll to position [0, 1790]
click at [1152, 270] on div "Add Column" at bounding box center [773, 443] width 1420 height 636
click at [317, 60] on link "August - Update briefs" at bounding box center [344, 52] width 173 height 31
click at [505, 52] on div "Add Sheet" at bounding box center [872, 52] width 1262 height 31
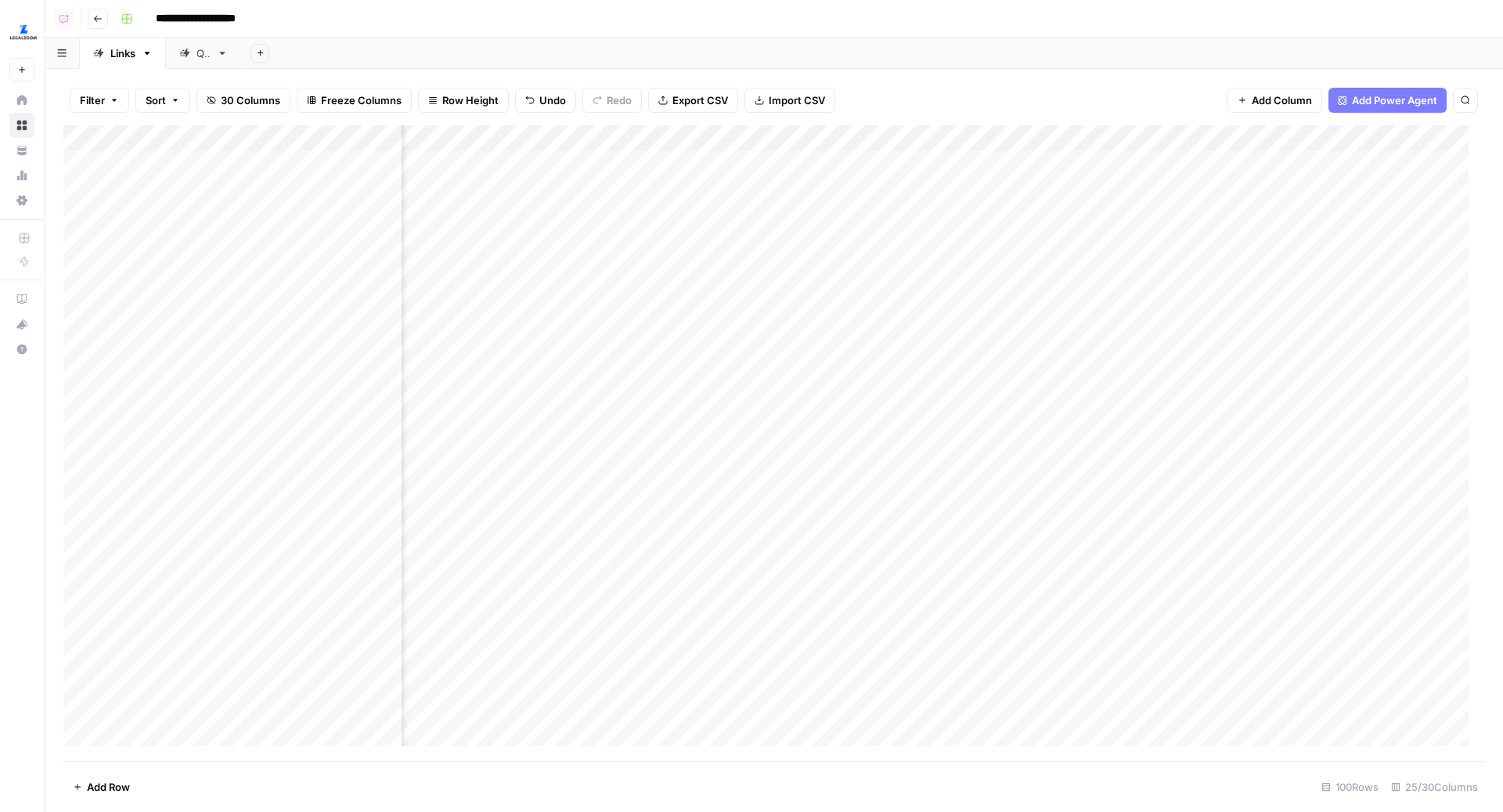
scroll to position [1, 586]
click at [661, 137] on div "Add Column" at bounding box center [773, 443] width 1420 height 636
click at [630, 293] on span "Edit Workflow" at bounding box center [671, 292] width 137 height 16
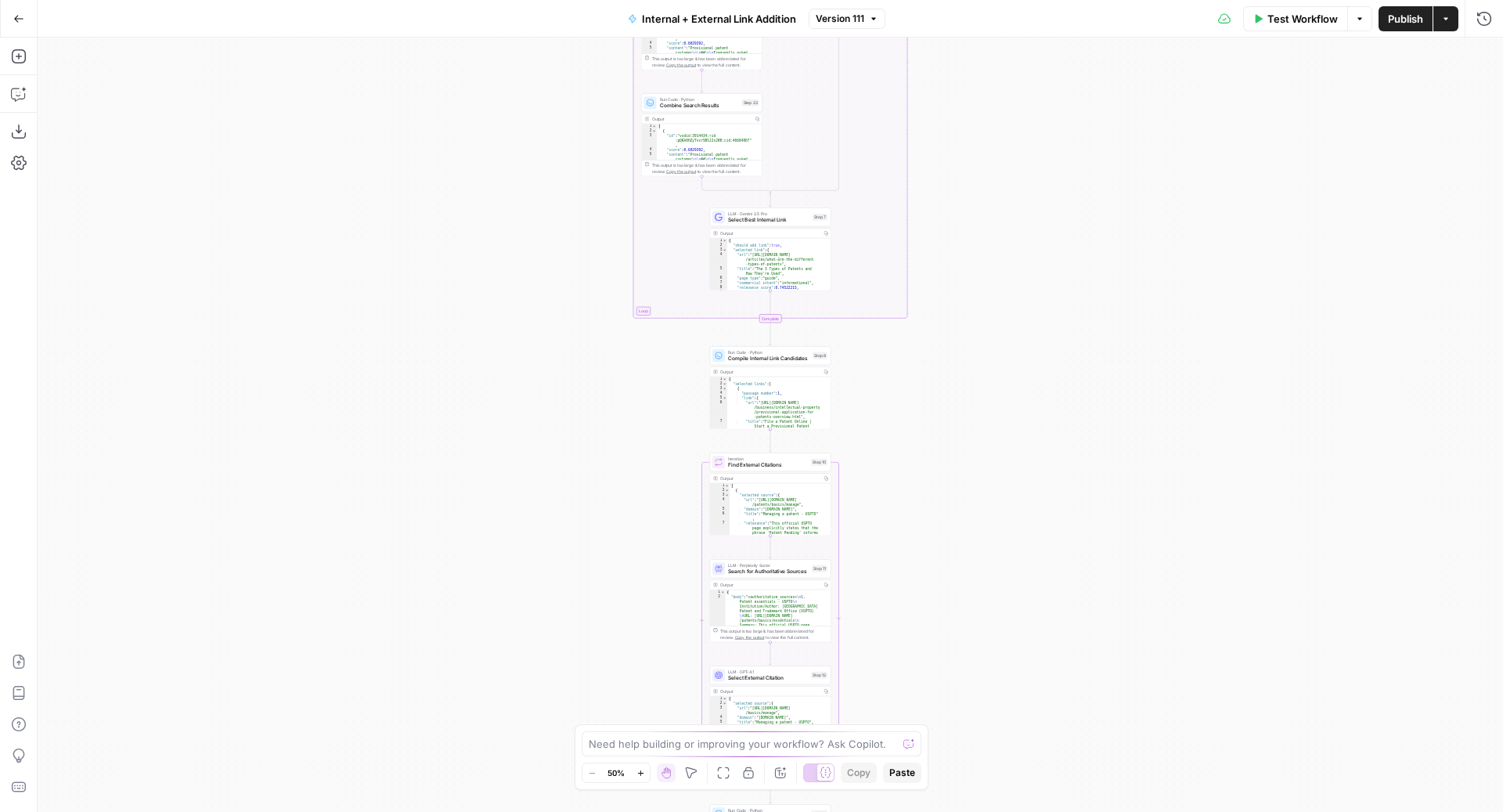
click at [840, 29] on div "Internal + External Link Addition Version 111" at bounding box center [752, 19] width 267 height 25
click at [860, 17] on span "Version 111" at bounding box center [840, 19] width 49 height 14
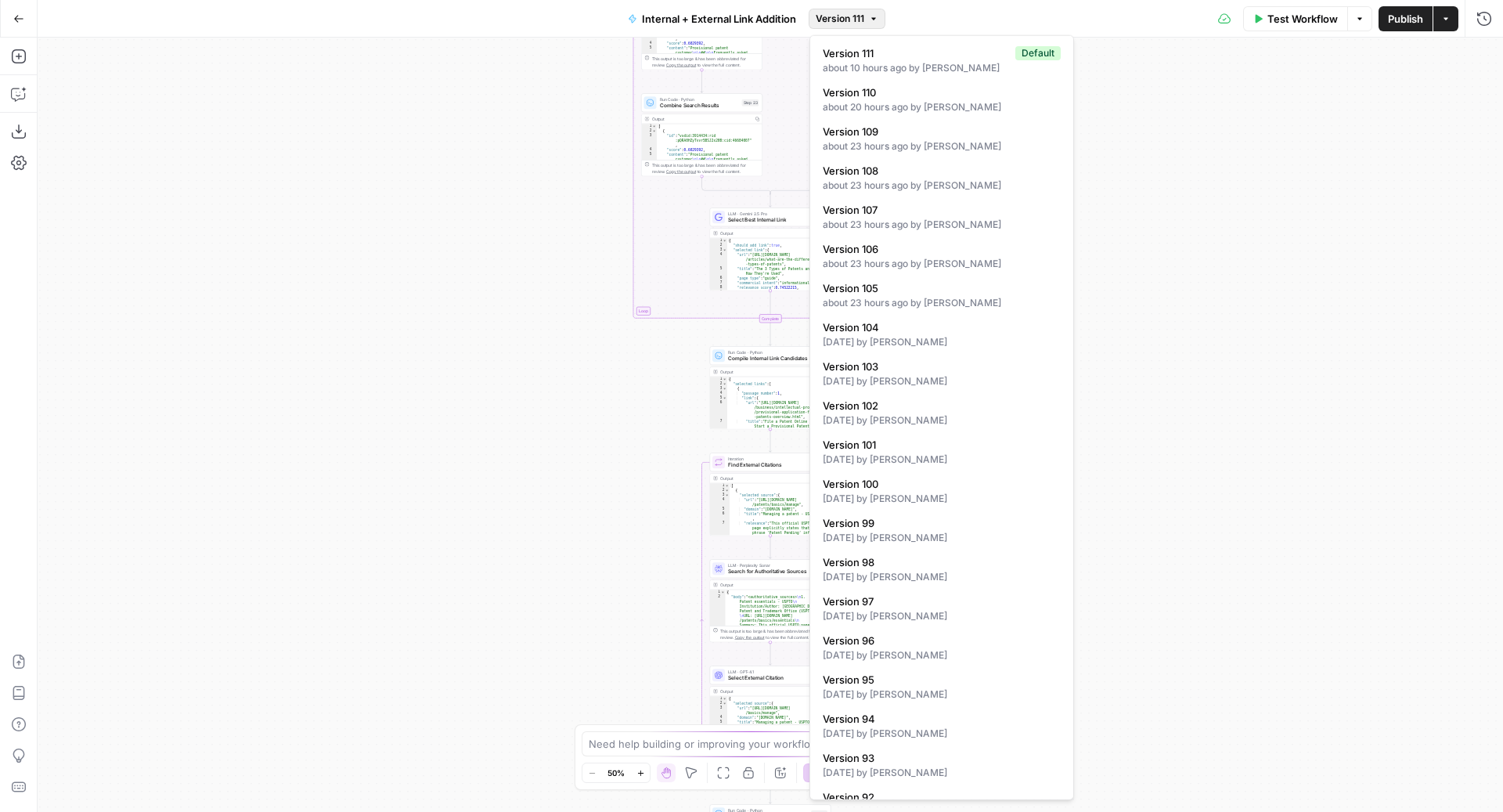
click at [860, 17] on span "Version 111" at bounding box center [840, 19] width 49 height 14
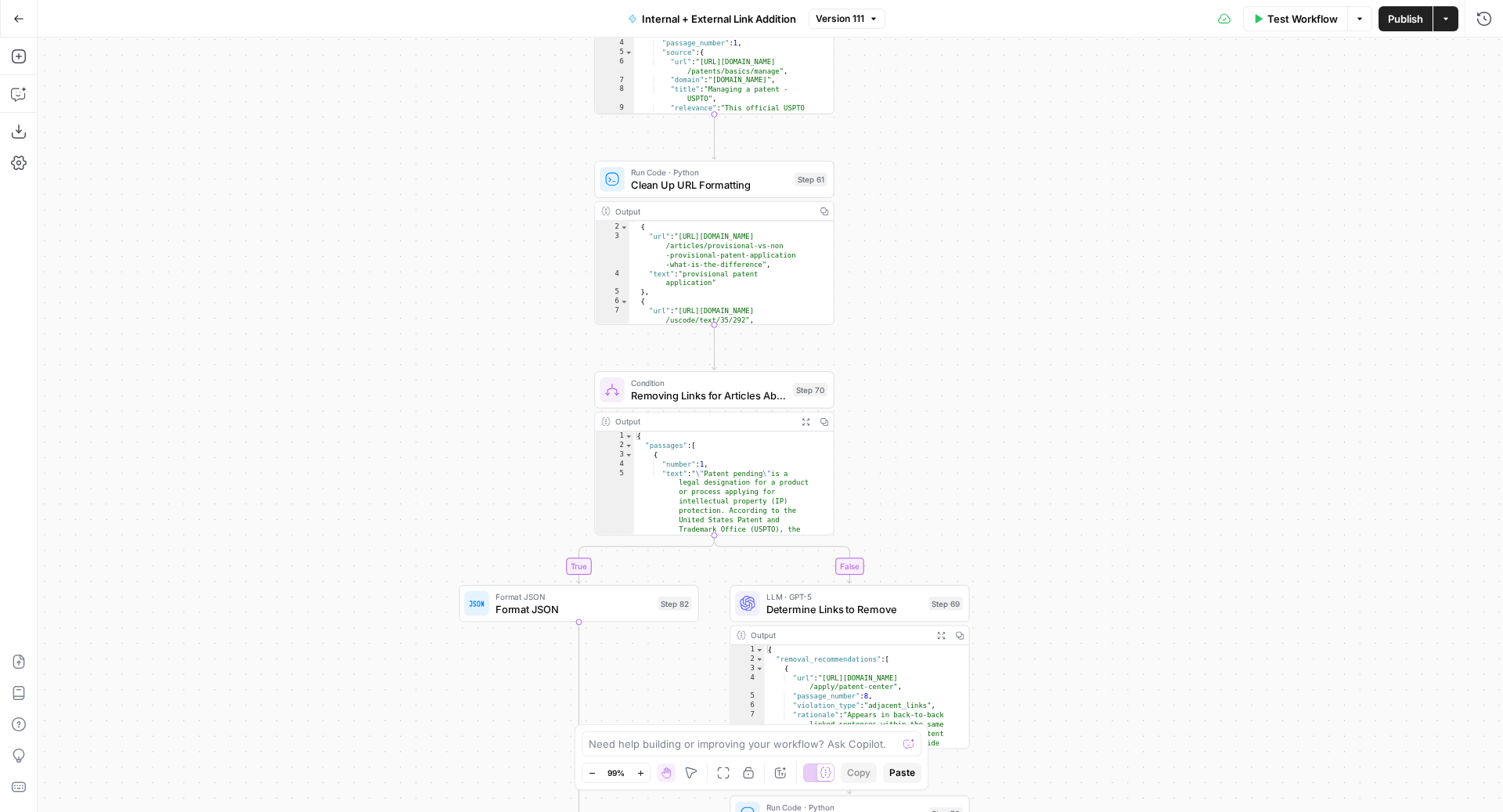
scroll to position [8, 0]
